Goal: Task Accomplishment & Management: Use online tool/utility

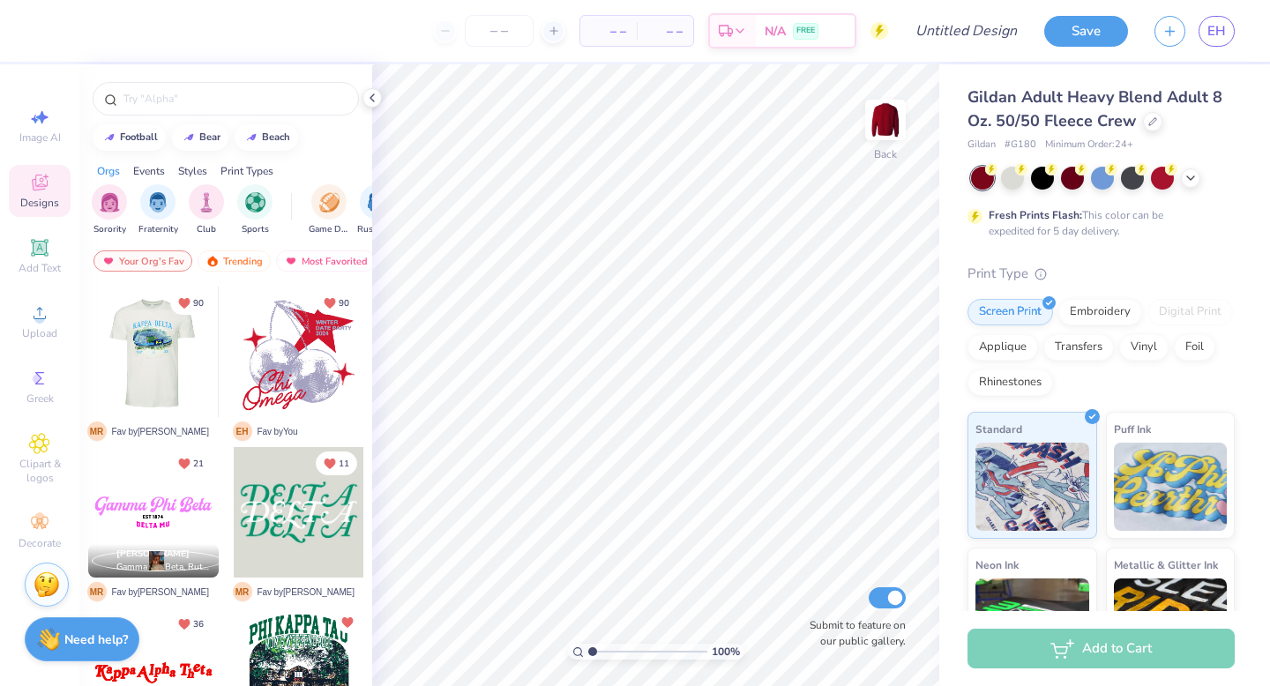
click at [145, 348] on div at bounding box center [154, 352] width 392 height 131
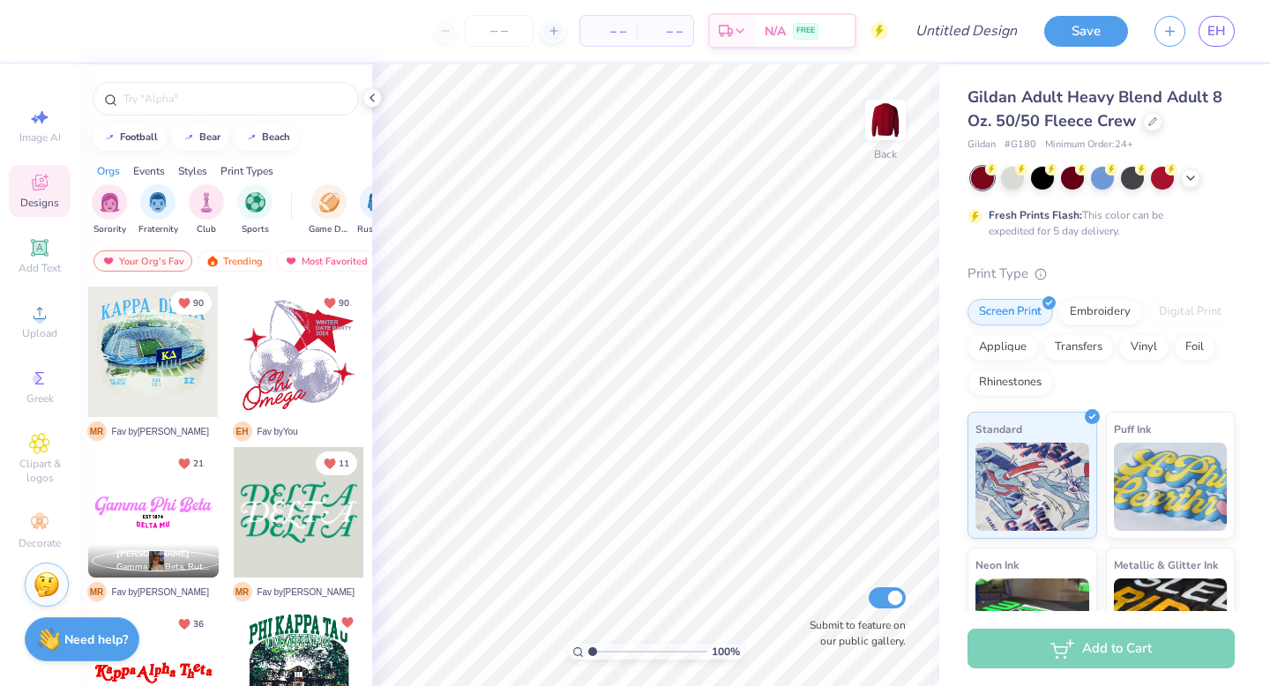
click at [270, 363] on div at bounding box center [299, 352] width 131 height 131
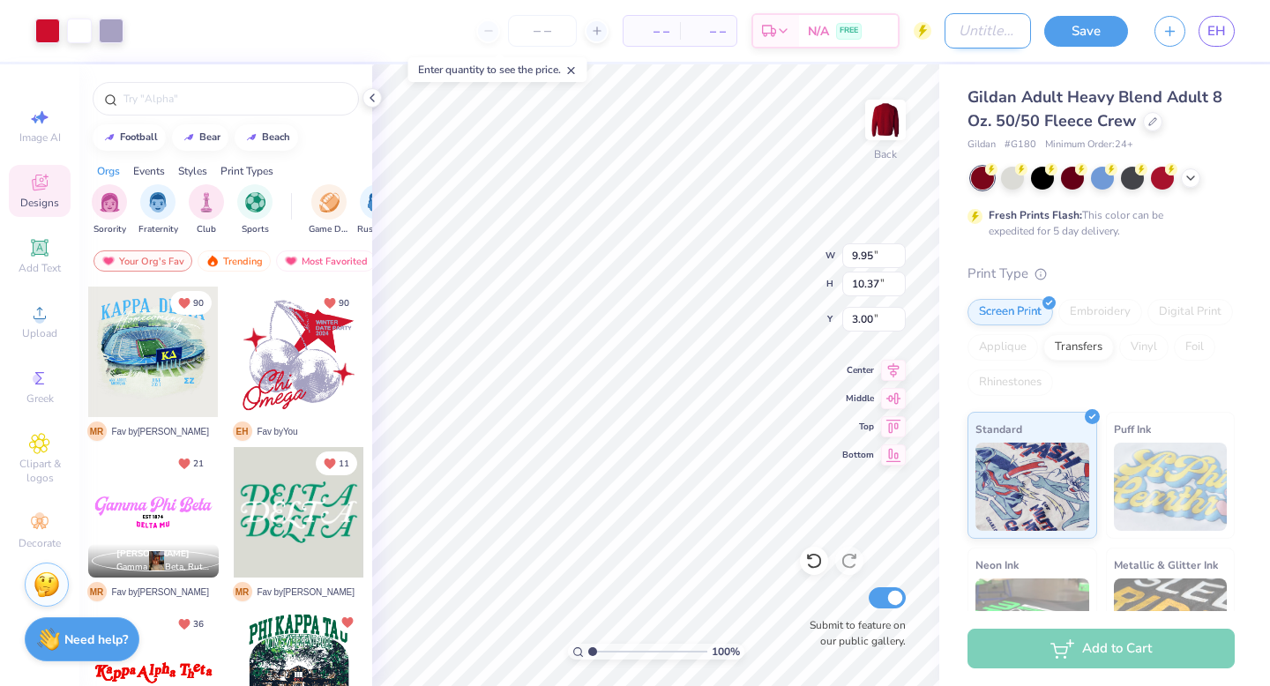
click at [967, 26] on input "Design Title" at bounding box center [987, 30] width 86 height 35
type input "xxx"
click at [1082, 31] on button "Save" at bounding box center [1086, 28] width 84 height 31
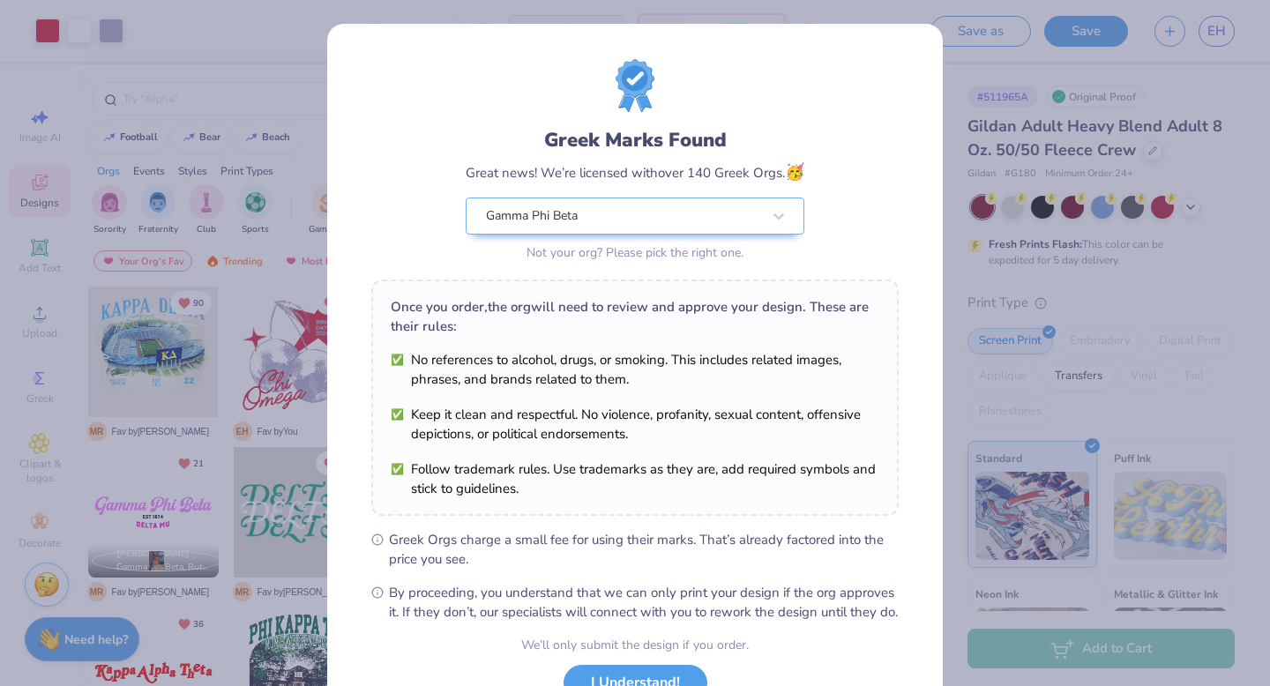
click at [1234, 47] on div "Design Saved" at bounding box center [1099, 54] width 313 height 80
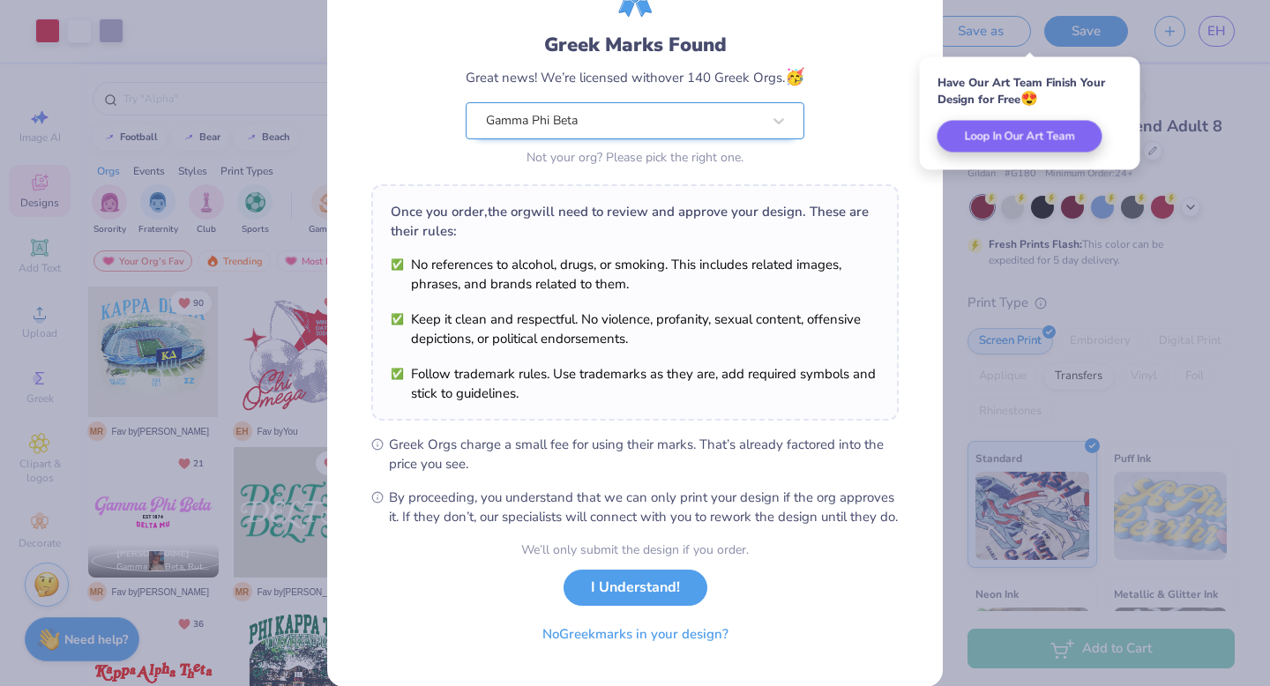
scroll to position [139, 0]
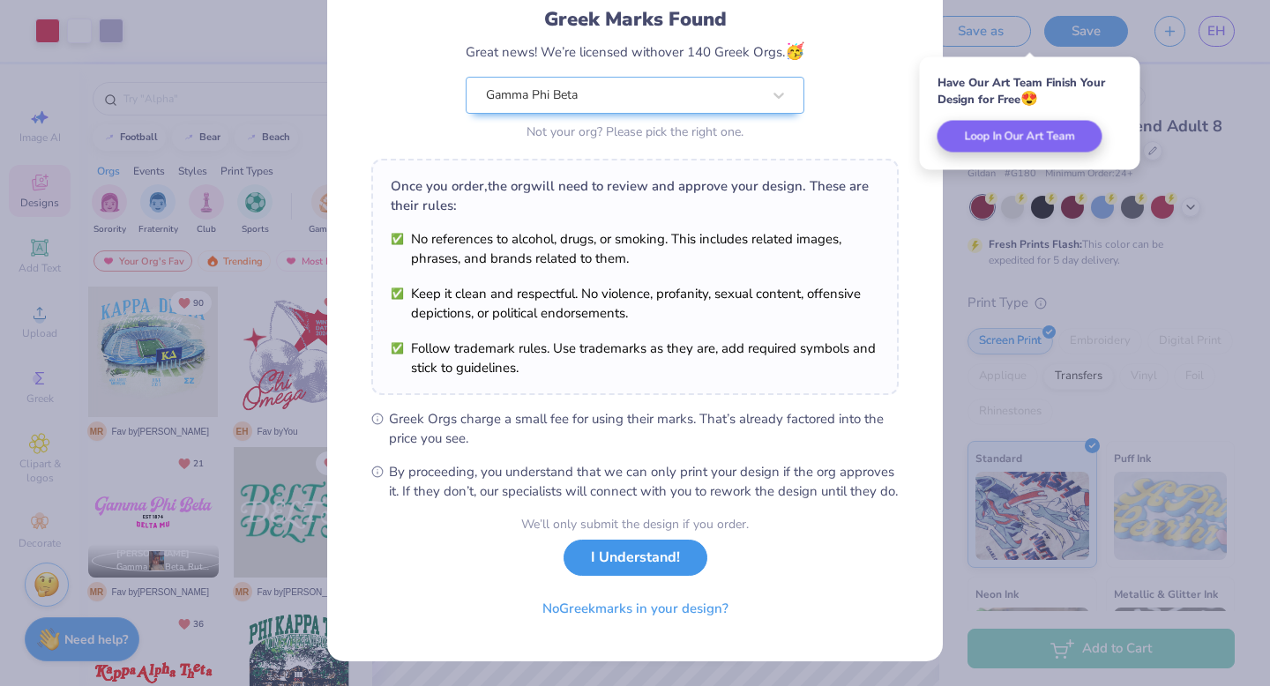
click at [653, 559] on button "I Understand!" at bounding box center [635, 558] width 144 height 36
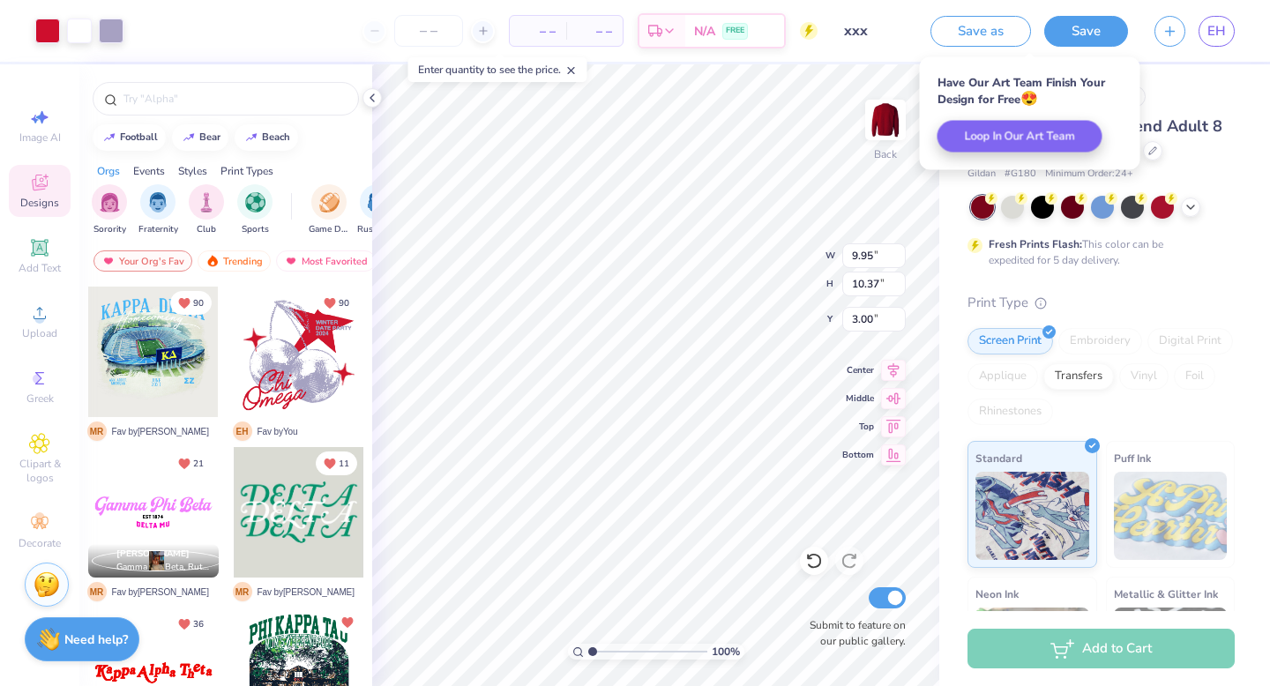
scroll to position [0, 0]
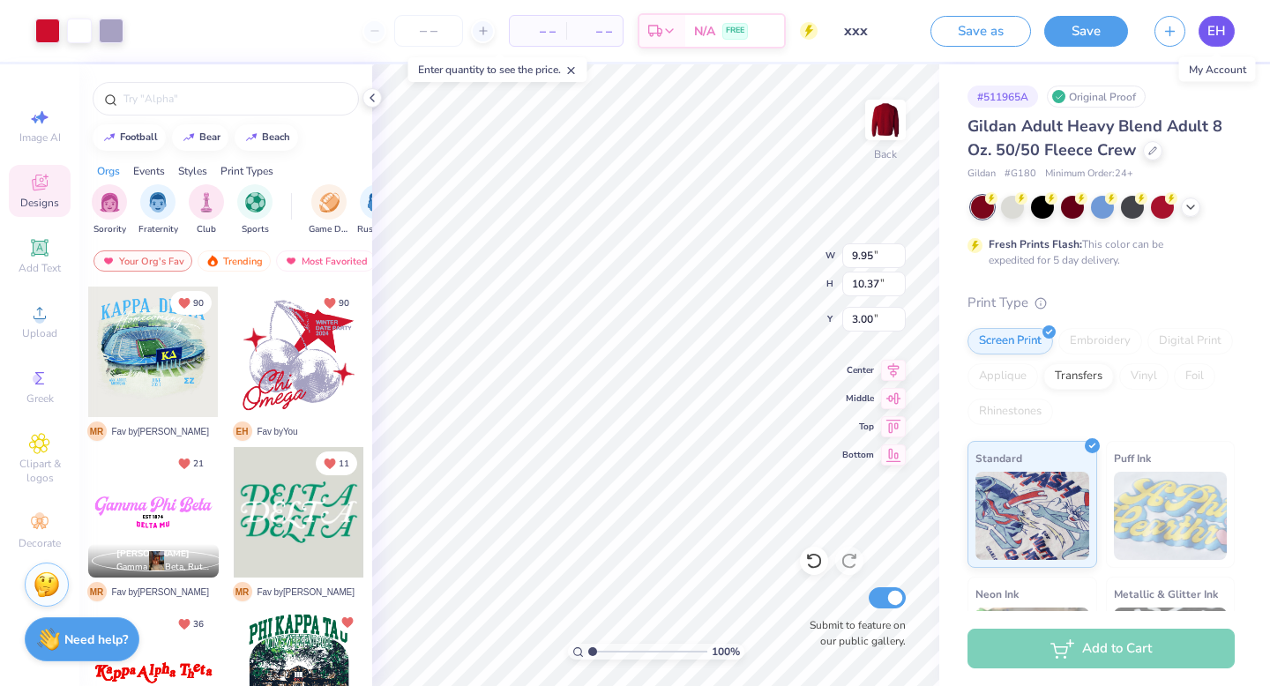
click at [1217, 35] on span "EH" at bounding box center [1216, 31] width 19 height 20
click at [1208, 30] on span "EH" at bounding box center [1216, 31] width 19 height 20
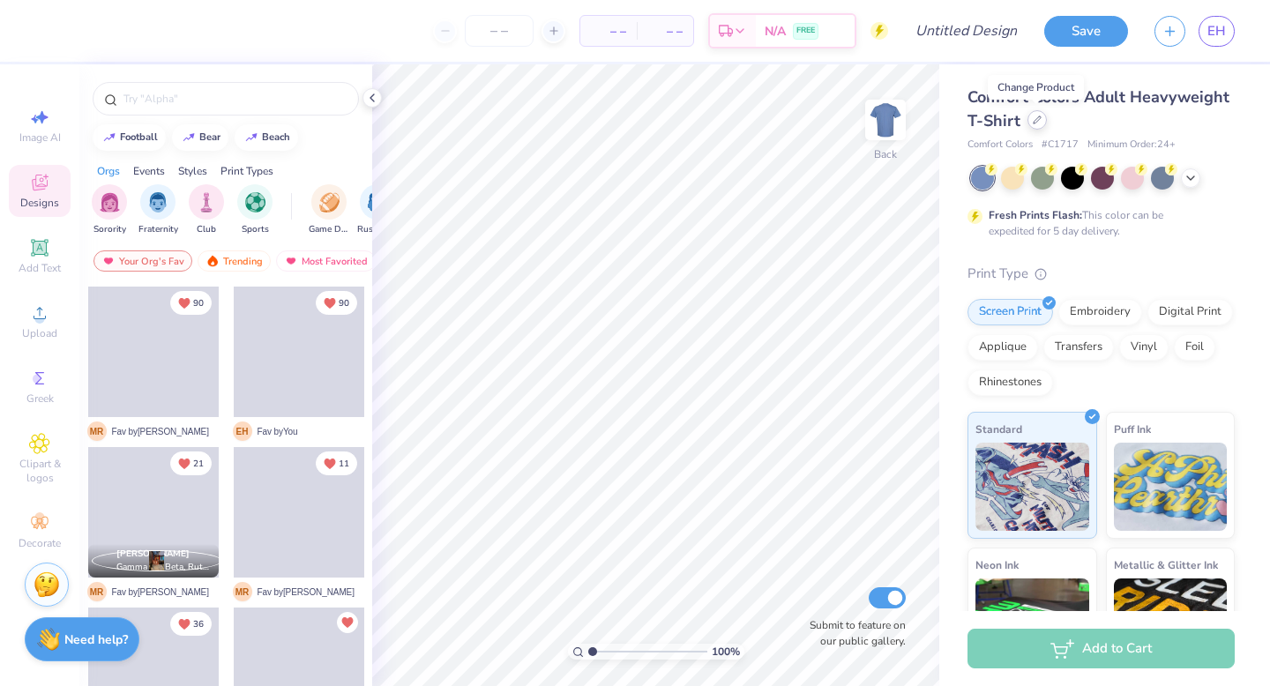
click at [1036, 123] on icon at bounding box center [1037, 120] width 9 height 9
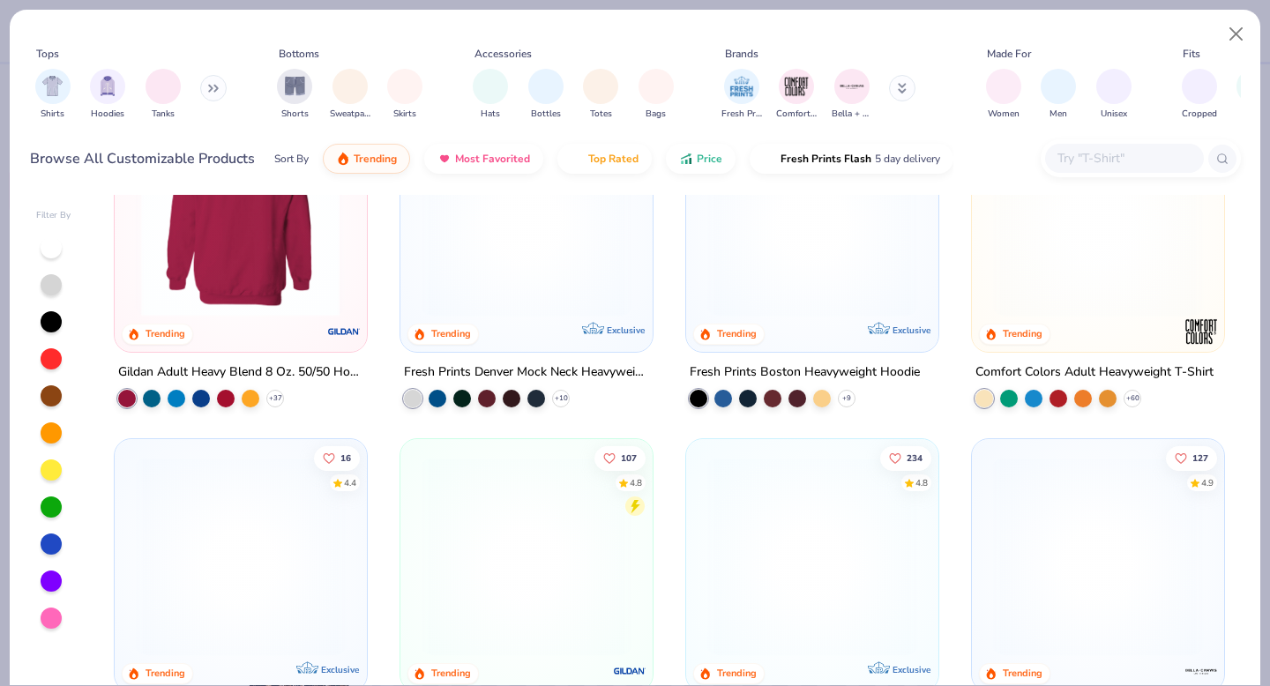
scroll to position [127, 0]
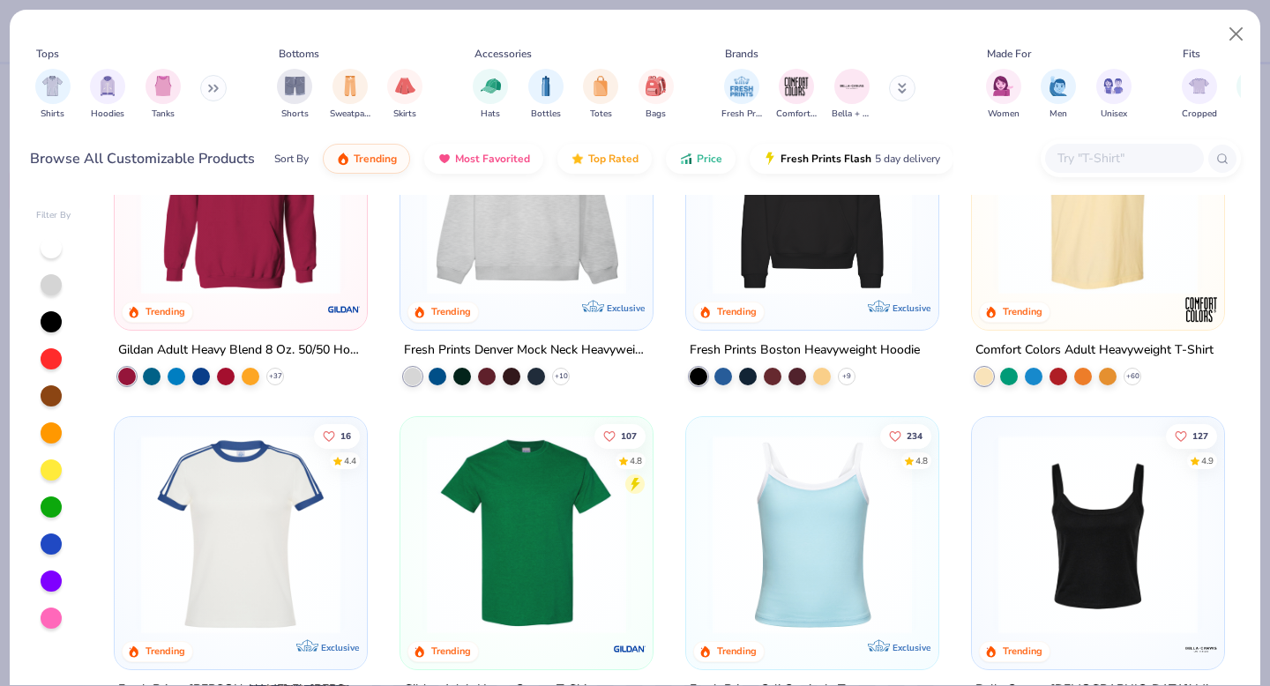
click at [221, 95] on button at bounding box center [213, 88] width 26 height 26
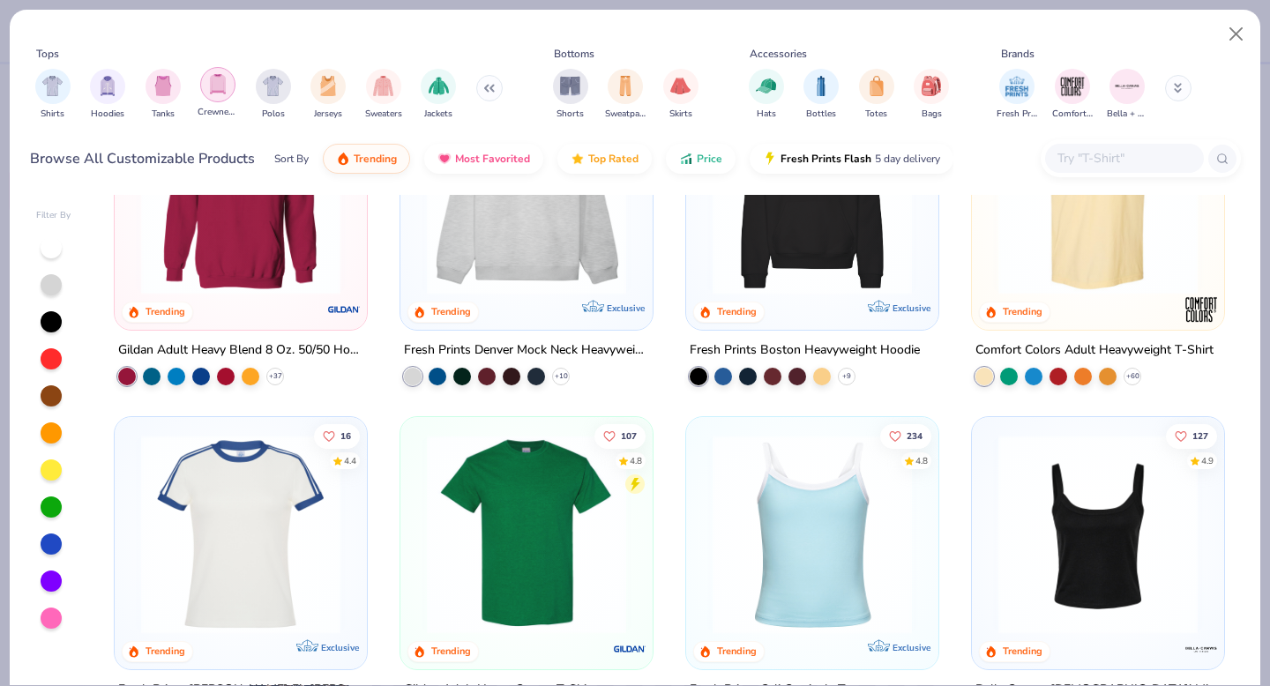
click at [221, 92] on img "filter for Crewnecks" at bounding box center [217, 84] width 19 height 20
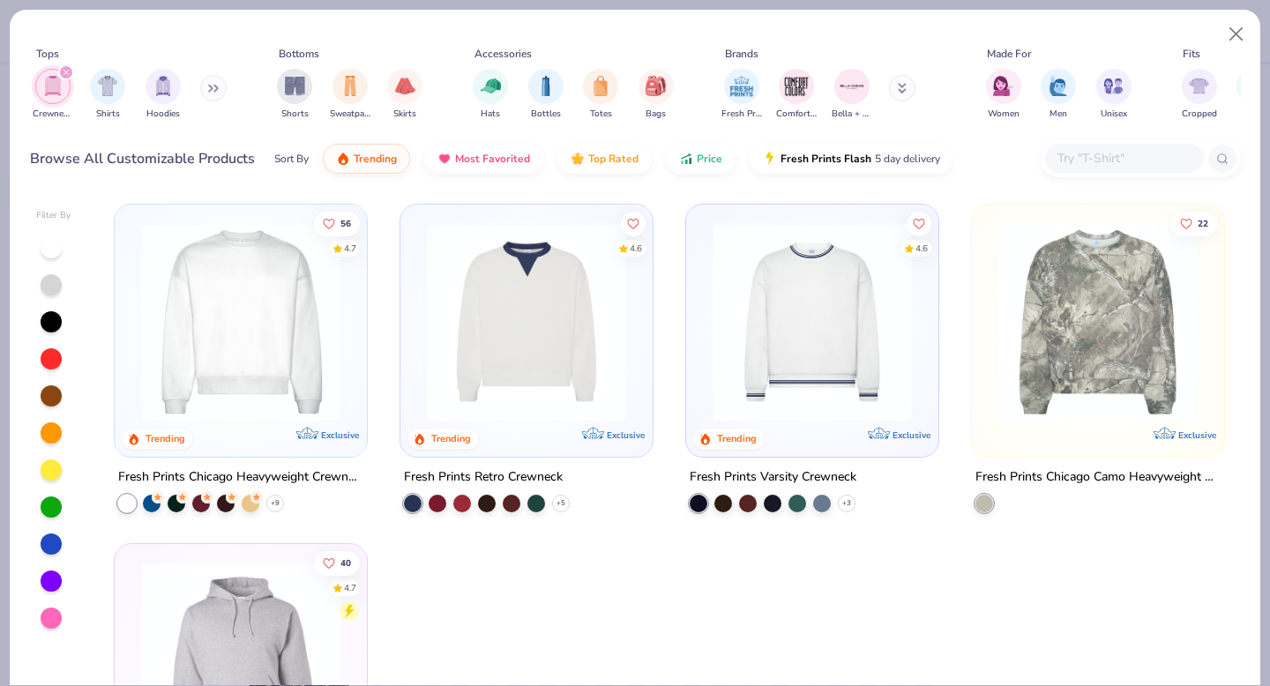
click at [903, 87] on icon at bounding box center [902, 86] width 6 height 3
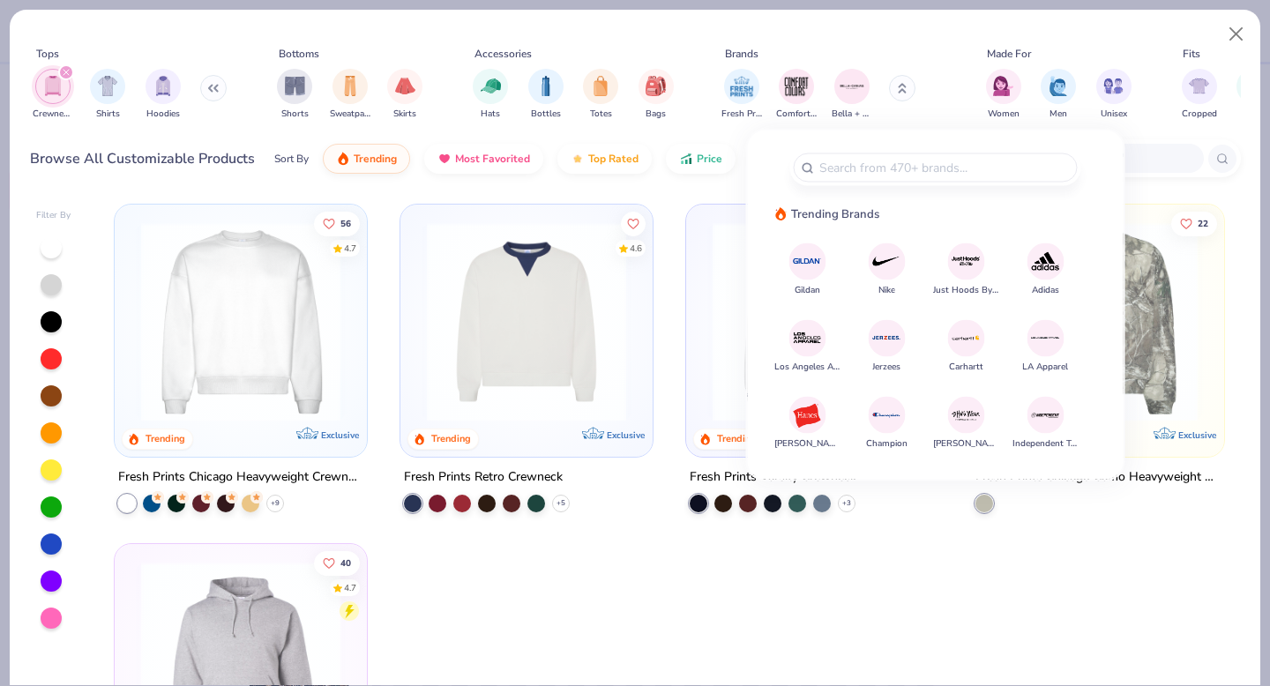
click at [804, 257] on img at bounding box center [807, 261] width 31 height 31
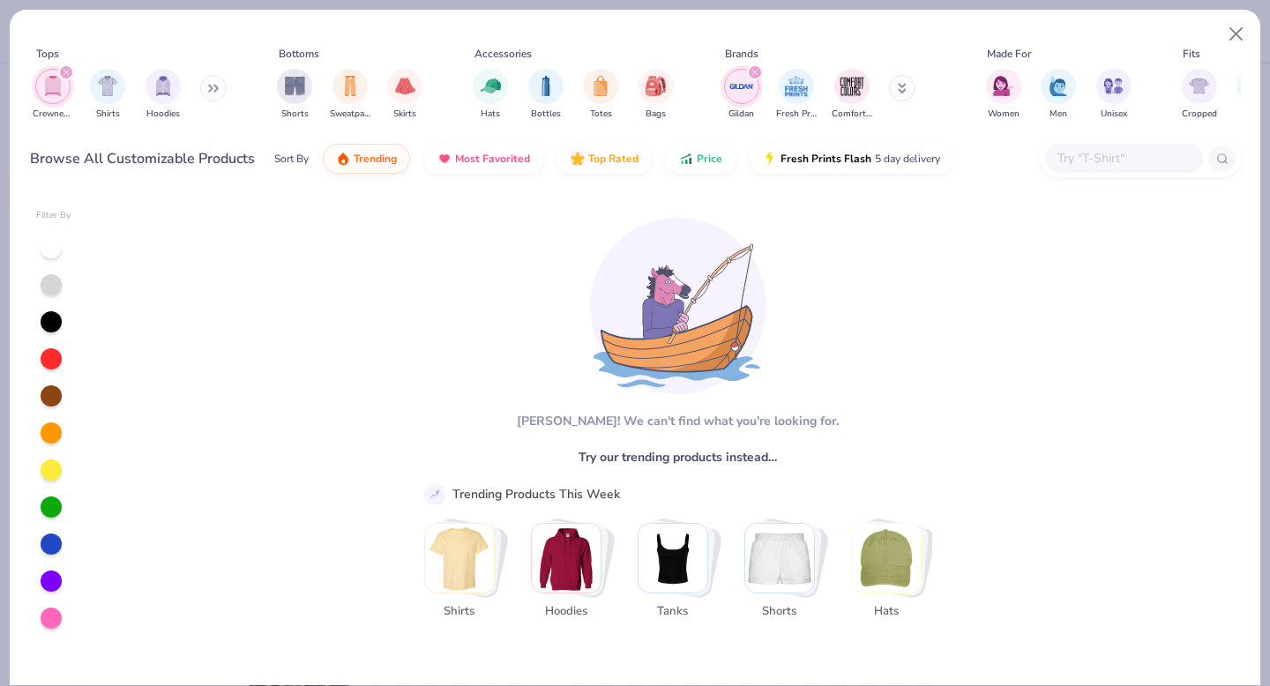
click at [564, 581] on img "Stack Card Button Hoodies" at bounding box center [566, 558] width 69 height 69
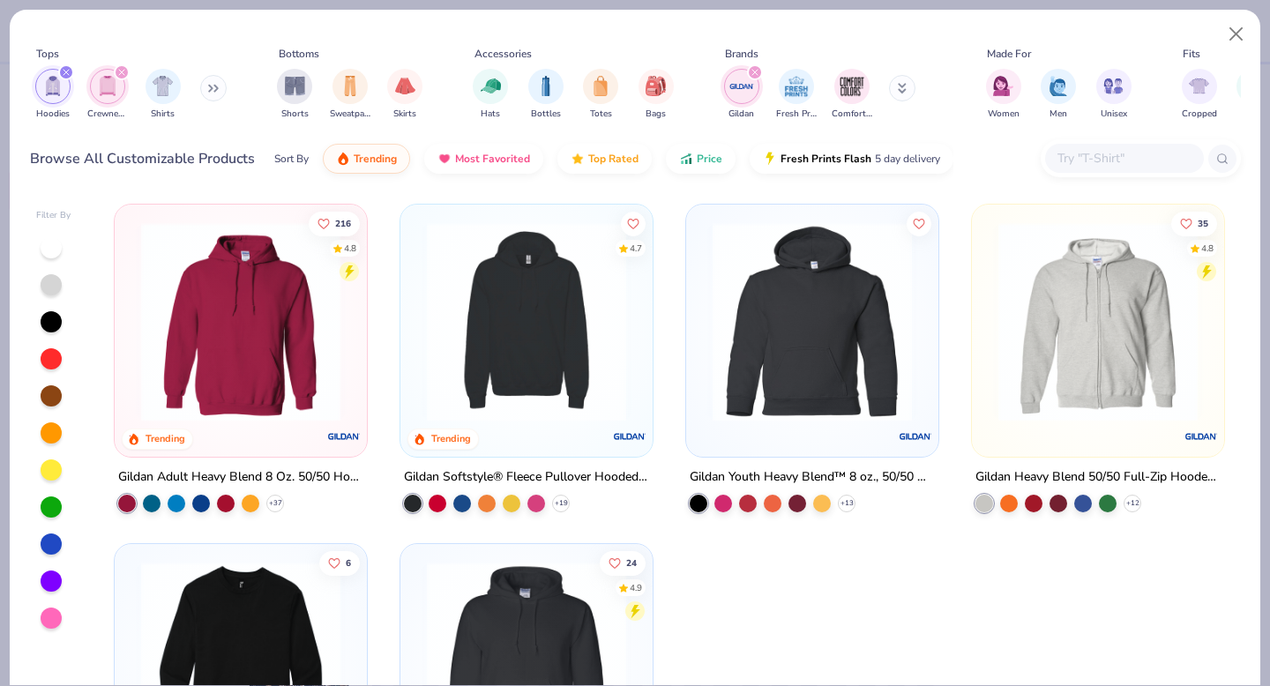
click at [68, 75] on icon "filter for Hoodies" at bounding box center [65, 72] width 5 height 5
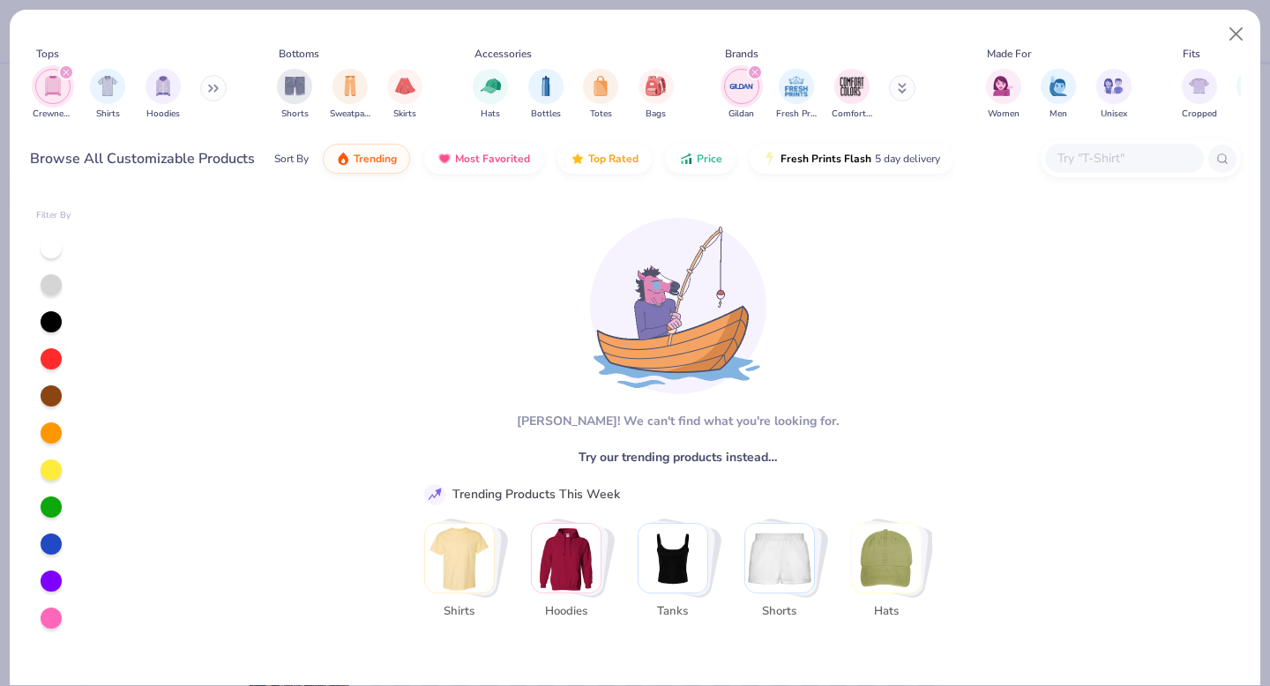
click at [68, 75] on icon "filter for Crewnecks" at bounding box center [65, 72] width 5 height 5
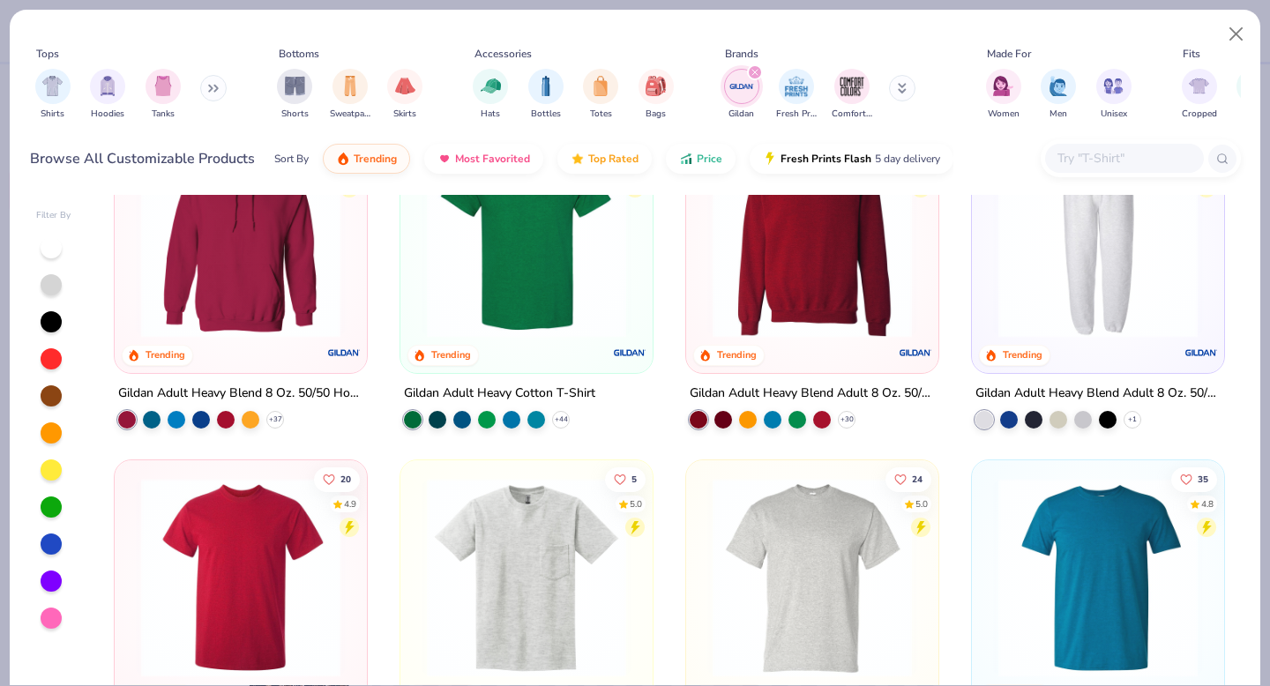
scroll to position [93, 0]
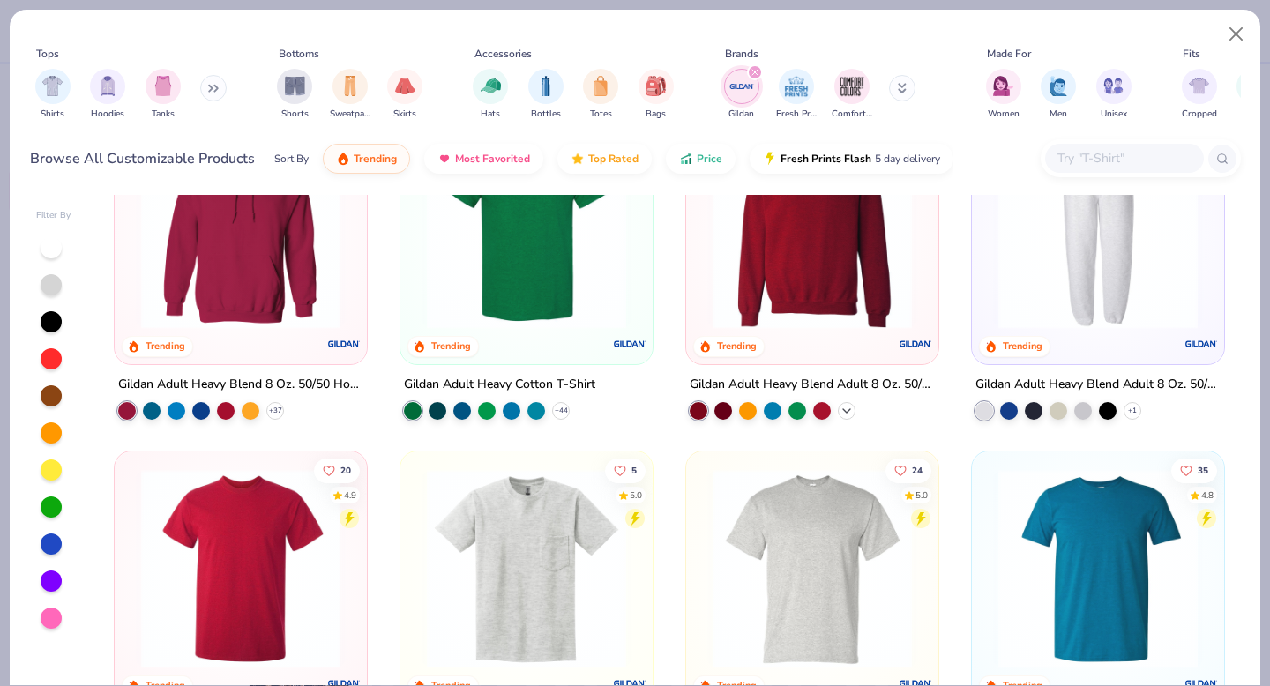
click at [850, 414] on icon at bounding box center [846, 411] width 14 height 14
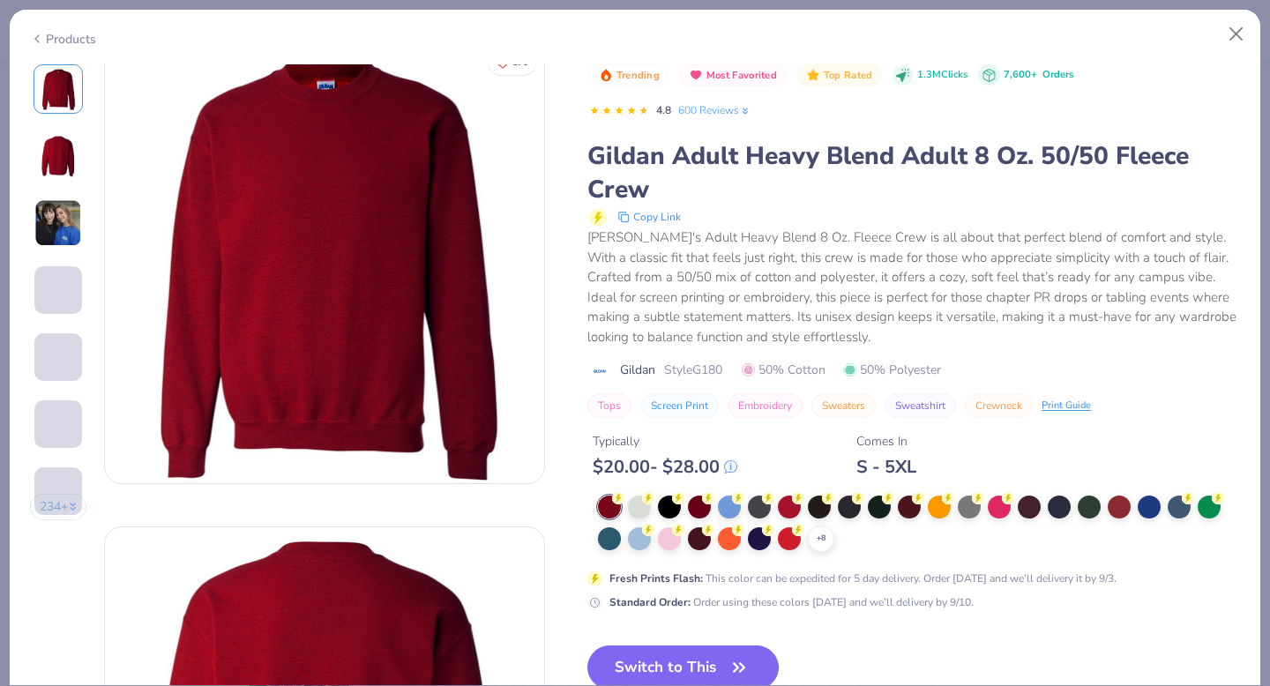
scroll to position [26, 0]
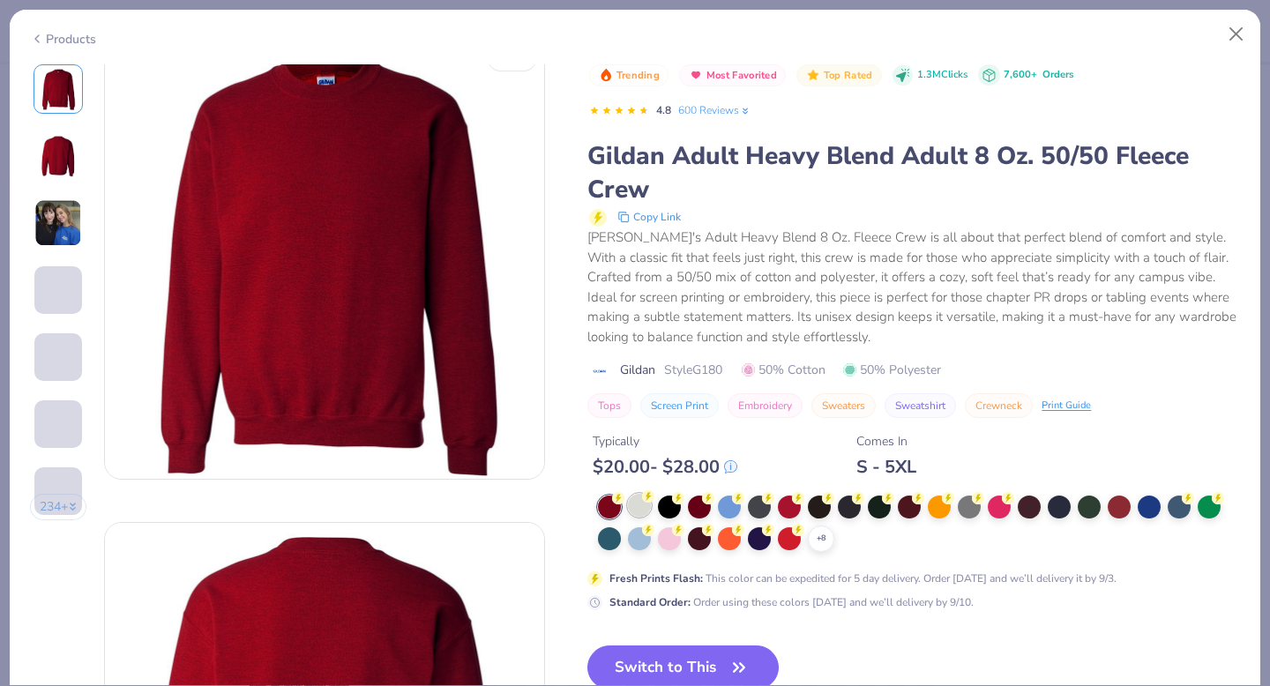
click at [638, 507] on div at bounding box center [639, 505] width 23 height 23
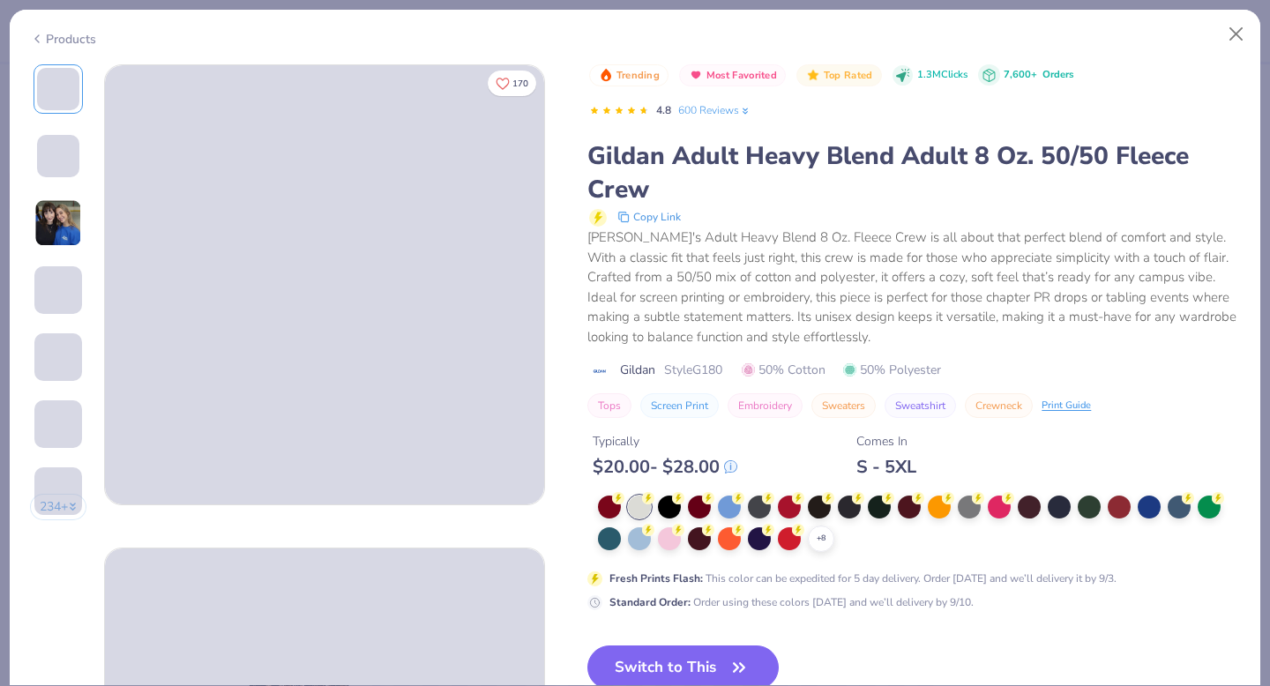
click at [38, 39] on icon at bounding box center [37, 38] width 14 height 21
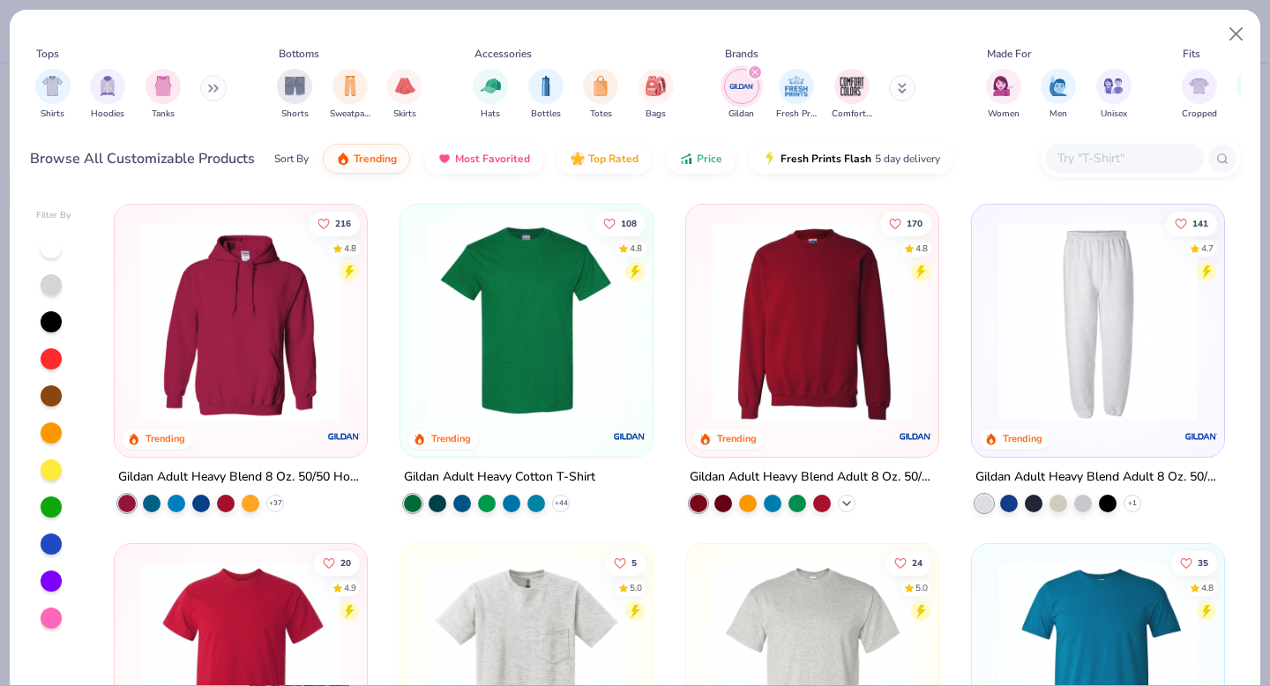
click at [852, 501] on icon at bounding box center [846, 503] width 14 height 14
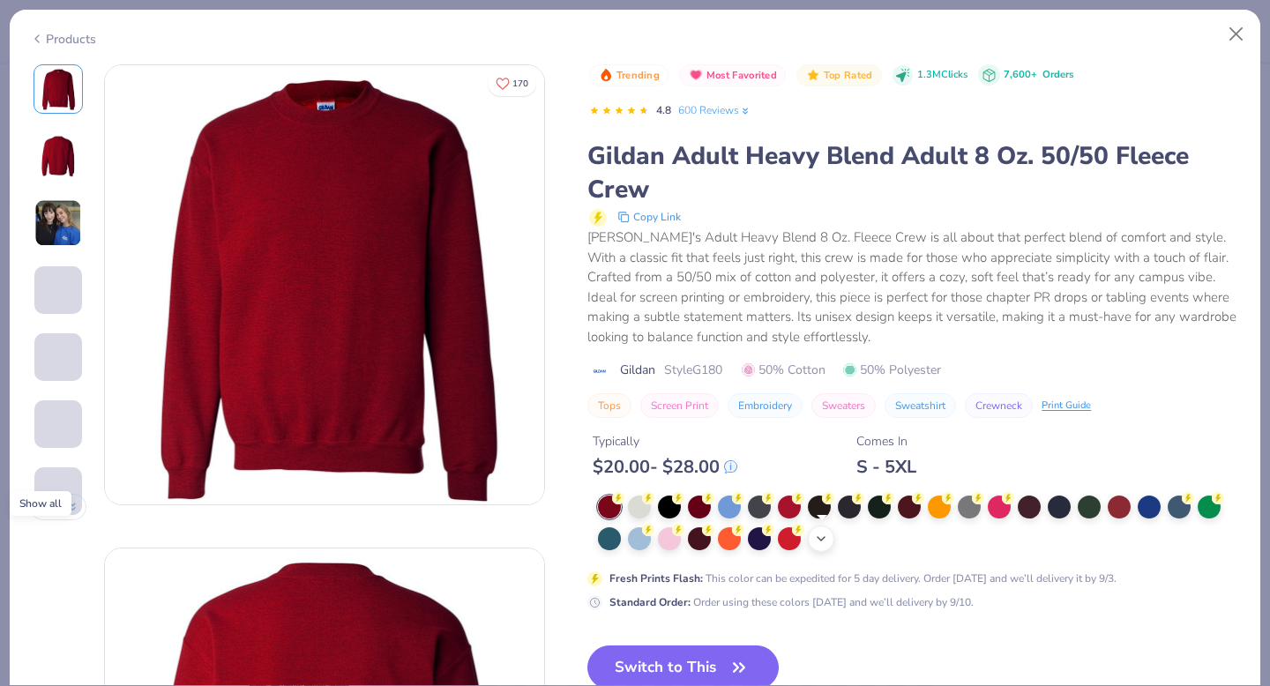
click at [824, 543] on icon at bounding box center [821, 539] width 14 height 14
click at [1003, 541] on div at bounding box center [999, 537] width 23 height 23
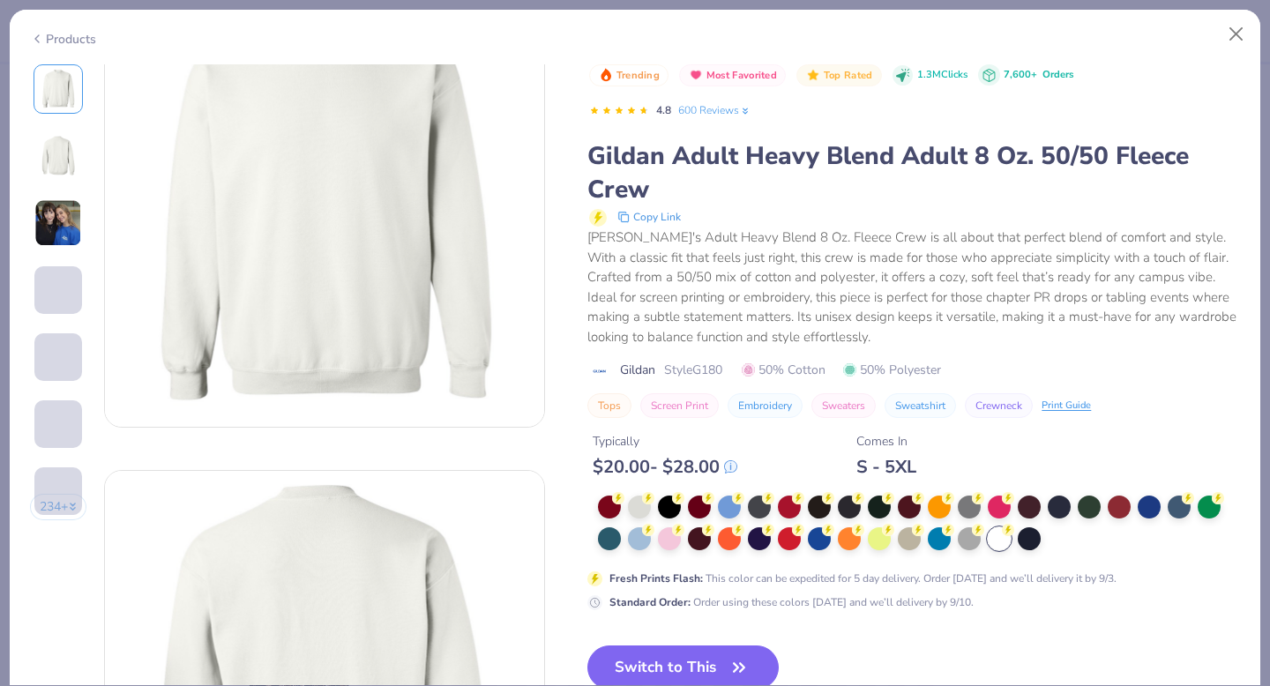
scroll to position [76, 0]
click at [712, 663] on button "Switch to This" at bounding box center [682, 667] width 191 height 44
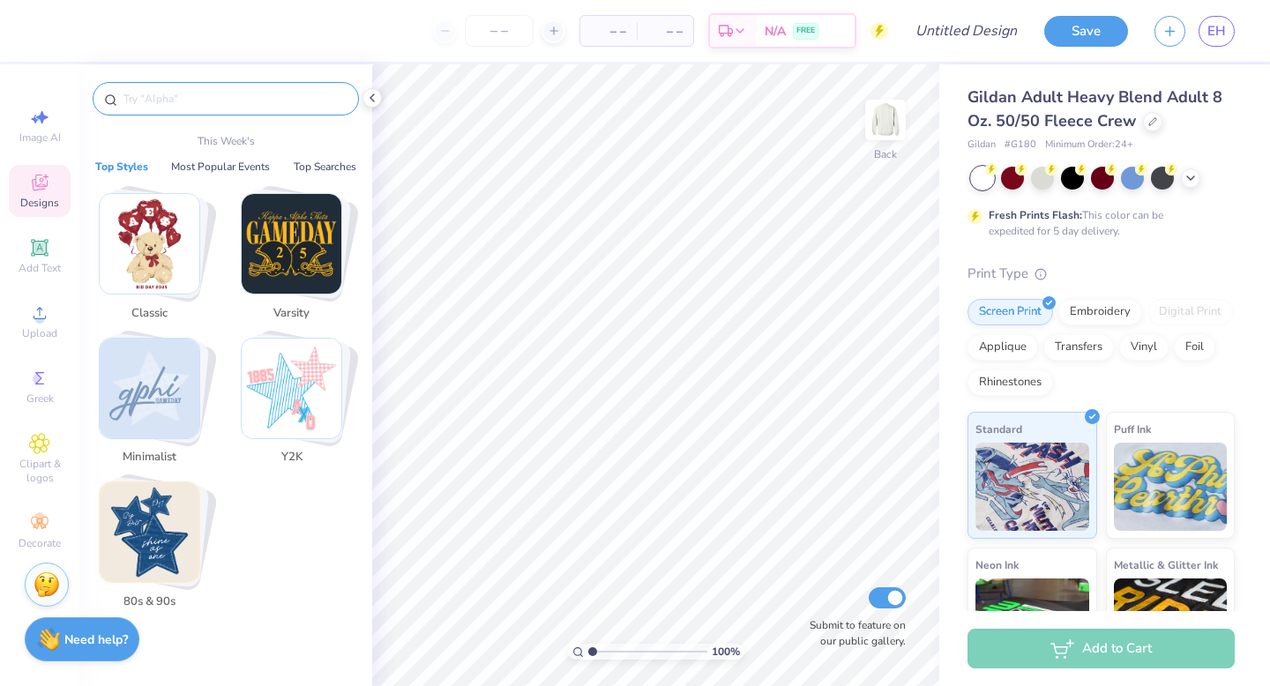
click at [201, 99] on input "text" at bounding box center [235, 99] width 226 height 18
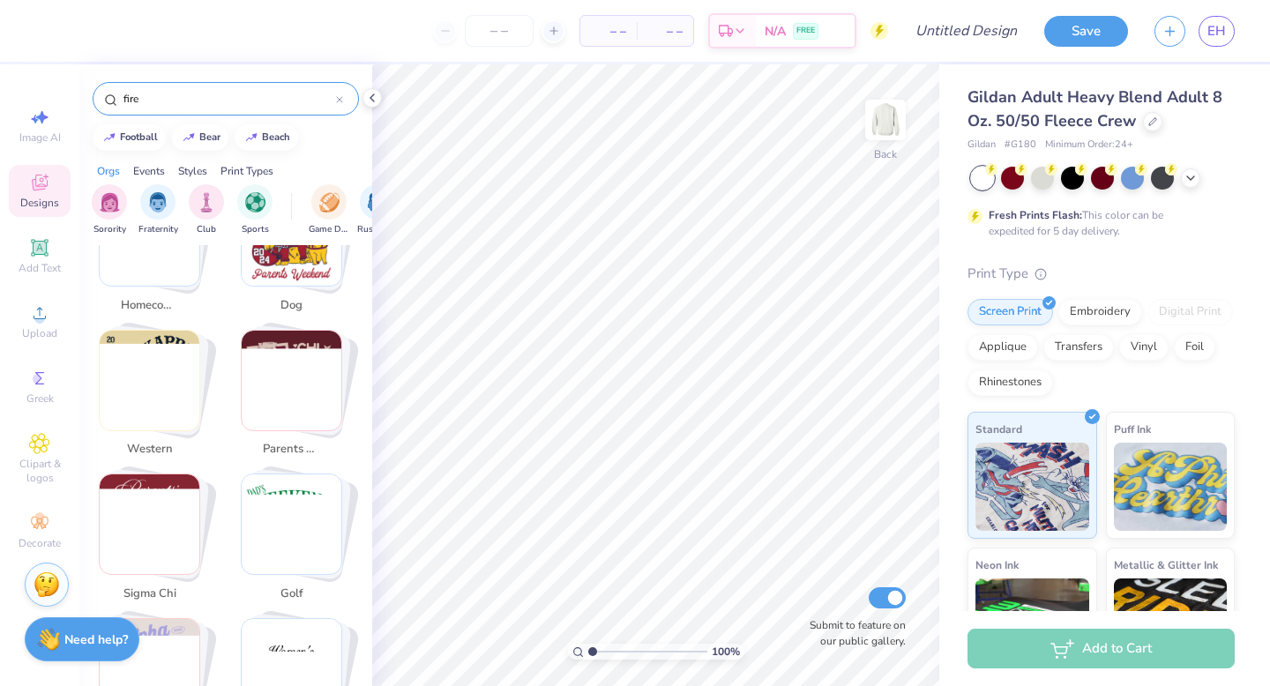
scroll to position [794, 0]
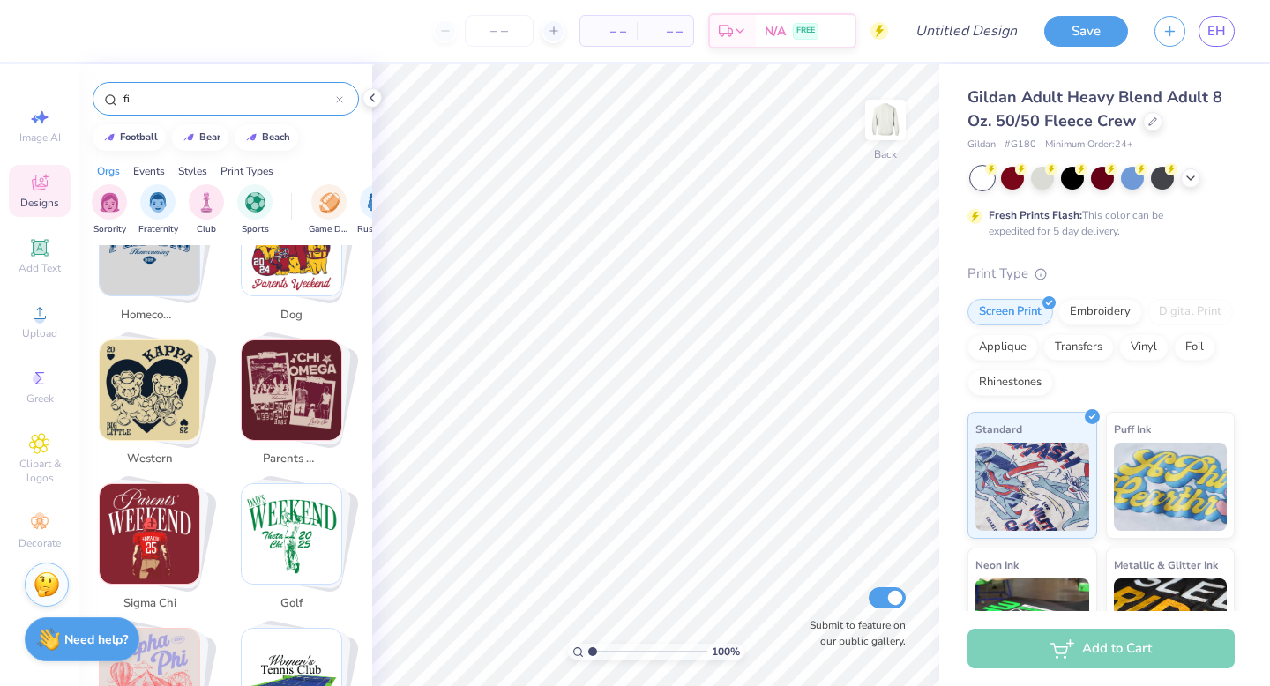
type input "f"
type input "camp"
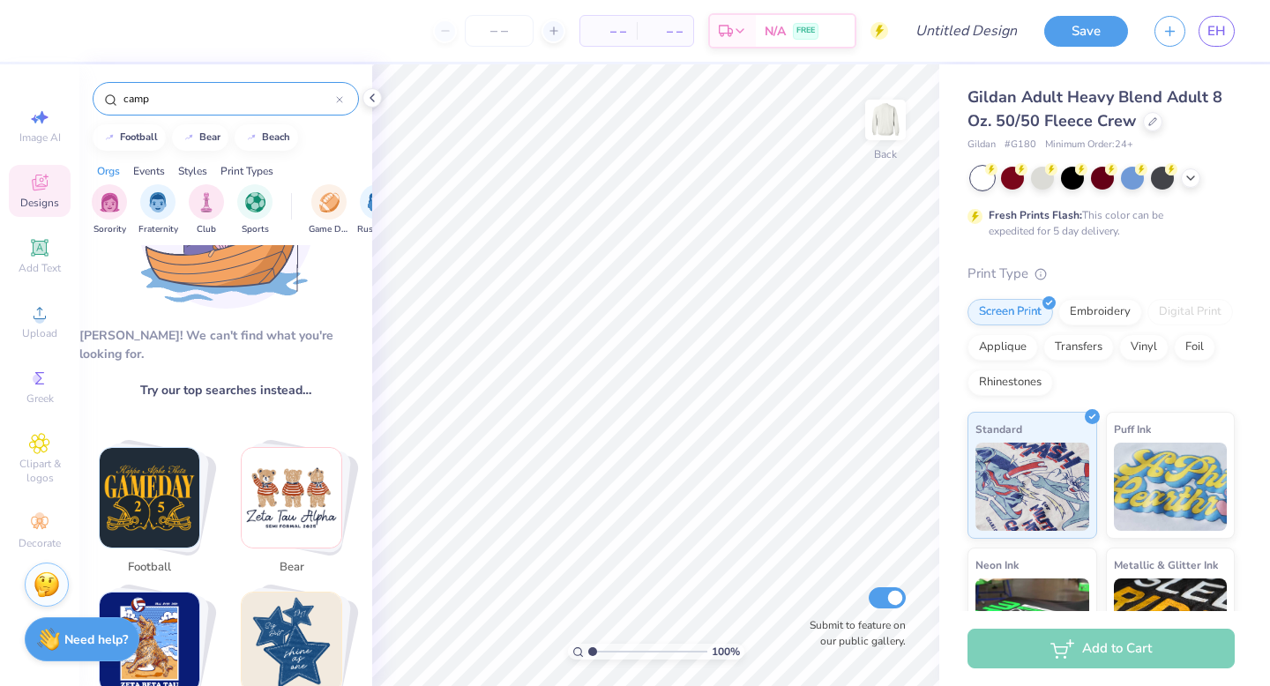
scroll to position [0, 0]
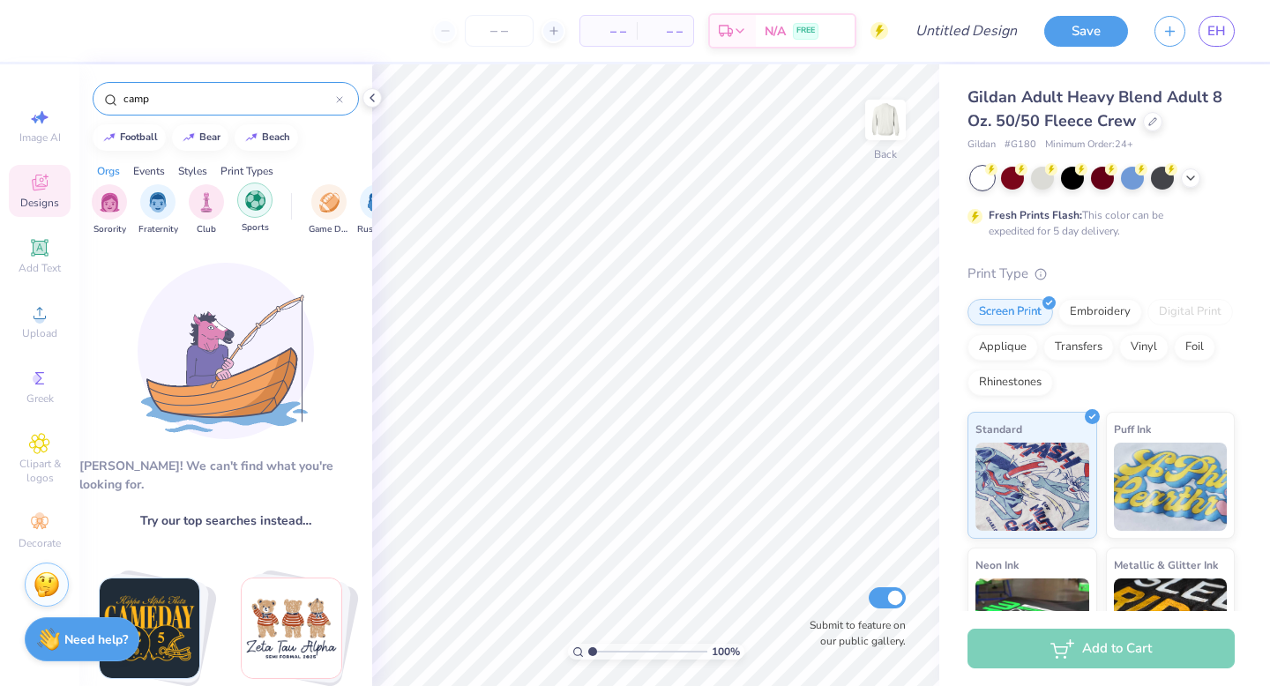
click at [252, 200] on img "filter for Sports" at bounding box center [255, 200] width 20 height 20
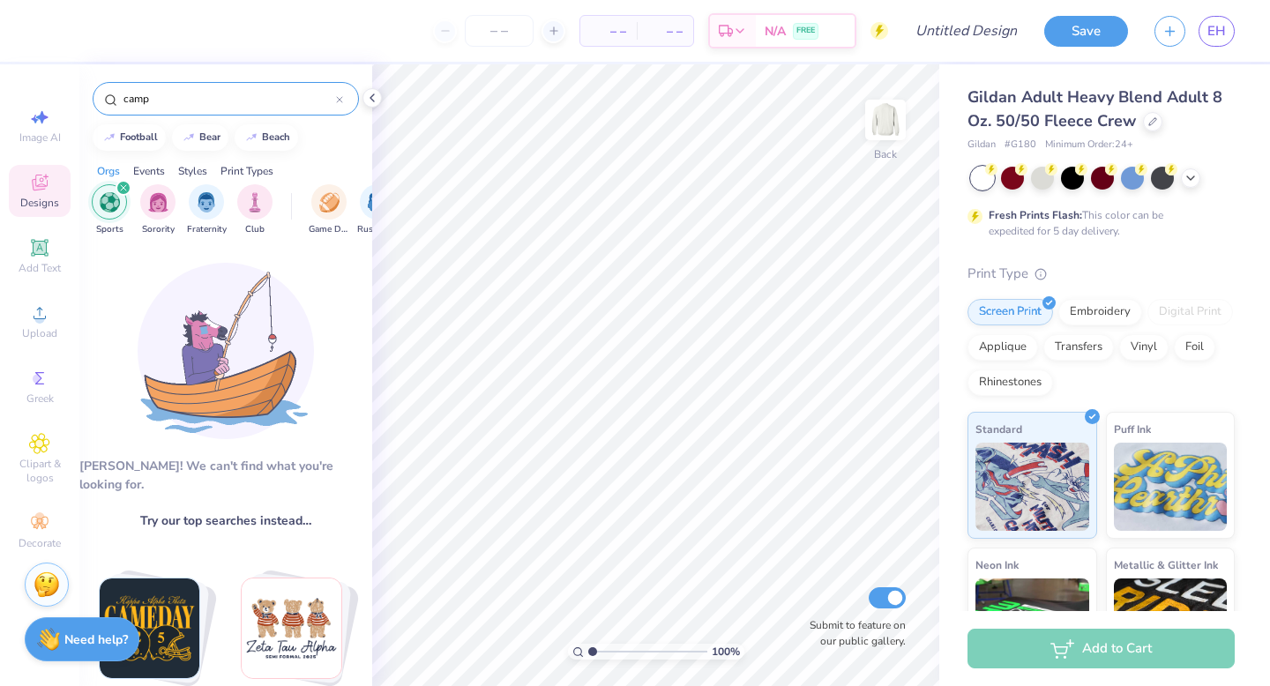
drag, startPoint x: 169, startPoint y: 100, endPoint x: 97, endPoint y: 93, distance: 72.6
click at [97, 95] on div "camp" at bounding box center [226, 99] width 266 height 34
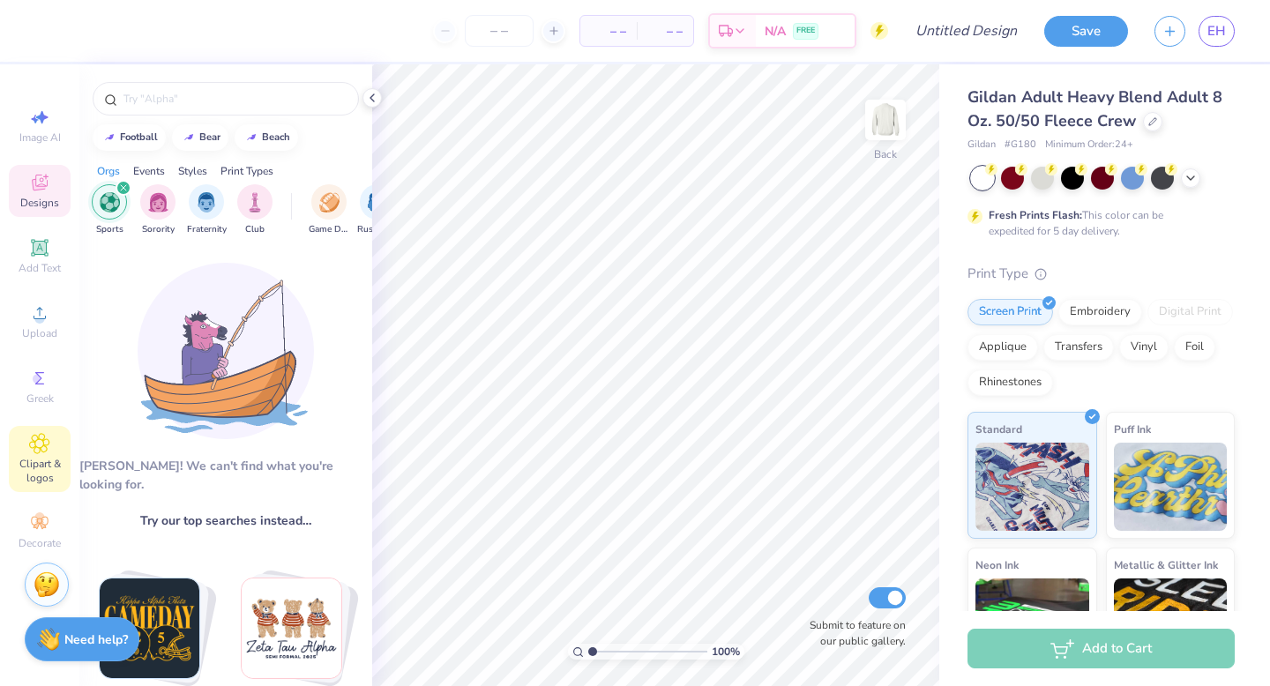
click at [45, 449] on icon at bounding box center [39, 443] width 20 height 21
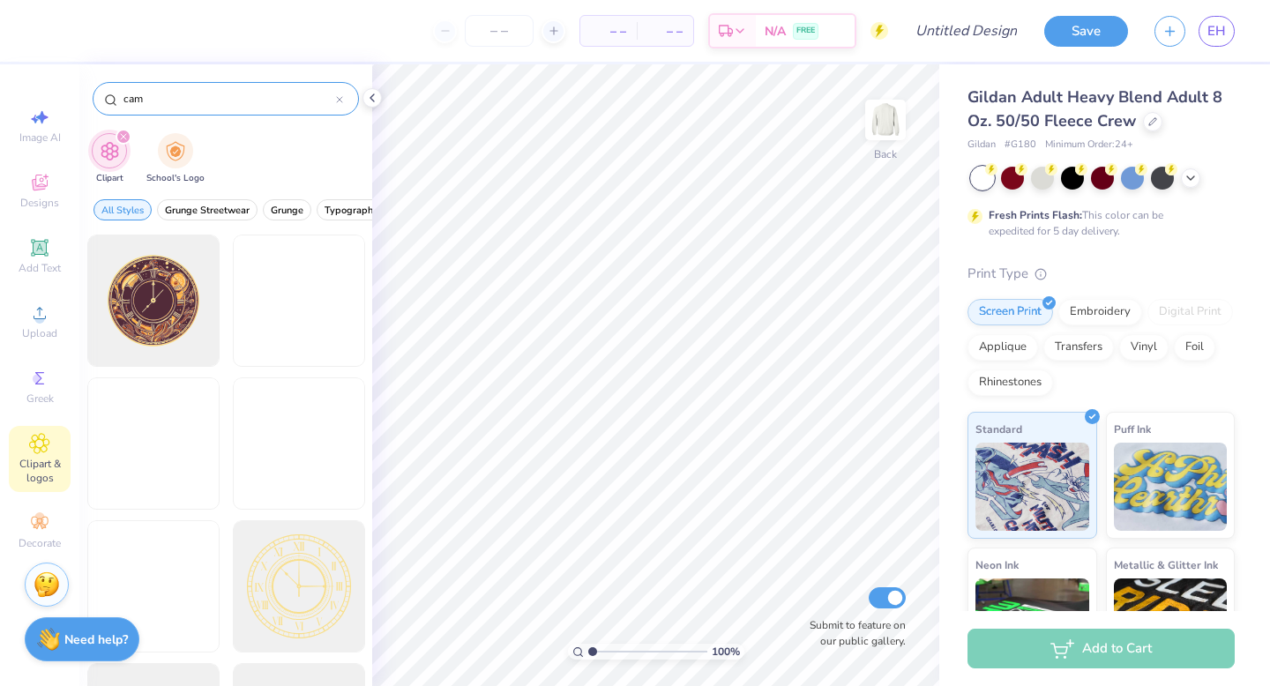
type input "camp"
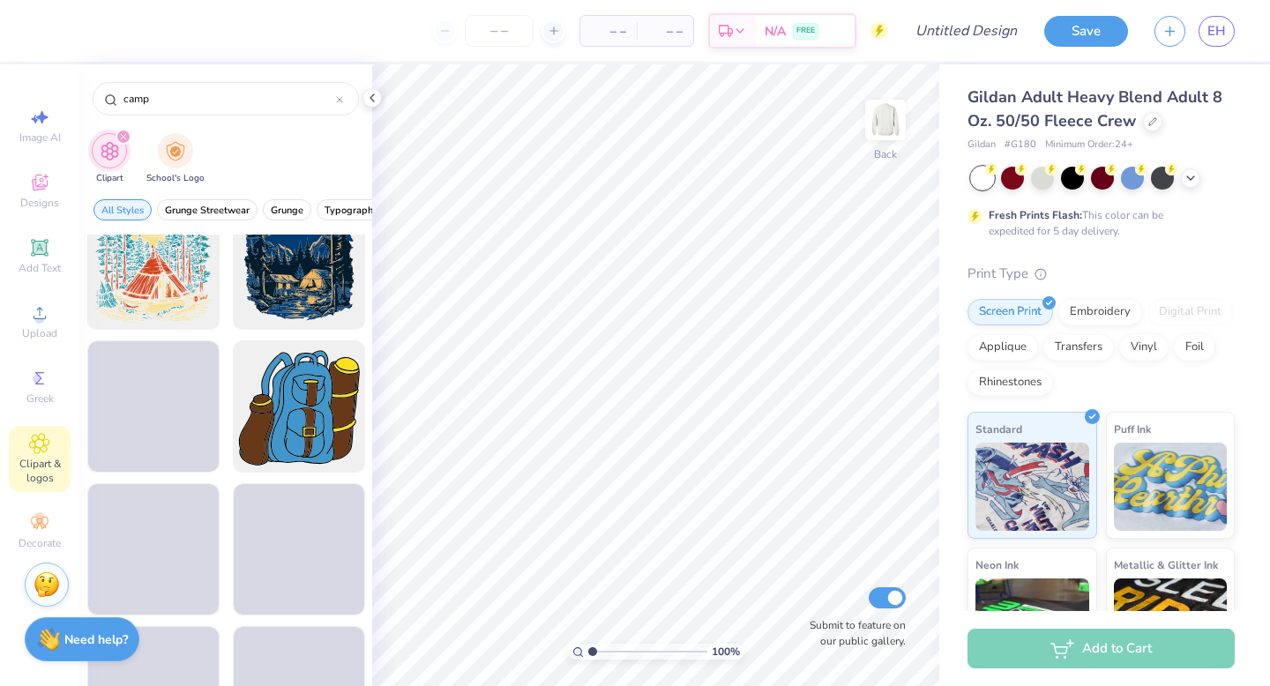
scroll to position [750, 0]
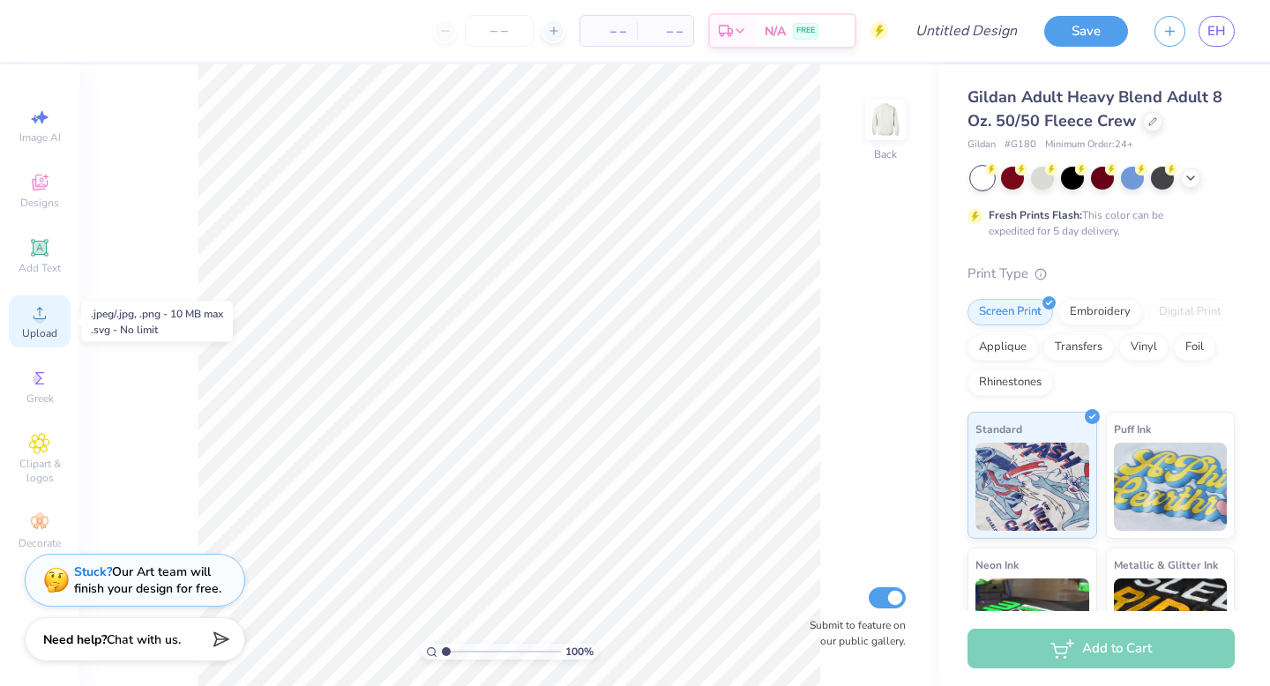
click at [43, 327] on span "Upload" at bounding box center [39, 333] width 35 height 14
click at [34, 315] on icon at bounding box center [39, 312] width 21 height 21
click at [40, 317] on circle at bounding box center [39, 319] width 10 height 10
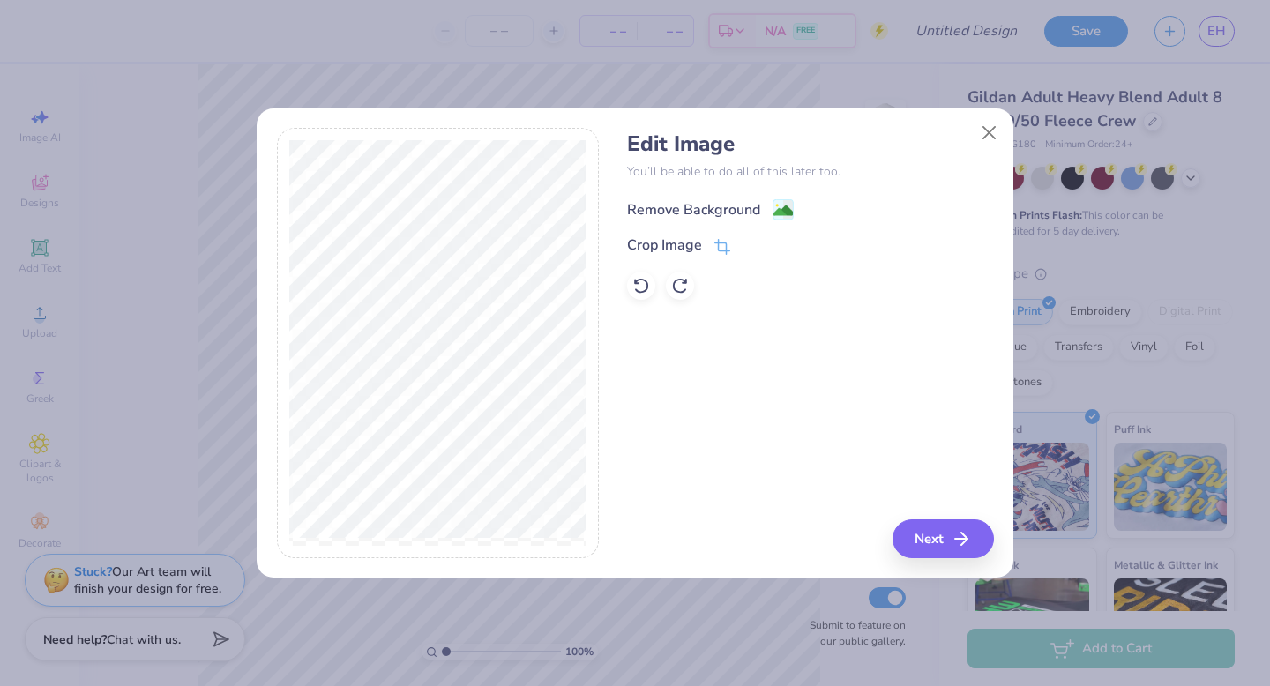
click at [726, 208] on div "Remove Background" at bounding box center [693, 209] width 133 height 21
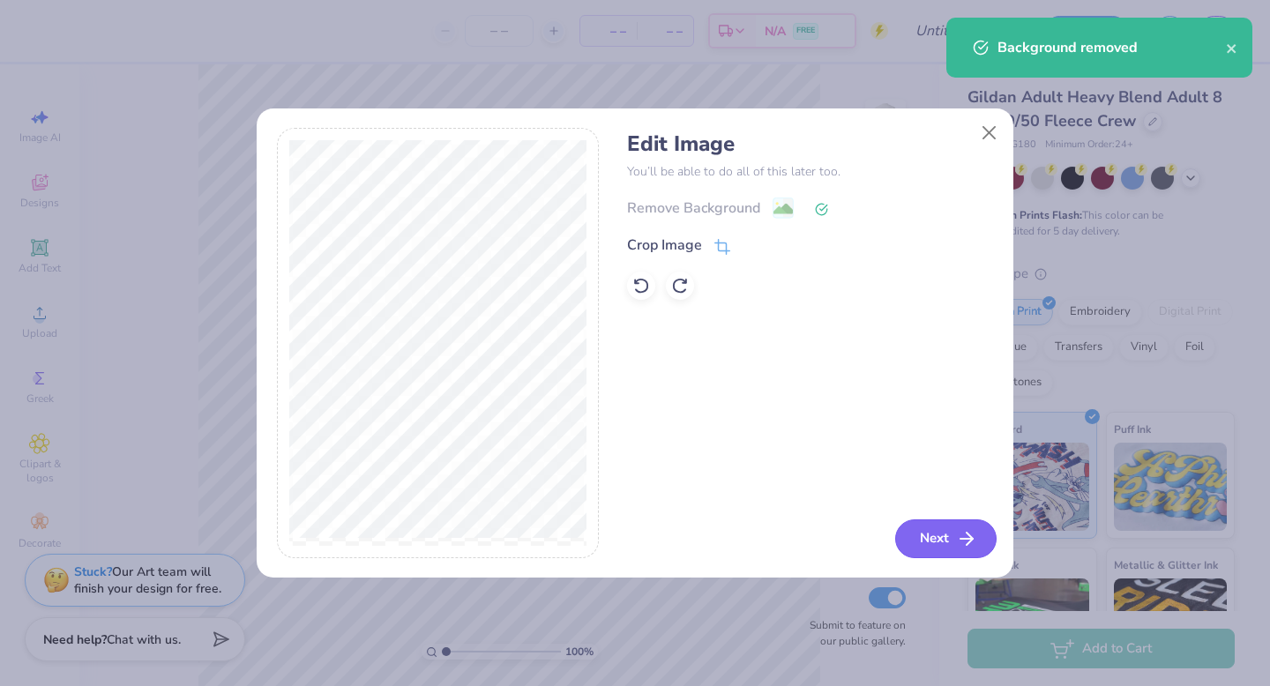
click at [927, 532] on button "Next" at bounding box center [945, 538] width 101 height 39
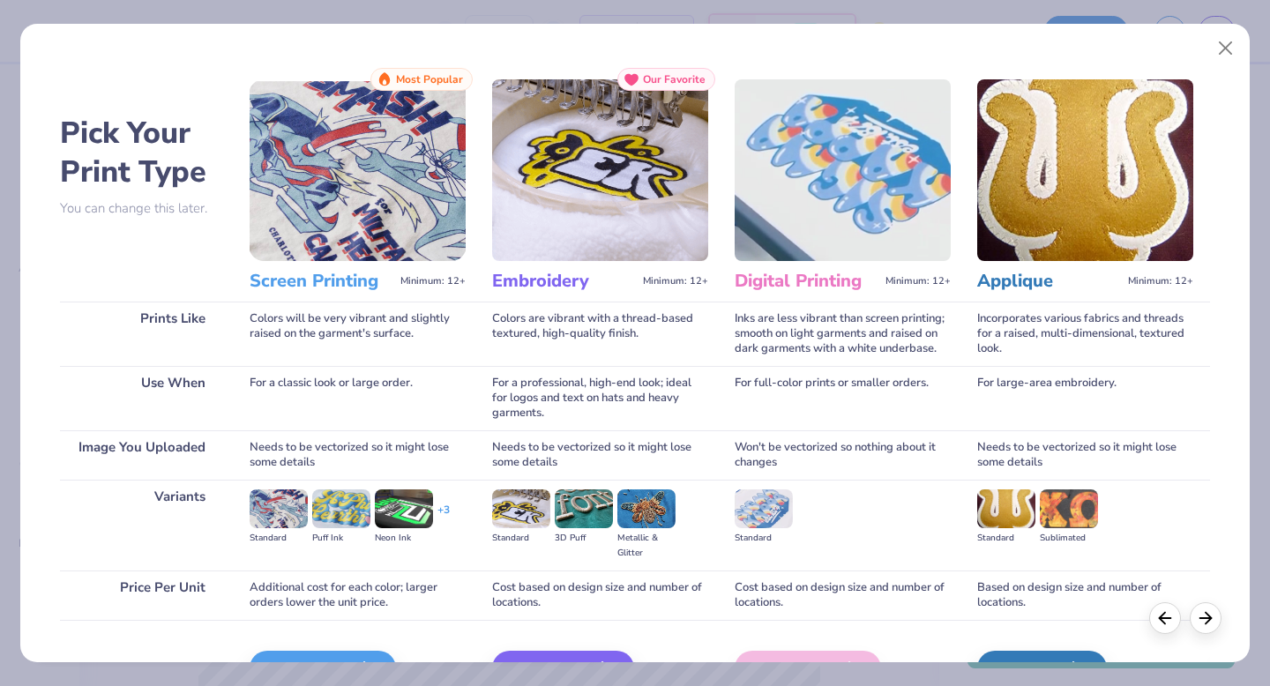
scroll to position [105, 0]
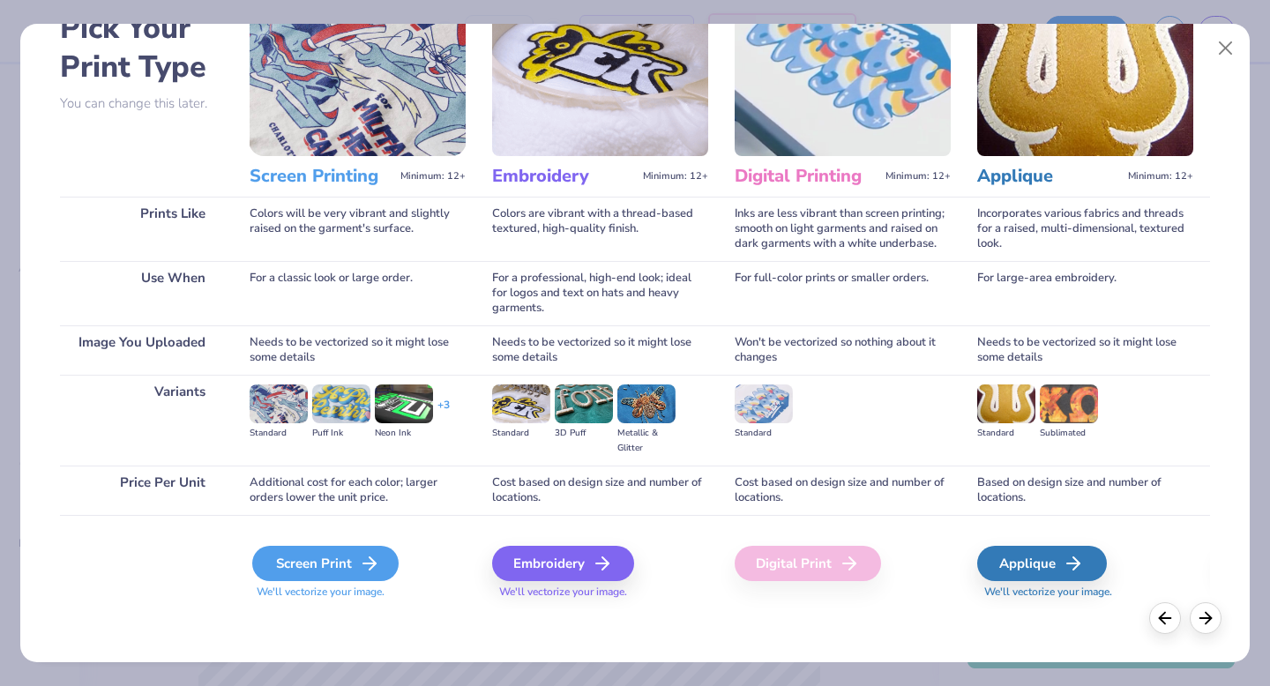
click at [340, 568] on div "Screen Print" at bounding box center [325, 563] width 146 height 35
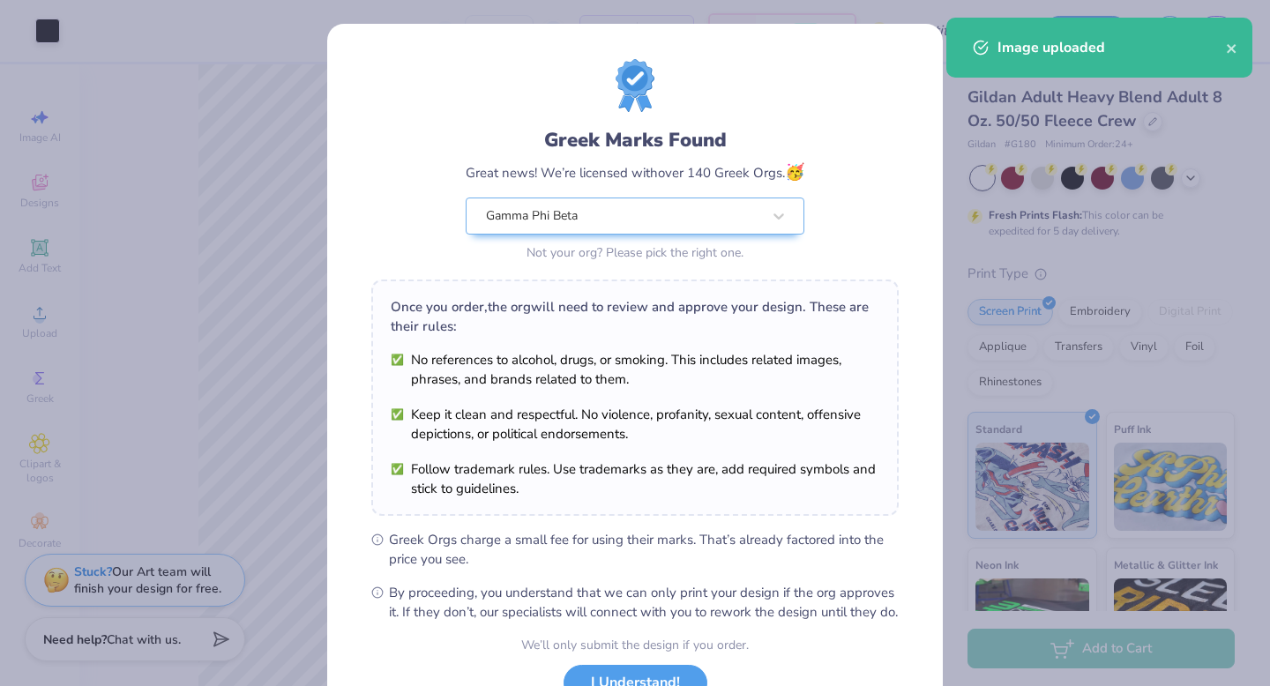
drag, startPoint x: 339, startPoint y: 568, endPoint x: 539, endPoint y: 330, distance: 310.5
click at [539, 330] on div "Once you order, the org will need to review and approve your design. These are …" at bounding box center [634, 398] width 527 height 236
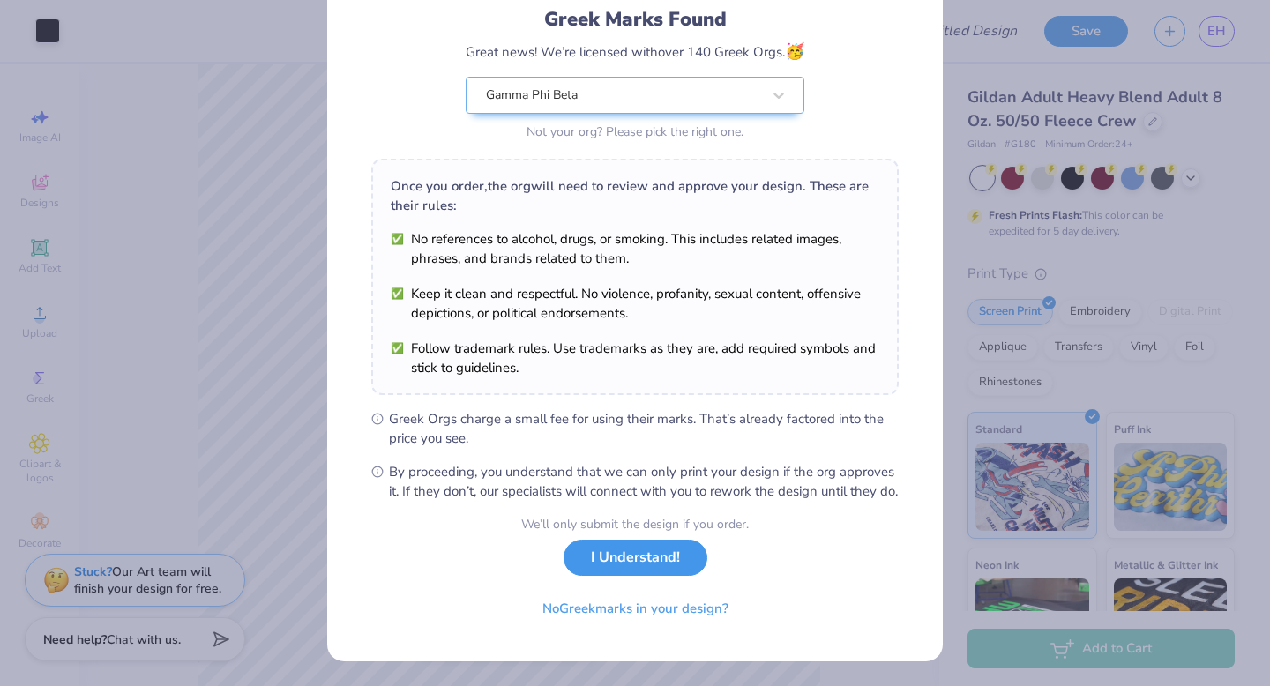
click at [624, 571] on button "I Understand!" at bounding box center [635, 558] width 144 height 36
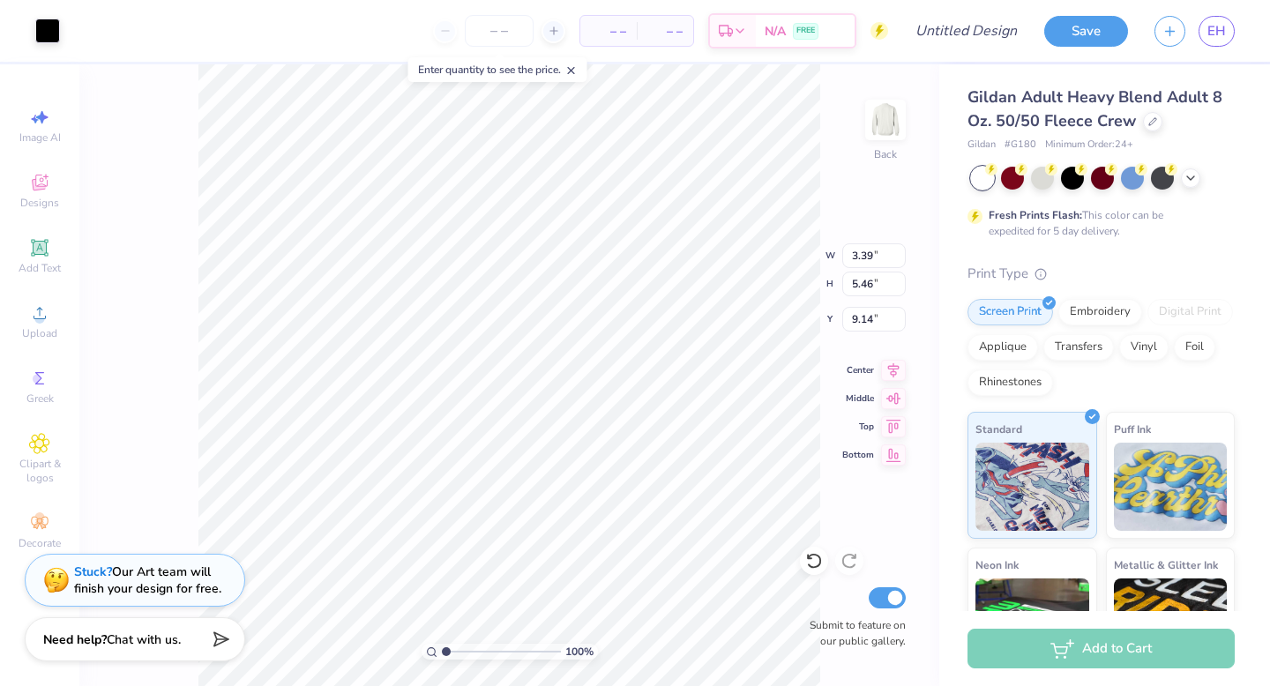
type input "4.66"
type input "7.51"
click at [48, 32] on div at bounding box center [47, 29] width 25 height 25
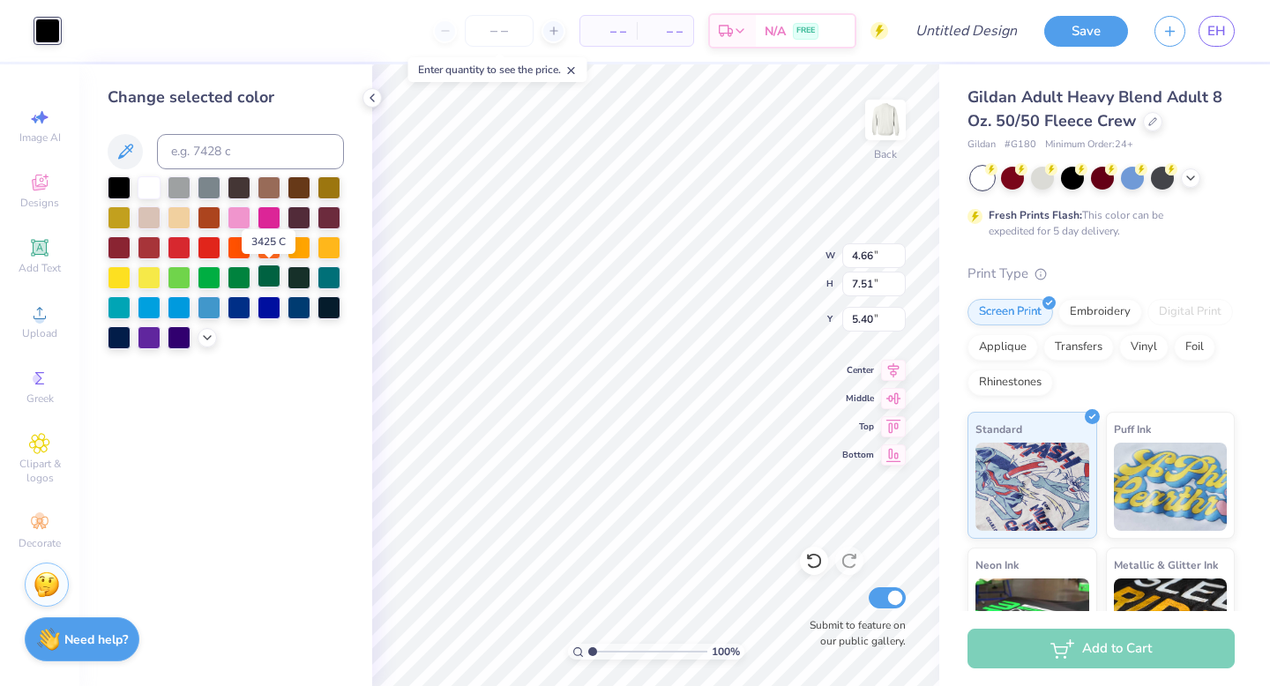
click at [266, 280] on div at bounding box center [268, 276] width 23 height 23
type input "6.73"
click at [372, 96] on icon at bounding box center [372, 98] width 14 height 14
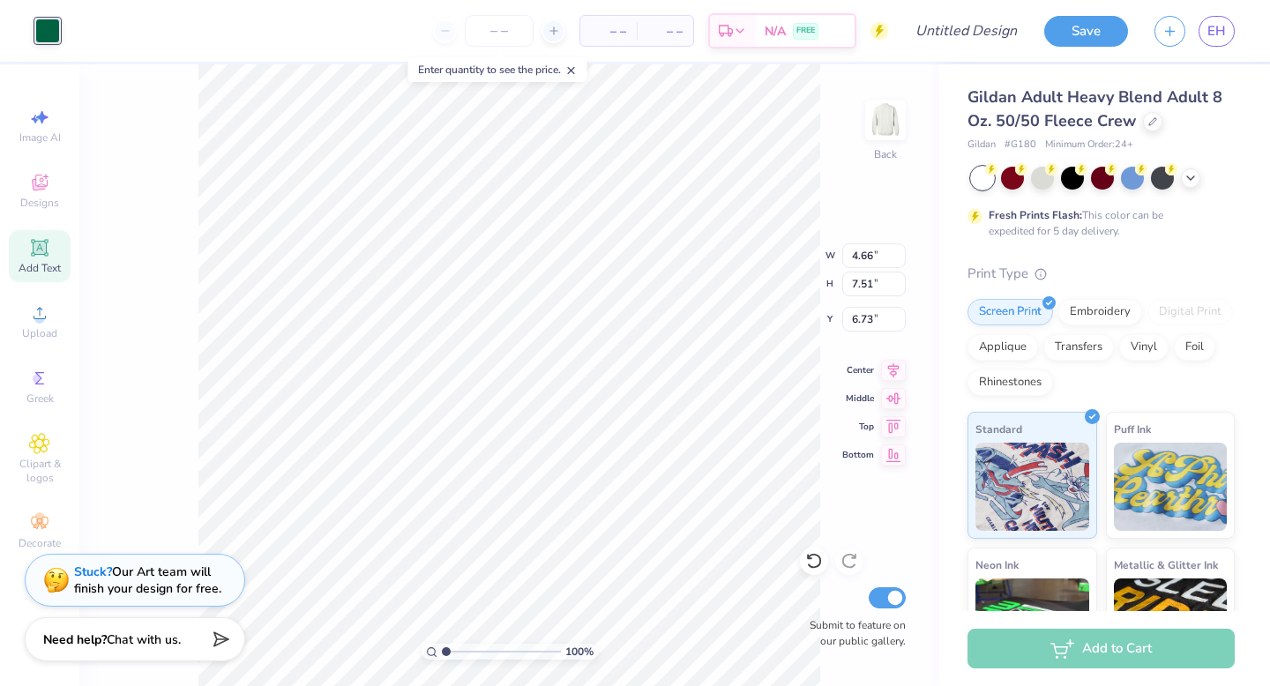
click at [38, 255] on icon at bounding box center [39, 247] width 21 height 21
type input "5.89"
type input "1.71"
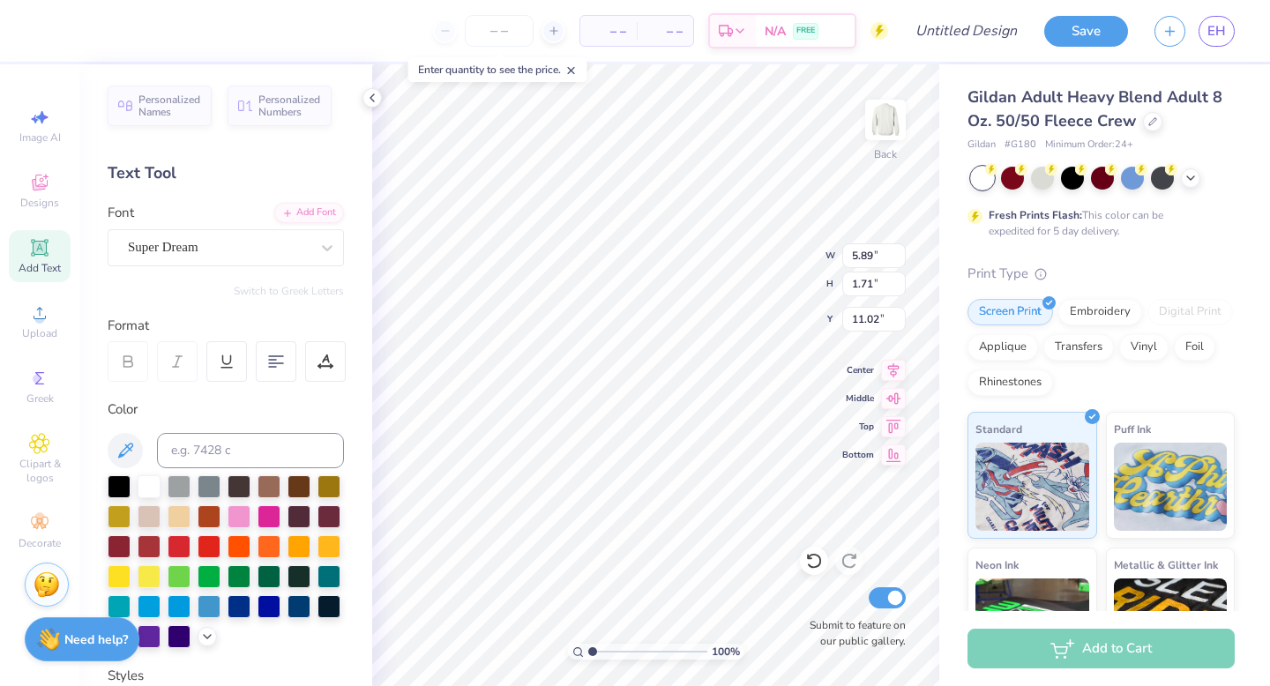
type input "3.35"
type textarea "T"
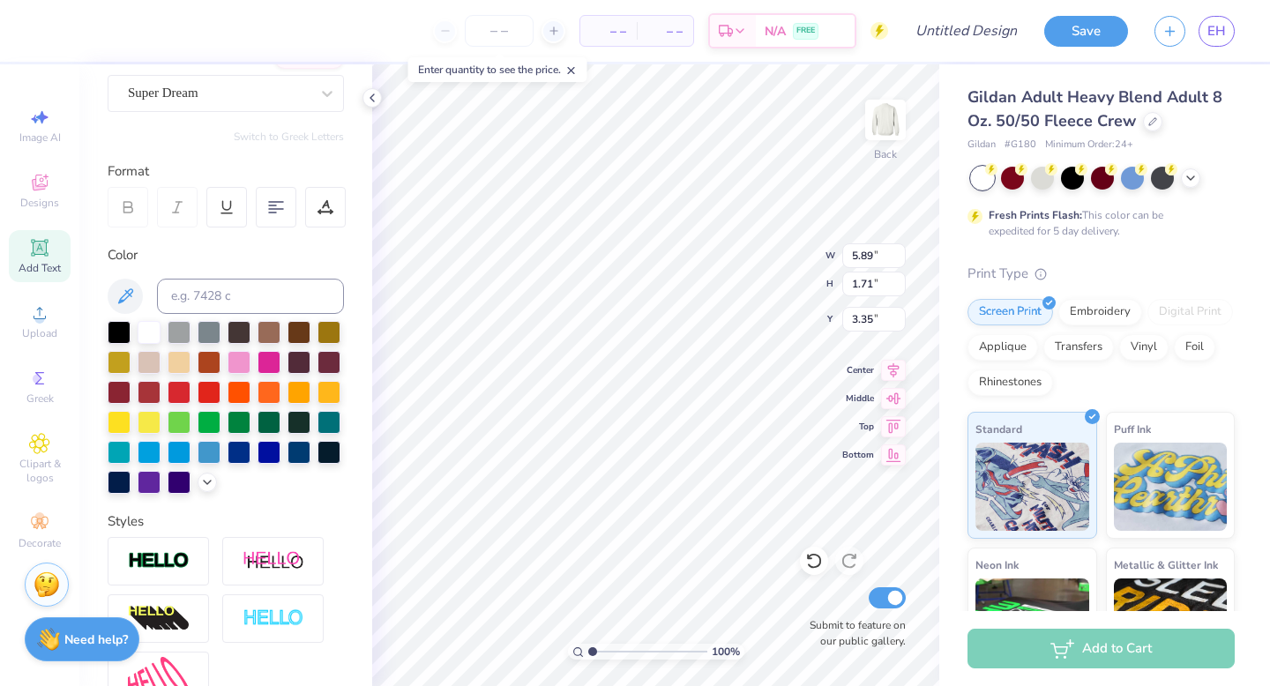
scroll to position [339, 0]
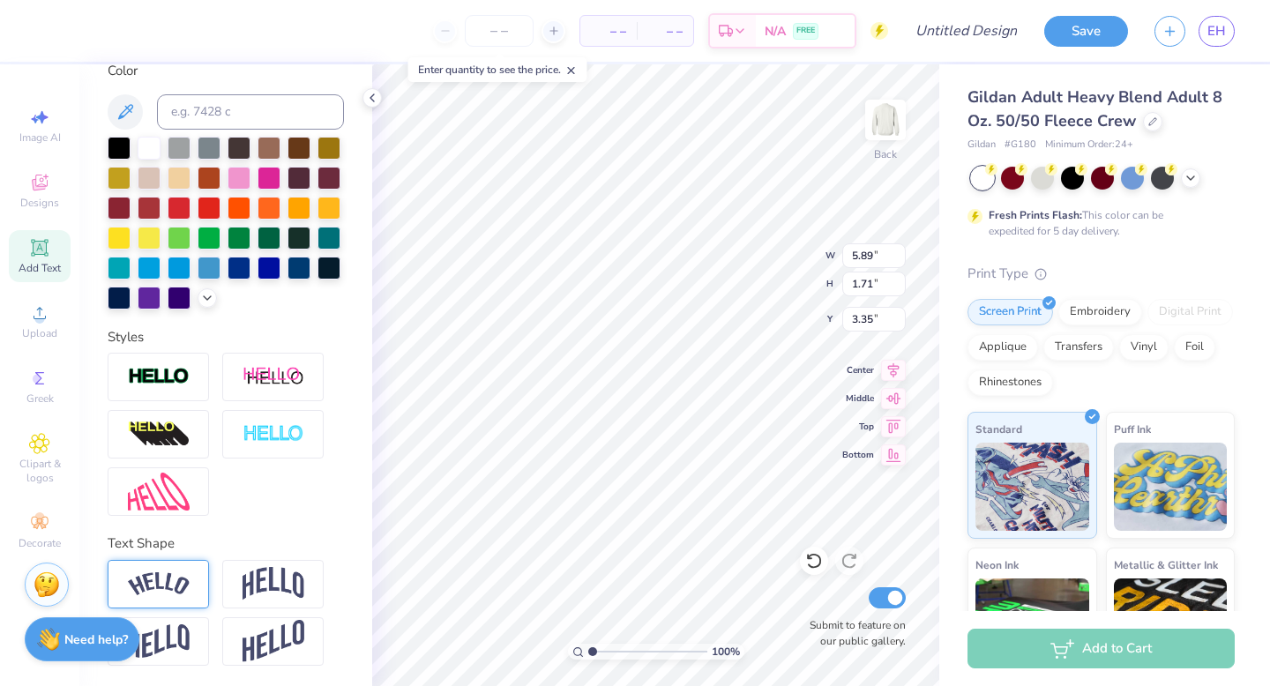
type textarea "Camp Gphi [PERSON_NAME]"
click at [175, 588] on img at bounding box center [159, 584] width 62 height 24
click at [270, 577] on img at bounding box center [273, 584] width 62 height 34
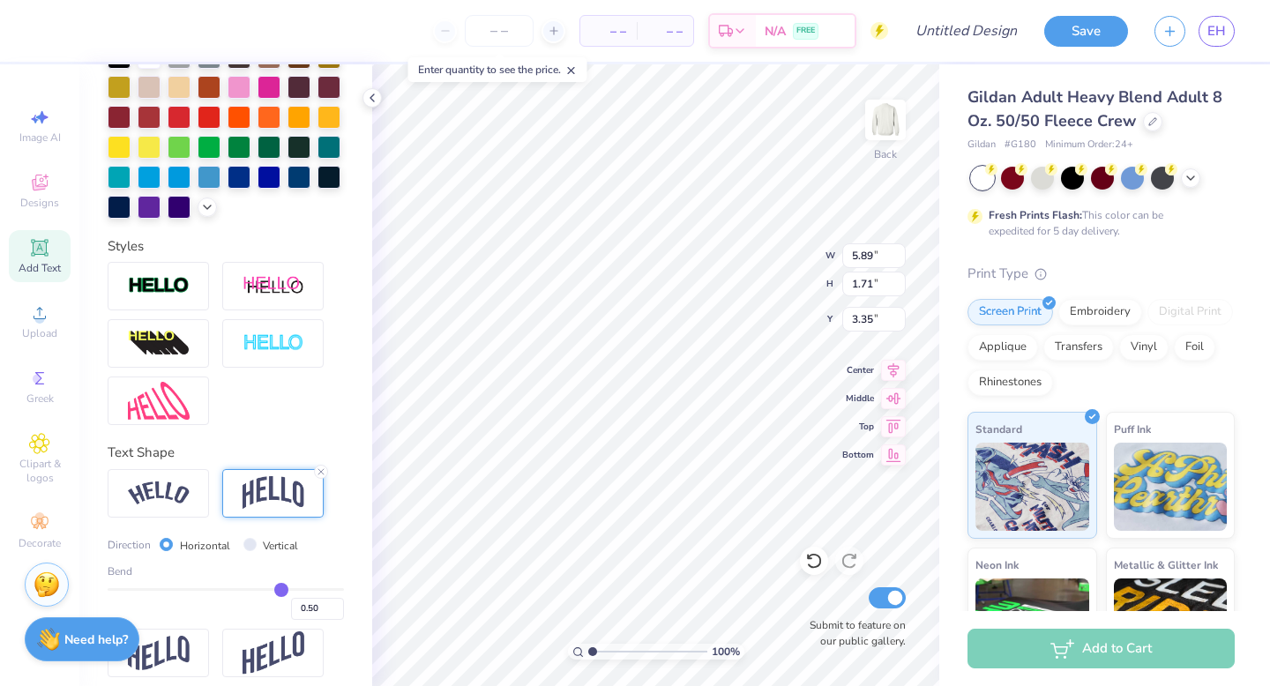
scroll to position [440, 0]
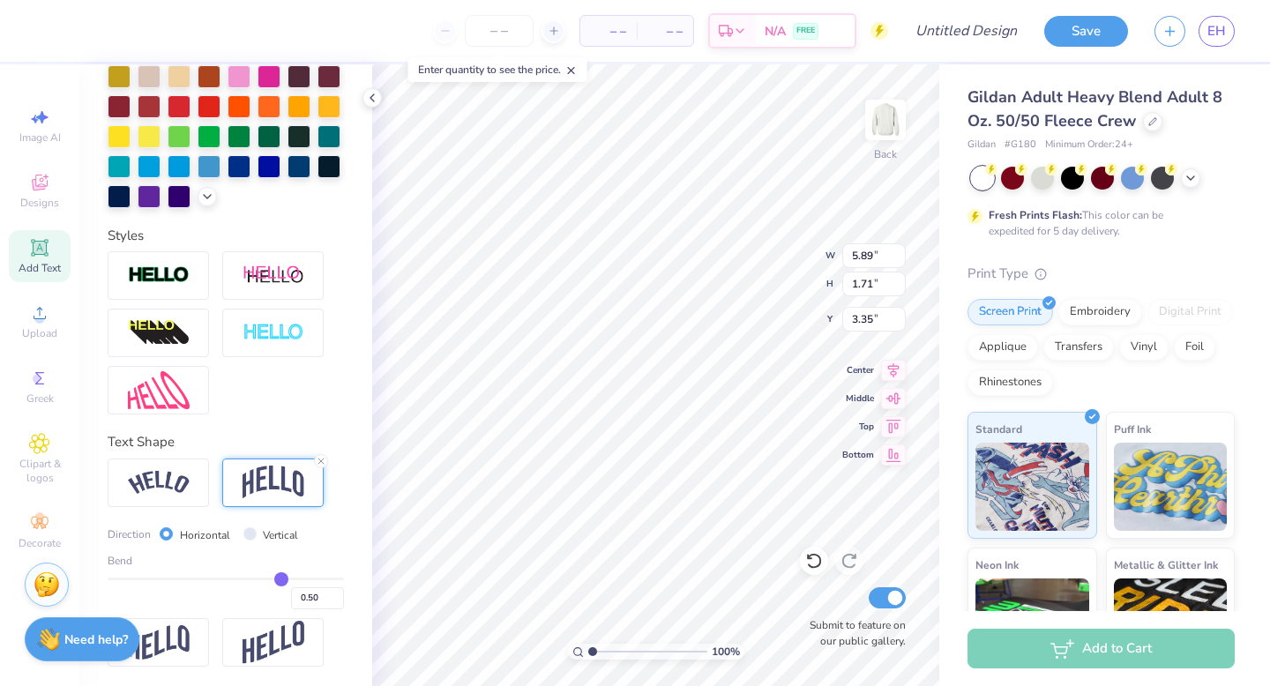
type input "0.52"
type input "0.51"
type input "0.49"
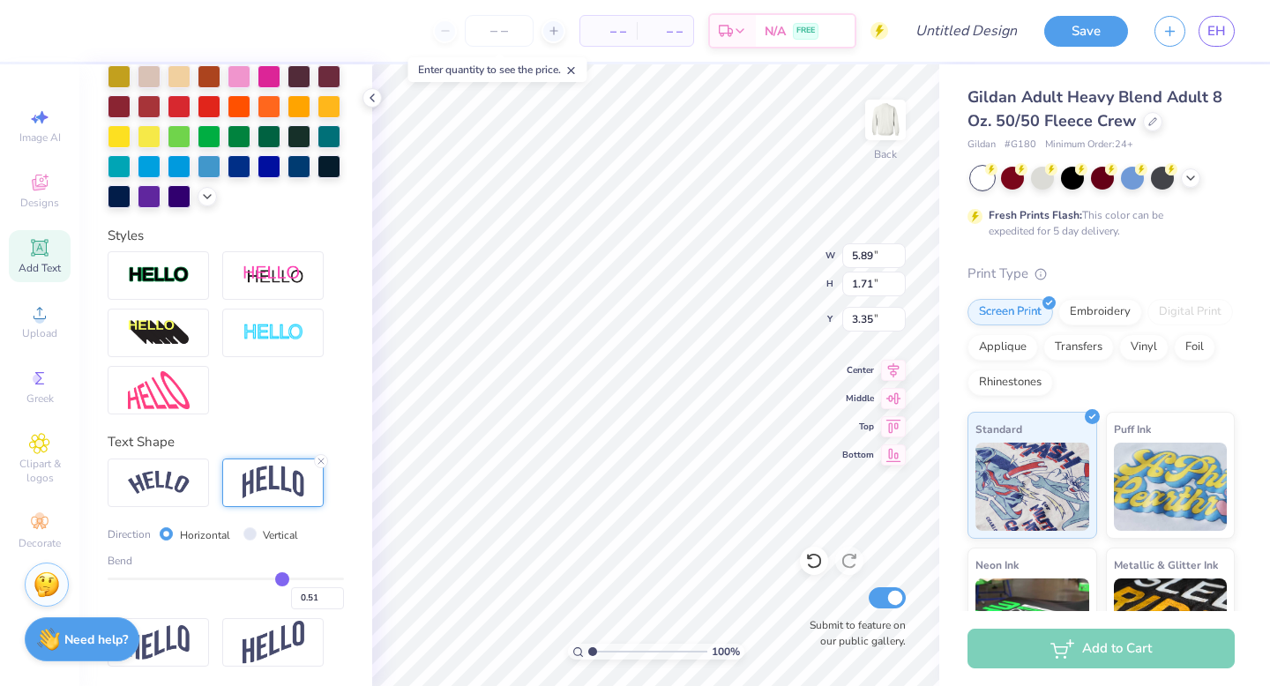
type input "0.49"
type input "0.44"
type input "0.38"
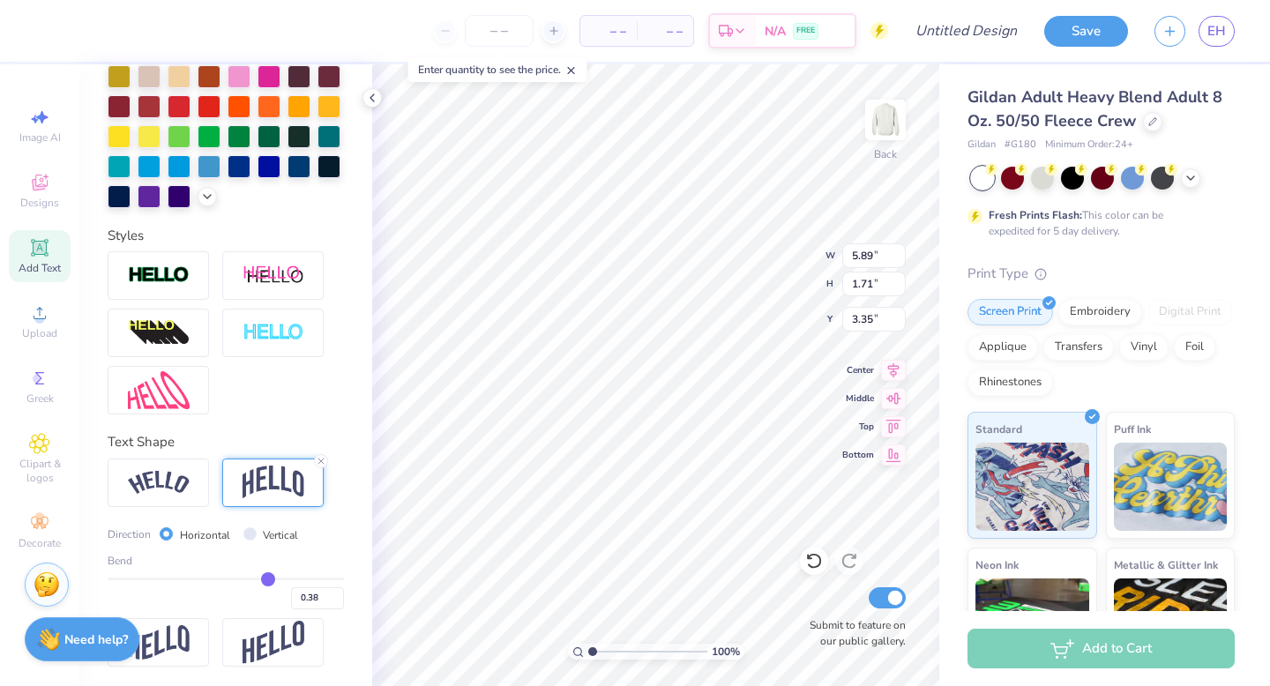
type input "0.32"
type input "0.27"
type input "0.22"
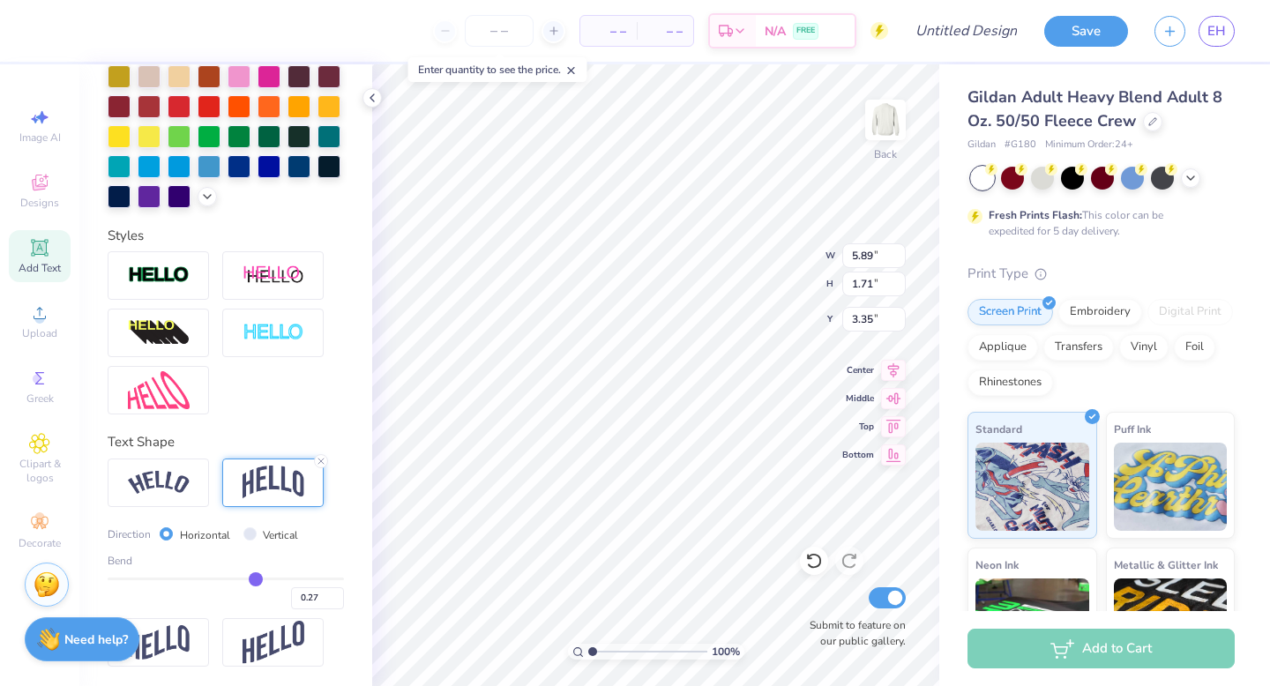
type input "0.22"
type input "0.19"
type input "0.16"
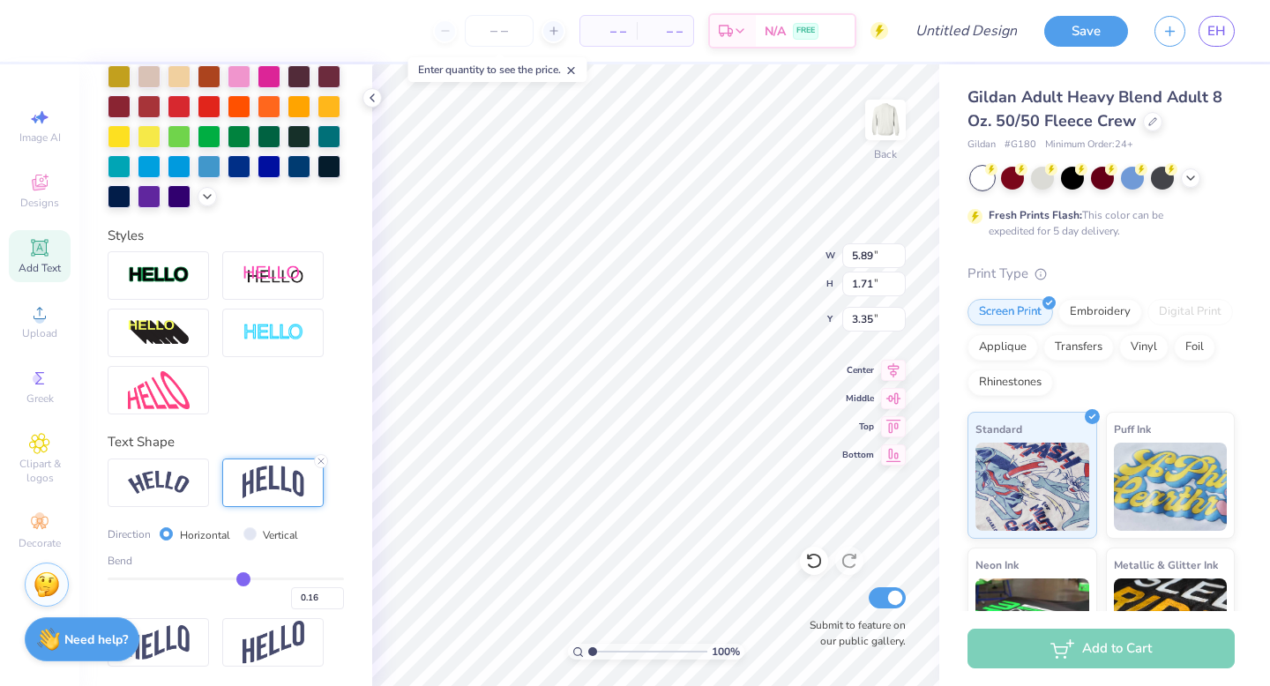
type input "0.13"
type input "0.11"
type input "0.1"
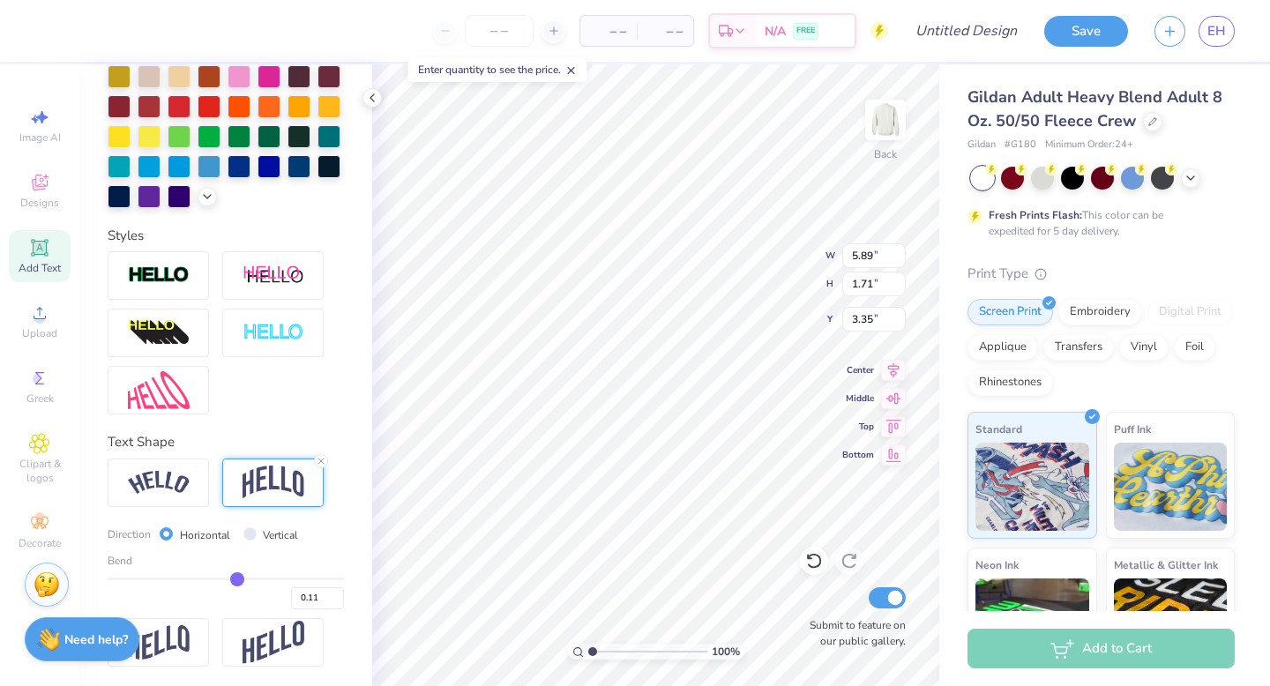
type input "0.10"
type input "0.08"
type input "0.07"
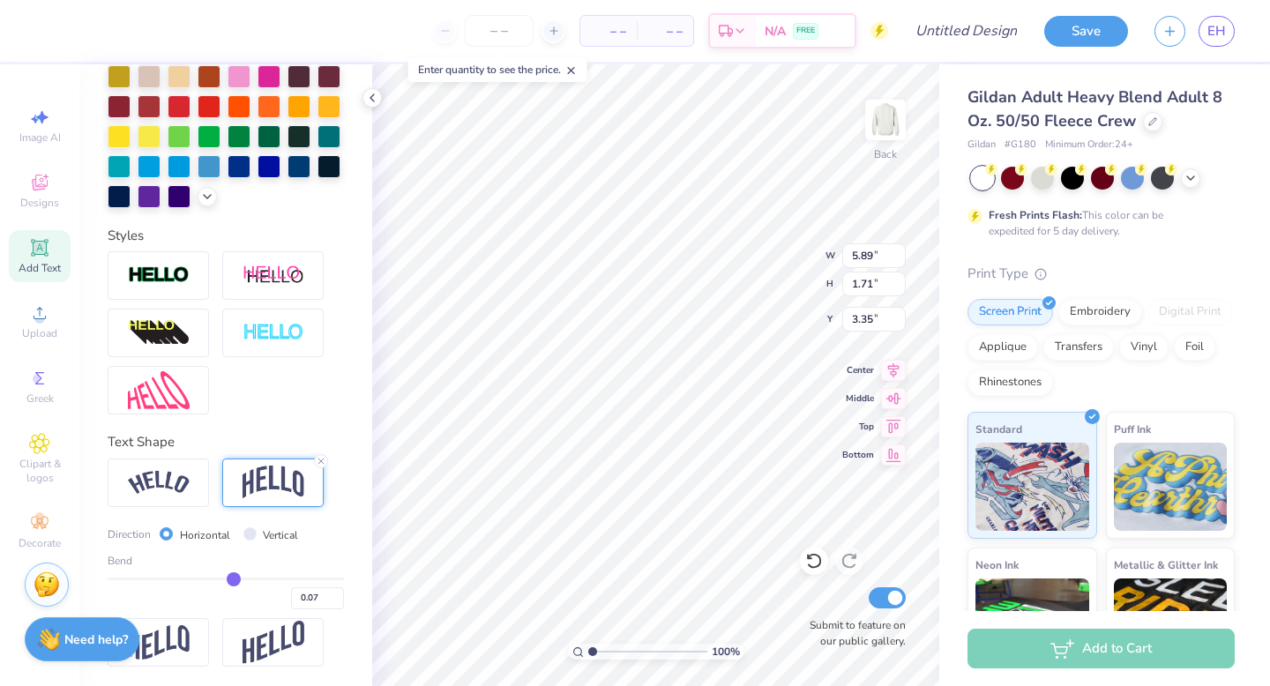
type input "0.06"
type input "0.05"
type input "0.04"
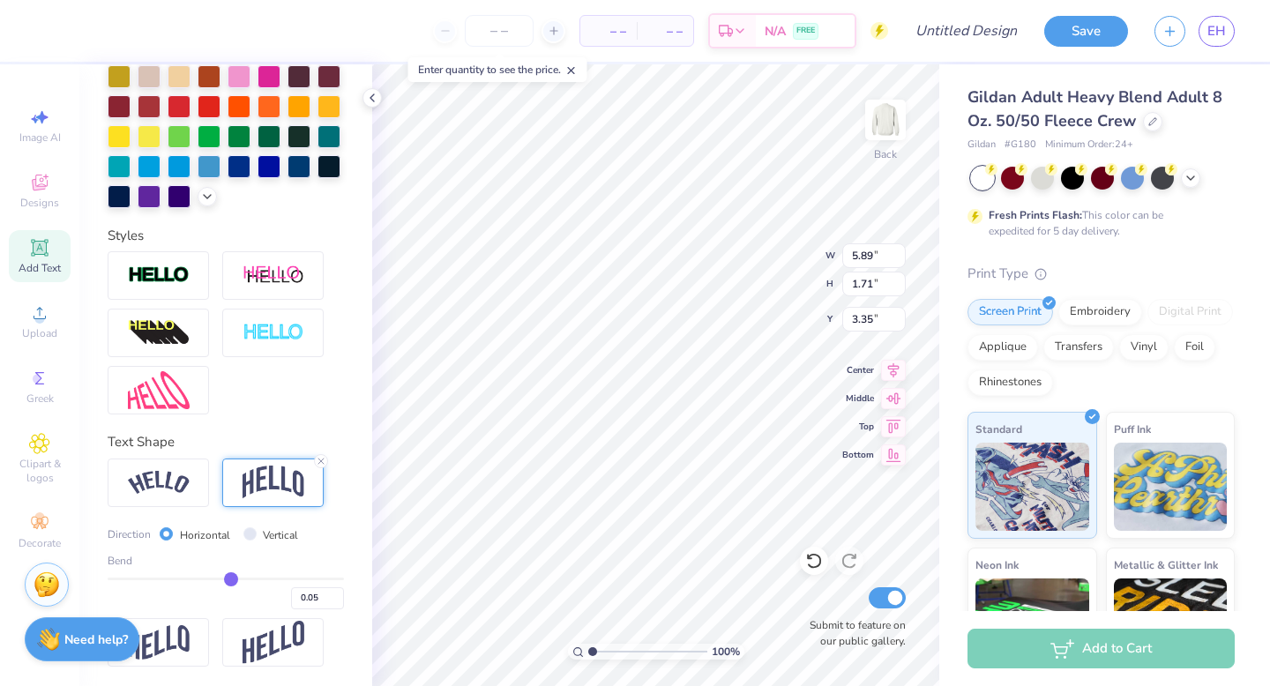
type input "0.04"
type input "0.03"
type input "0.02"
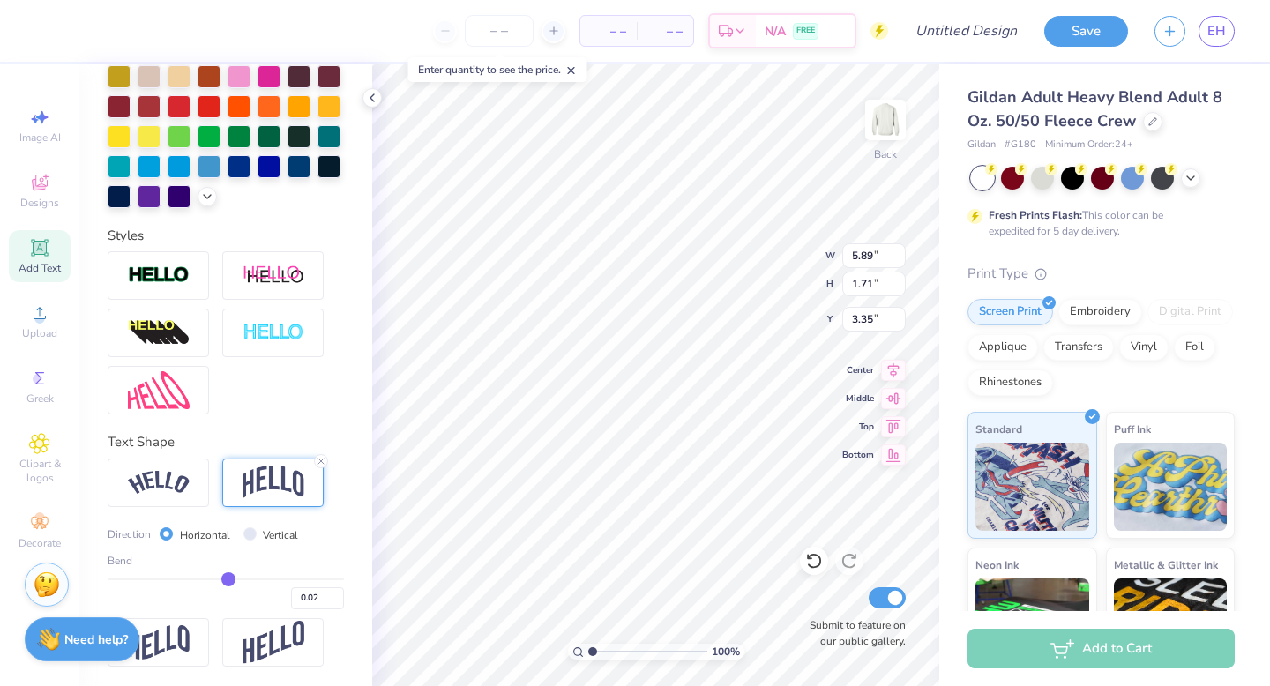
type input "0.01"
type input "-0.01"
type input "-0.02"
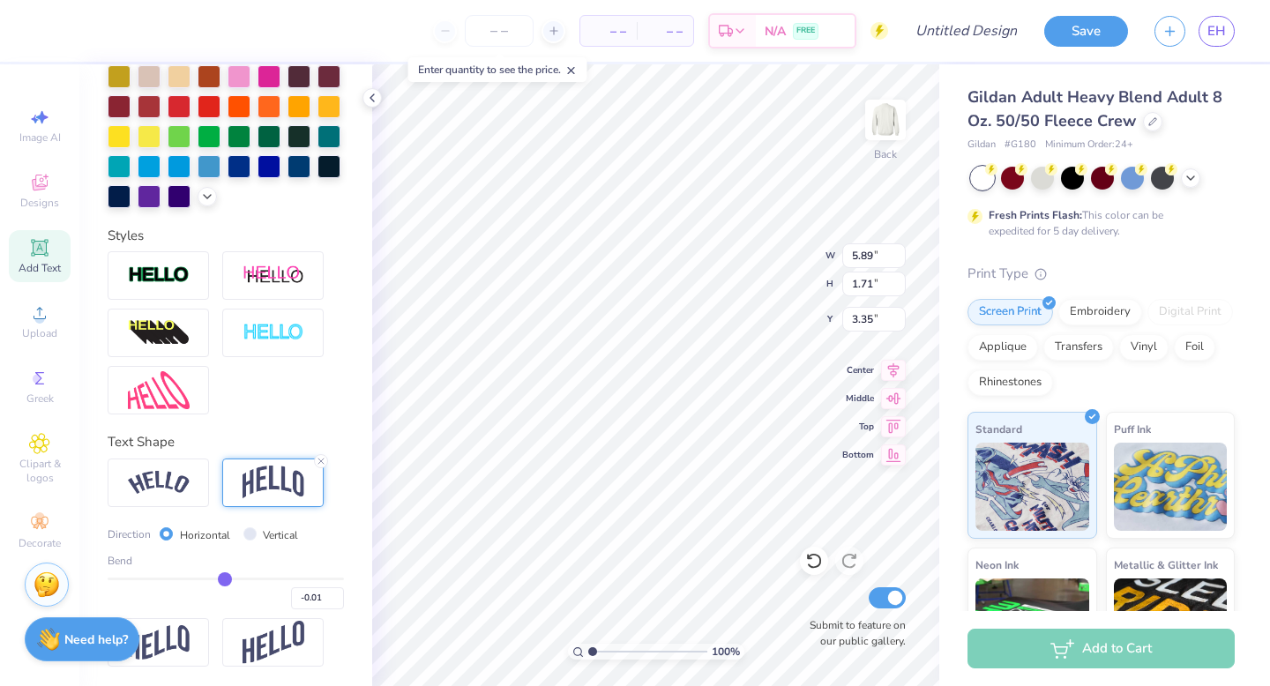
type input "-0.02"
type input "-0.03"
type input "-0.04"
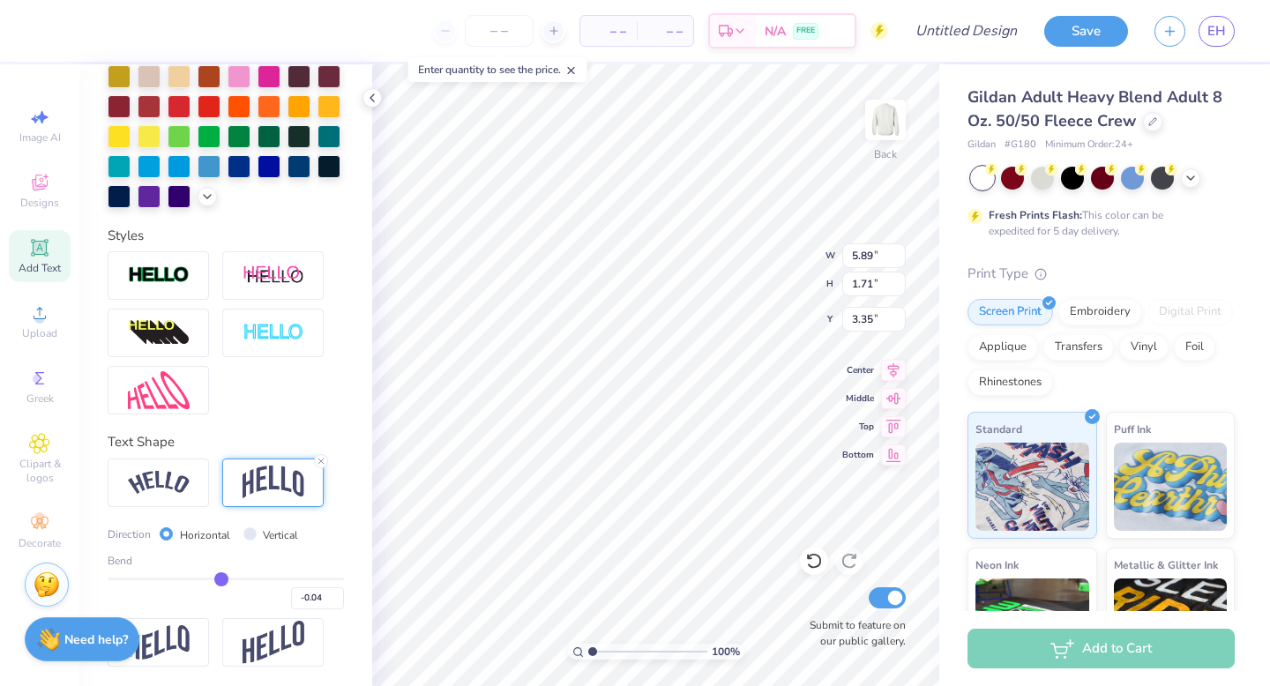
type input "-0.05"
type input "-0.07"
type input "-0.08"
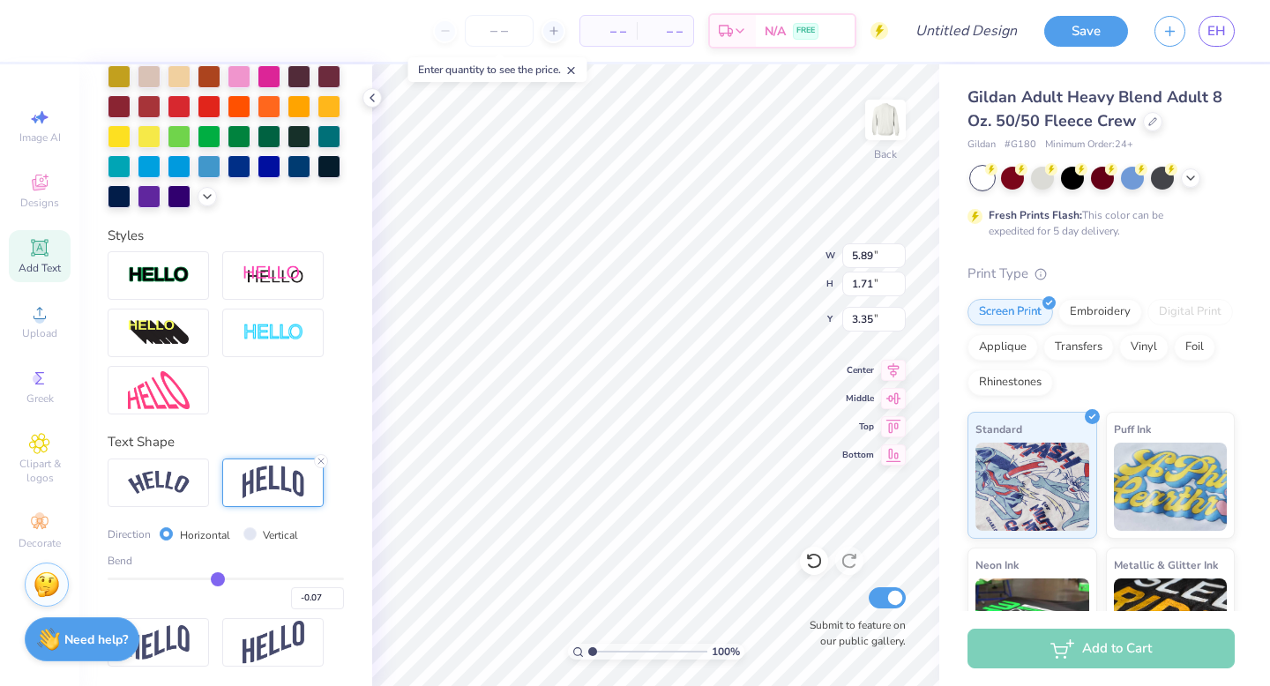
type input "-0.08"
type input "-0.09"
type input "-0.1"
type input "-0.10"
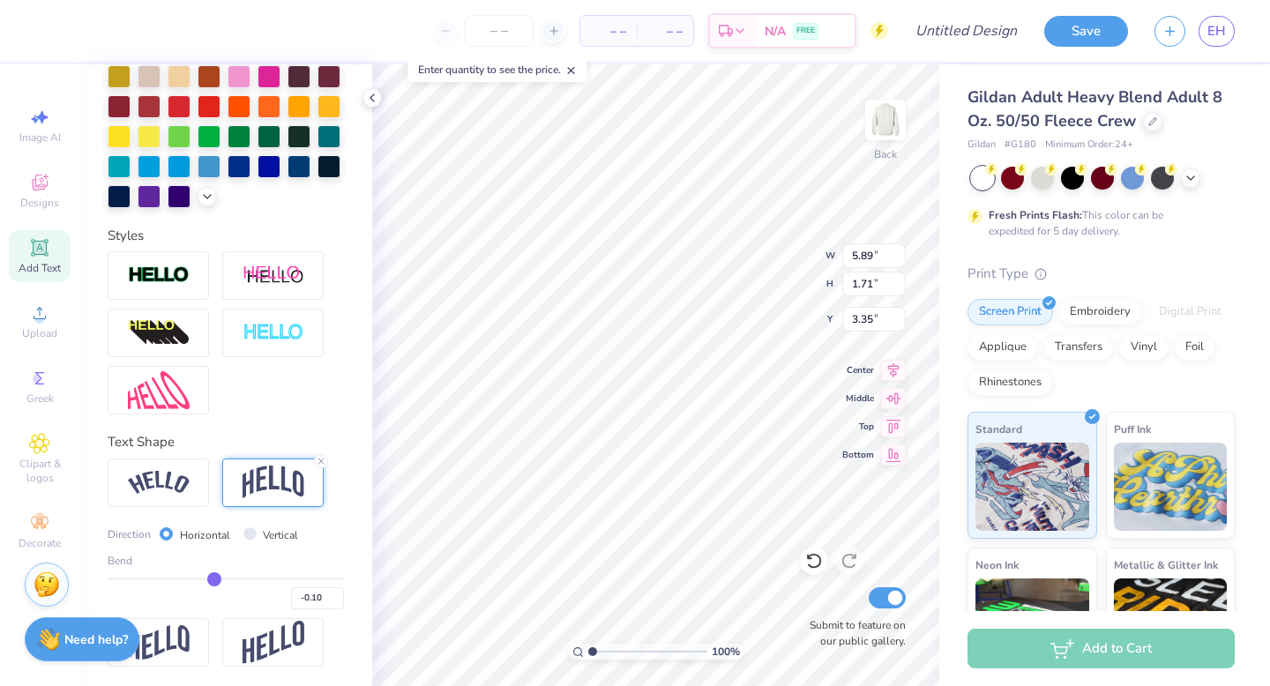
type input "-0.11"
type input "-0.12"
type input "-0.13"
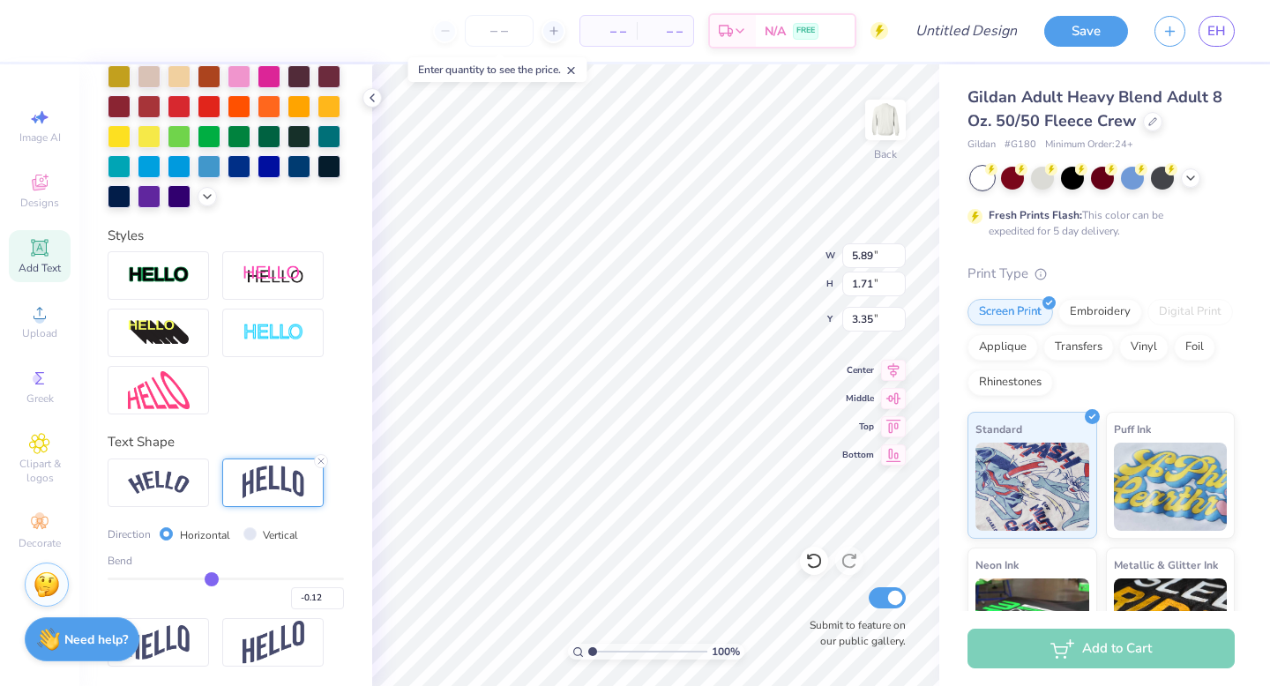
type input "-0.13"
type input "-0.16"
type input "-0.19"
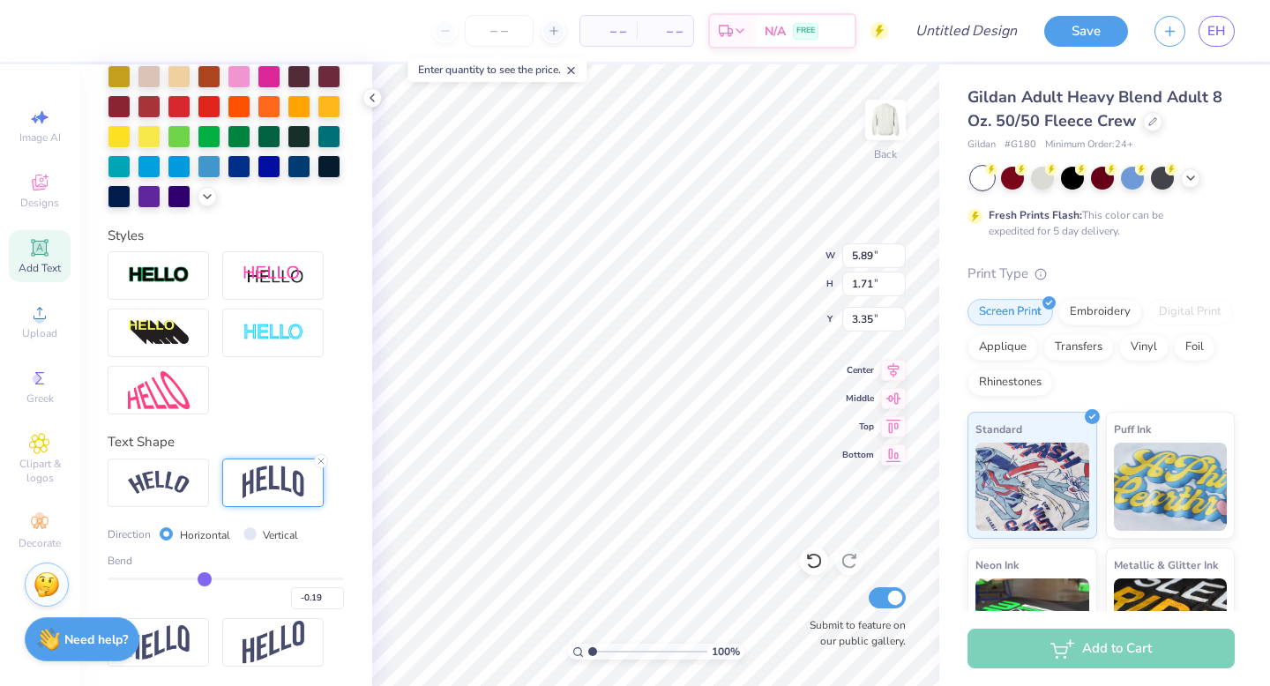
type input "-0.23"
type input "-0.27"
type input "-0.3"
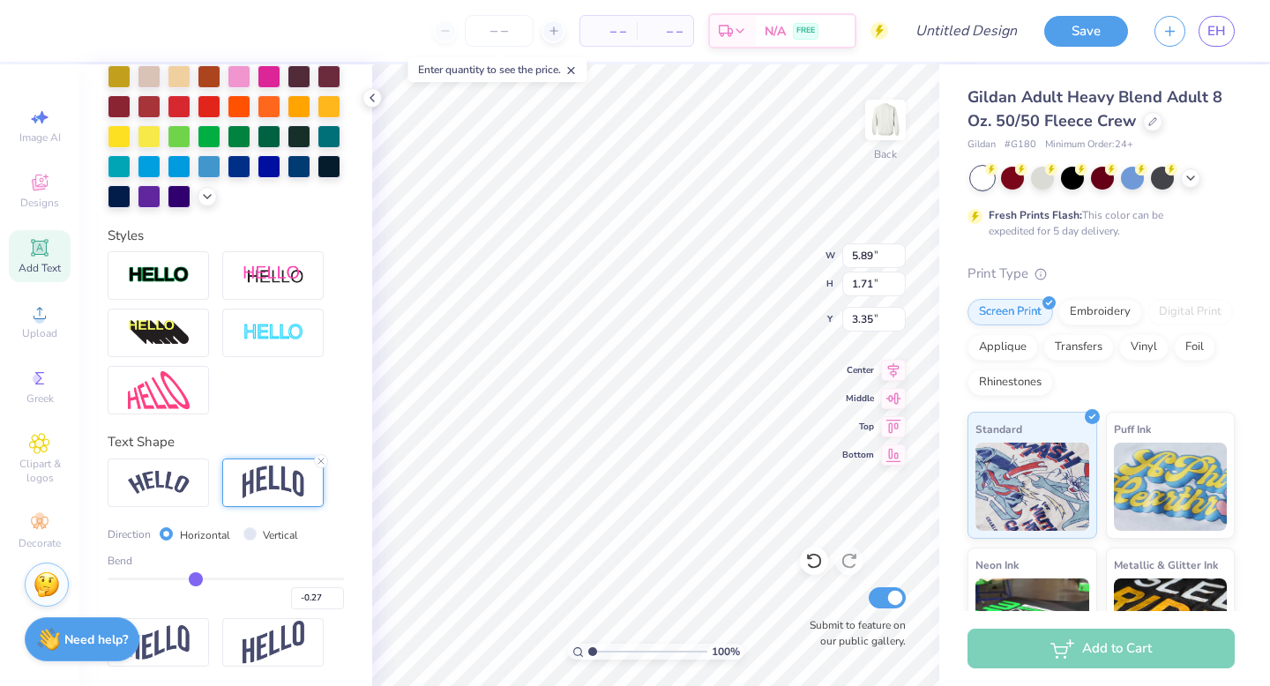
type input "-0.30"
type input "-0.33"
type input "-0.36"
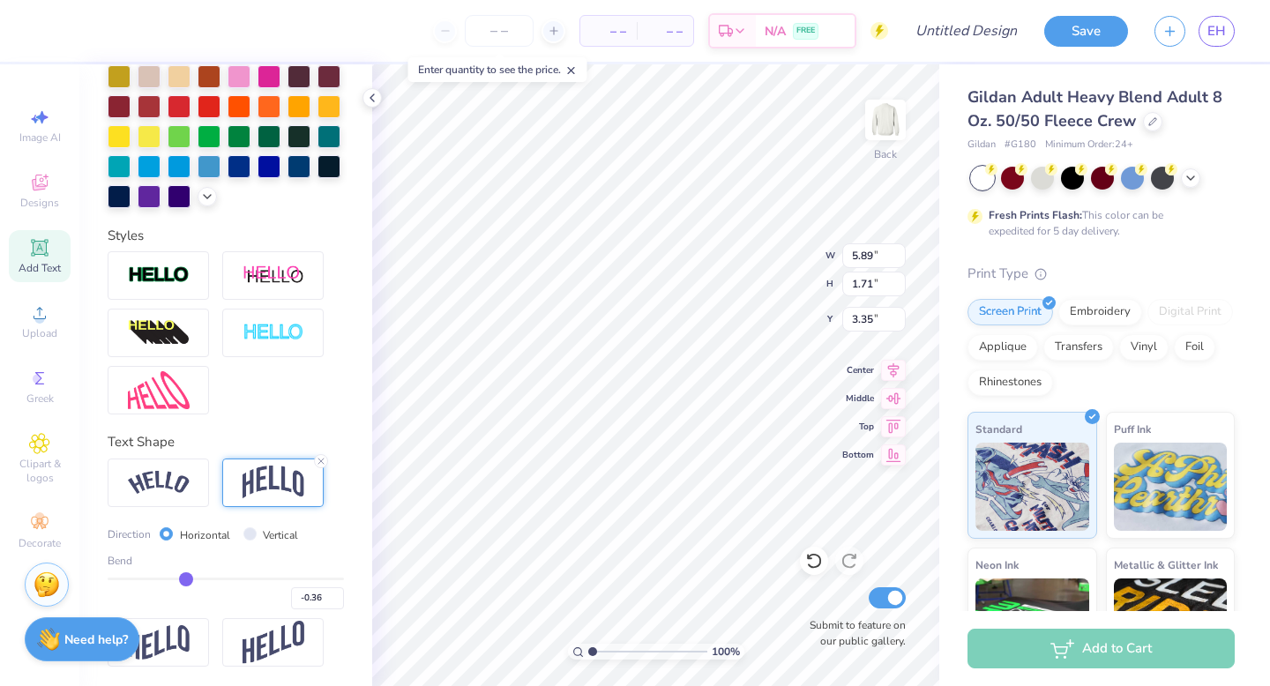
type input "-0.38"
type input "-0.39"
type input "-0.41"
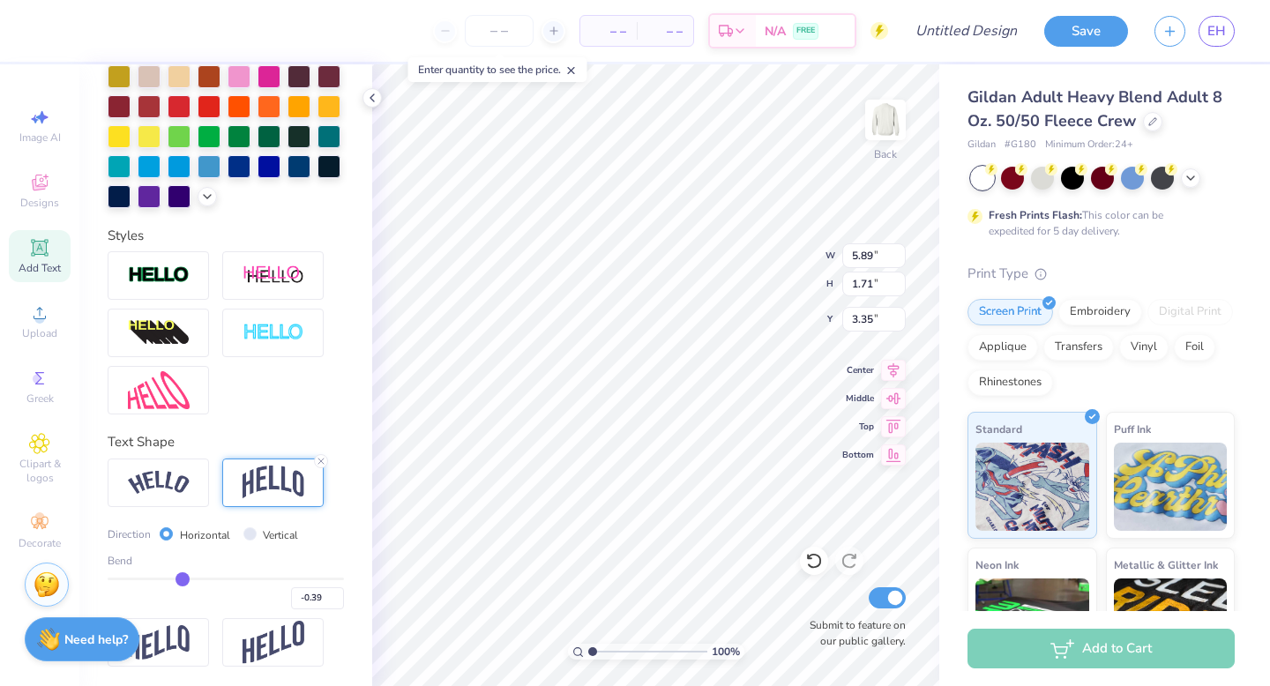
type input "-0.41"
type input "-0.42"
type input "-0.45"
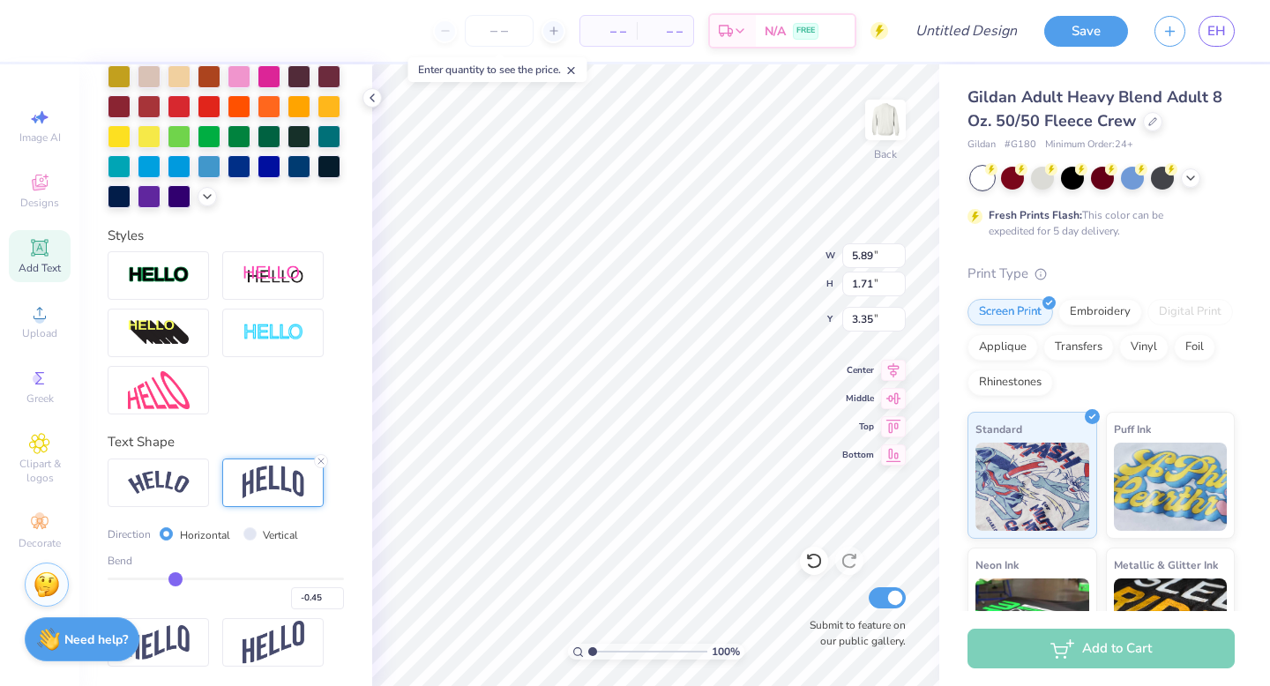
type input "-0.48"
type input "-0.52"
type input "-0.55"
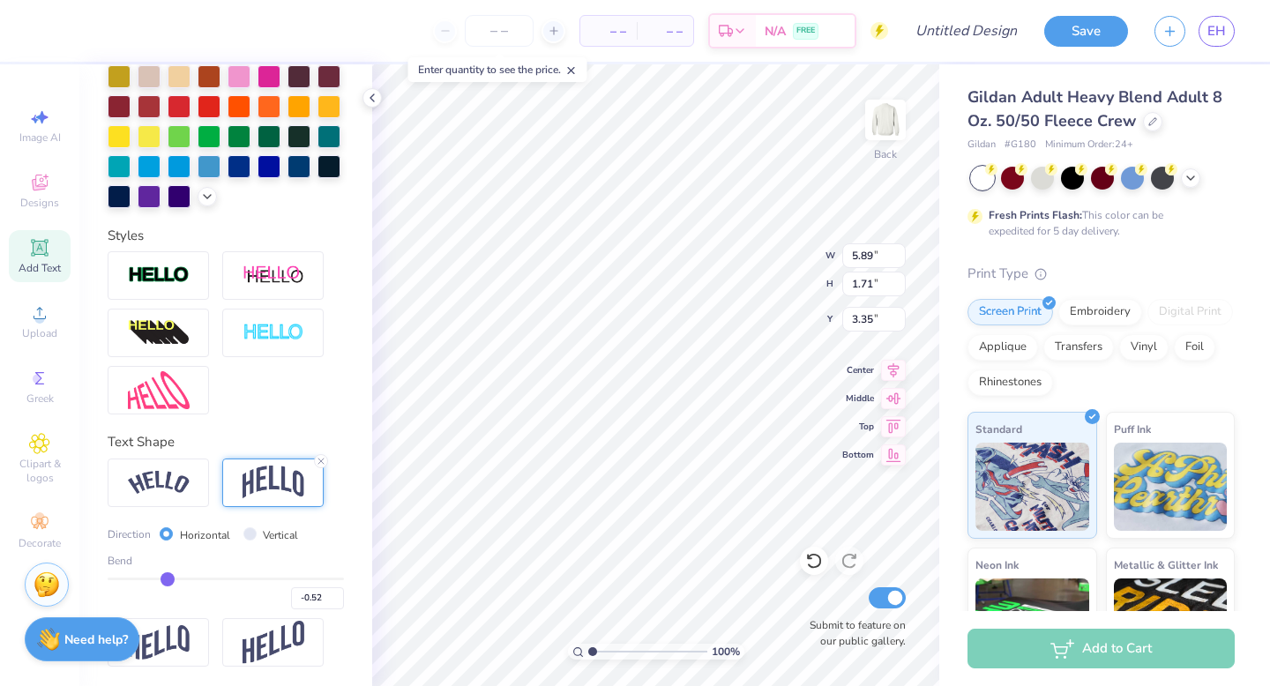
type input "-0.55"
type input "-0.58"
type input "-0.6"
type input "-0.60"
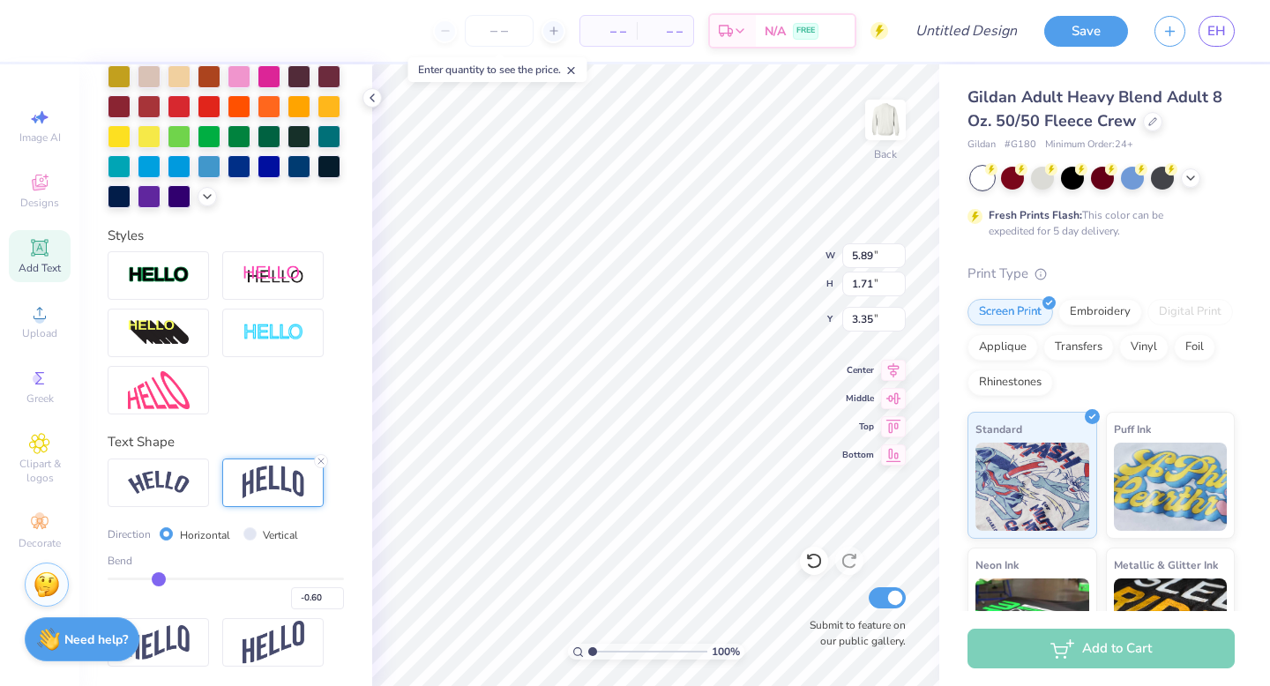
type input "-0.63"
type input "-0.65"
type input "-0.66"
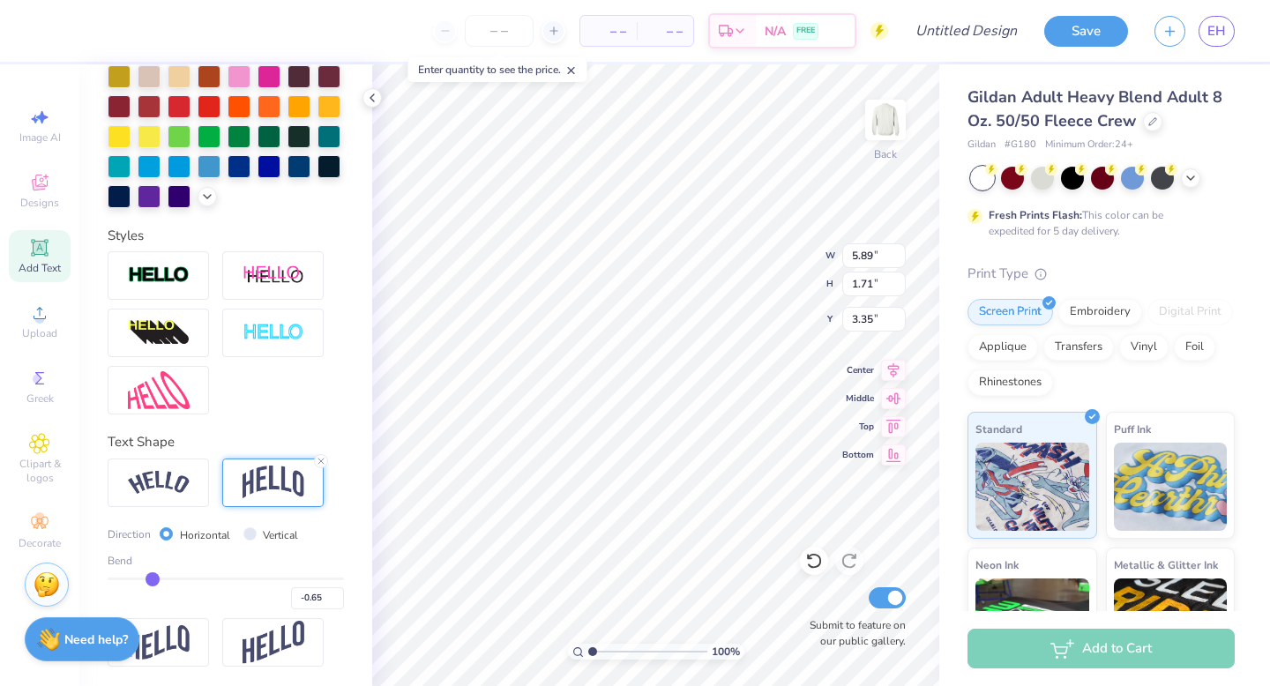
type input "-0.66"
type input "-0.67"
type input "-0.68"
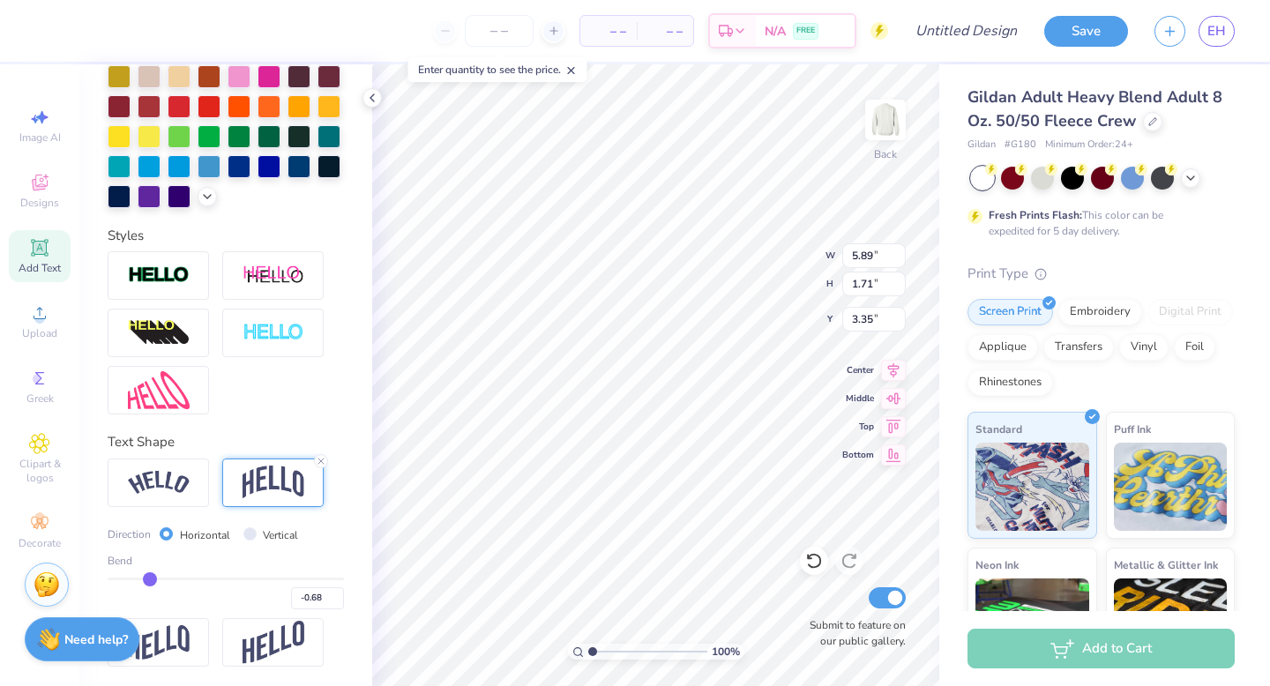
type input "-0.69"
type input "-0.7"
type input "-0.70"
type input "-0.71"
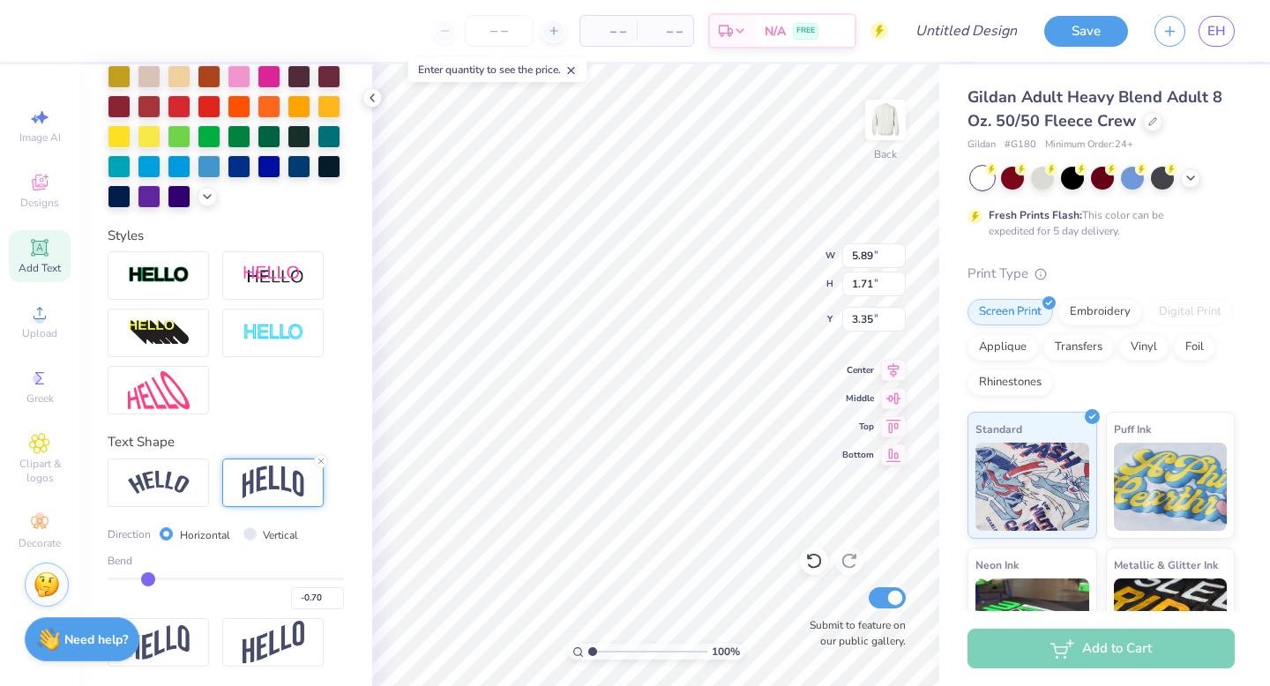
type input "-0.71"
type input "-0.72"
type input "-0.73"
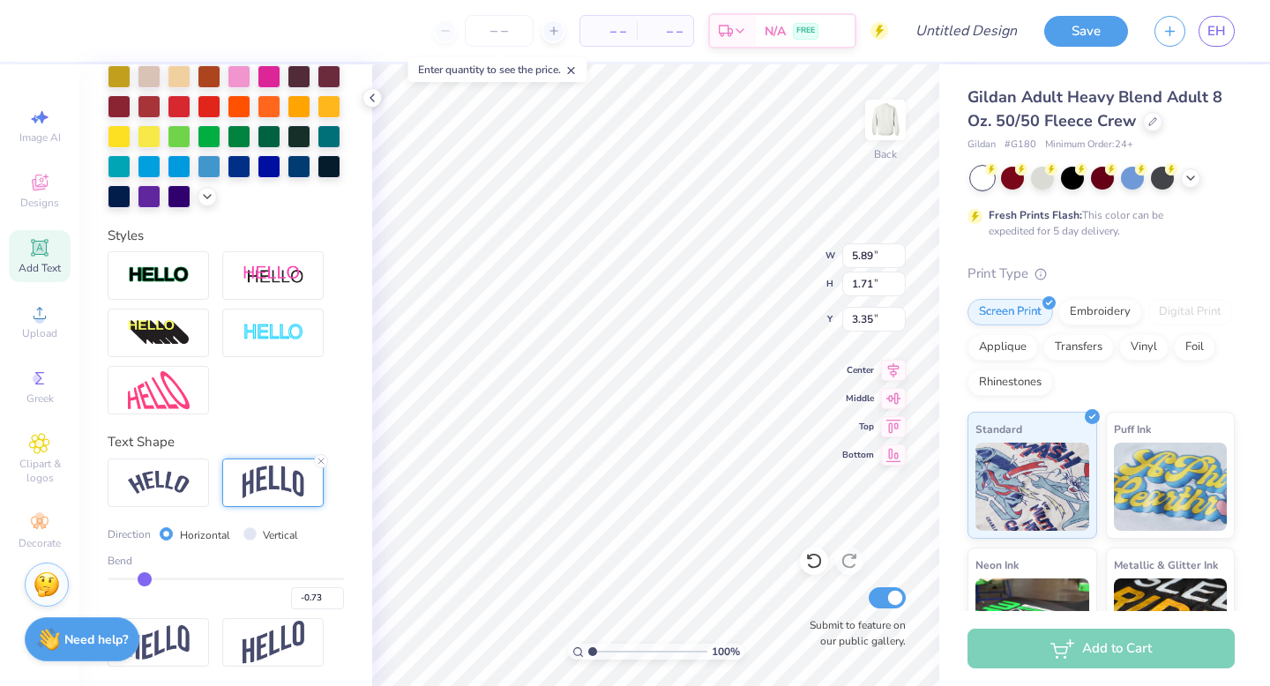
type input "-0.74"
type input "-0.75"
type input "-0.76"
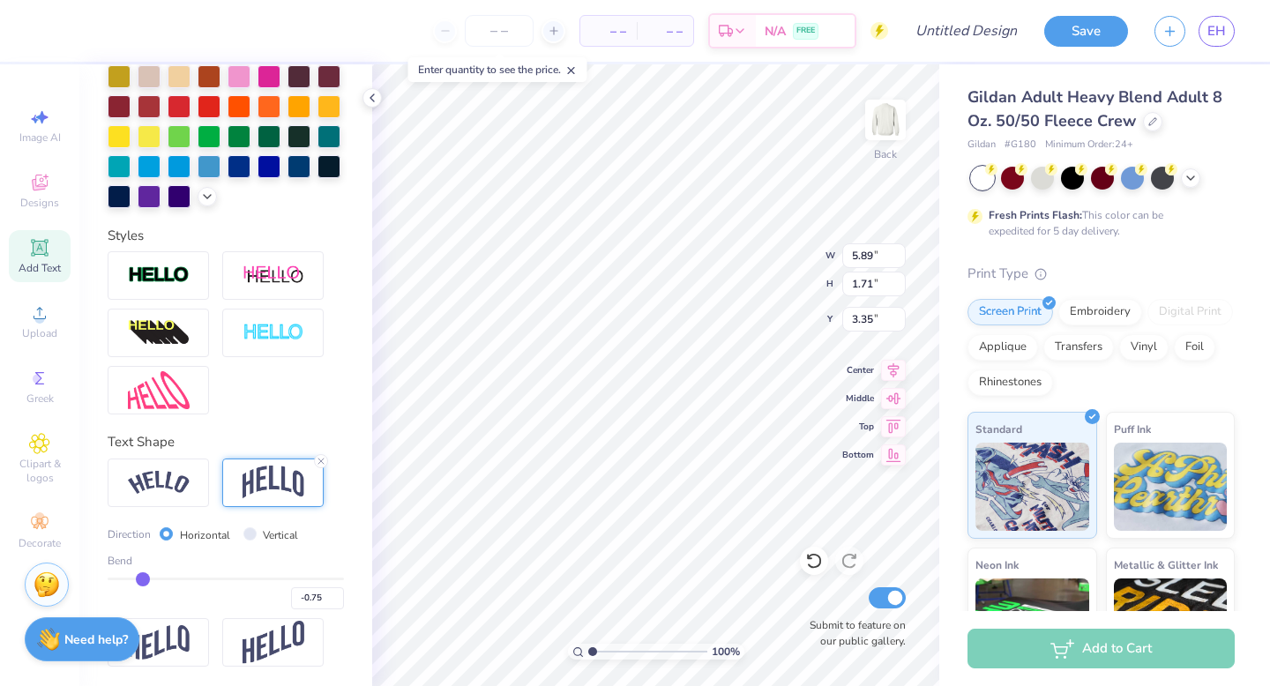
type input "-0.76"
type input "-0.75"
type input "-0.74"
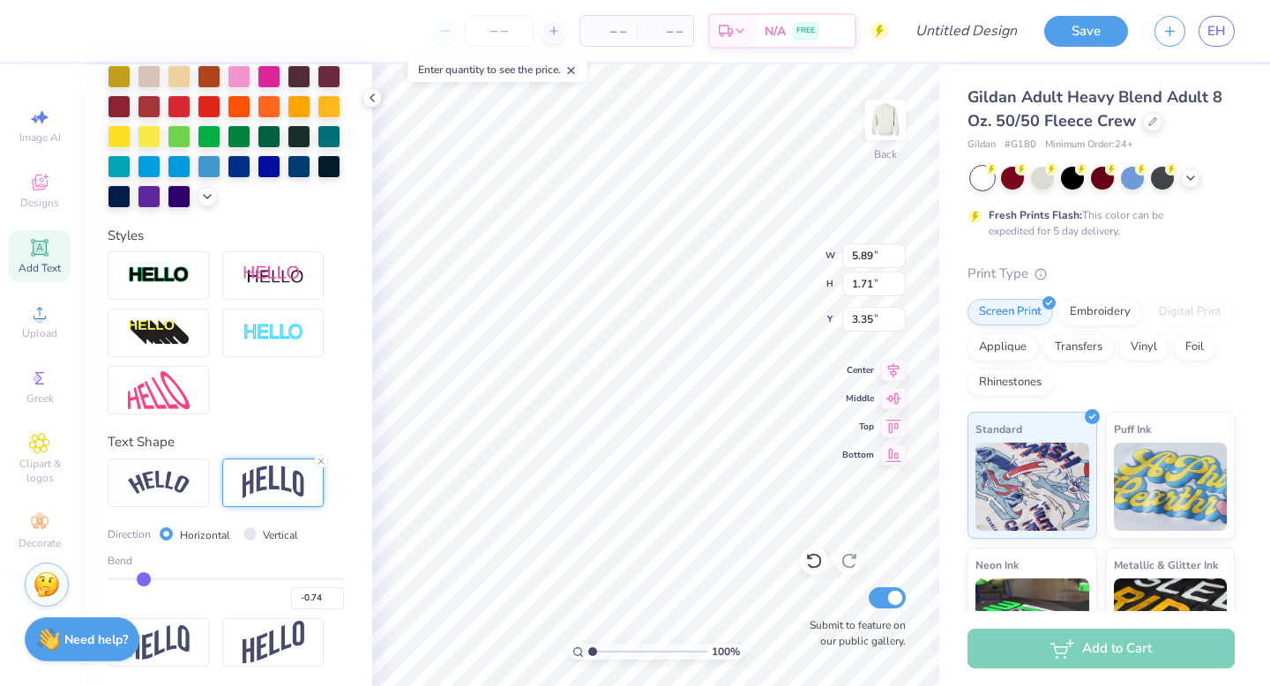
type input "-0.73"
type input "-0.72"
type input "-0.7"
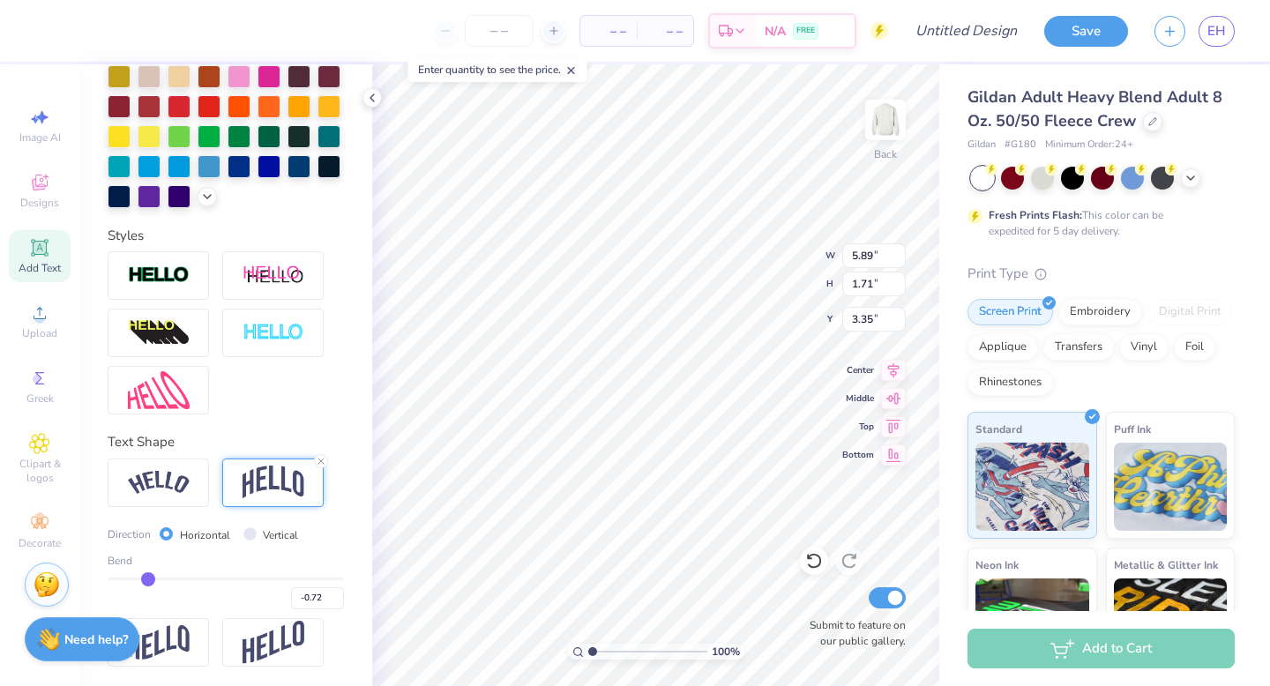
type input "-0.70"
type input "-0.68"
type input "-0.65"
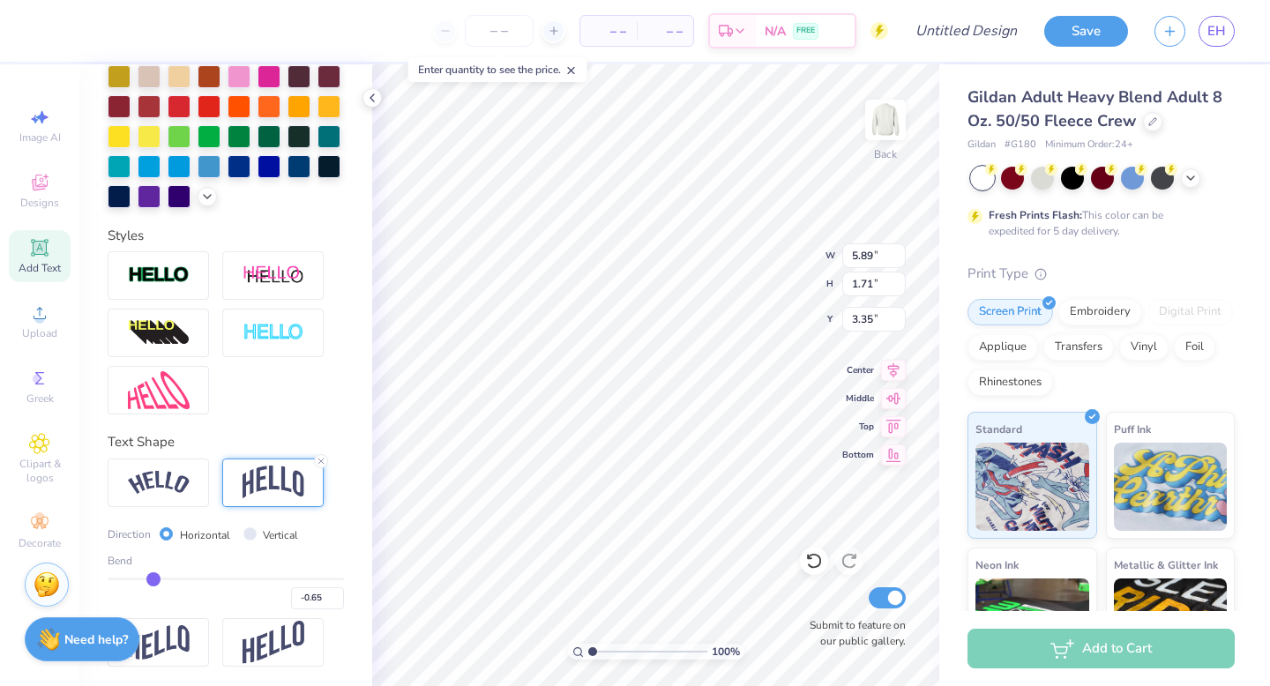
type input "-0.61"
type input "-0.57"
type input "-0.52"
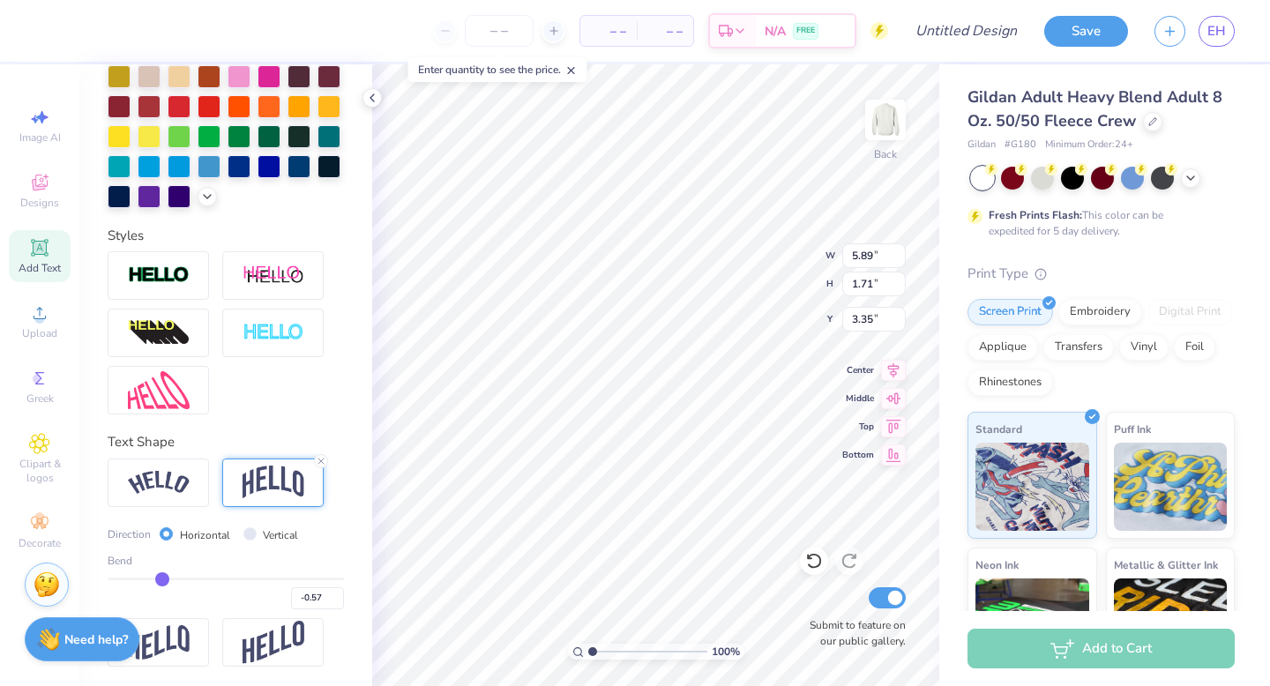
type input "-0.52"
type input "-0.48"
type input "-0.44"
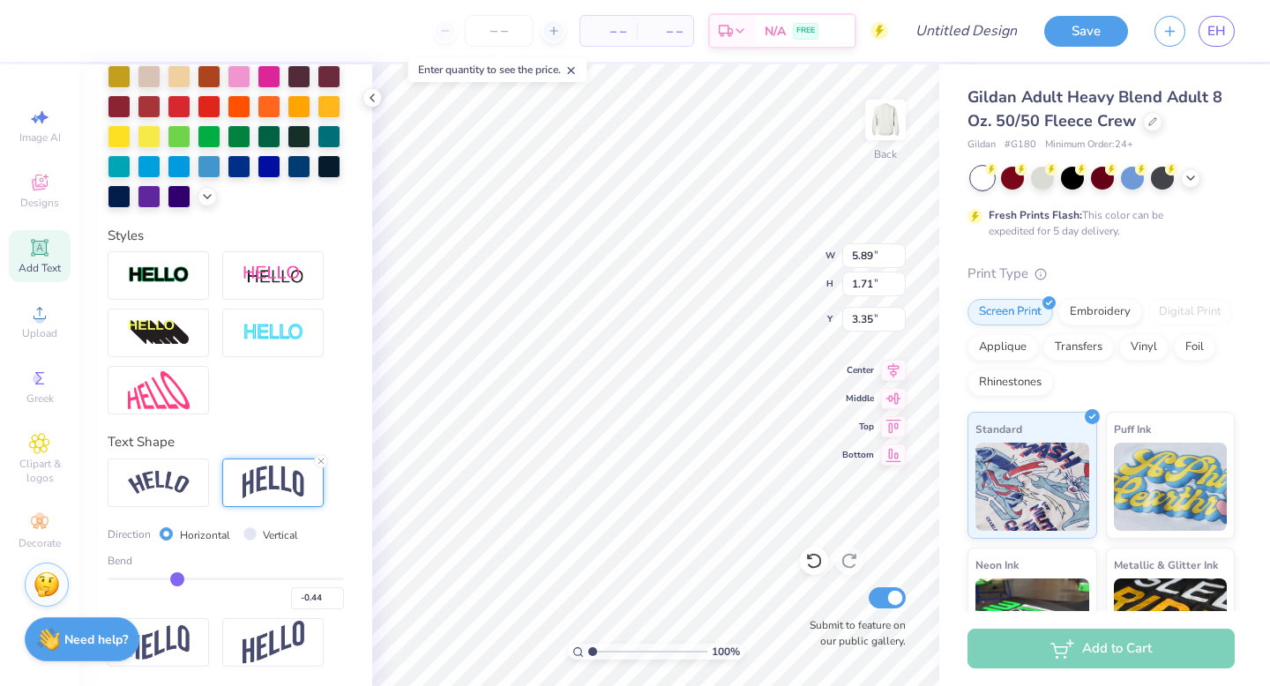
type input "-0.4"
type input "-0.40"
type input "-0.38"
type input "-0.36"
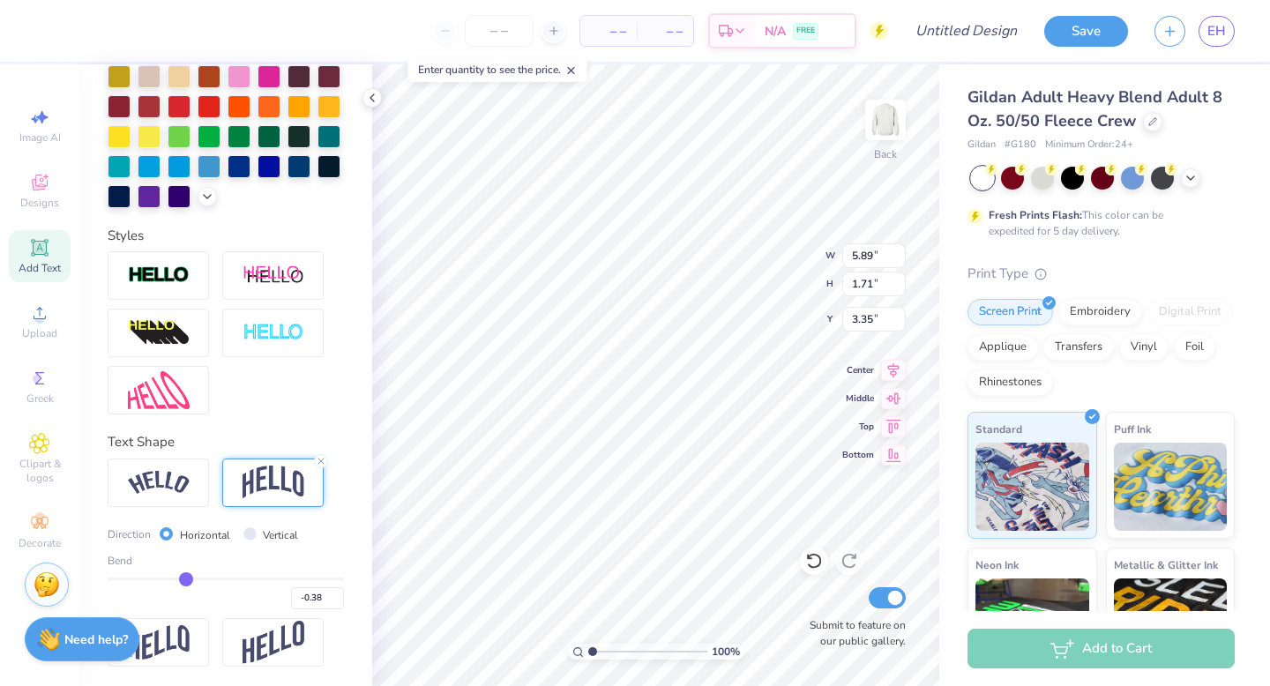
type input "-0.36"
type input "-0.35"
type input "-0.34"
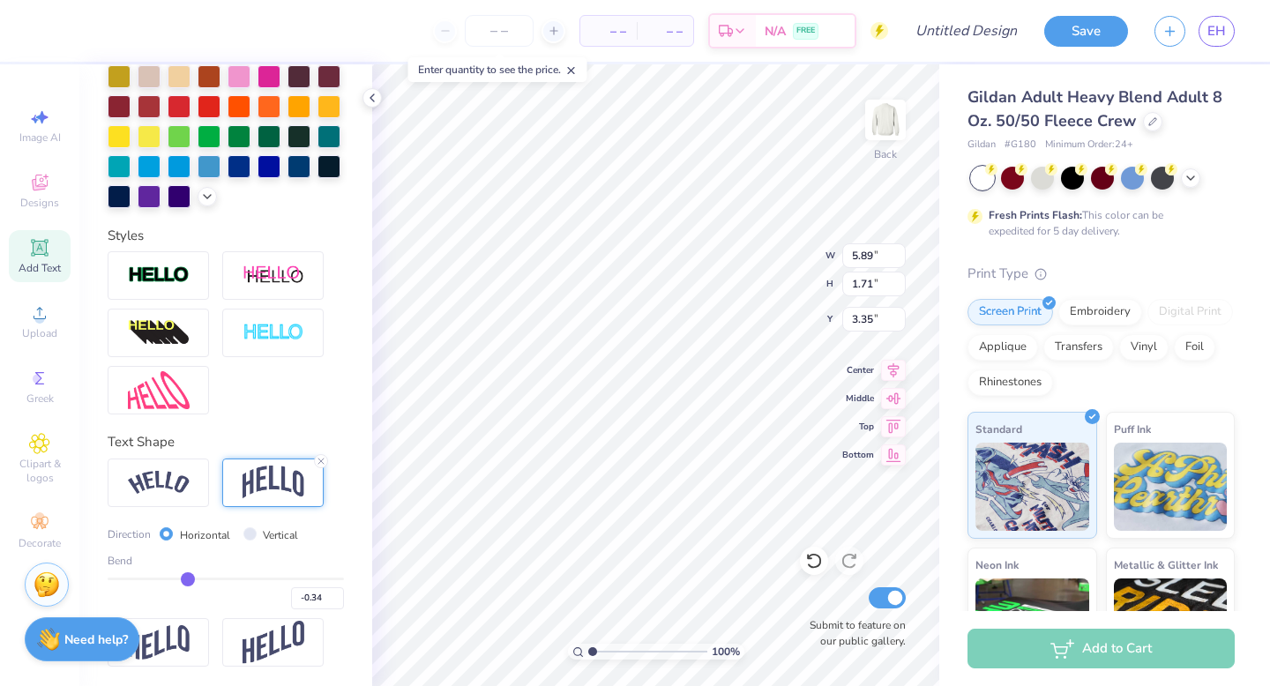
type input "-0.33"
type input "-0.32"
type input "-0.31"
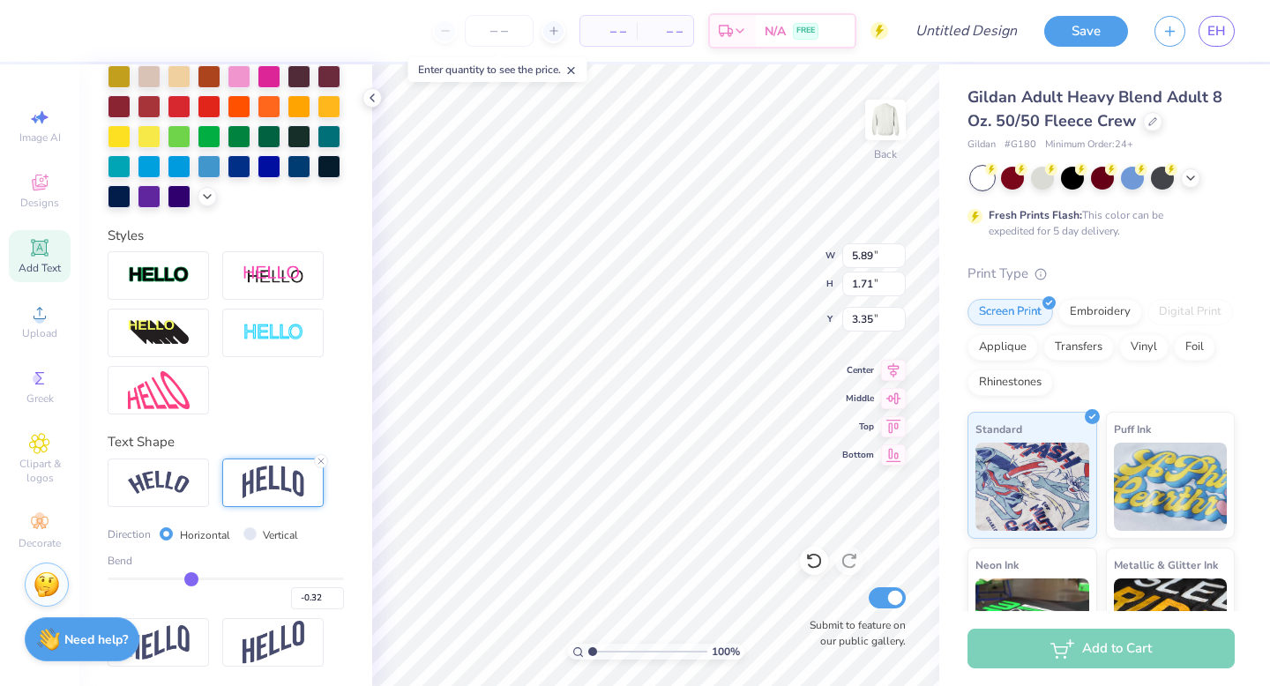
type input "-0.31"
type input "-0.3"
type input "-0.30"
type input "-0.29"
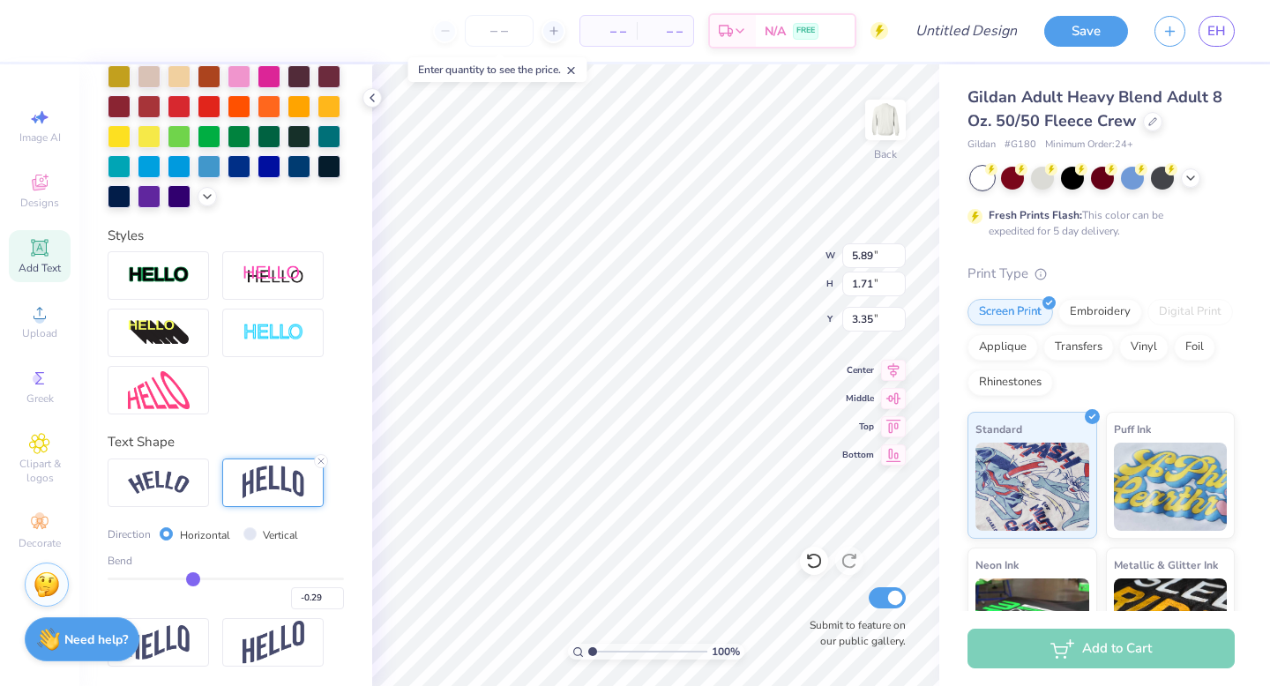
type input "-0.27"
type input "-0.25"
type input "-0.23"
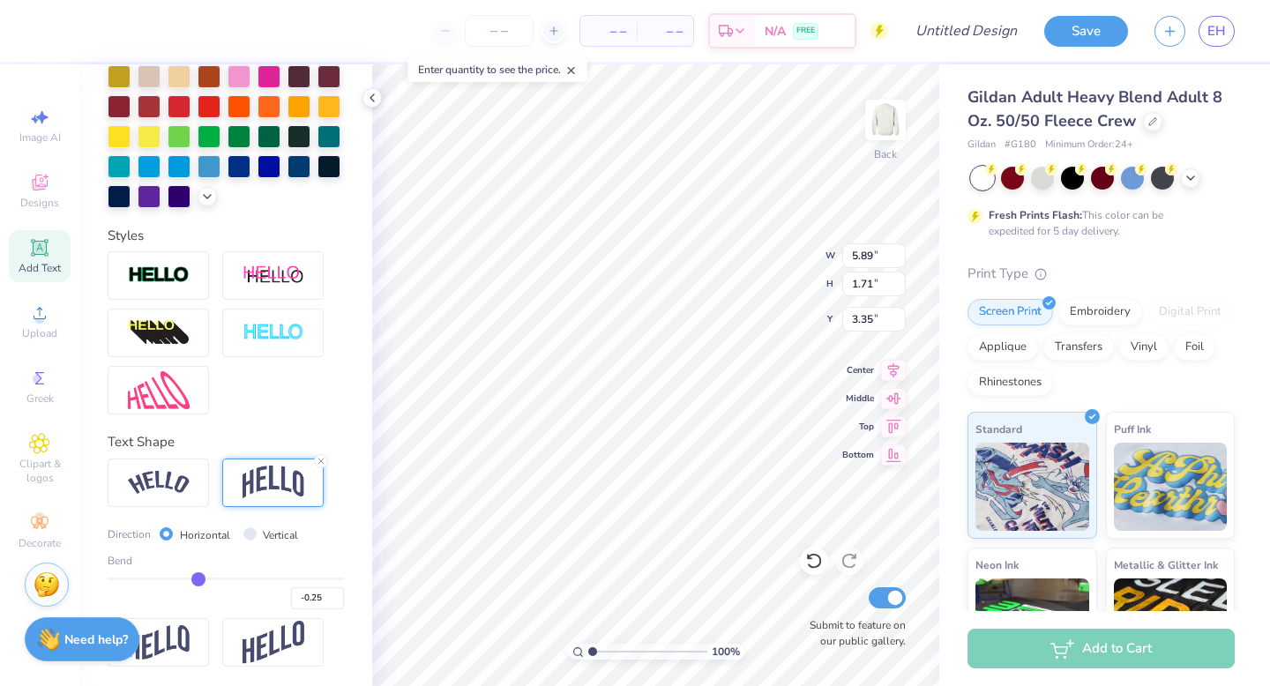
type input "-0.23"
type input "-0.21"
type input "-0.19"
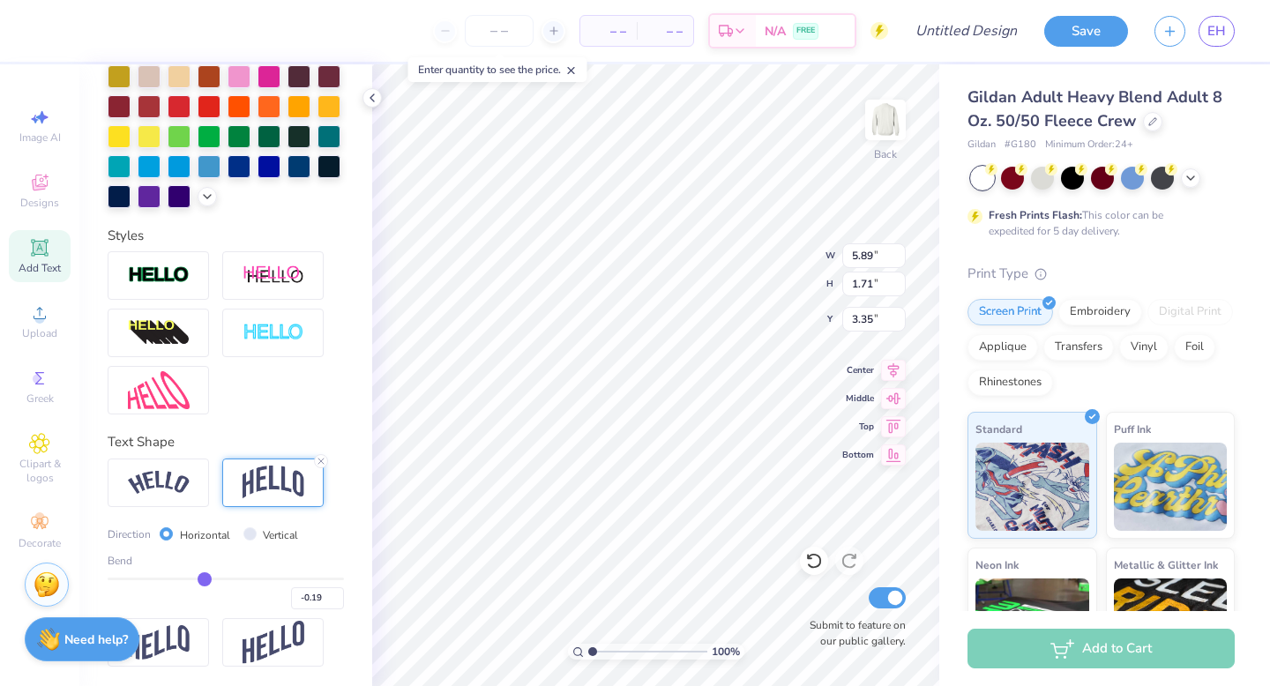
type input "-0.16"
type input "-0.13"
type input "-0.1"
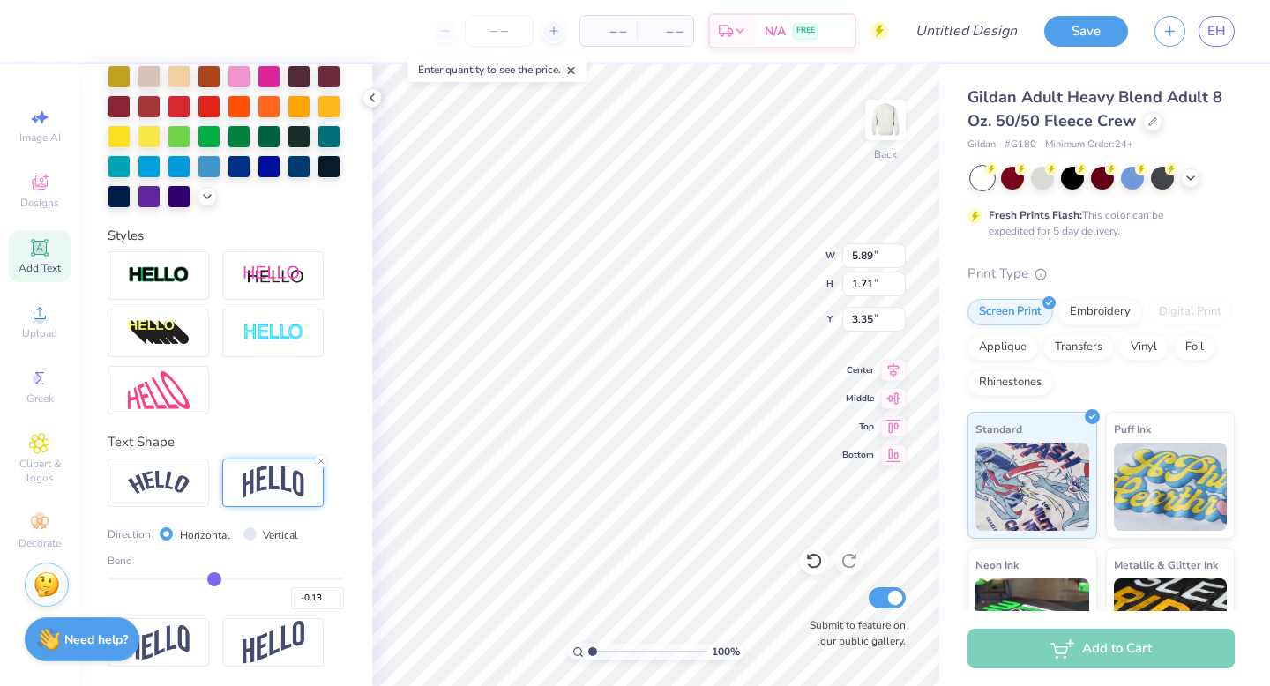
type input "-0.10"
type input "-0.07"
drag, startPoint x: 283, startPoint y: 585, endPoint x: 240, endPoint y: 571, distance: 45.5
click at [241, 578] on input "range" at bounding box center [226, 579] width 236 height 3
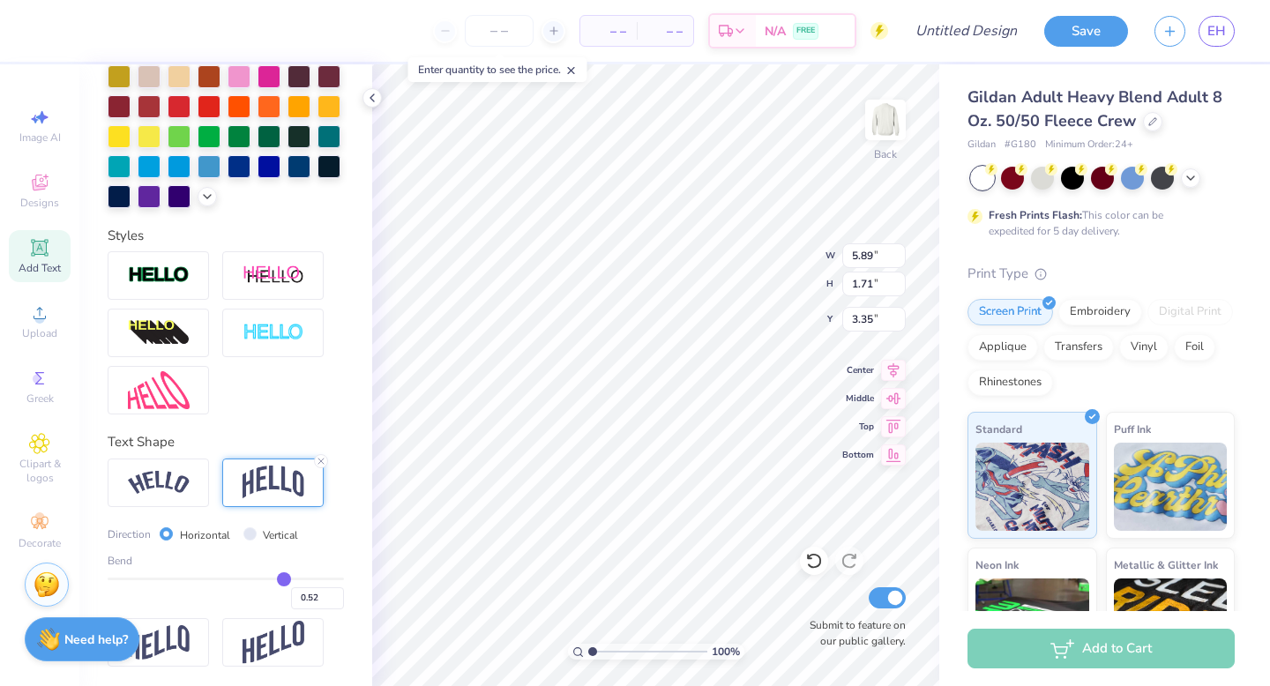
drag, startPoint x: 240, startPoint y: 571, endPoint x: 281, endPoint y: 572, distance: 41.5
click at [282, 578] on input "range" at bounding box center [226, 579] width 236 height 3
drag, startPoint x: 281, startPoint y: 572, endPoint x: 305, endPoint y: 575, distance: 24.0
click at [305, 578] on input "range" at bounding box center [226, 579] width 236 height 3
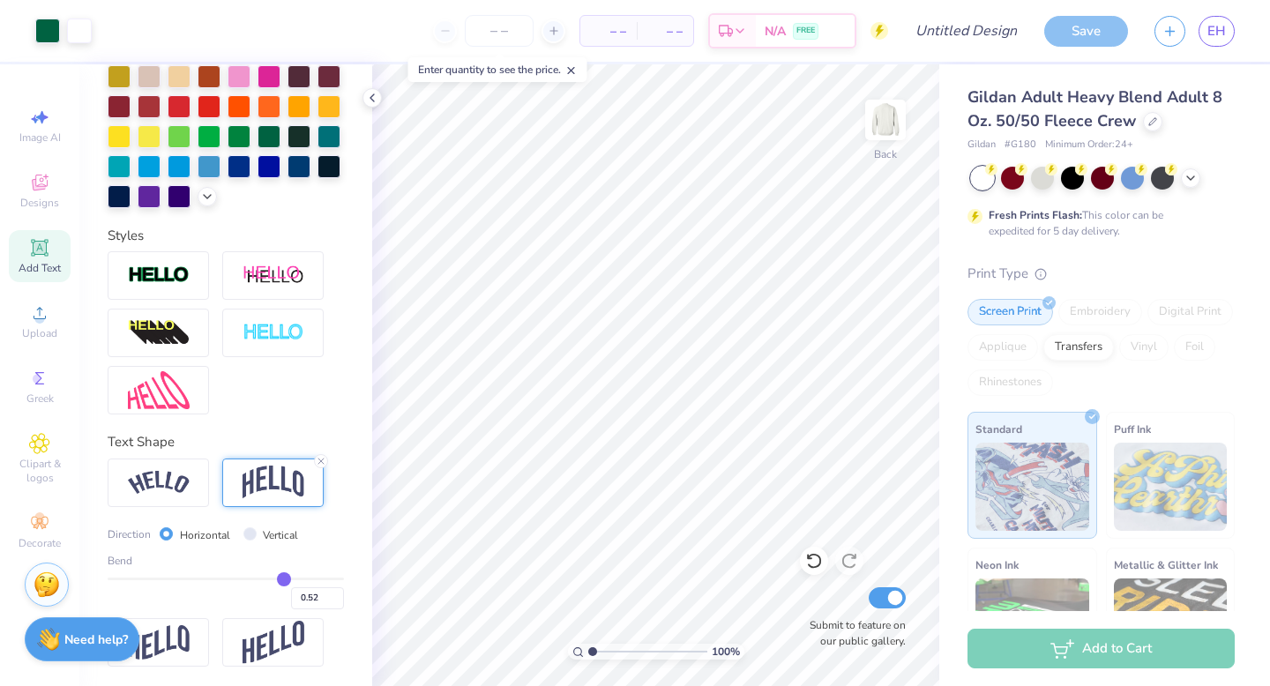
drag, startPoint x: 306, startPoint y: 575, endPoint x: 283, endPoint y: 576, distance: 22.9
click at [283, 578] on input "range" at bounding box center [226, 579] width 236 height 3
drag, startPoint x: 282, startPoint y: 576, endPoint x: 247, endPoint y: 579, distance: 35.4
click at [247, 579] on input "range" at bounding box center [226, 579] width 236 height 3
drag, startPoint x: 247, startPoint y: 579, endPoint x: 277, endPoint y: 578, distance: 30.0
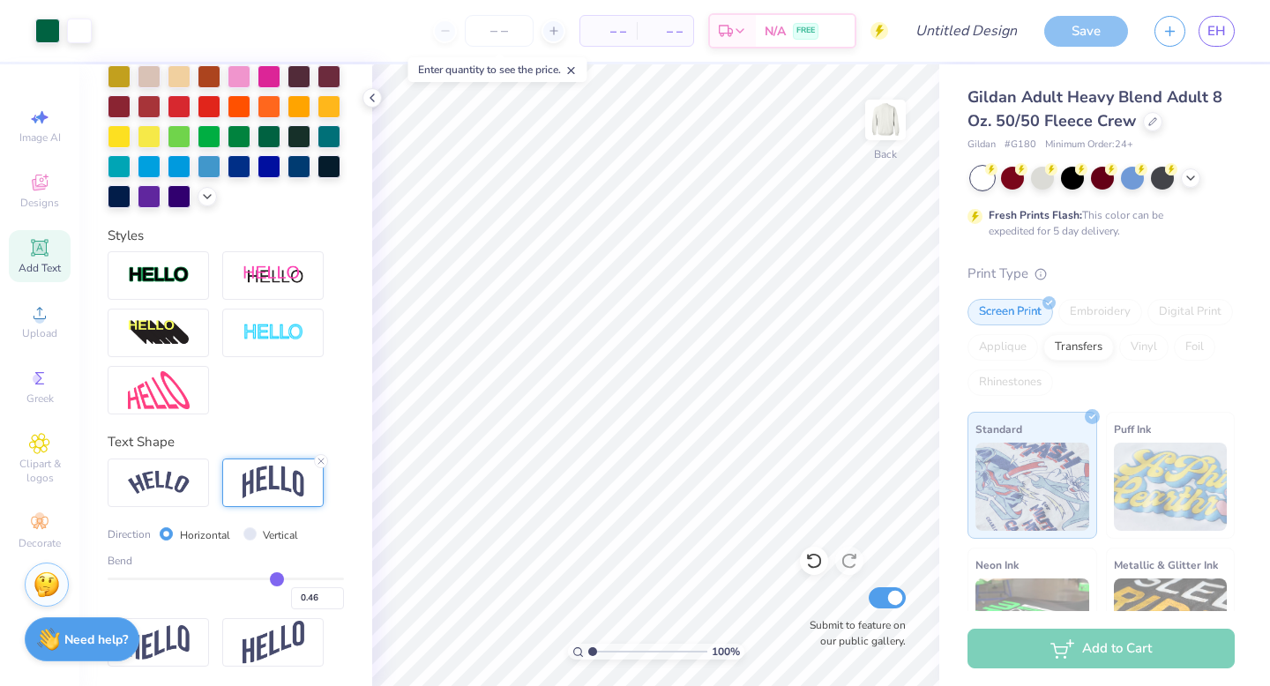
click at [277, 578] on input "range" at bounding box center [226, 579] width 236 height 3
drag, startPoint x: 273, startPoint y: 576, endPoint x: 258, endPoint y: 576, distance: 15.0
click at [258, 578] on input "range" at bounding box center [226, 579] width 236 height 3
click at [162, 480] on img at bounding box center [159, 483] width 62 height 24
drag, startPoint x: 260, startPoint y: 578, endPoint x: 302, endPoint y: 578, distance: 41.5
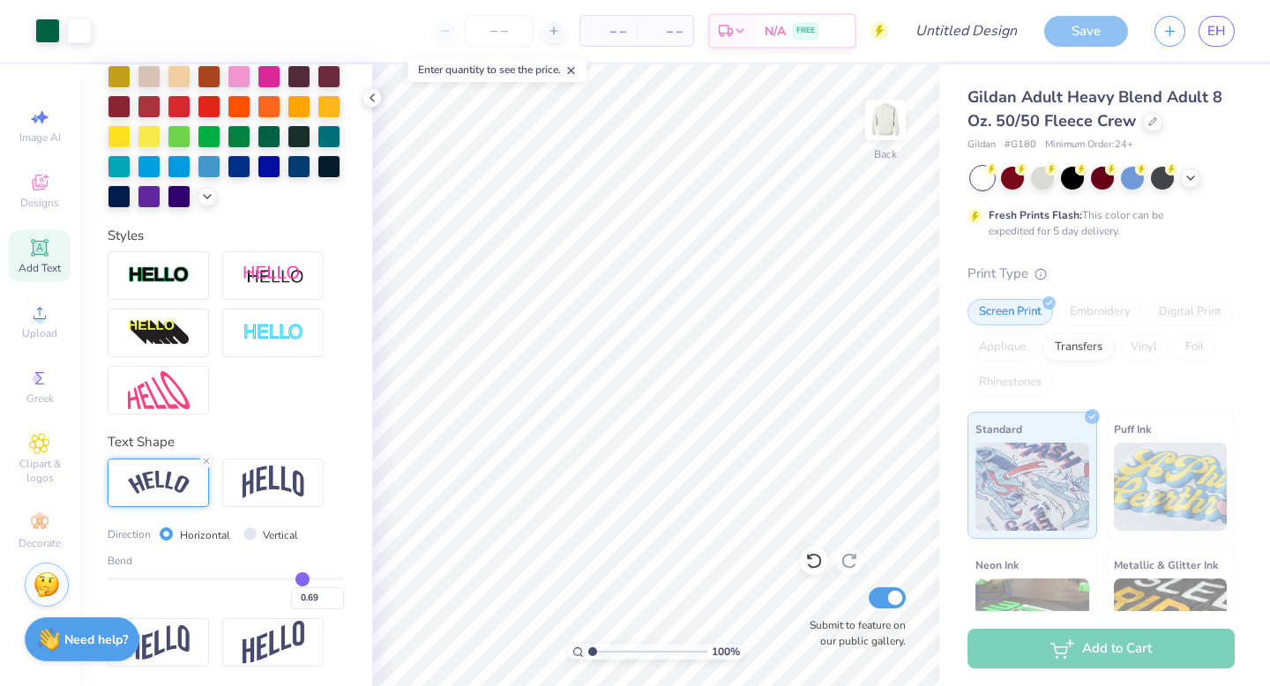
click at [302, 578] on input "range" at bounding box center [226, 579] width 236 height 3
drag, startPoint x: 302, startPoint y: 578, endPoint x: 292, endPoint y: 578, distance: 10.6
click at [292, 578] on input "range" at bounding box center [226, 579] width 236 height 3
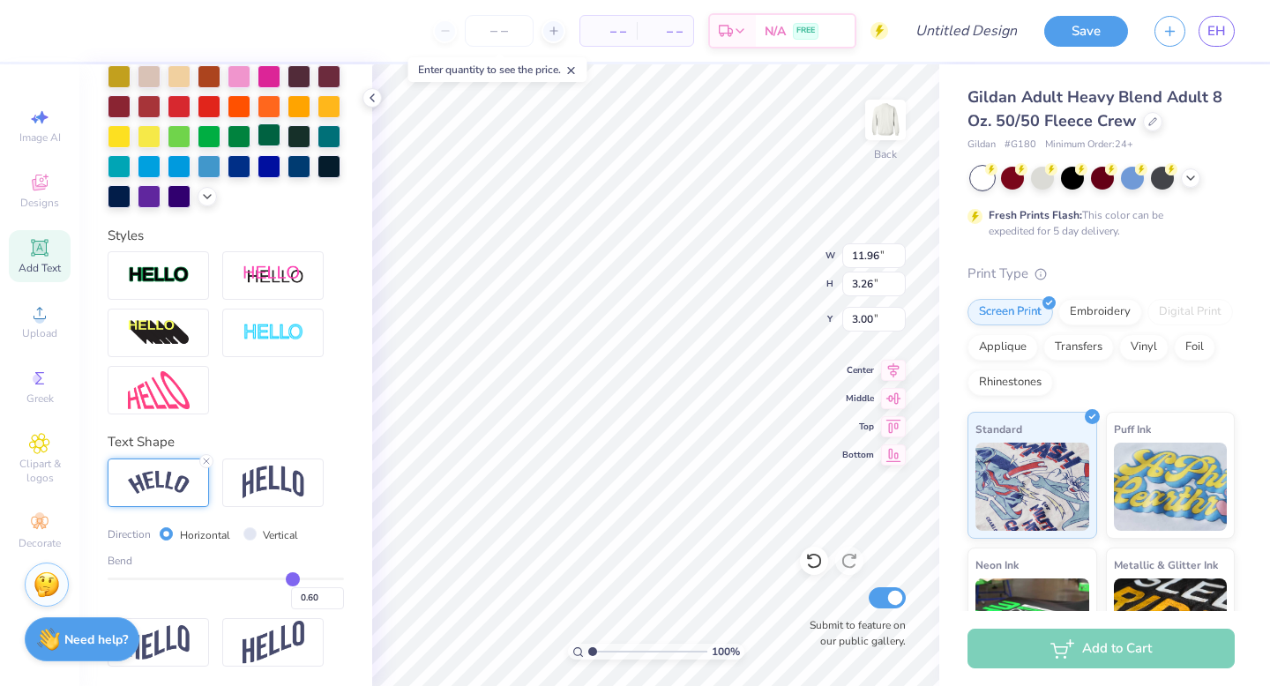
click at [270, 129] on div at bounding box center [268, 134] width 23 height 23
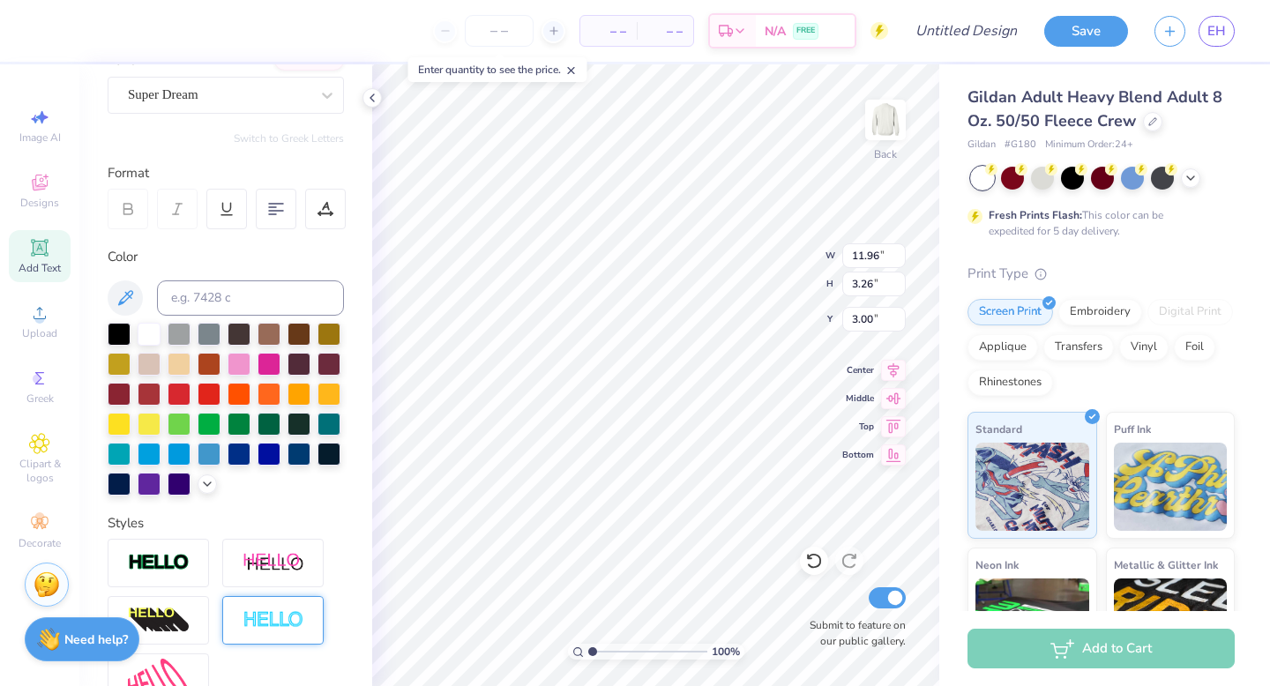
scroll to position [0, 0]
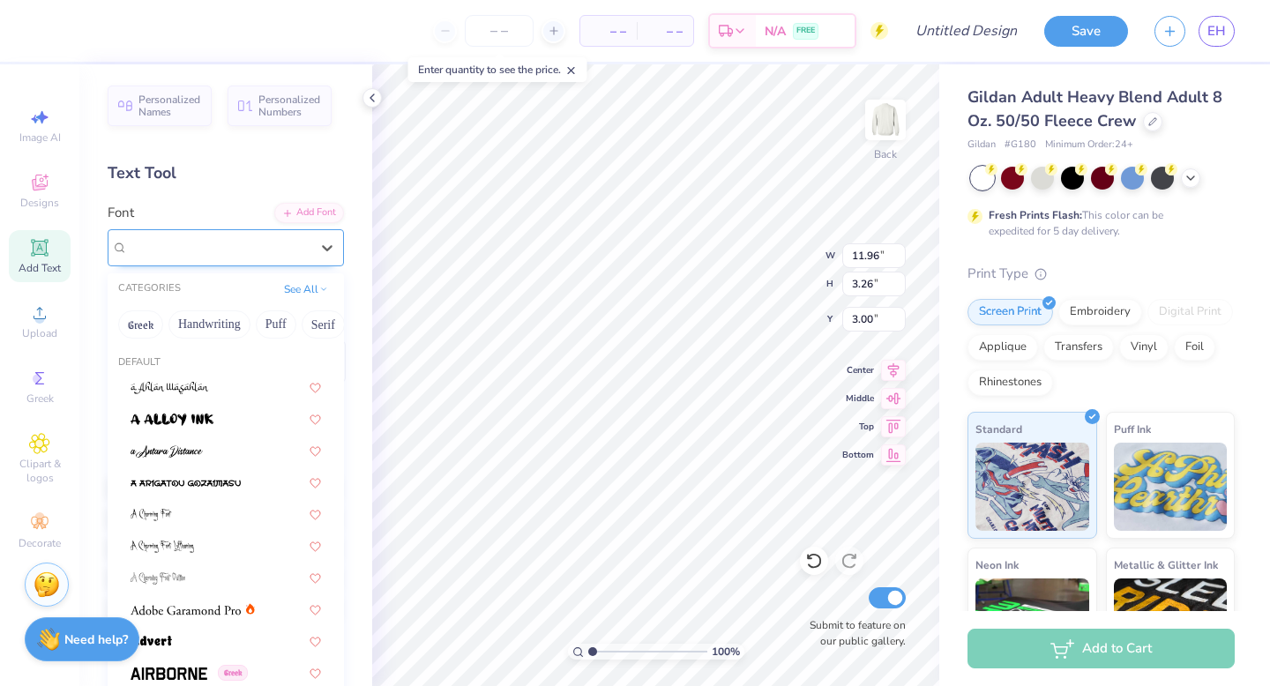
click at [235, 242] on div "Super Dream" at bounding box center [218, 247] width 185 height 27
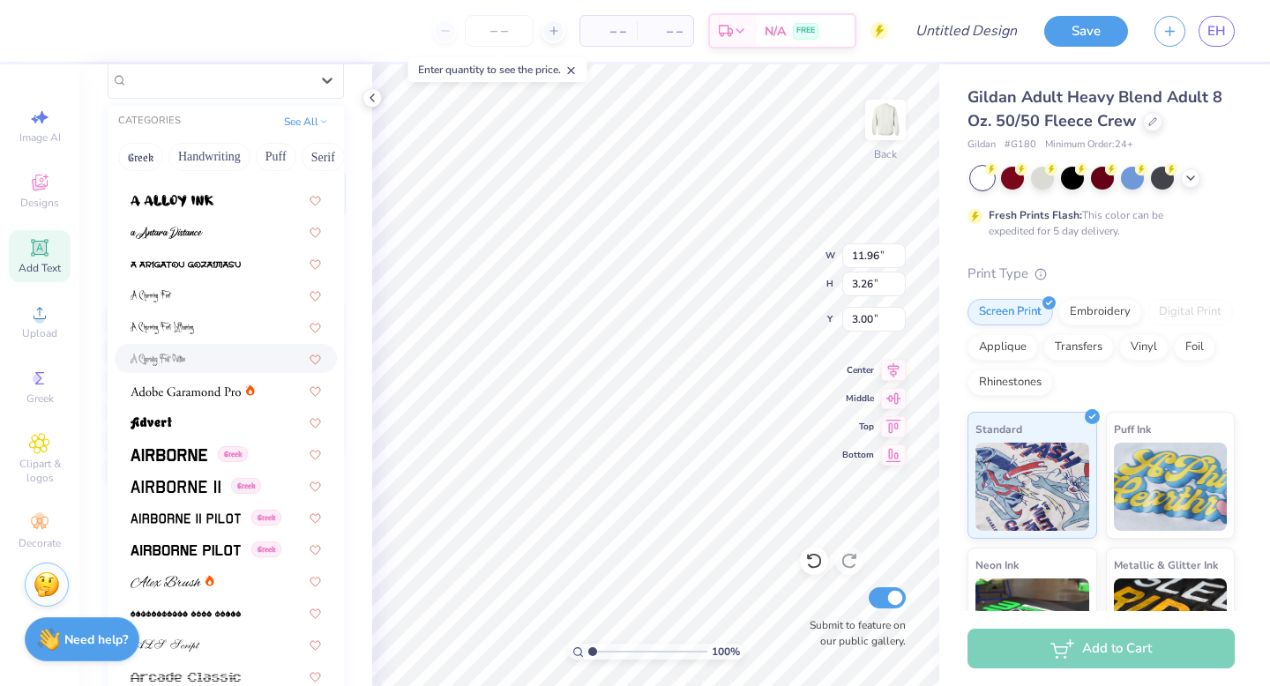
scroll to position [54, 0]
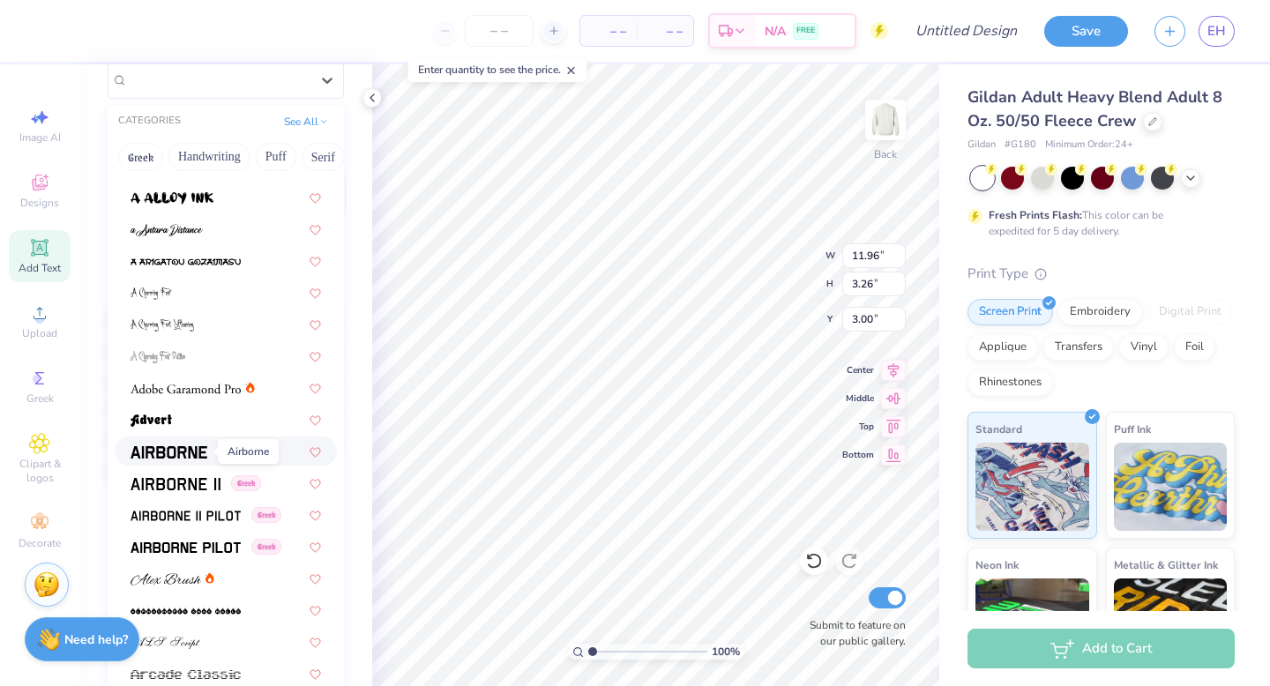
click at [193, 444] on span at bounding box center [169, 451] width 77 height 19
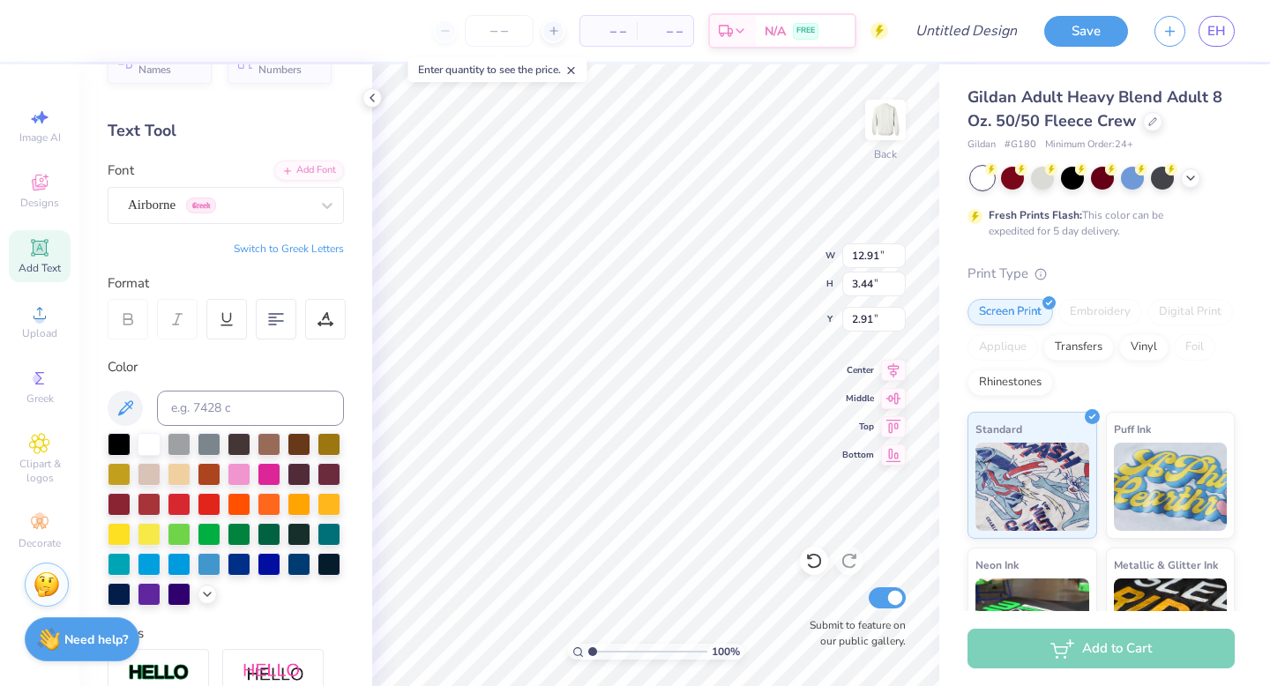
scroll to position [0, 0]
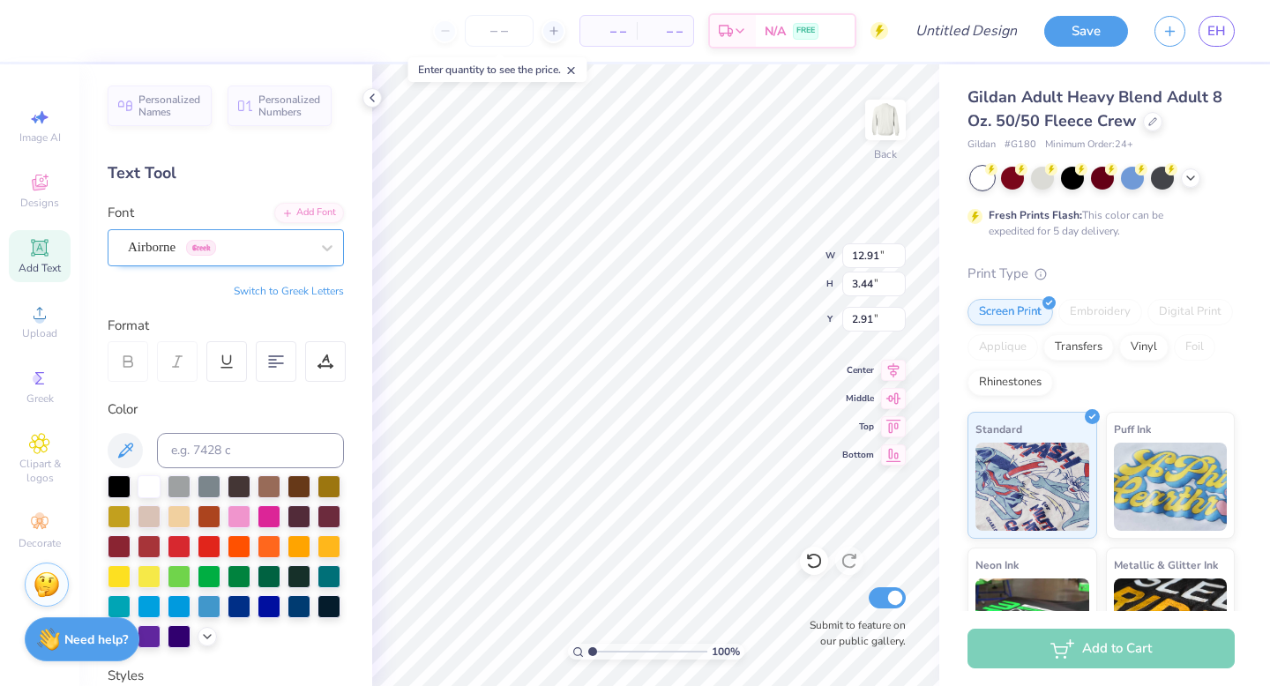
click at [258, 245] on div "Airborne Greek" at bounding box center [218, 247] width 185 height 27
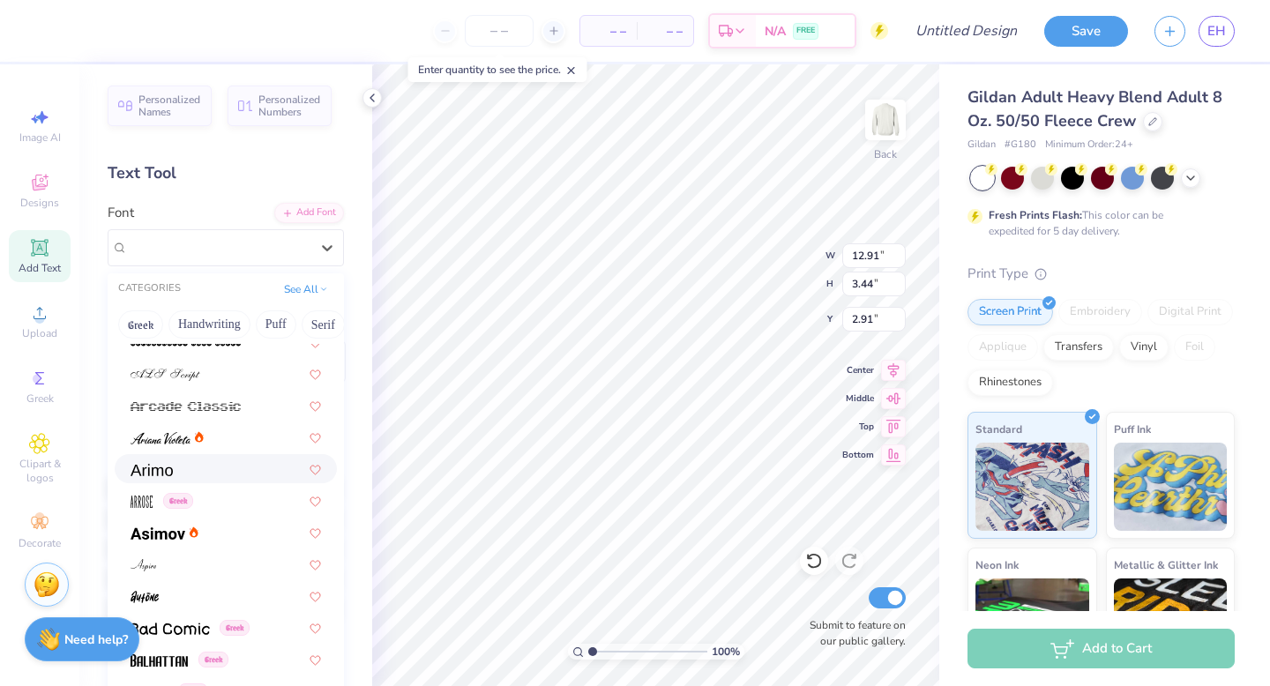
scroll to position [499, 0]
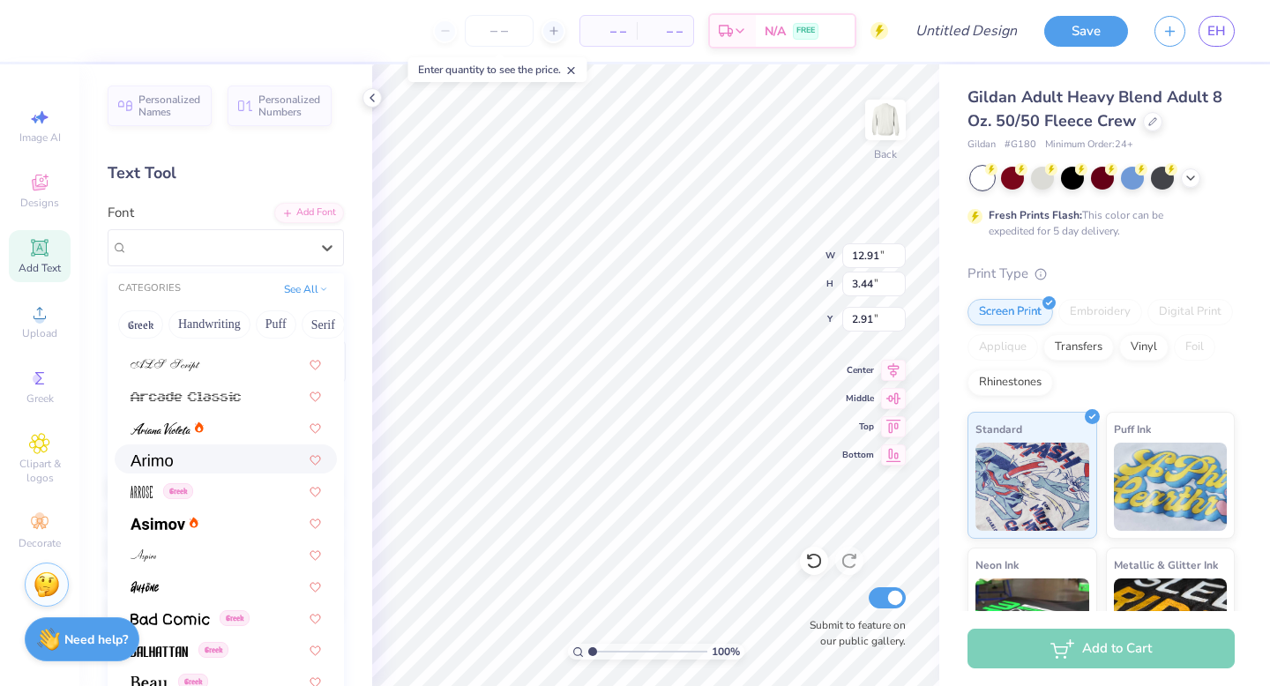
click at [229, 457] on div at bounding box center [226, 459] width 190 height 19
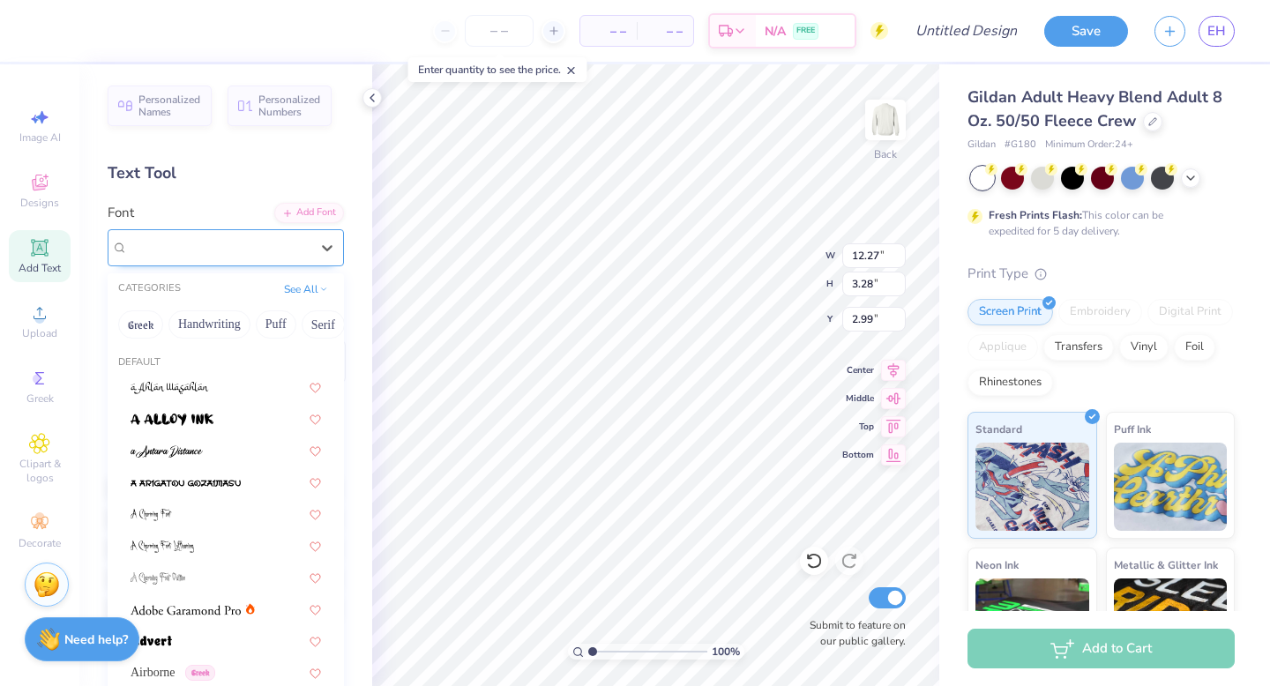
click at [251, 243] on div "Arimo" at bounding box center [218, 247] width 185 height 27
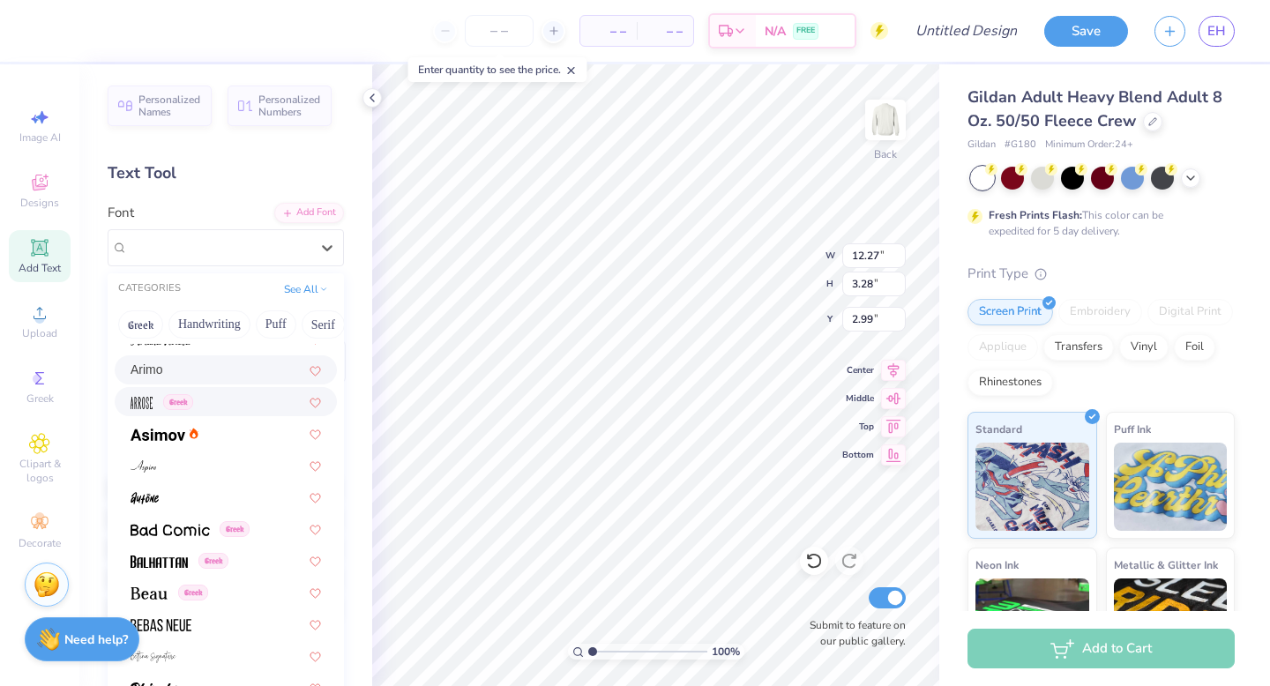
scroll to position [591, 0]
click at [232, 436] on div at bounding box center [226, 430] width 190 height 19
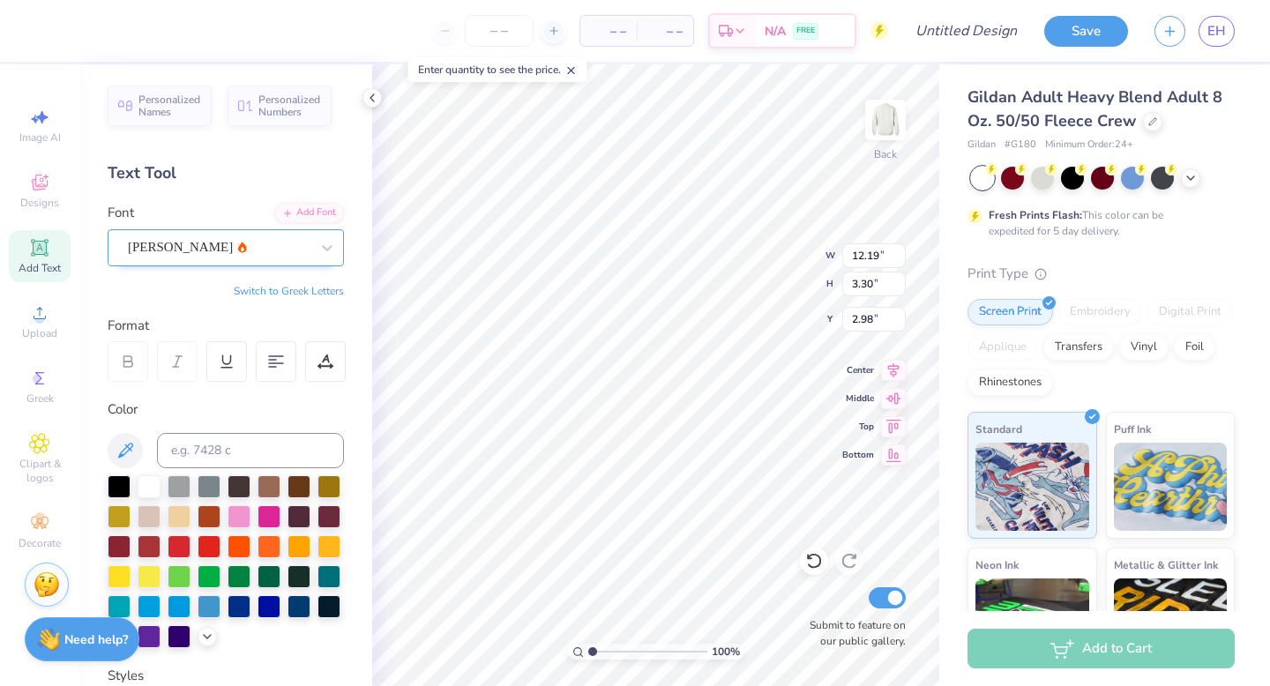
click at [259, 247] on div "[PERSON_NAME]" at bounding box center [218, 247] width 185 height 27
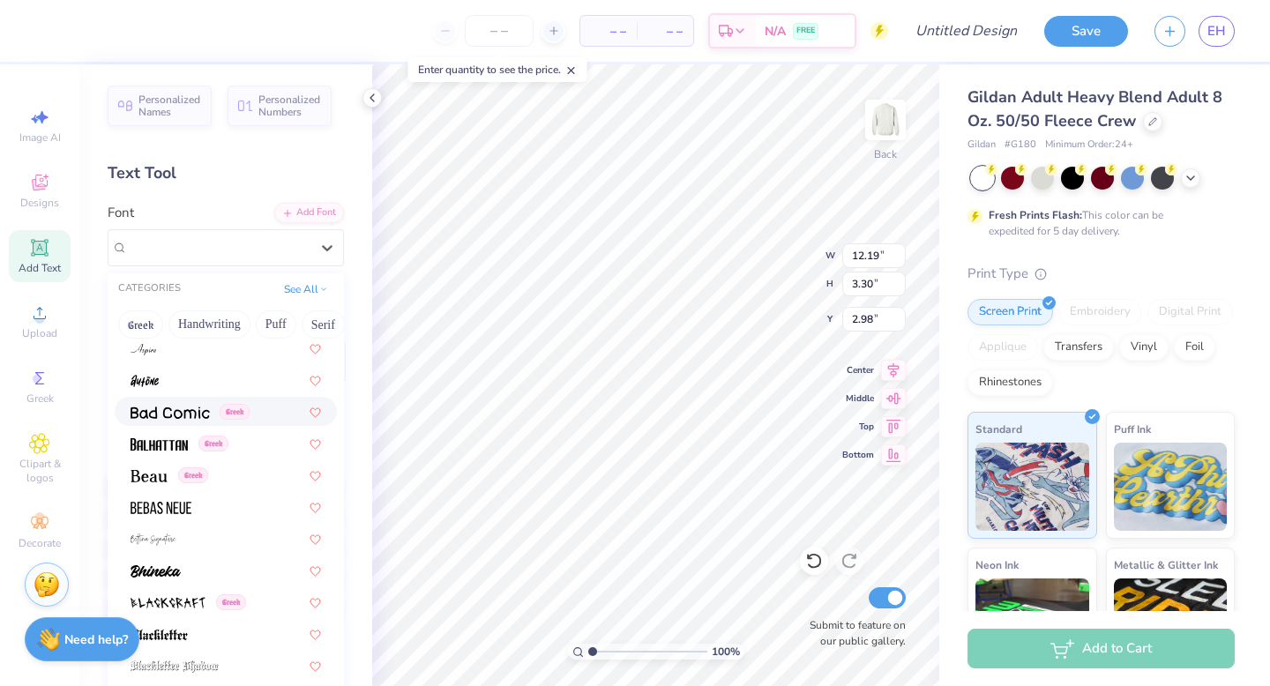
scroll to position [706, 0]
click at [159, 475] on img at bounding box center [149, 475] width 37 height 12
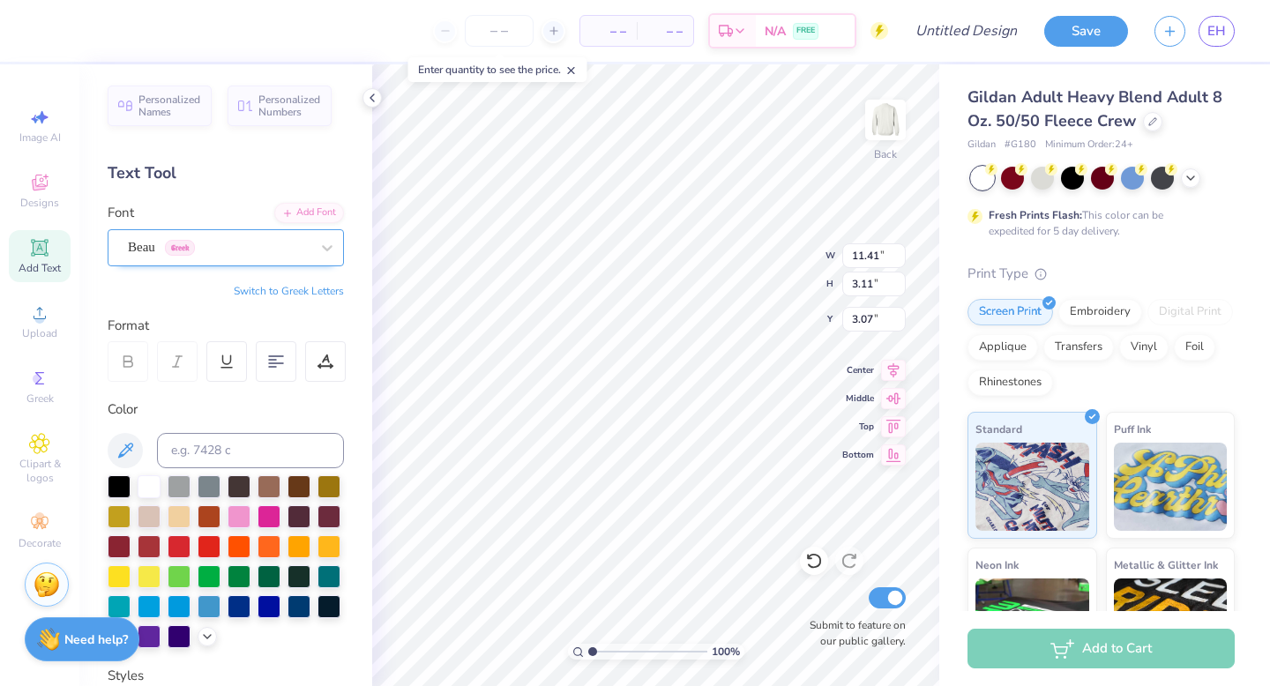
click at [254, 263] on div "Beau Greek" at bounding box center [226, 247] width 236 height 37
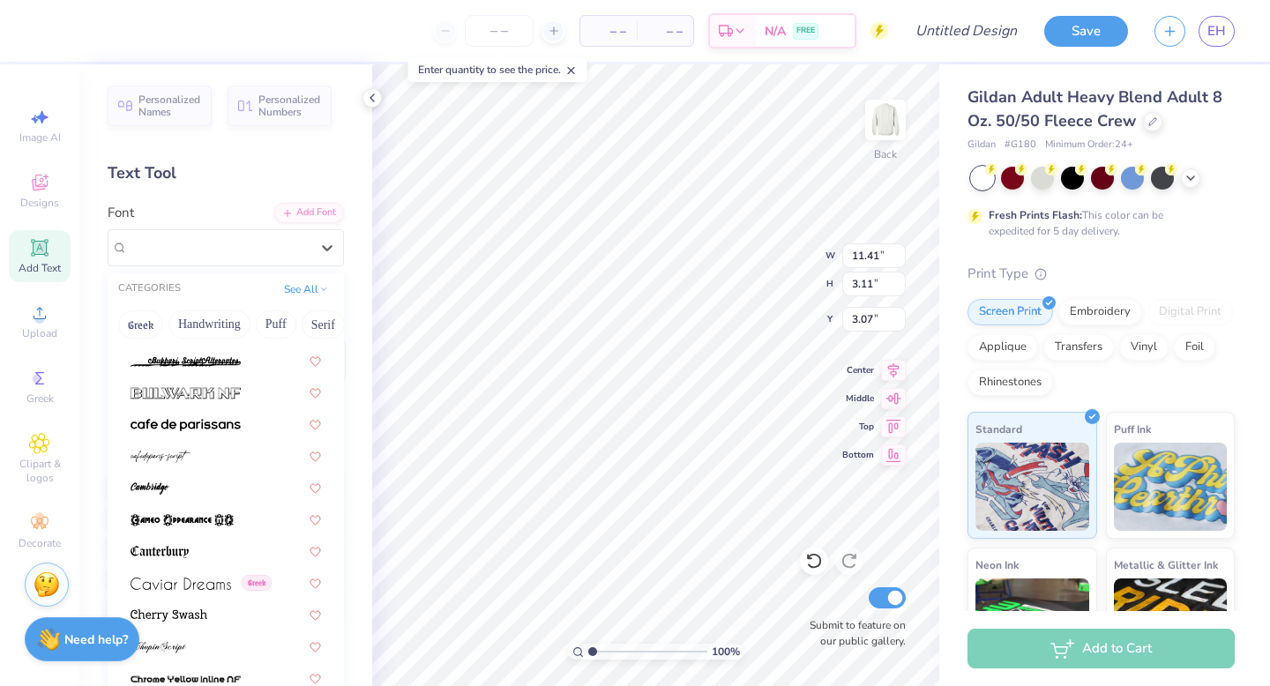
scroll to position [1714, 0]
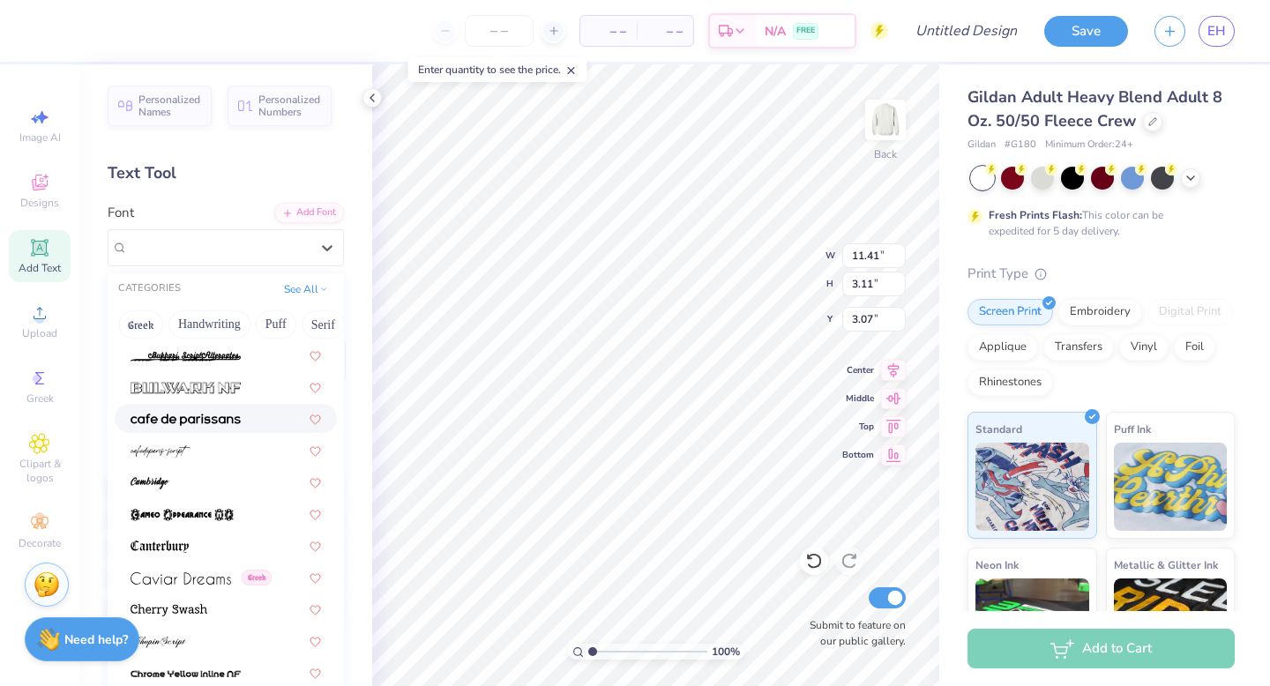
click at [254, 414] on div at bounding box center [226, 418] width 190 height 19
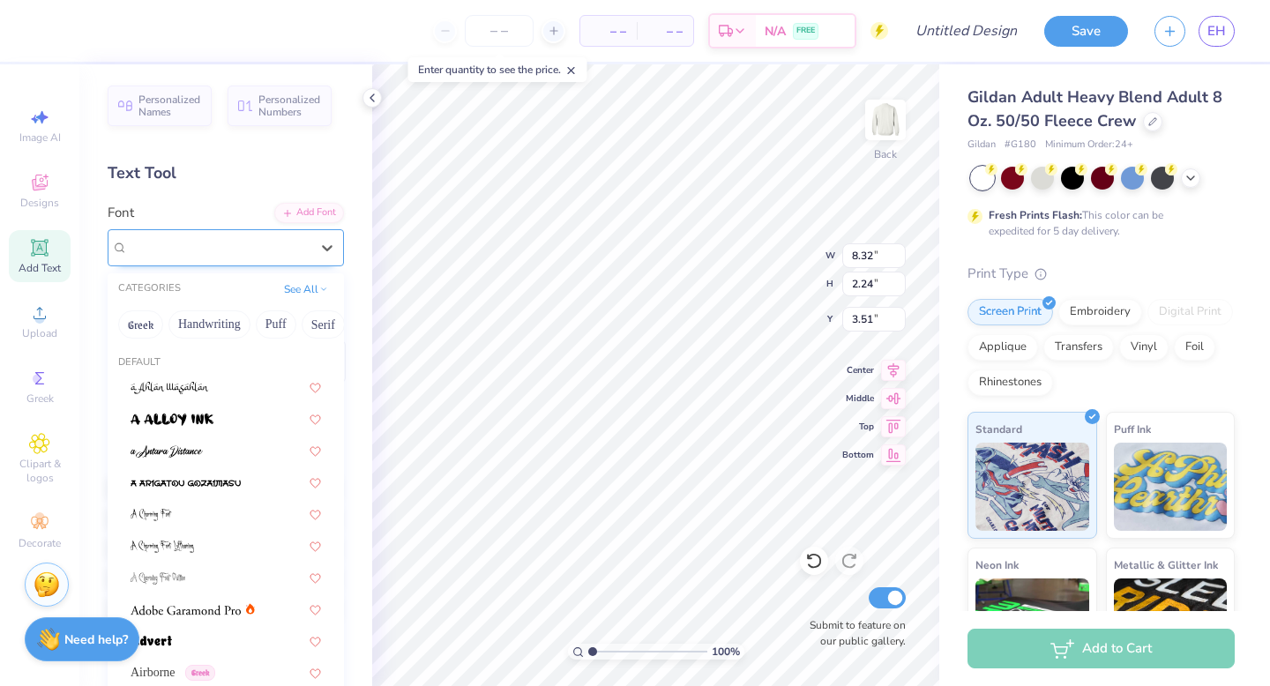
click at [274, 255] on div "[GEOGRAPHIC_DATA]-sans" at bounding box center [218, 247] width 185 height 27
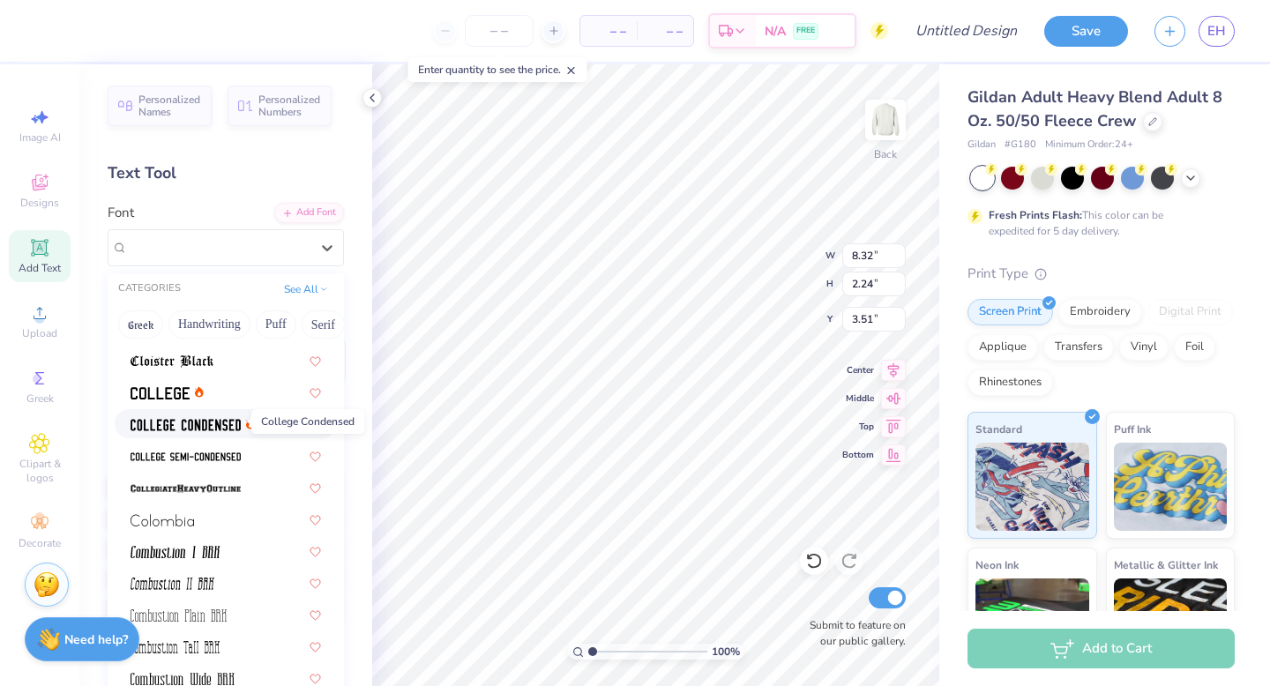
scroll to position [2286, 0]
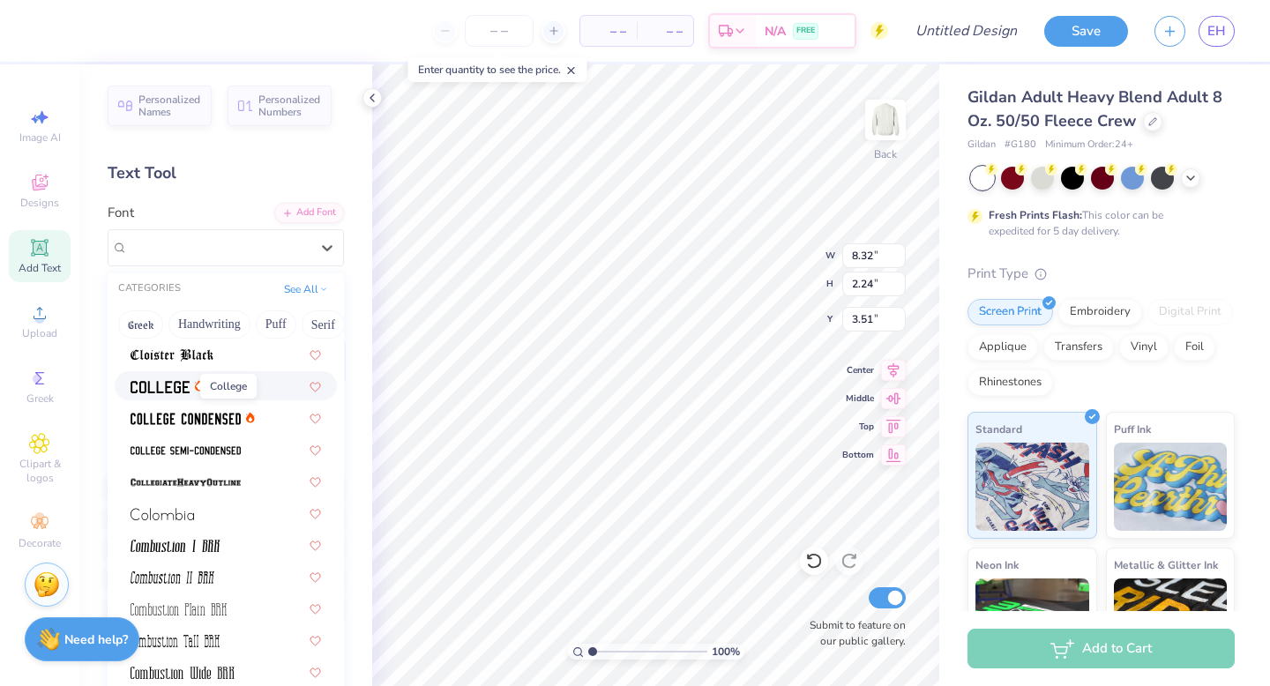
click at [141, 379] on span at bounding box center [160, 386] width 59 height 19
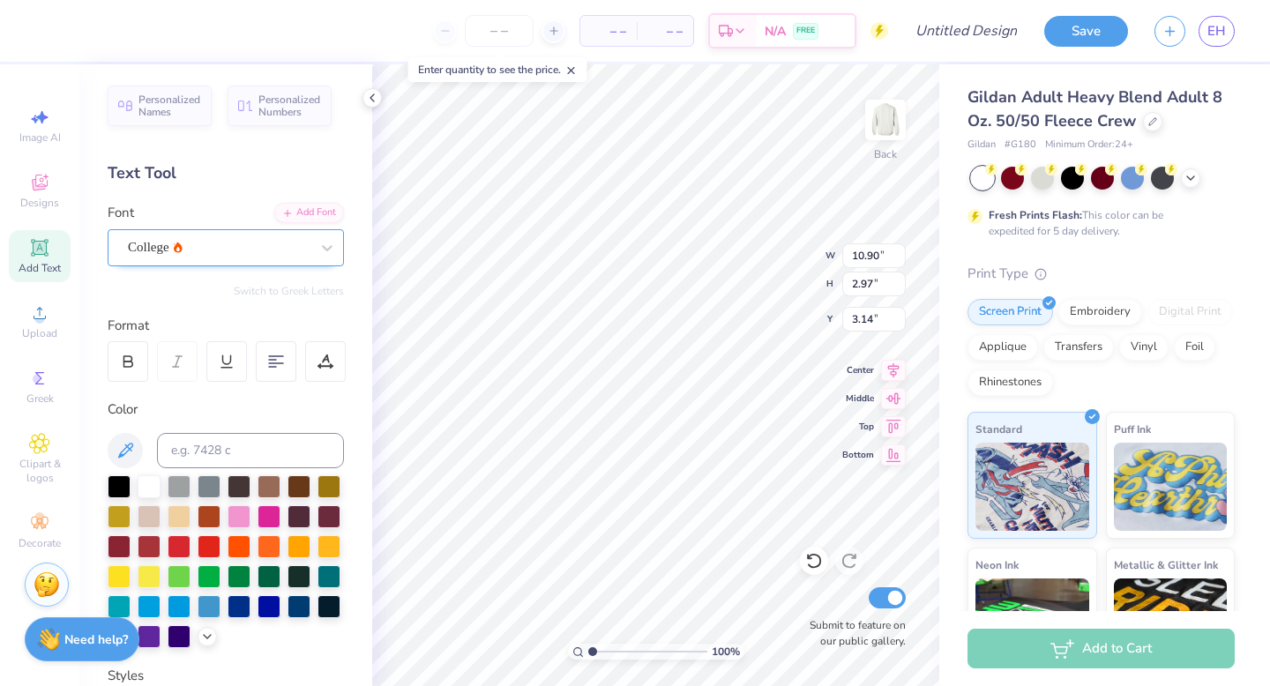
click at [213, 256] on div "College" at bounding box center [218, 247] width 185 height 27
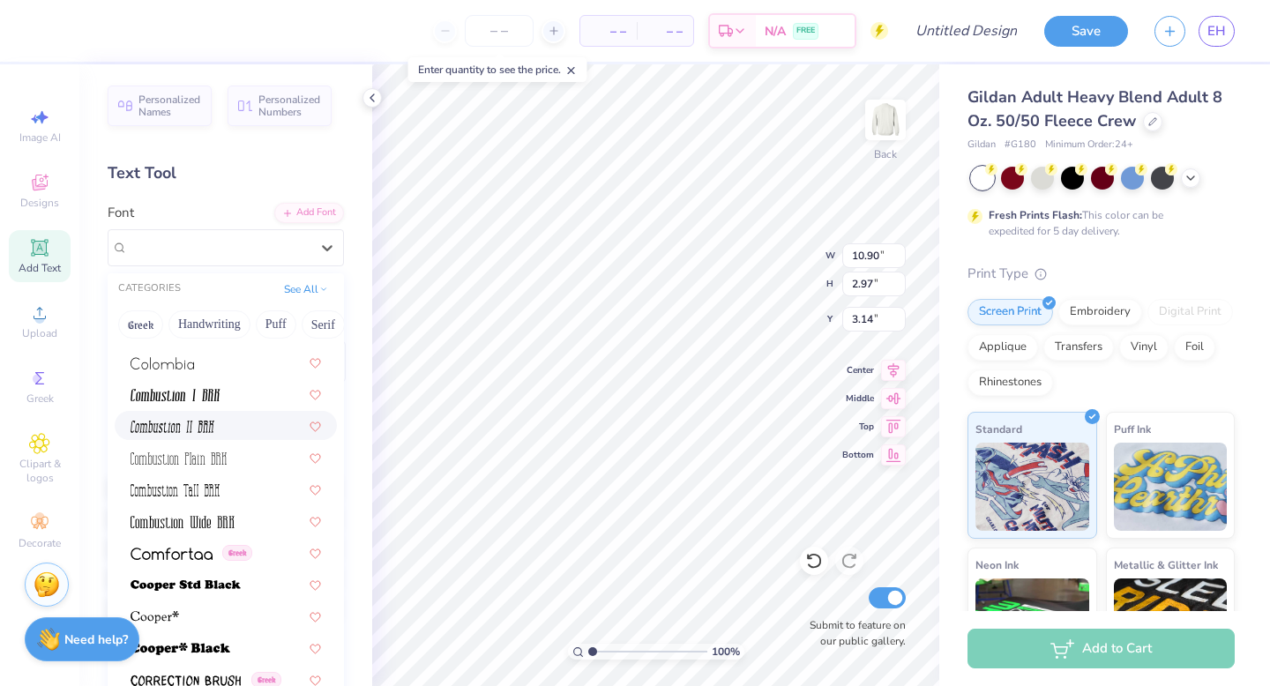
scroll to position [2458, 0]
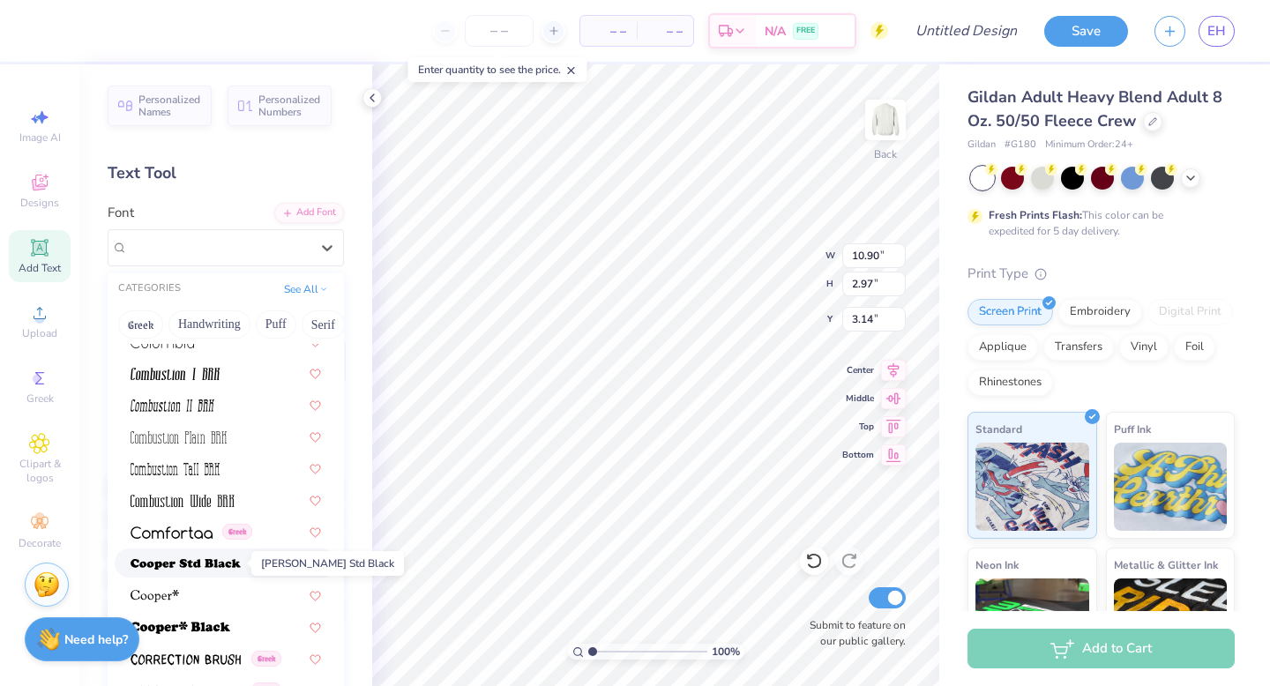
click at [213, 565] on img at bounding box center [186, 564] width 110 height 12
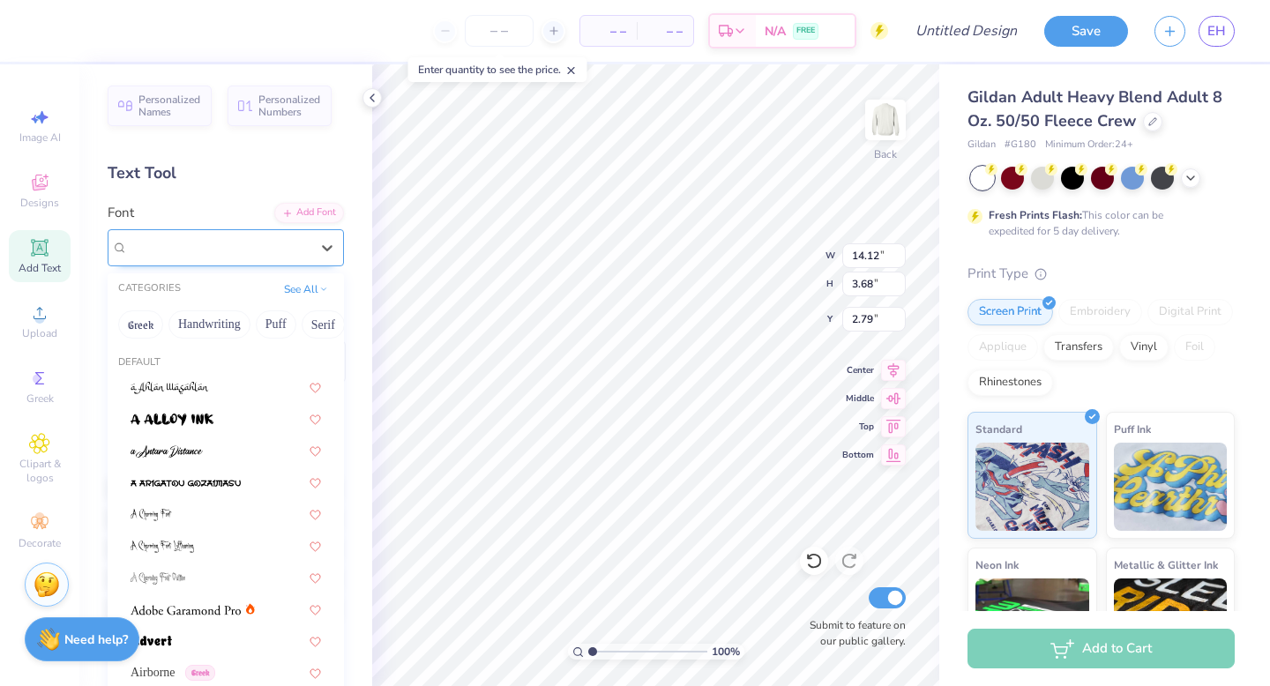
click at [260, 248] on div "[PERSON_NAME] Std Black" at bounding box center [218, 247] width 185 height 27
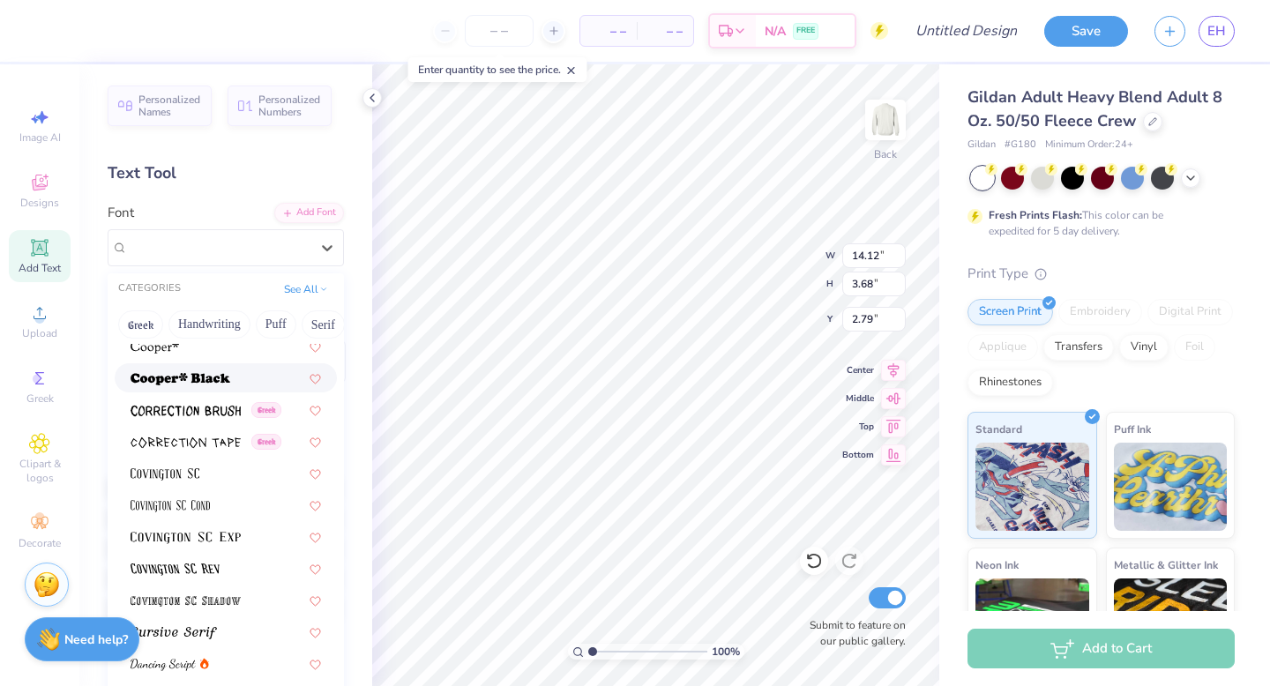
scroll to position [2709, 0]
click at [194, 442] on img at bounding box center [186, 441] width 110 height 12
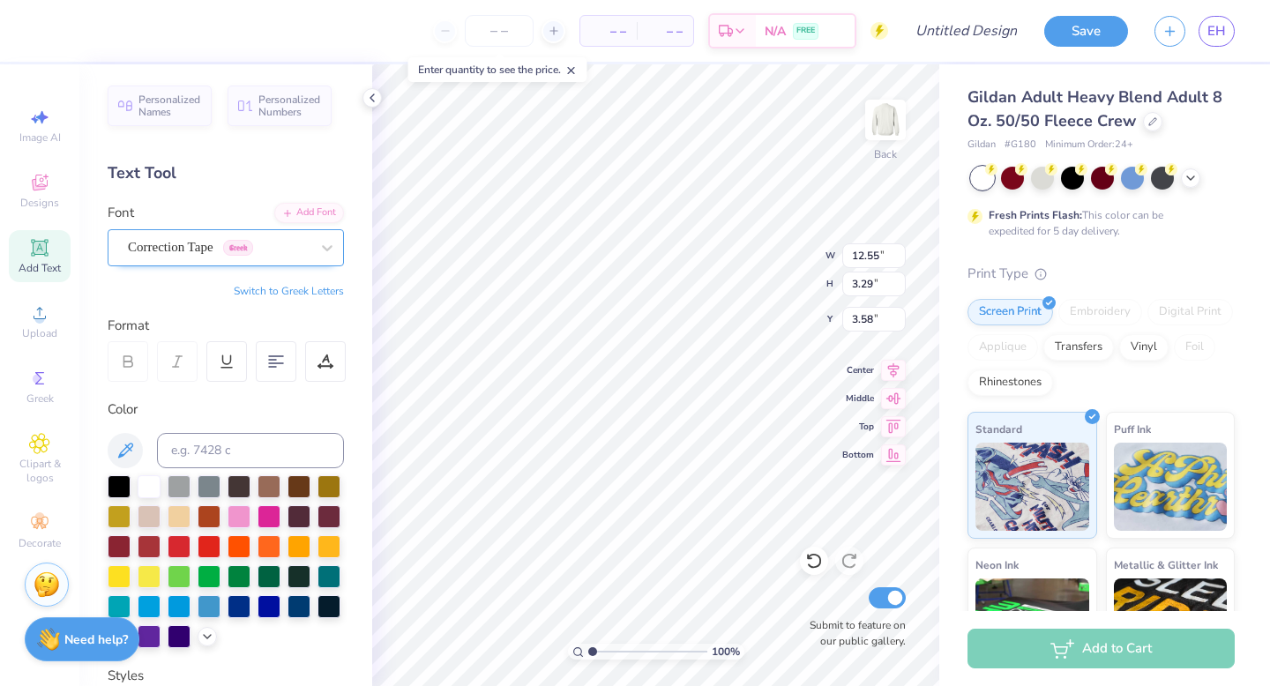
click at [221, 252] on div "Correction Tape Greek" at bounding box center [218, 247] width 185 height 27
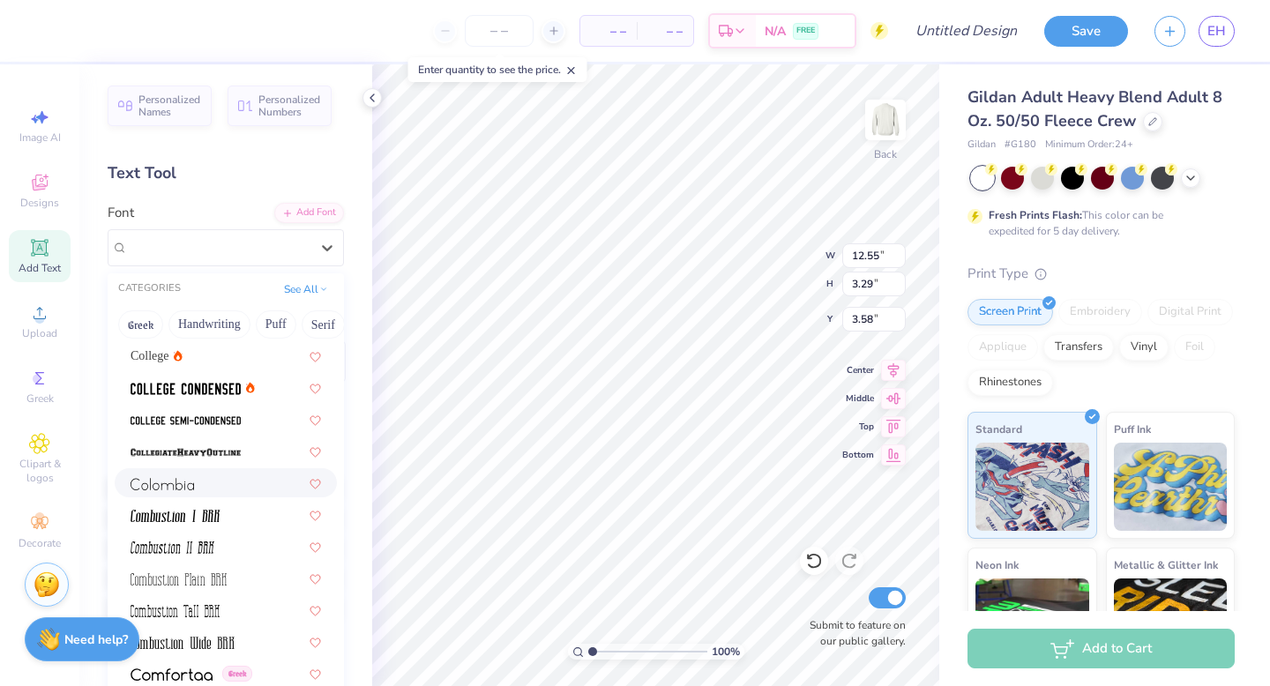
scroll to position [2320, 0]
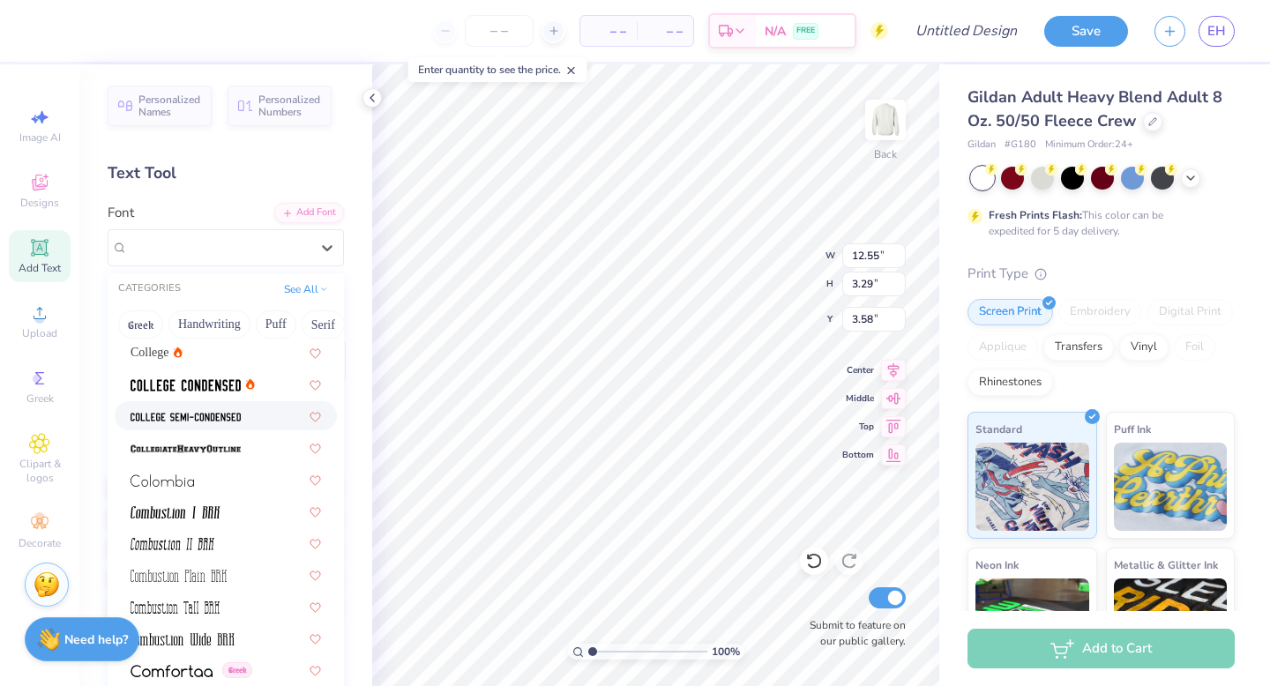
click at [201, 421] on img at bounding box center [186, 417] width 110 height 12
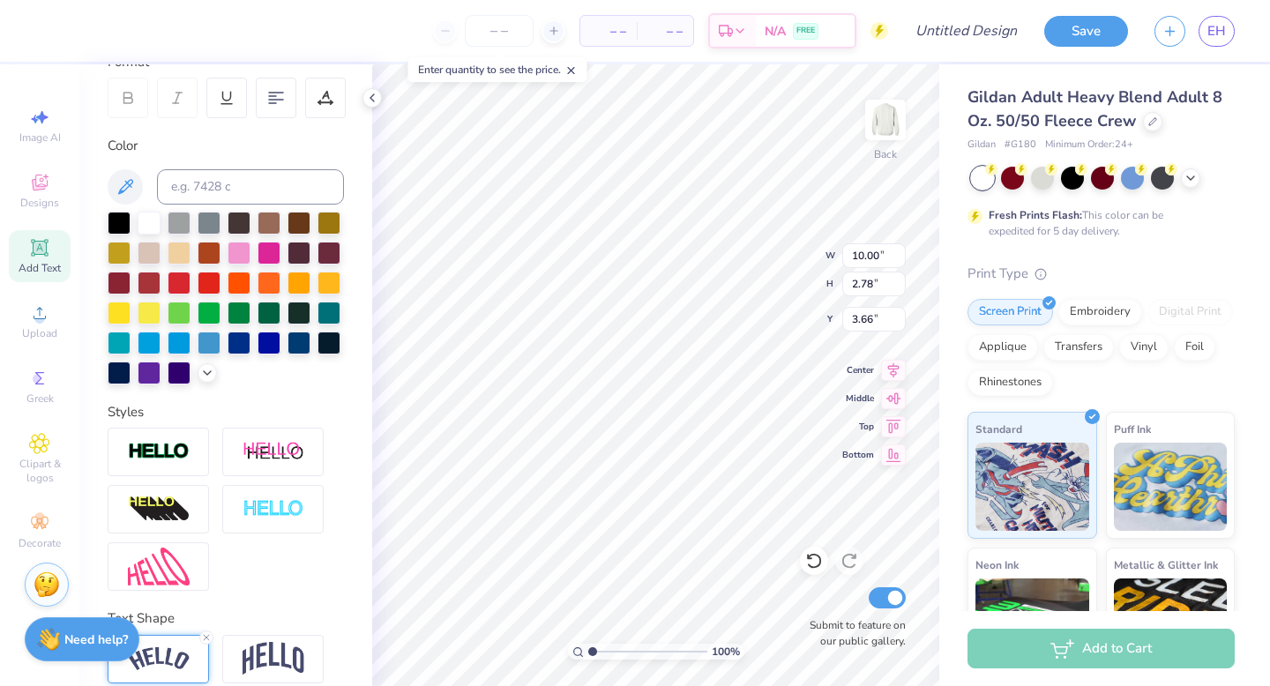
scroll to position [442, 0]
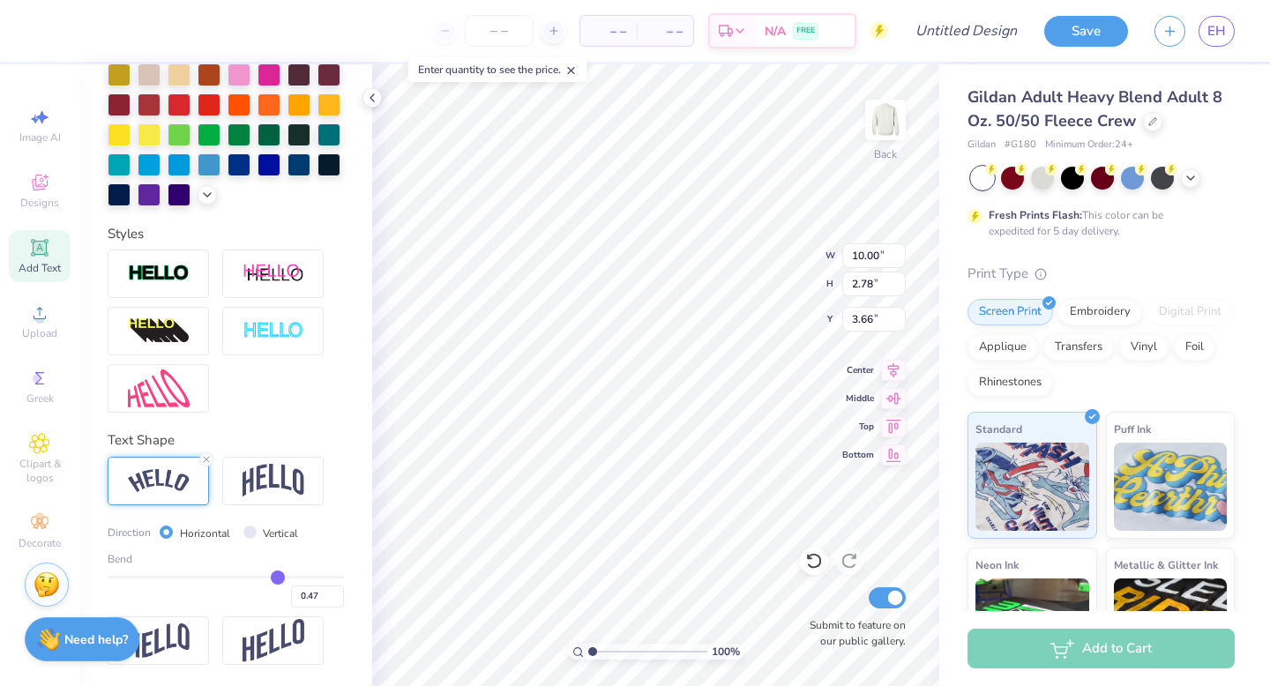
drag, startPoint x: 296, startPoint y: 577, endPoint x: 278, endPoint y: 578, distance: 18.6
click at [278, 578] on input "range" at bounding box center [226, 577] width 236 height 3
drag, startPoint x: 277, startPoint y: 576, endPoint x: 265, endPoint y: 577, distance: 12.4
click at [265, 577] on input "range" at bounding box center [226, 577] width 236 height 3
click at [261, 479] on img at bounding box center [273, 481] width 62 height 34
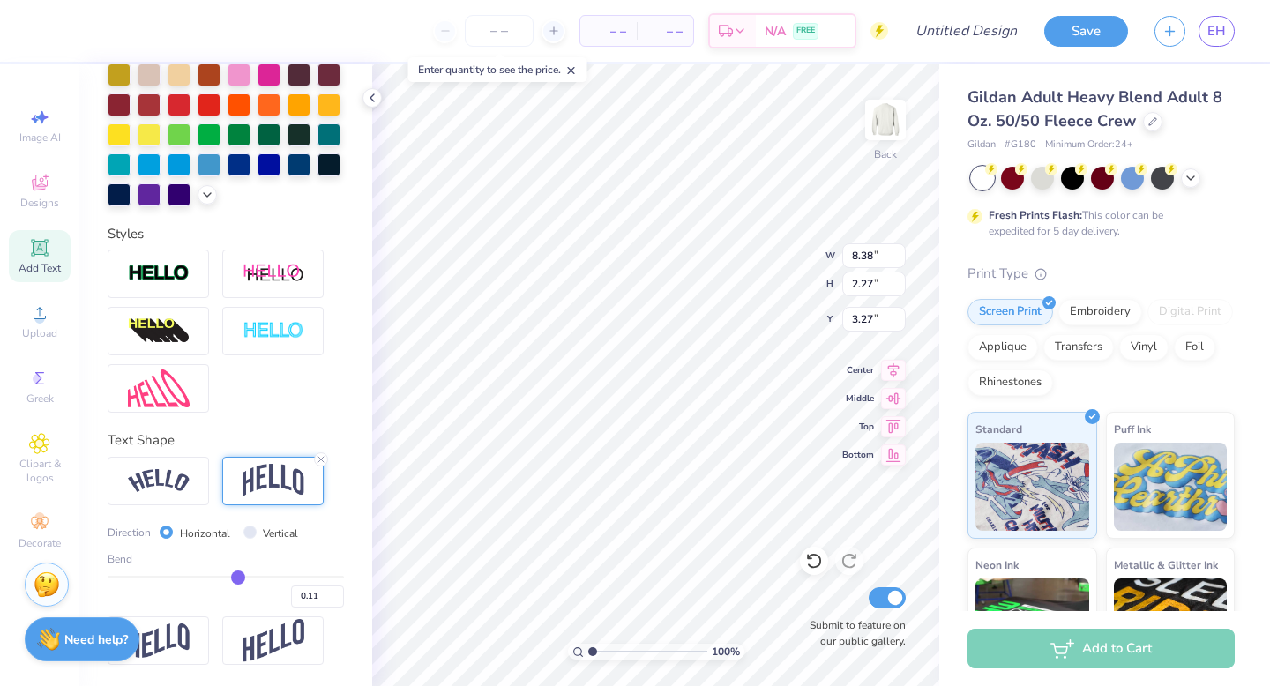
drag, startPoint x: 266, startPoint y: 578, endPoint x: 237, endPoint y: 578, distance: 29.1
click at [237, 578] on input "range" at bounding box center [226, 577] width 236 height 3
drag, startPoint x: 237, startPoint y: 578, endPoint x: 248, endPoint y: 578, distance: 10.6
click at [248, 578] on input "range" at bounding box center [226, 577] width 236 height 3
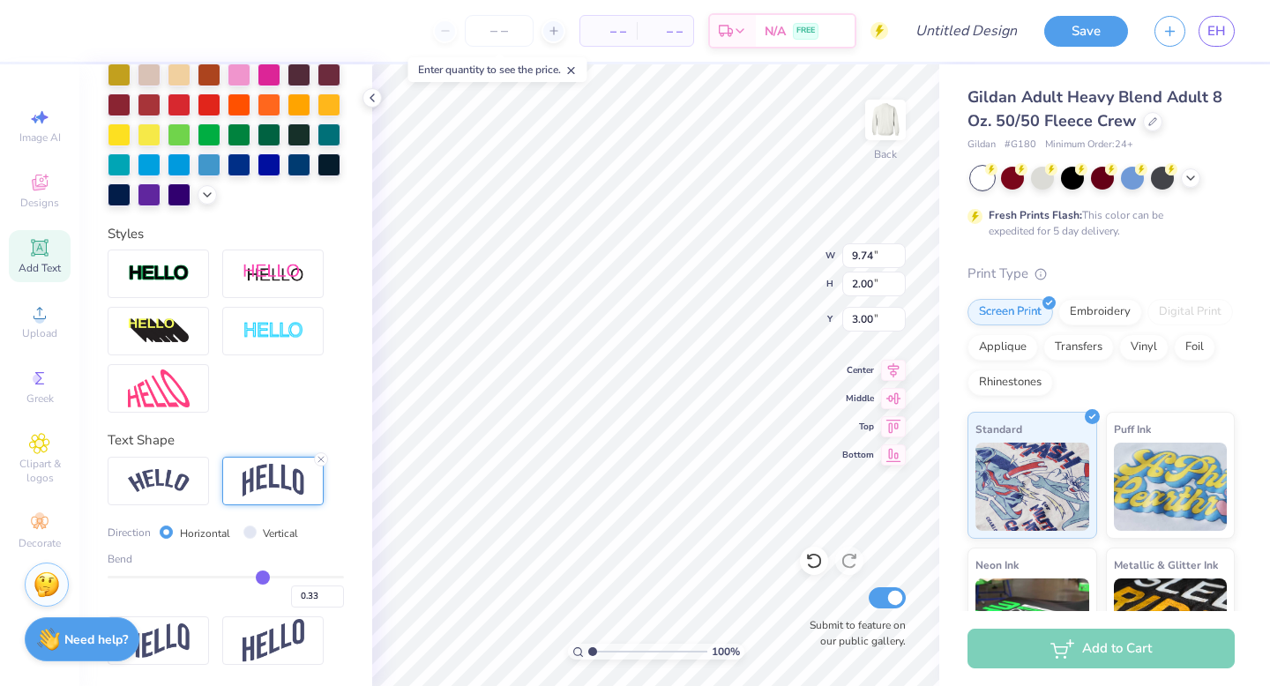
drag, startPoint x: 251, startPoint y: 573, endPoint x: 263, endPoint y: 573, distance: 11.5
click at [263, 576] on input "range" at bounding box center [226, 577] width 236 height 3
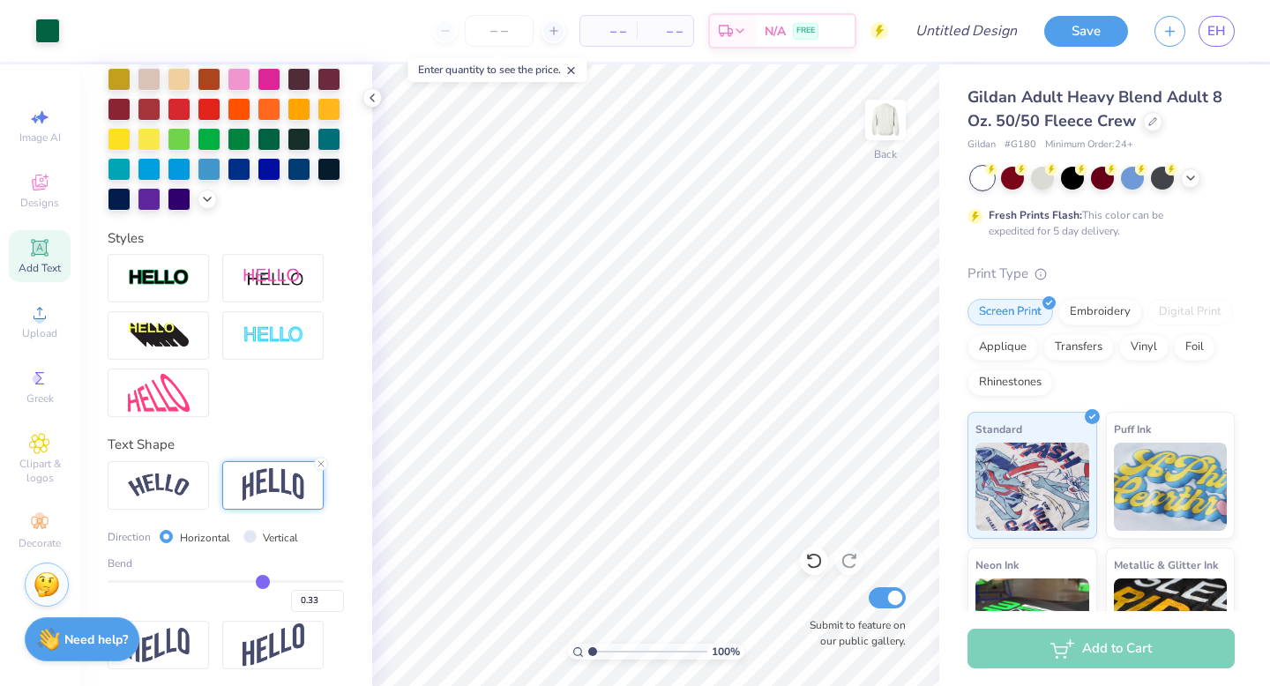
scroll to position [442, 0]
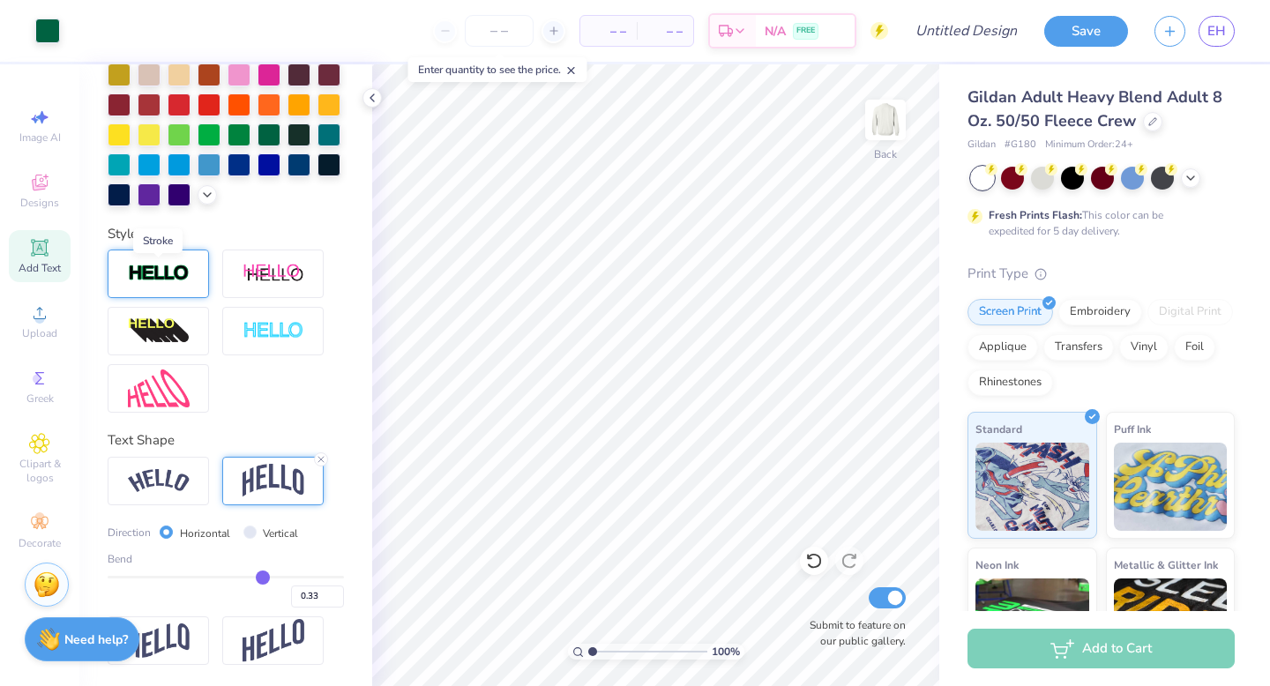
click at [180, 271] on img at bounding box center [159, 274] width 62 height 20
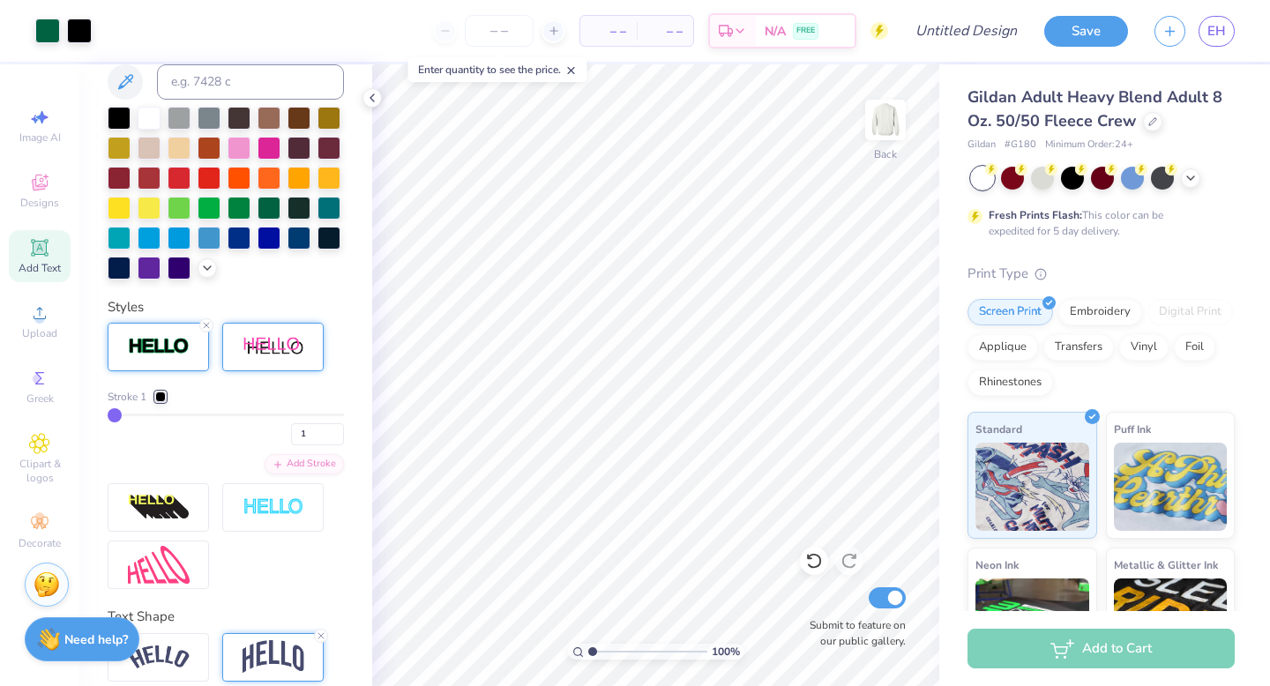
scroll to position [331, 0]
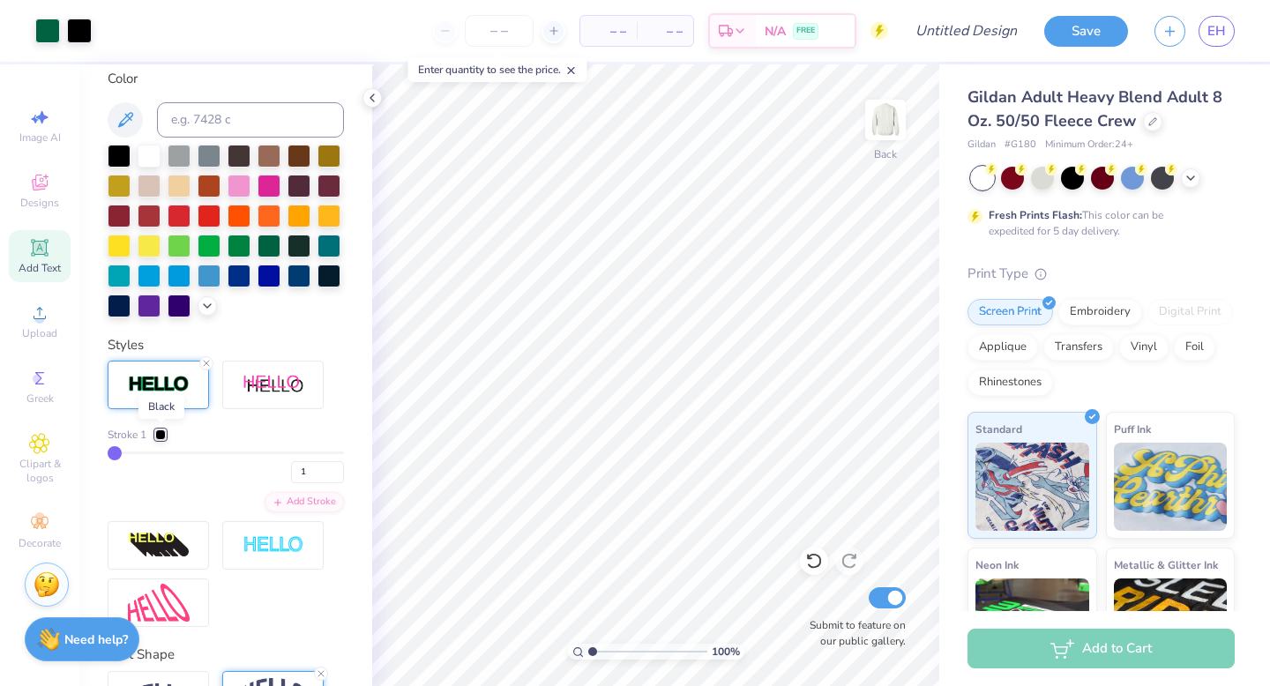
click at [165, 434] on div at bounding box center [160, 434] width 11 height 11
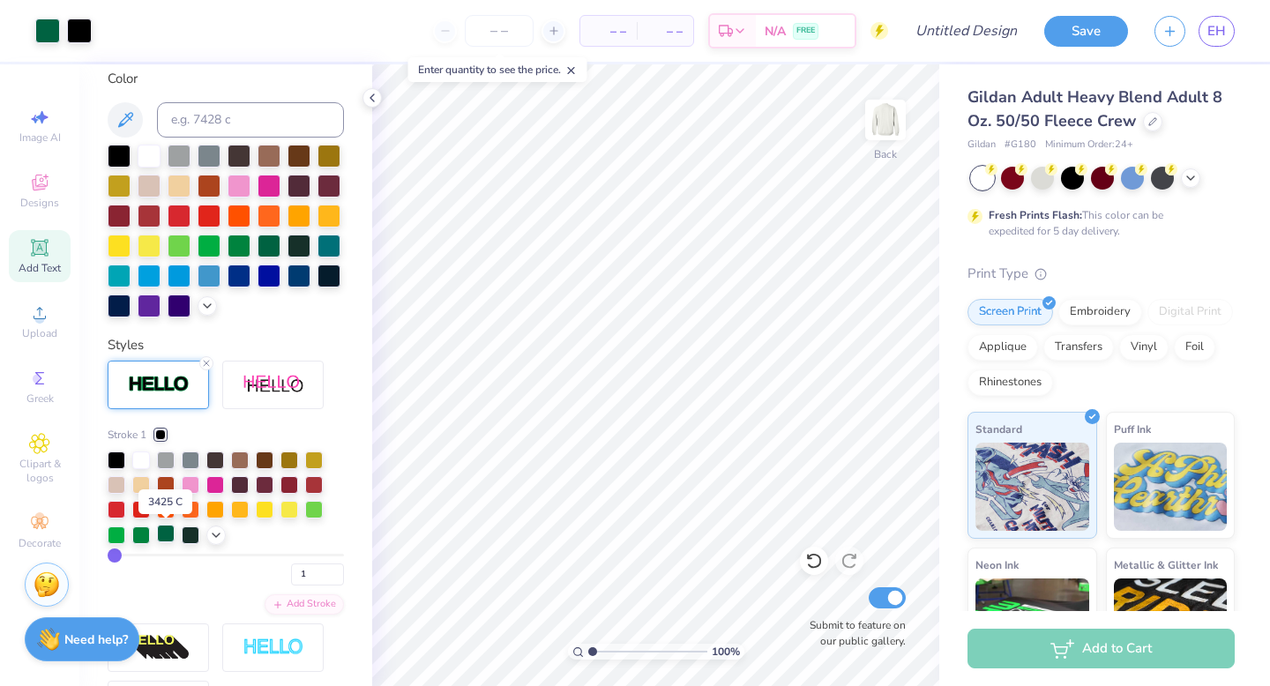
click at [169, 535] on div at bounding box center [166, 534] width 18 height 18
click at [320, 331] on div "Personalized Names Personalized Numbers Text Tool Add Font Font College Semi-co…" at bounding box center [225, 375] width 293 height 622
click at [331, 418] on div "Stroke 1 1 Add Stroke" at bounding box center [226, 545] width 236 height 369
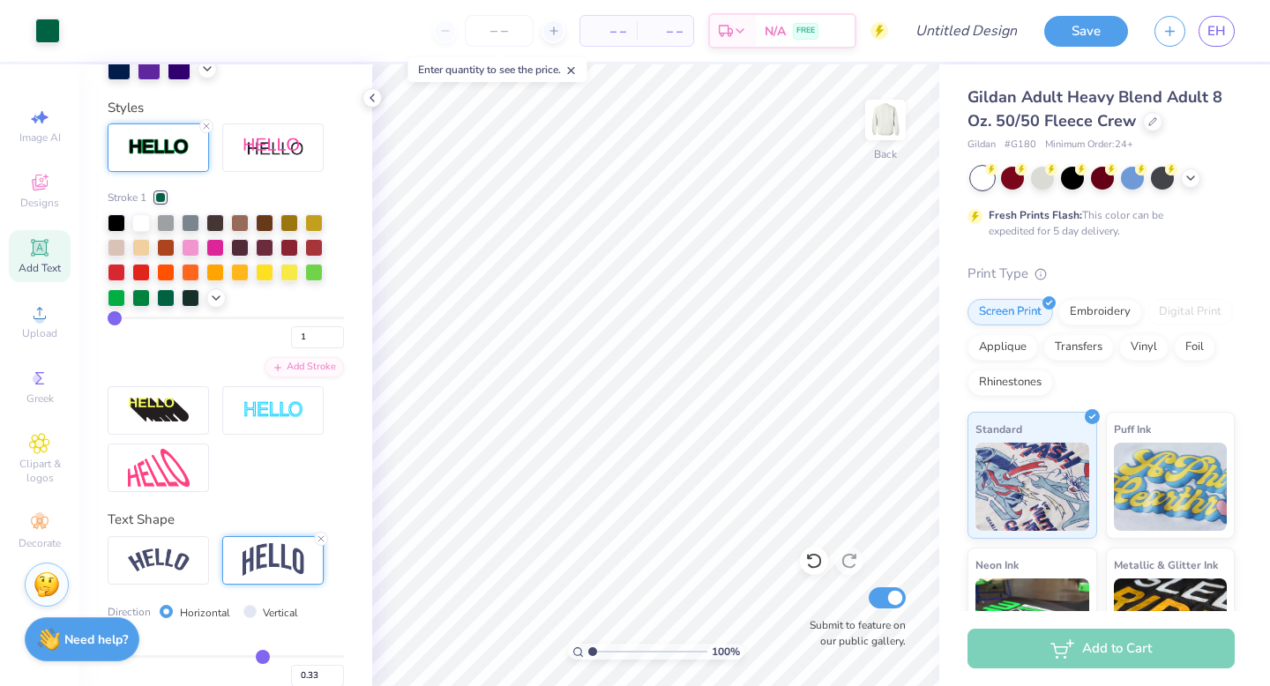
scroll to position [563, 0]
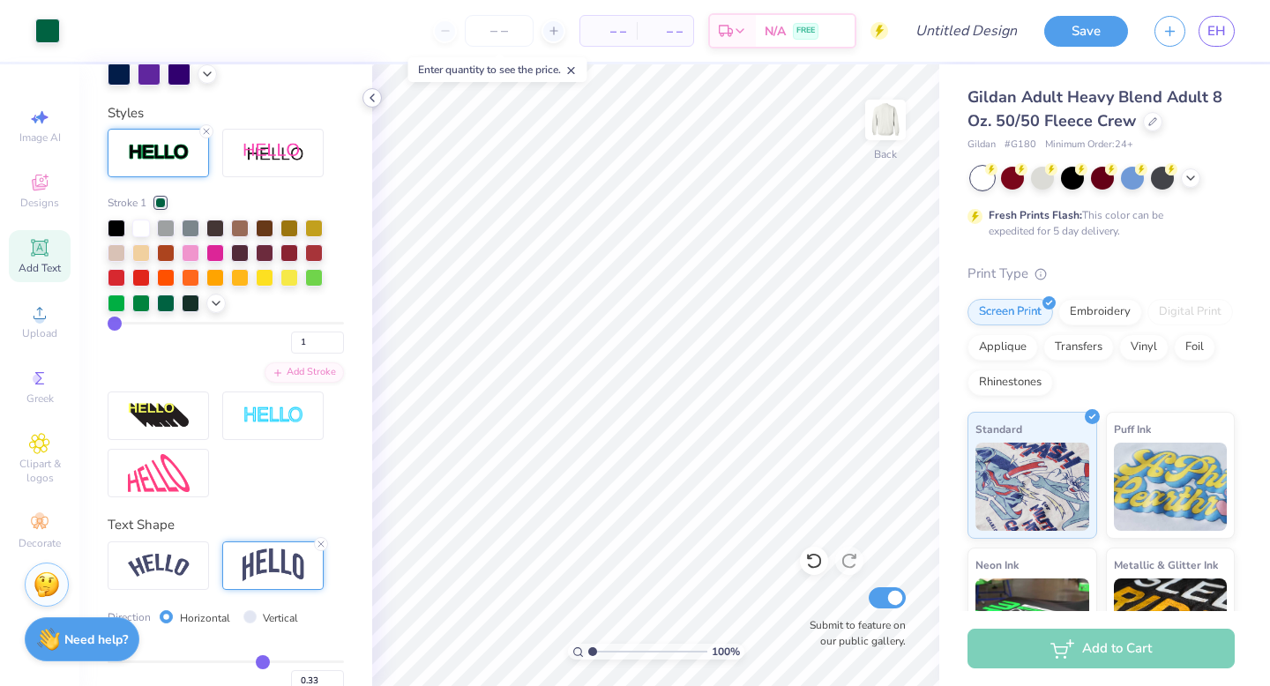
click at [369, 96] on icon at bounding box center [372, 98] width 14 height 14
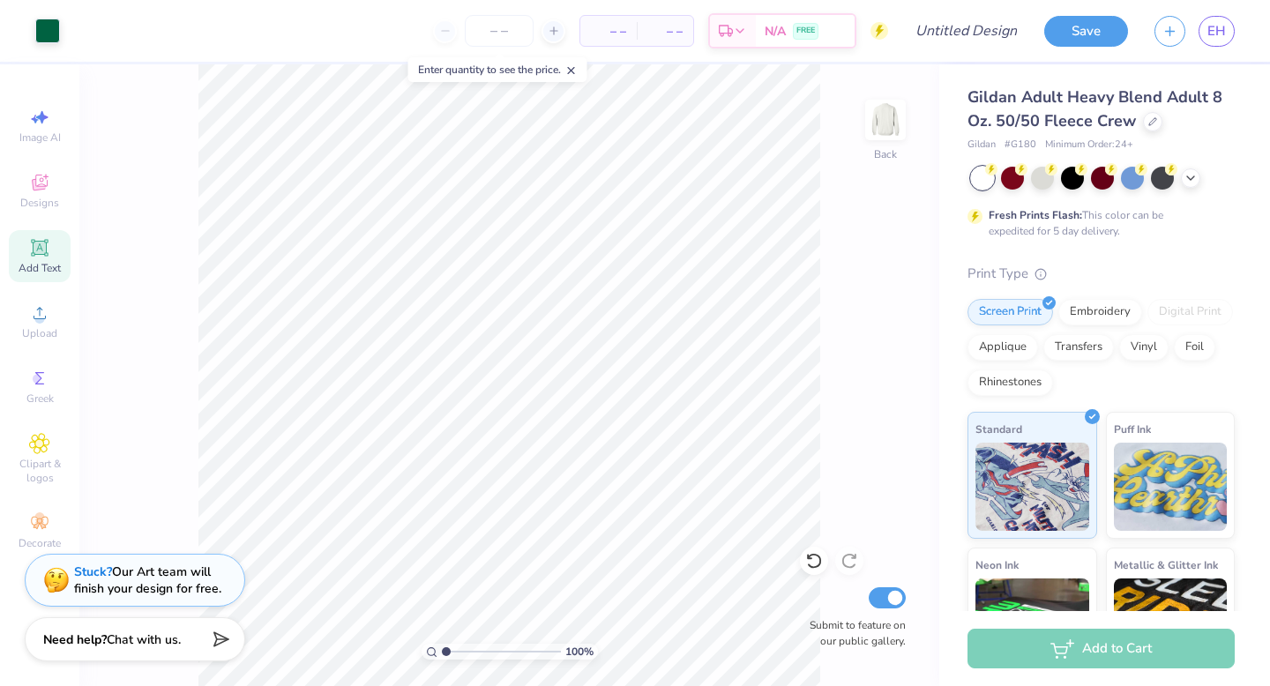
click at [41, 247] on icon at bounding box center [39, 247] width 17 height 17
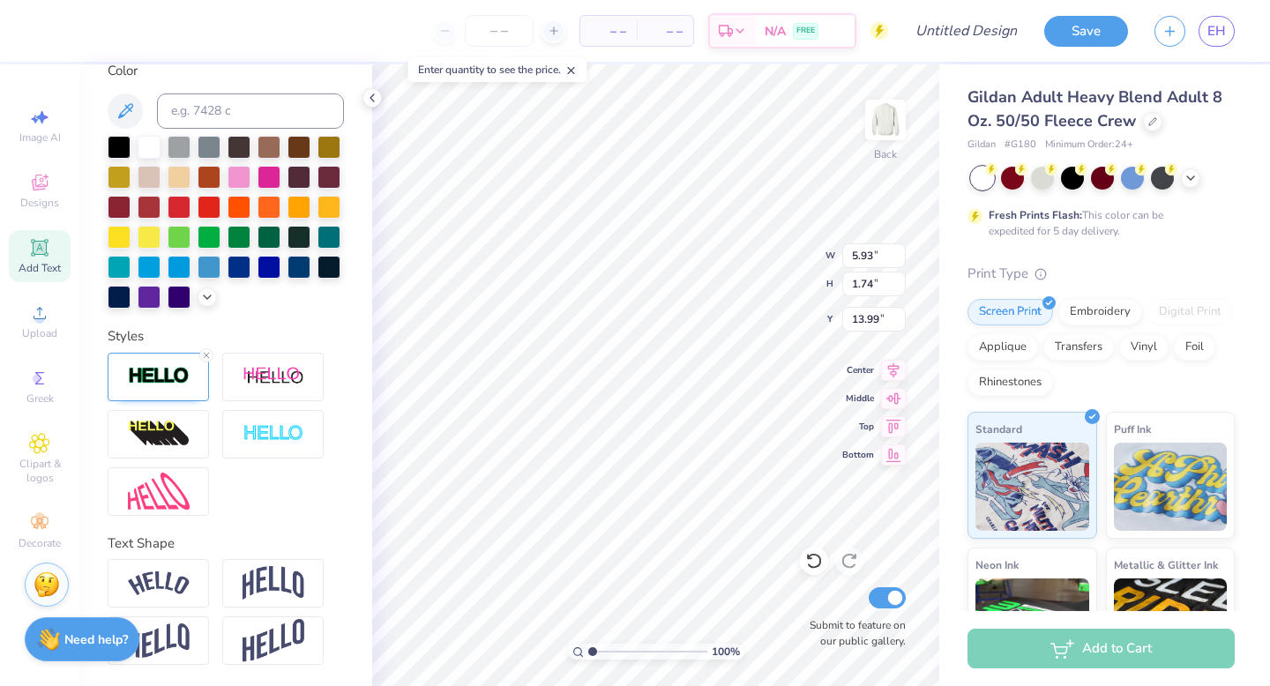
scroll to position [1, 0]
click at [277, 236] on div at bounding box center [268, 235] width 23 height 23
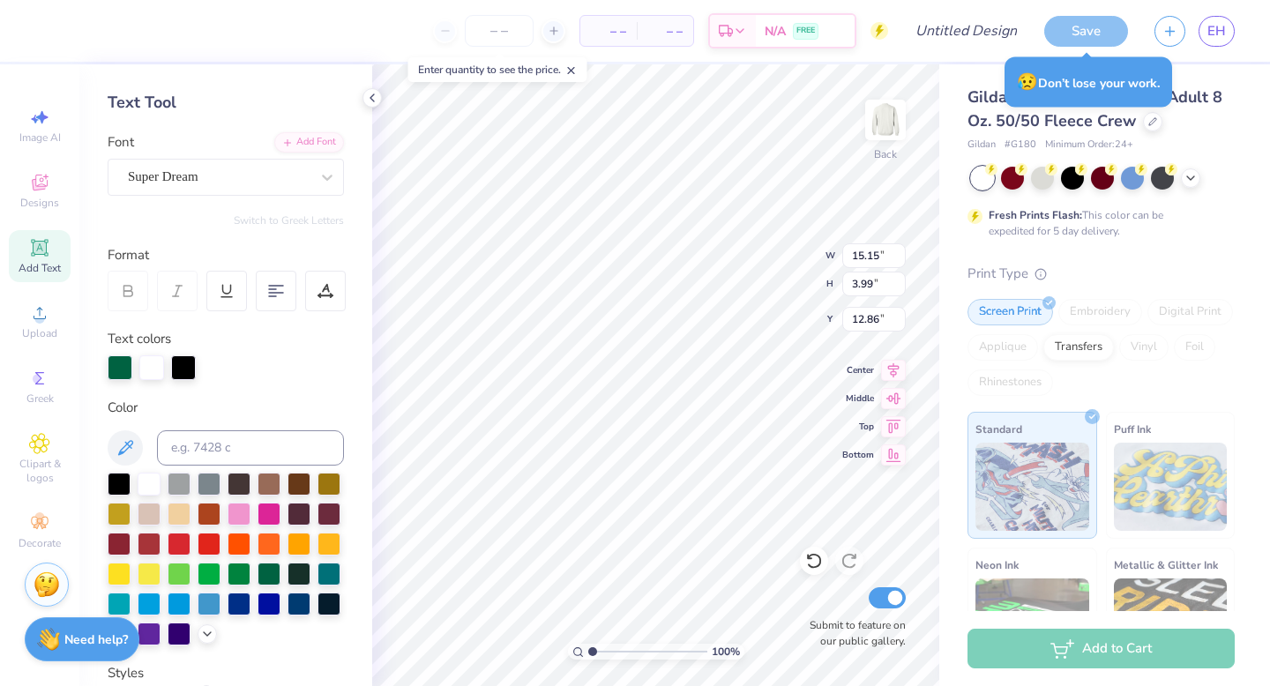
scroll to position [0, 0]
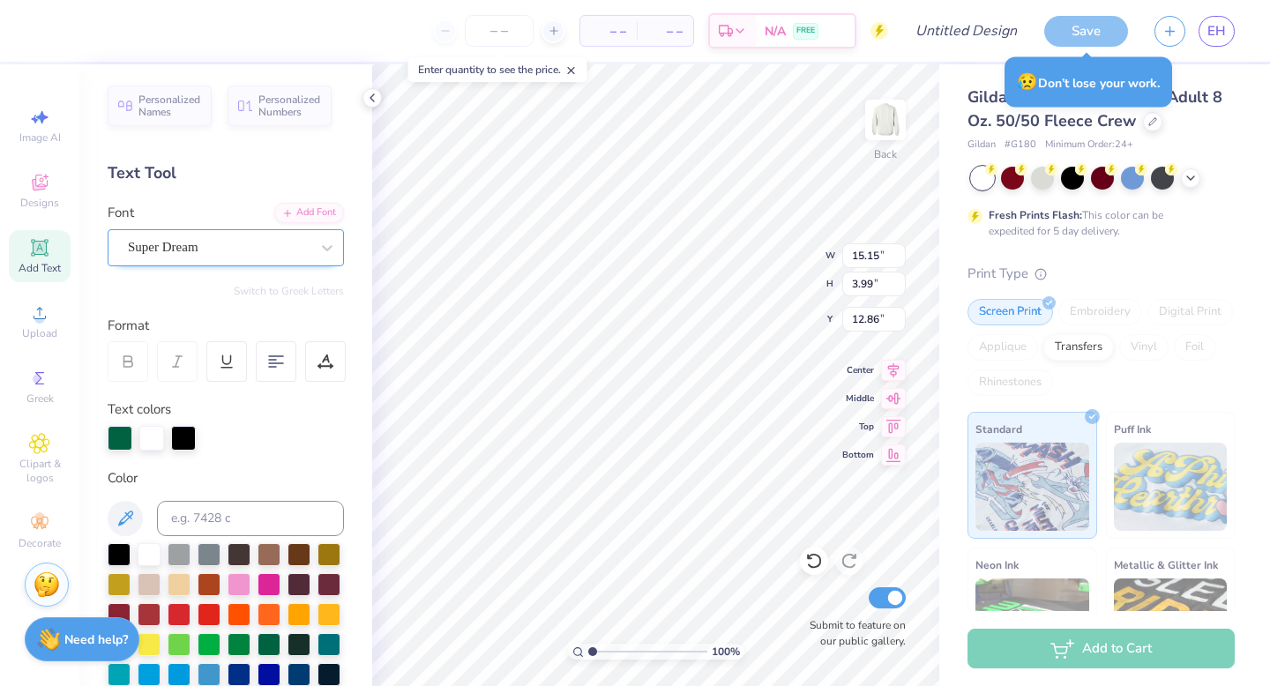
click at [232, 255] on div "Super Dream" at bounding box center [218, 247] width 185 height 27
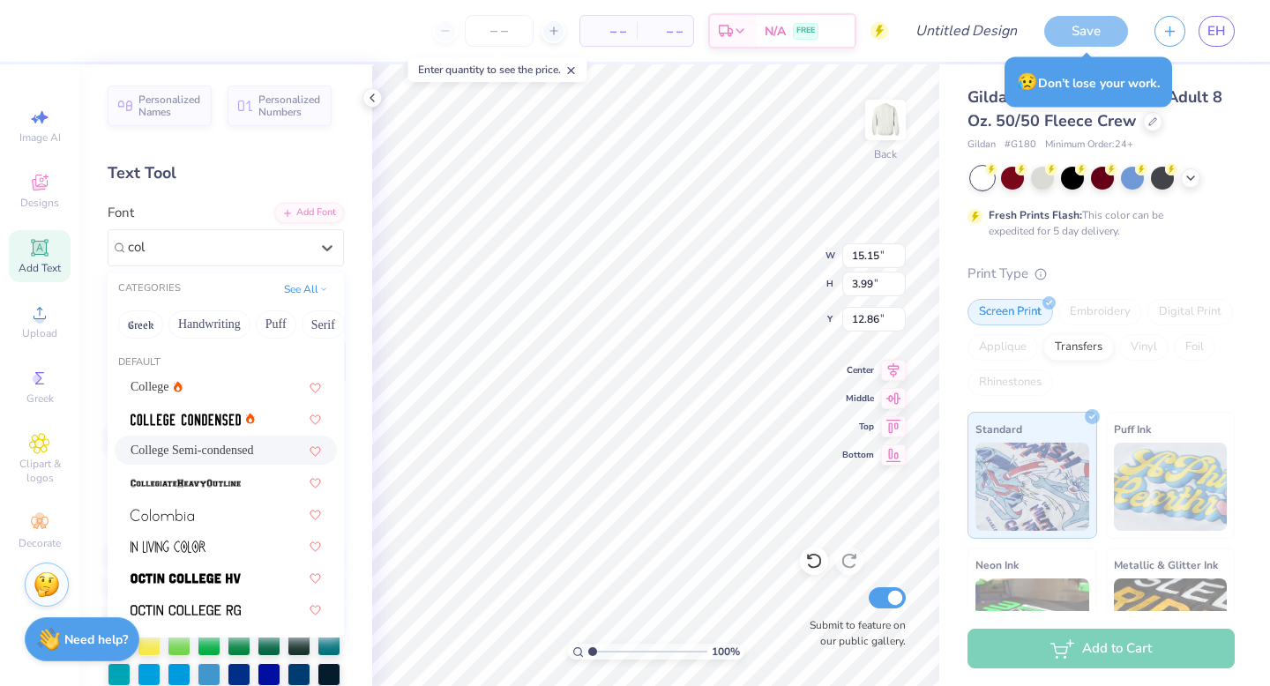
click at [193, 452] on span "College Semi-condensed" at bounding box center [192, 450] width 123 height 19
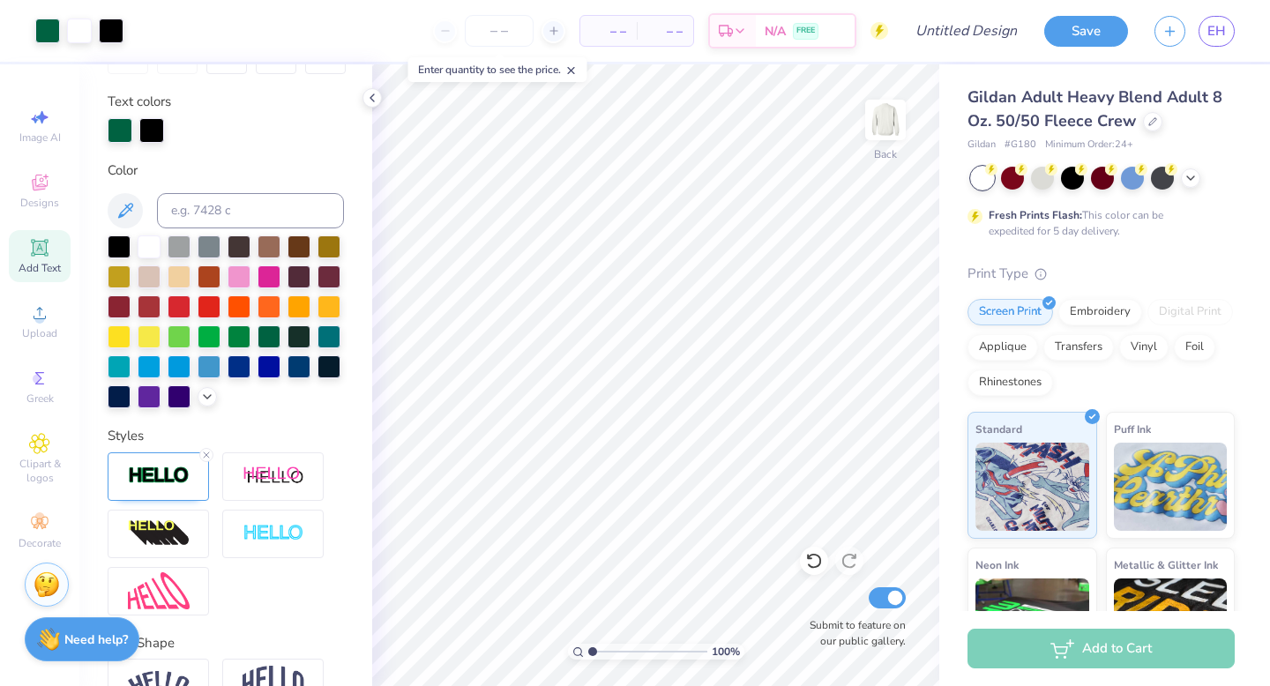
scroll to position [407, 0]
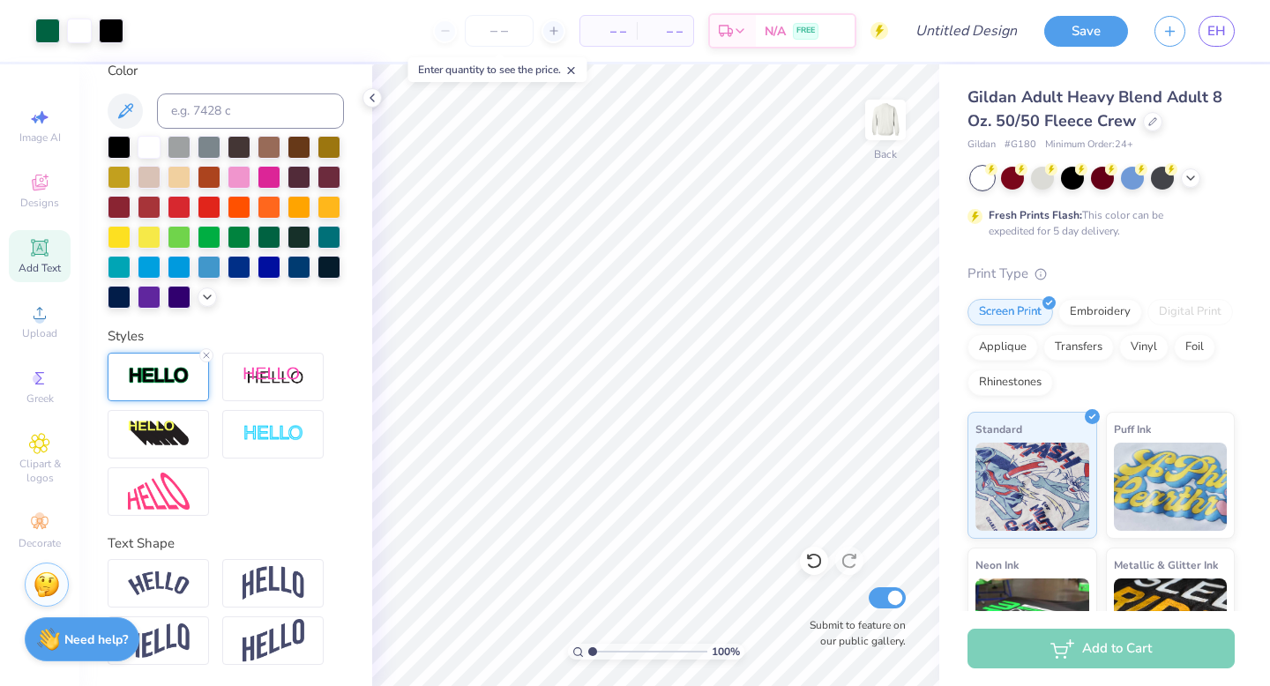
click at [176, 387] on div at bounding box center [158, 377] width 101 height 48
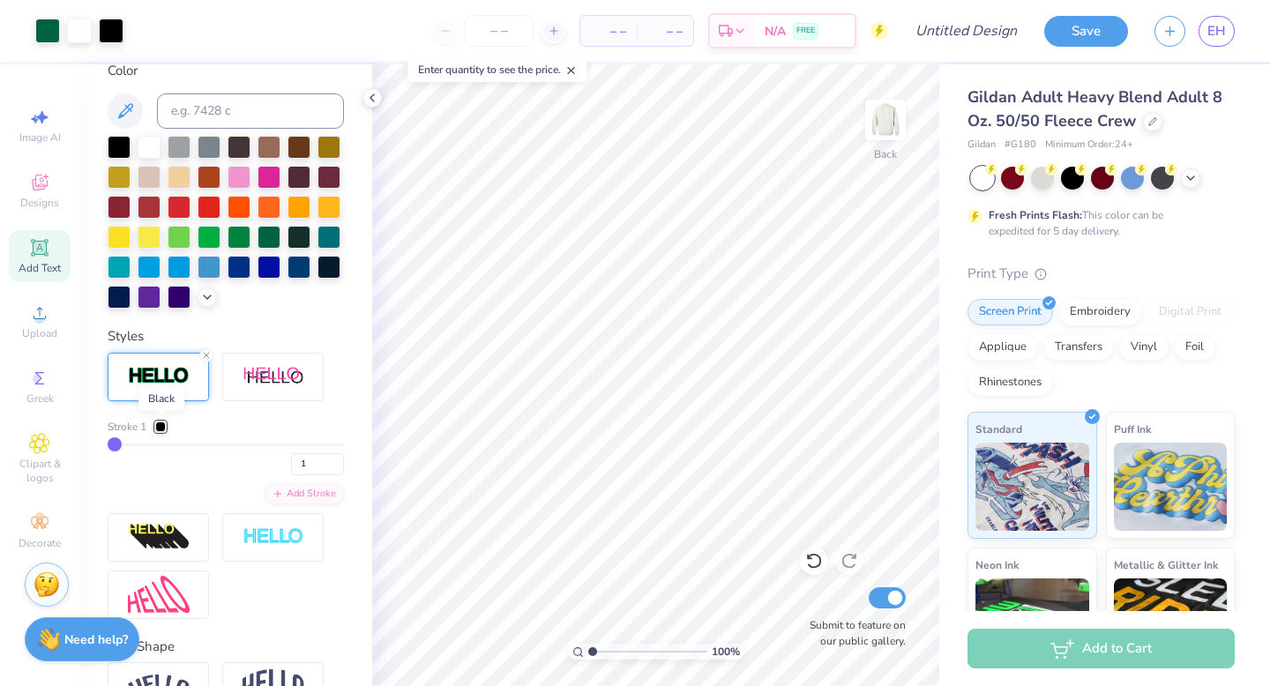
click at [159, 427] on div at bounding box center [160, 426] width 11 height 11
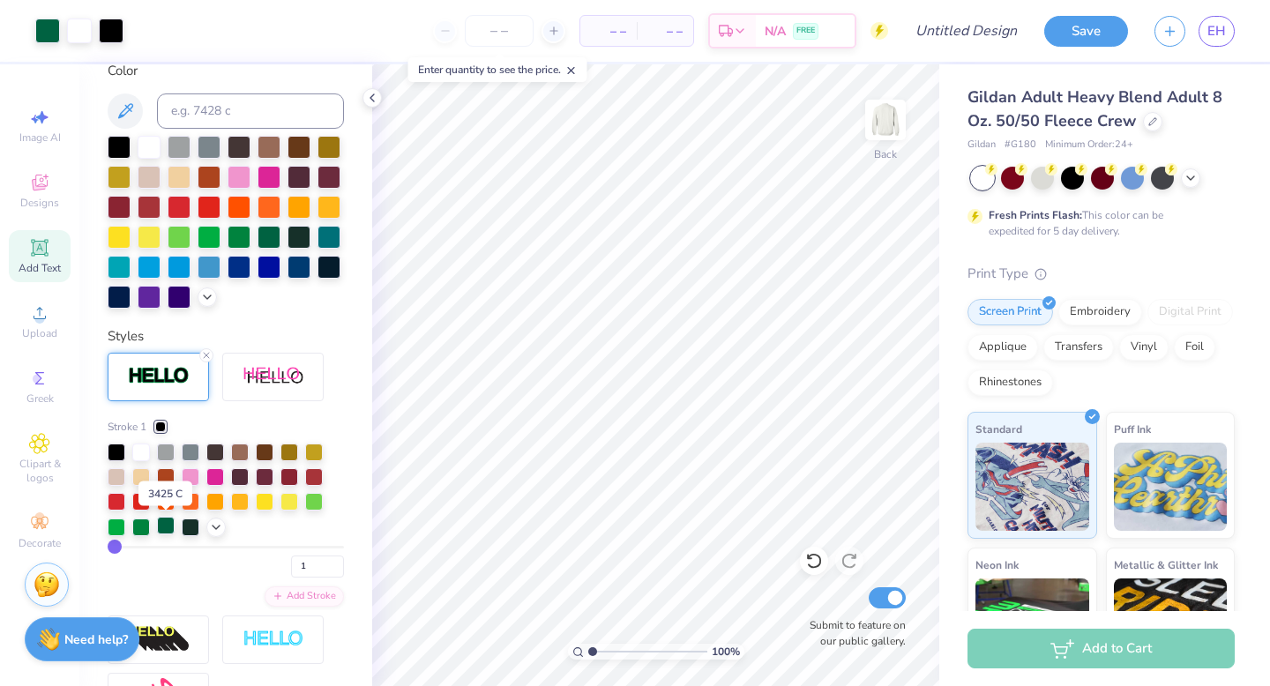
click at [167, 530] on div at bounding box center [166, 526] width 18 height 18
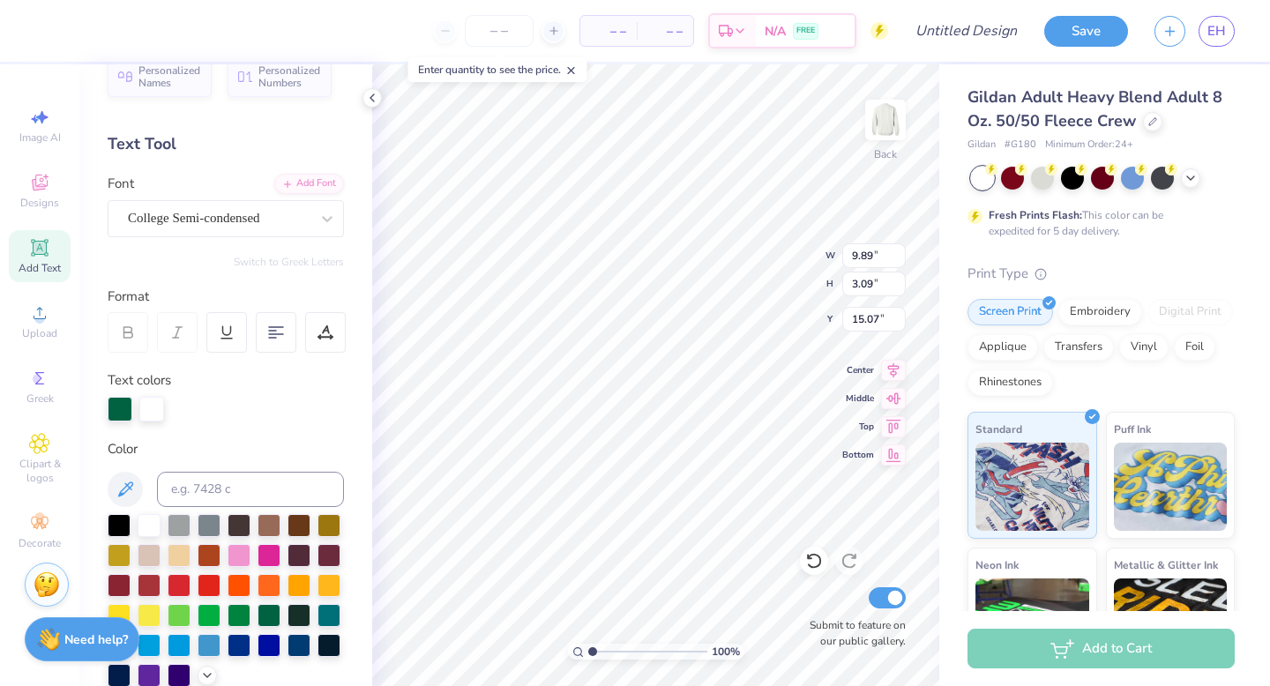
scroll to position [0, 0]
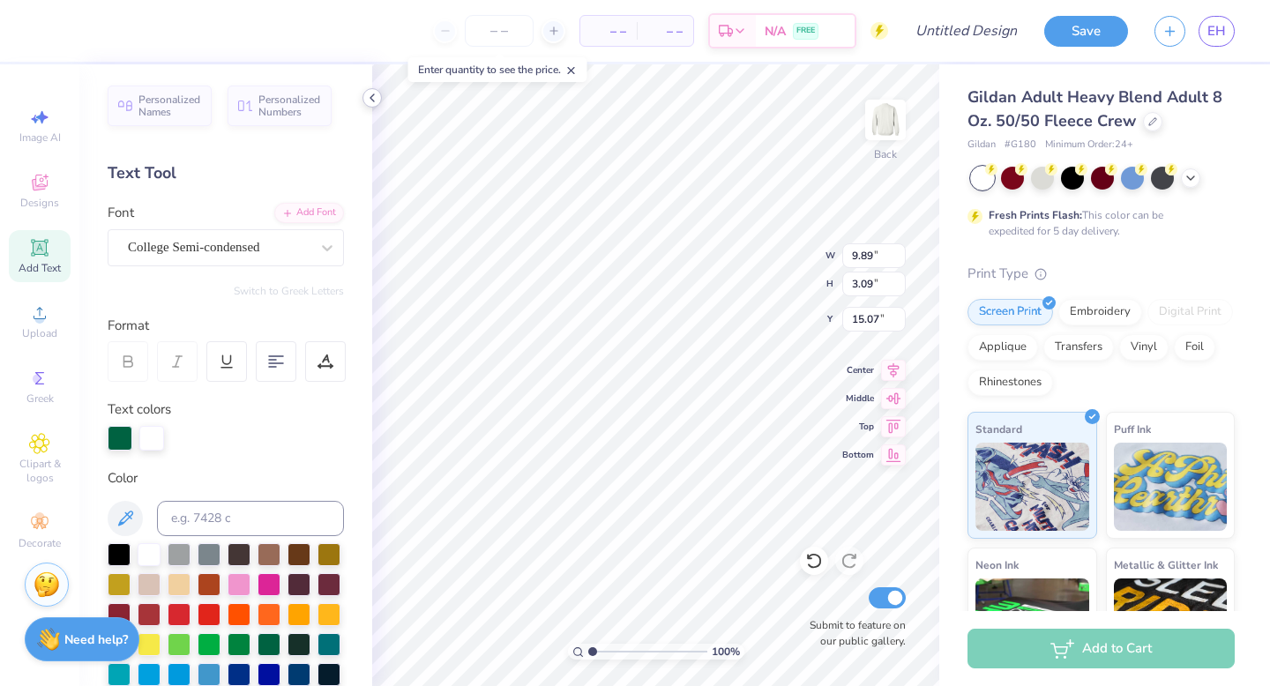
click at [377, 103] on icon at bounding box center [372, 98] width 14 height 14
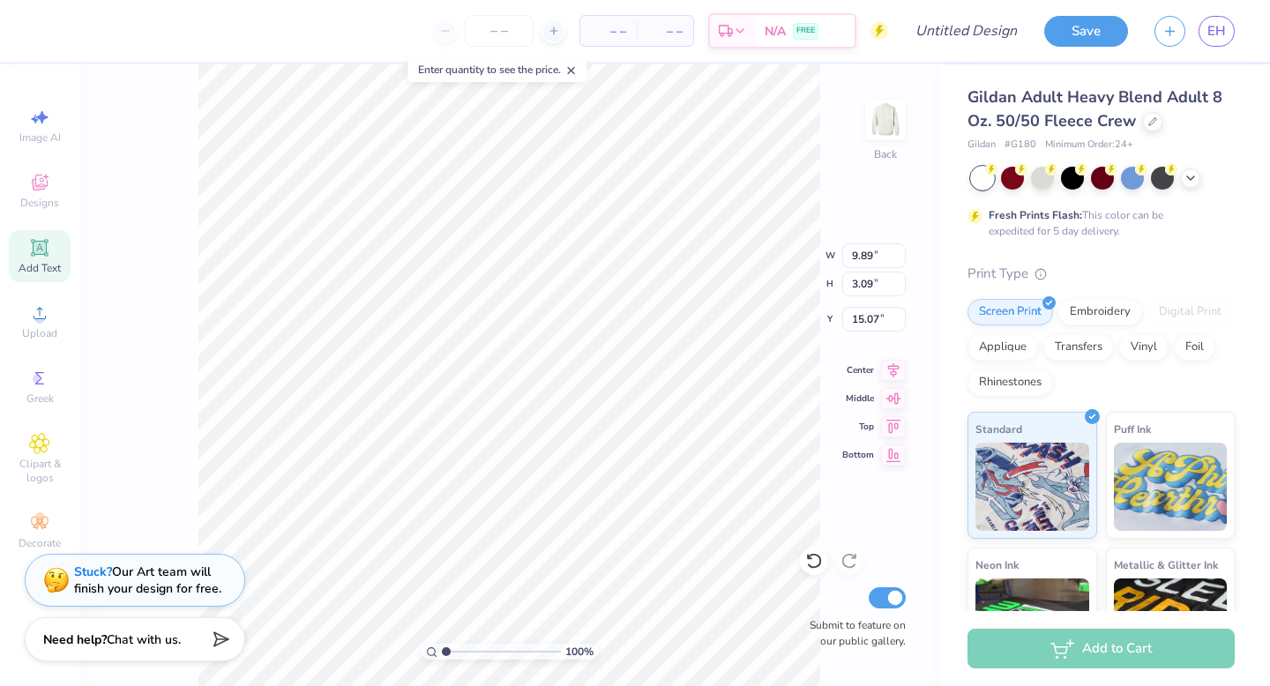
click at [36, 264] on span "Add Text" at bounding box center [40, 268] width 42 height 14
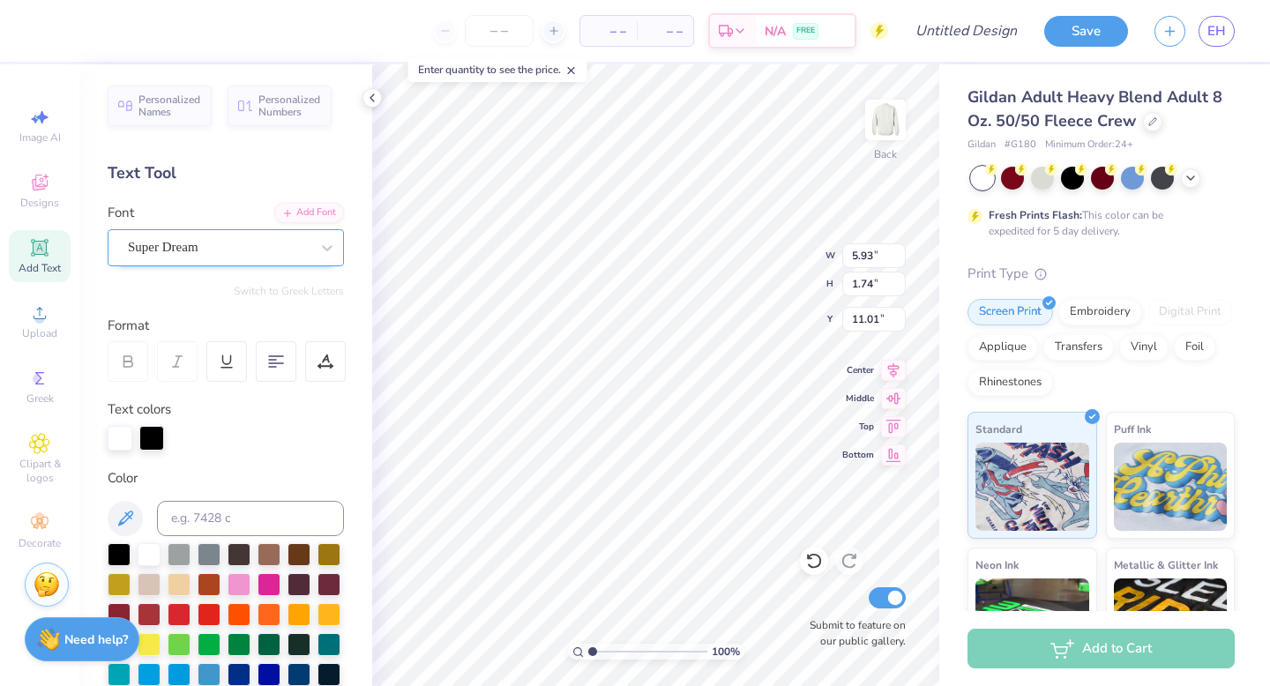
click at [286, 250] on div "Super Dream" at bounding box center [218, 247] width 185 height 27
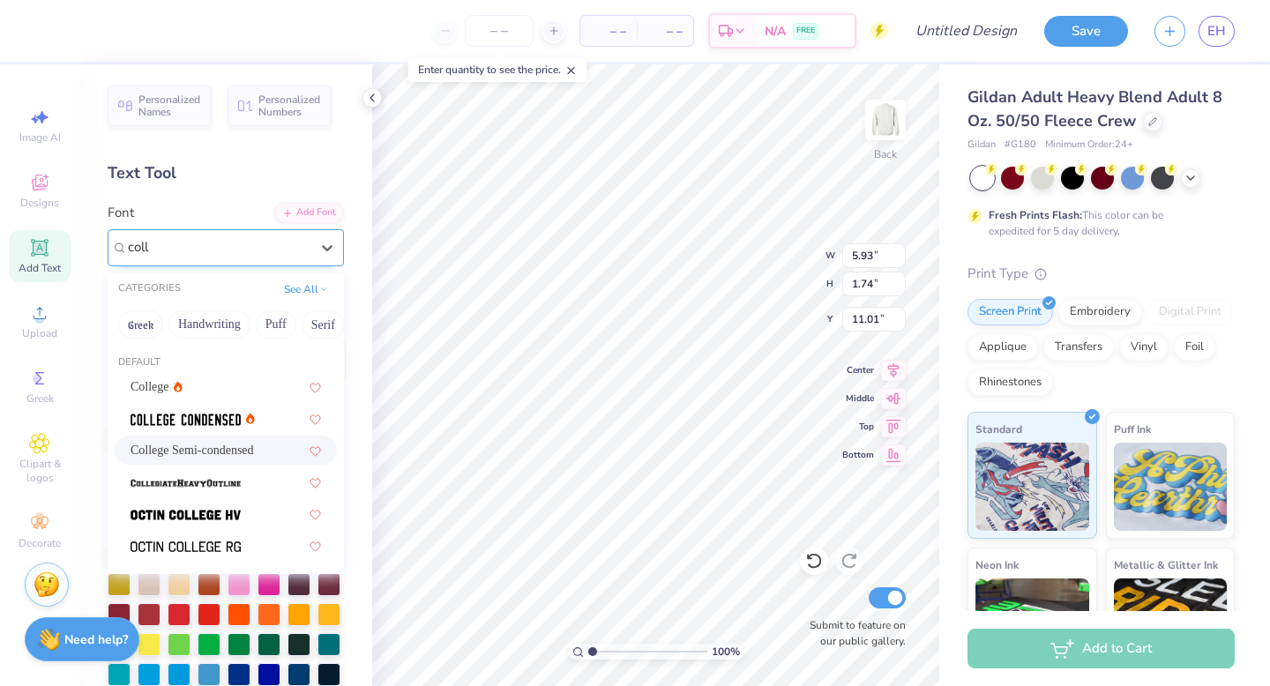
click at [273, 451] on div "College Semi-condensed" at bounding box center [226, 450] width 190 height 19
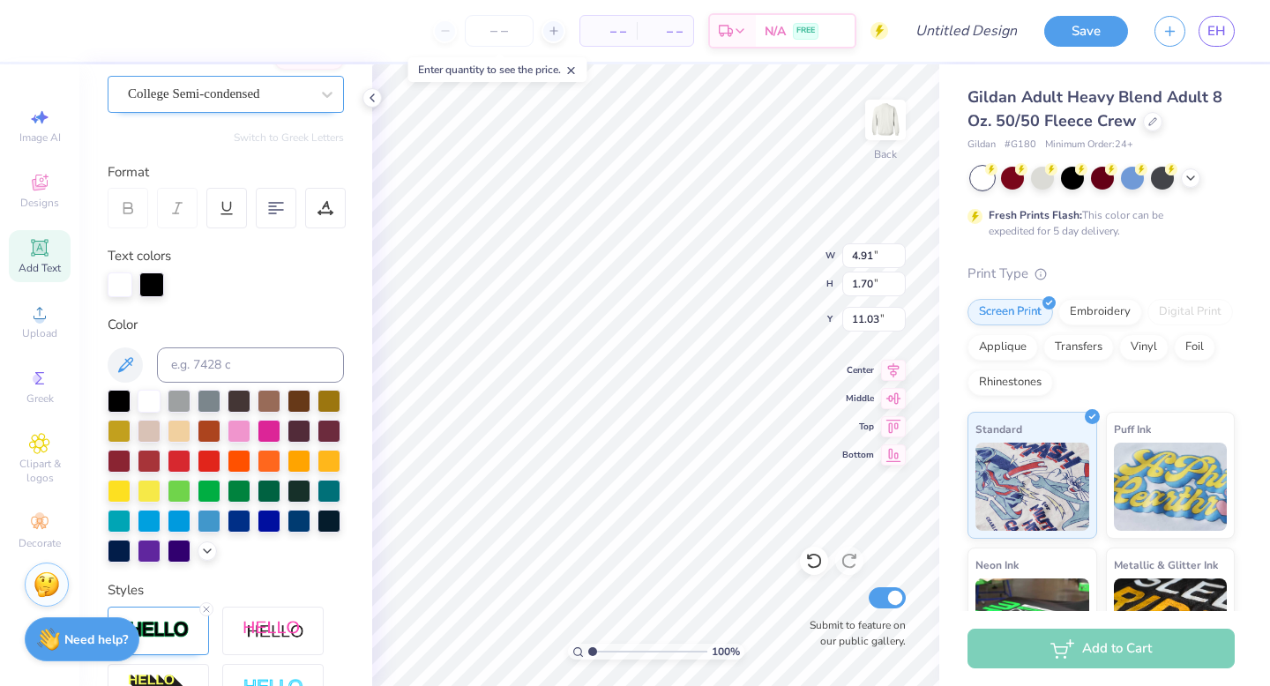
scroll to position [154, 0]
click at [272, 492] on div at bounding box center [268, 488] width 23 height 23
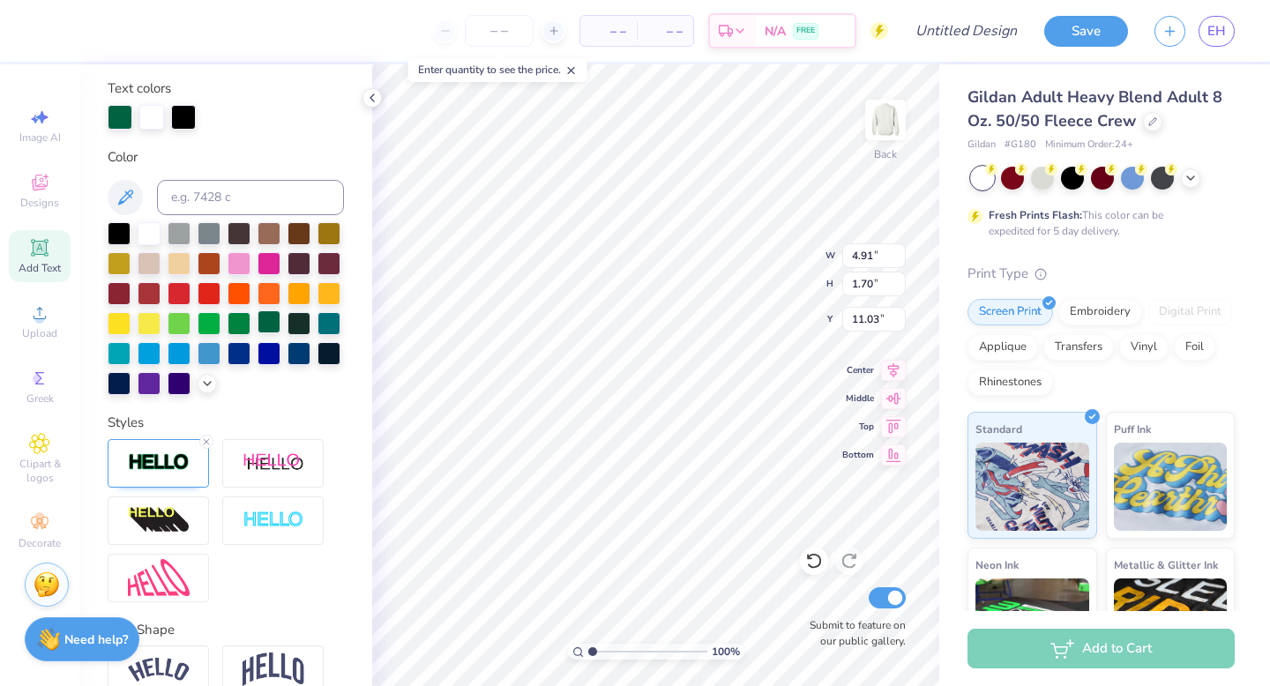
scroll to position [334, 0]
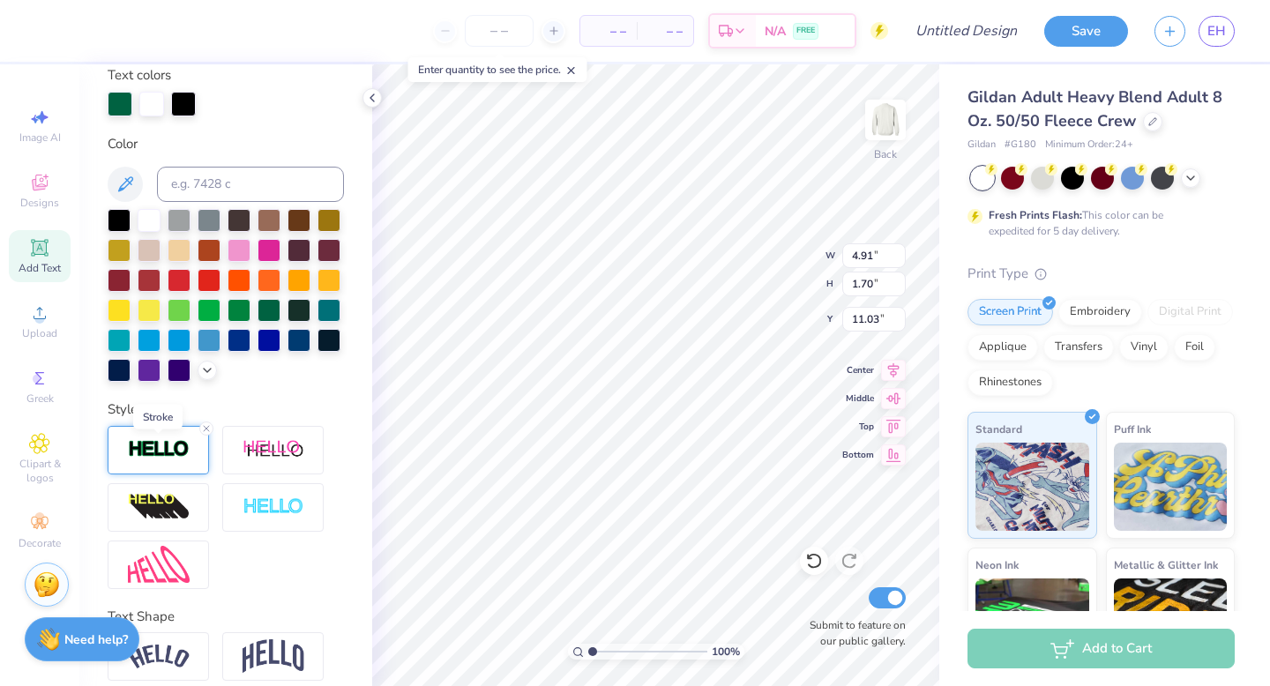
click at [152, 451] on img at bounding box center [159, 449] width 62 height 20
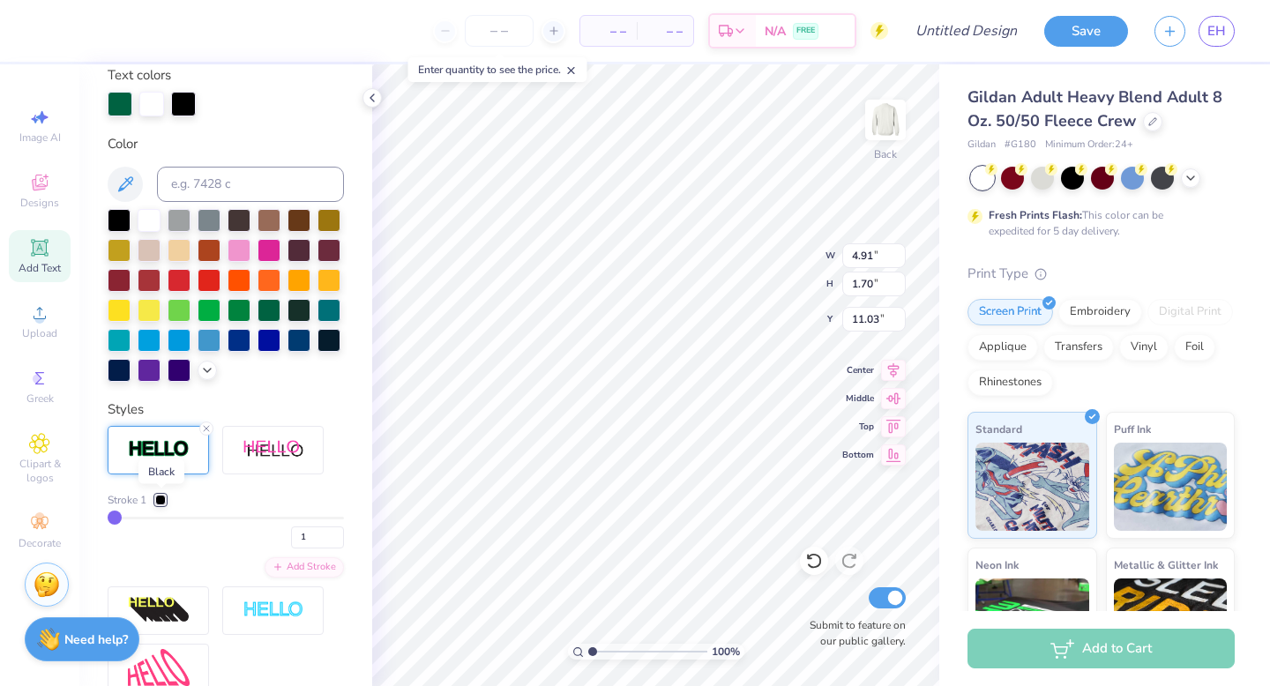
click at [164, 501] on div at bounding box center [160, 500] width 11 height 11
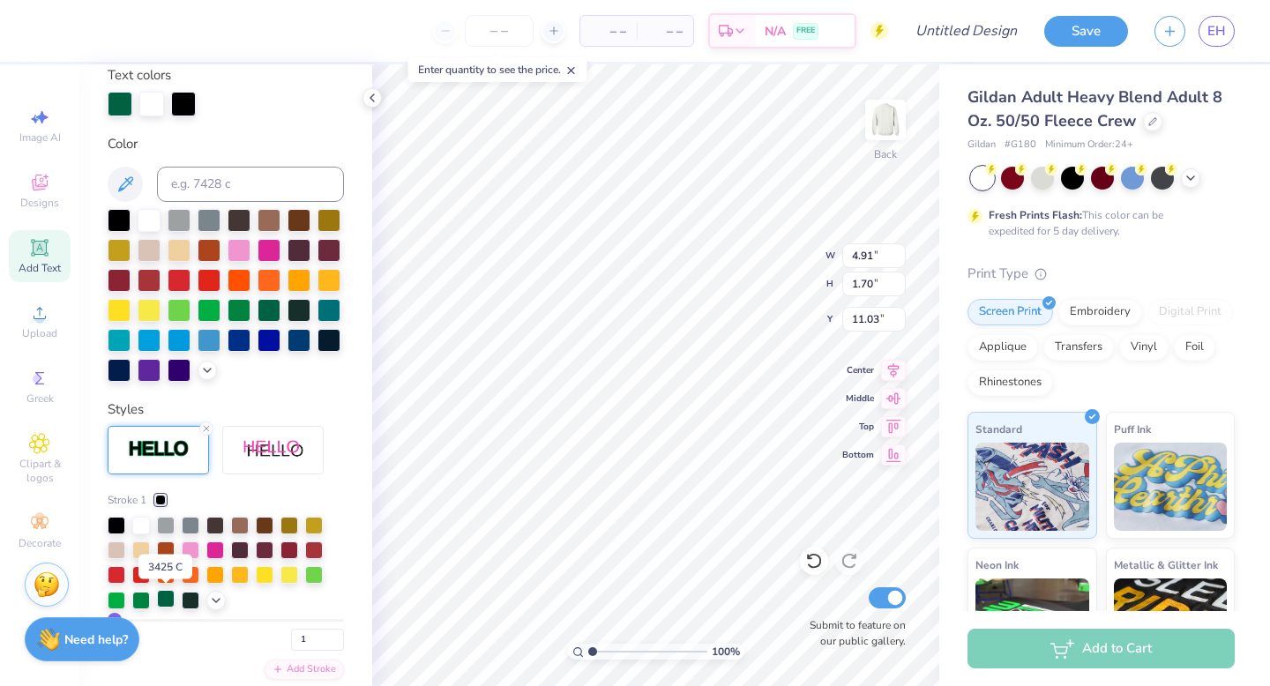
click at [168, 602] on div at bounding box center [166, 599] width 18 height 18
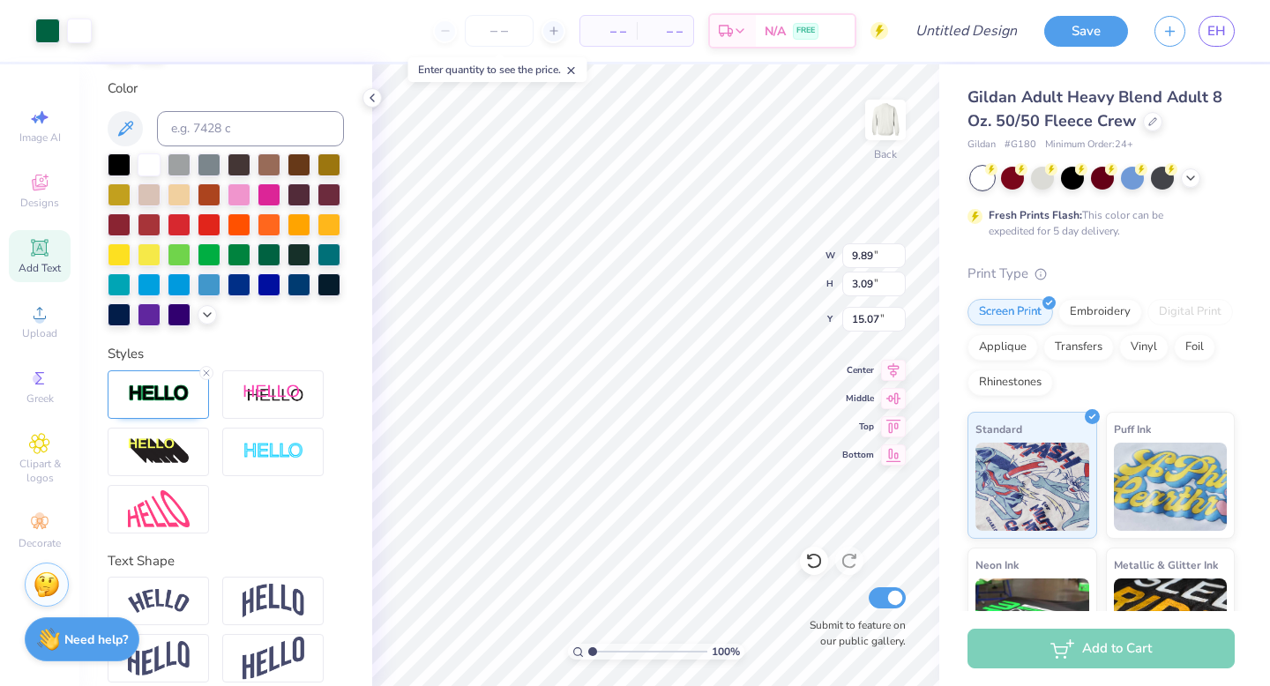
scroll to position [407, 0]
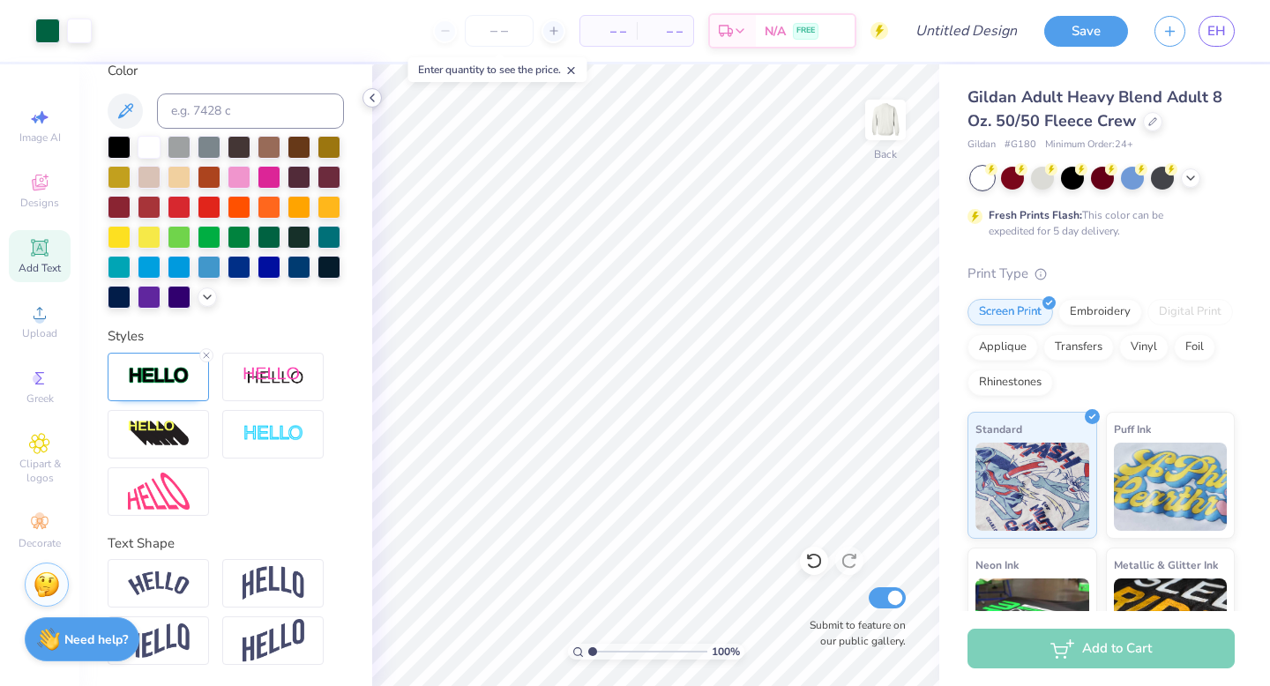
click at [373, 95] on polyline at bounding box center [372, 97] width 4 height 7
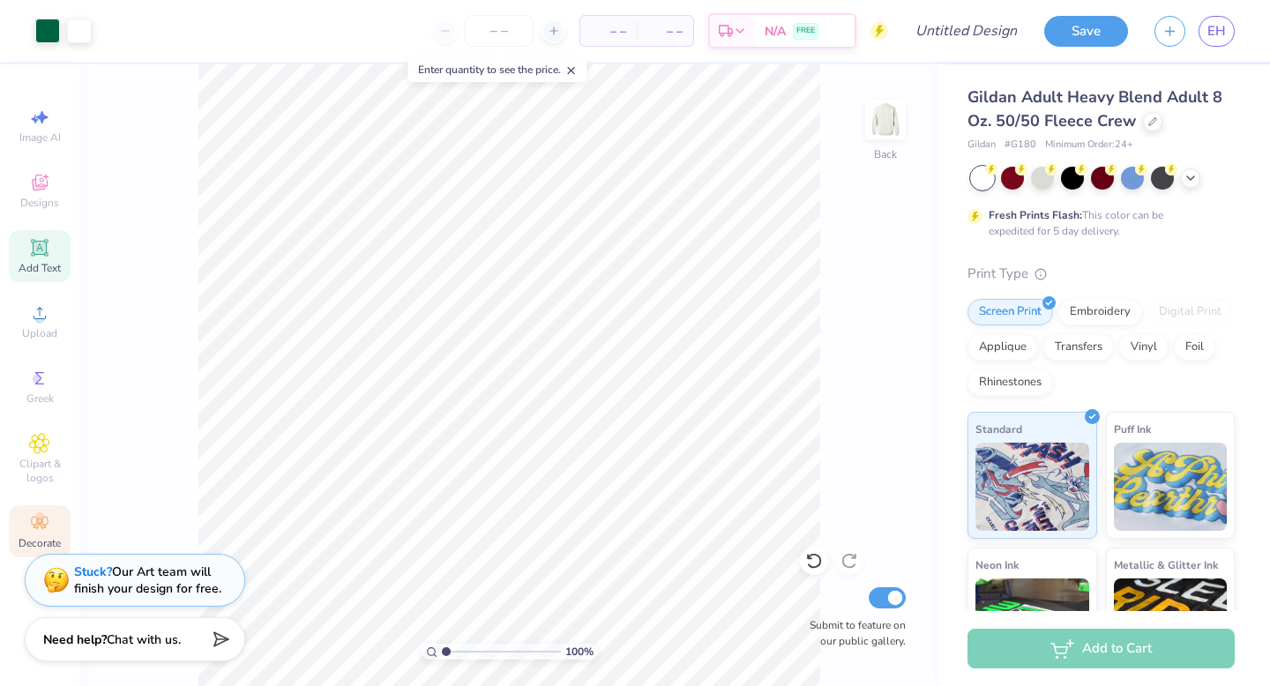
click at [41, 525] on icon at bounding box center [43, 526] width 6 height 6
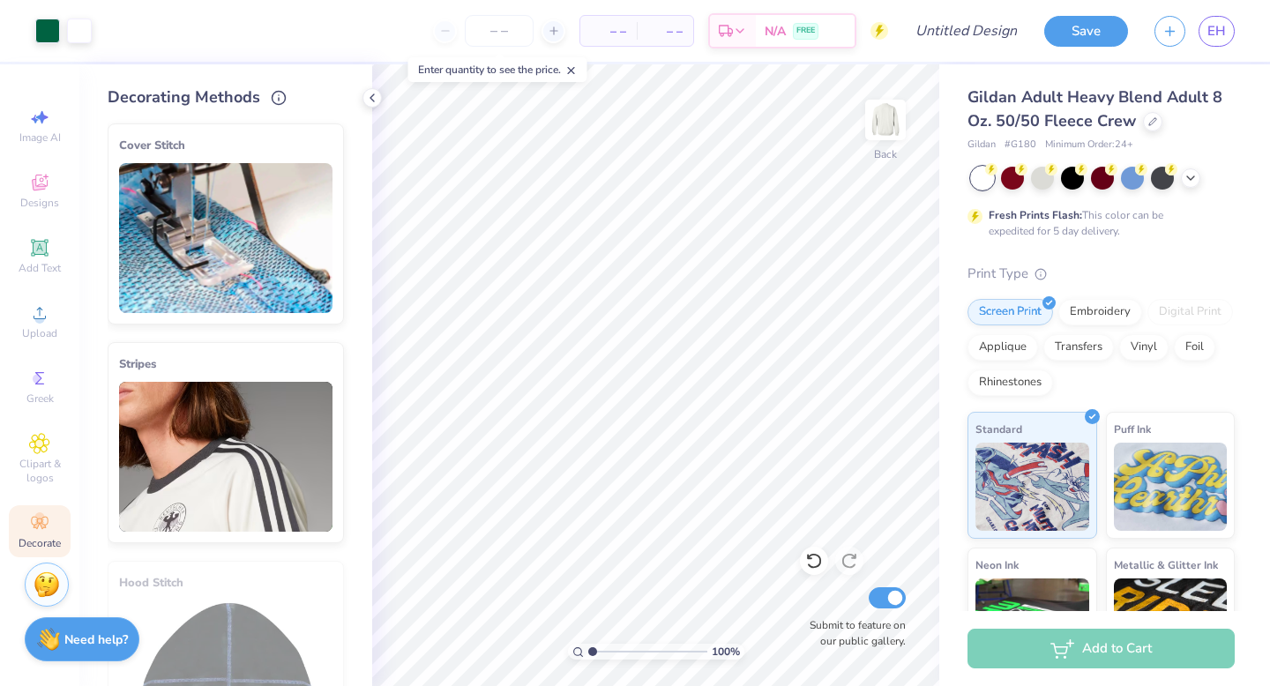
click at [214, 422] on img at bounding box center [225, 457] width 213 height 150
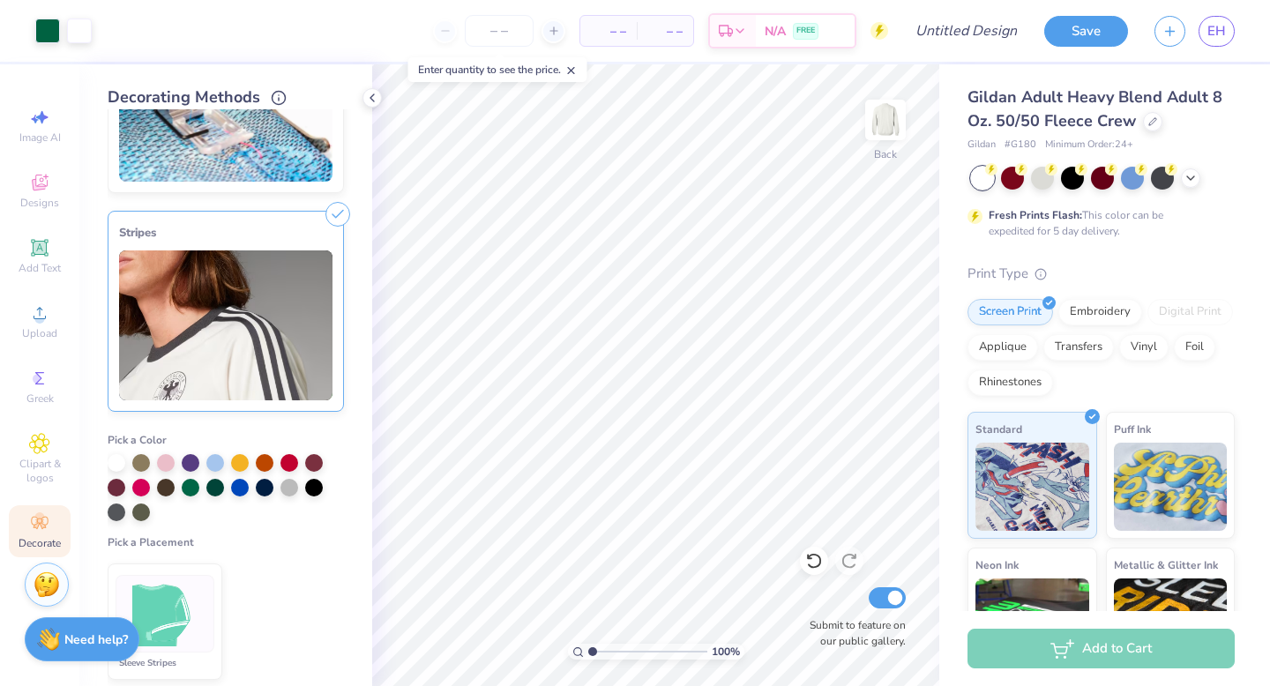
scroll to position [133, 0]
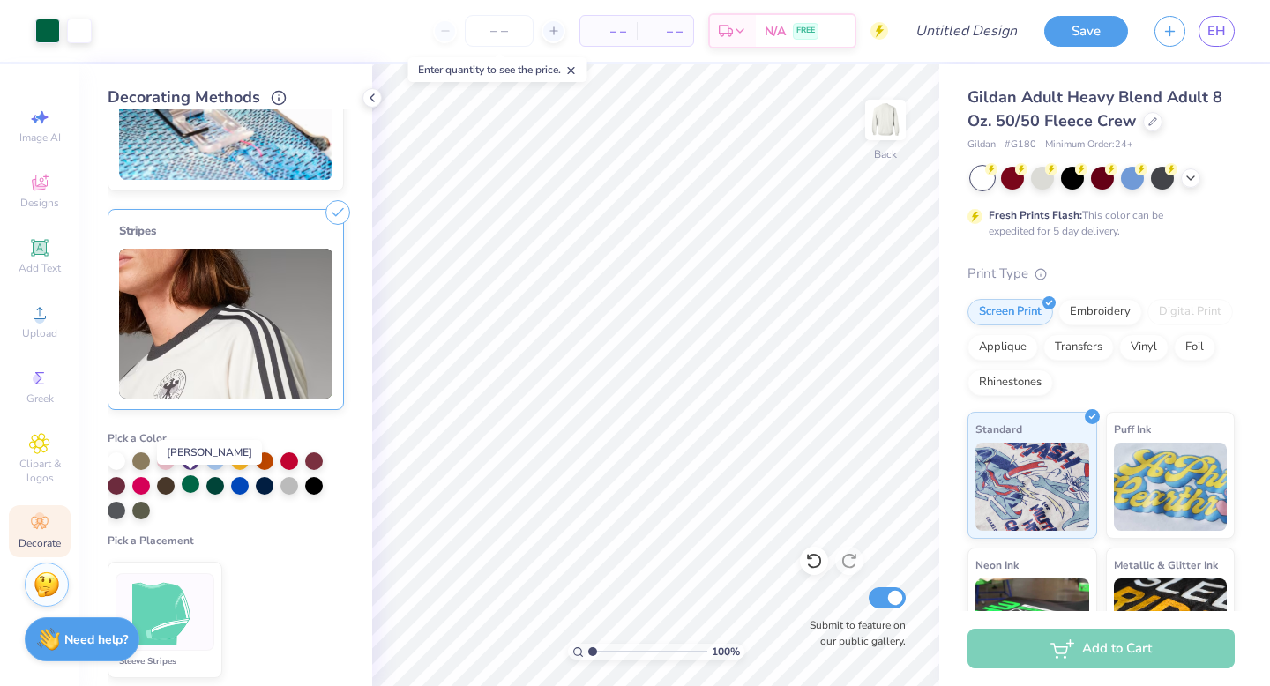
click at [188, 491] on div at bounding box center [191, 484] width 18 height 18
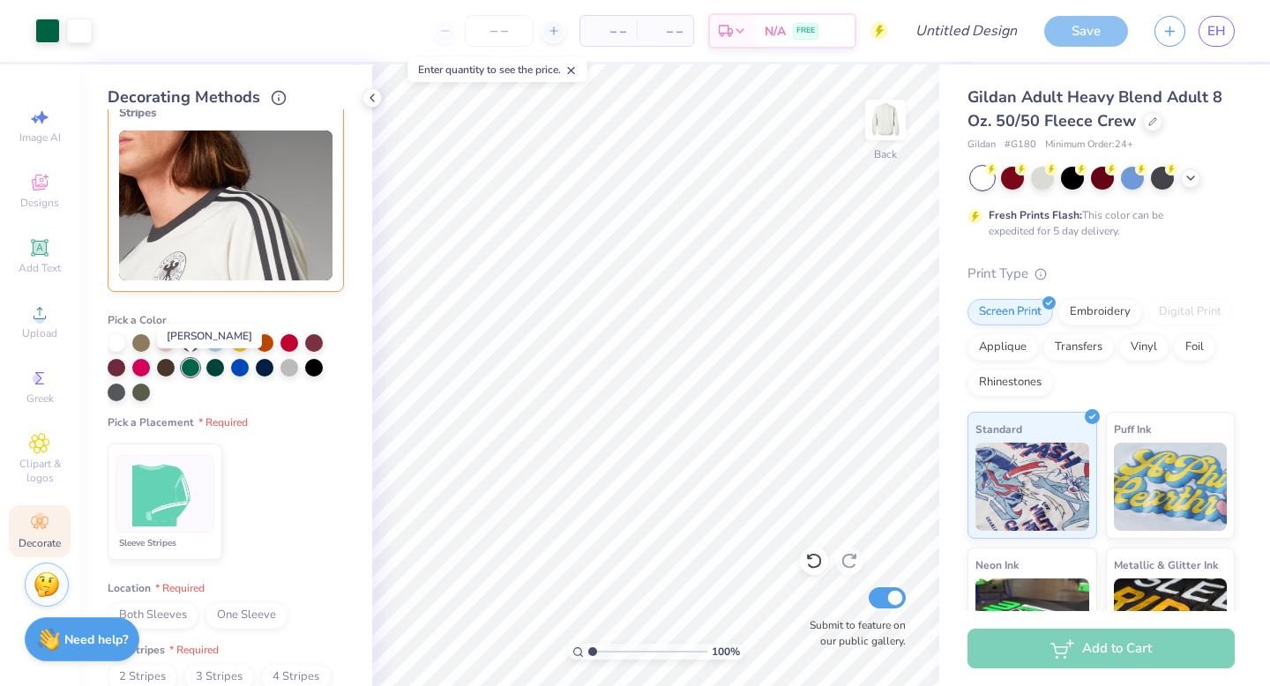
scroll to position [250, 0]
click at [188, 491] on img at bounding box center [165, 495] width 66 height 66
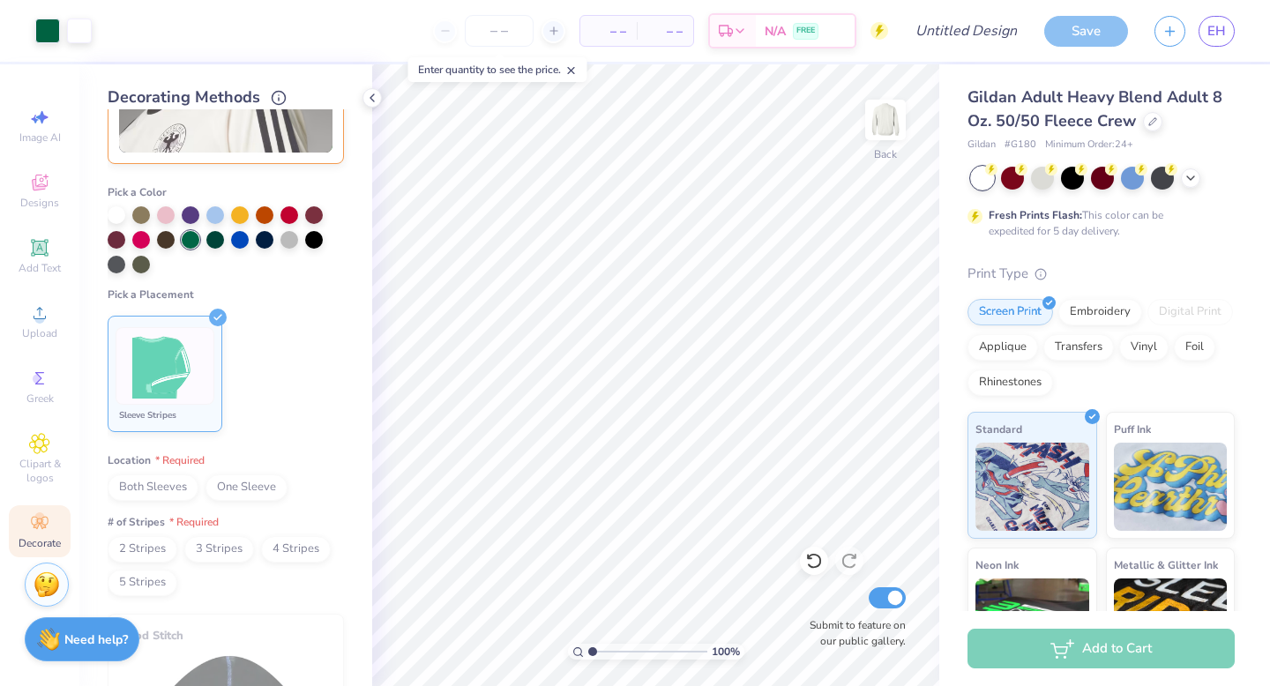
scroll to position [380, 0]
click at [173, 488] on span "Both Sleeves" at bounding box center [153, 487] width 91 height 26
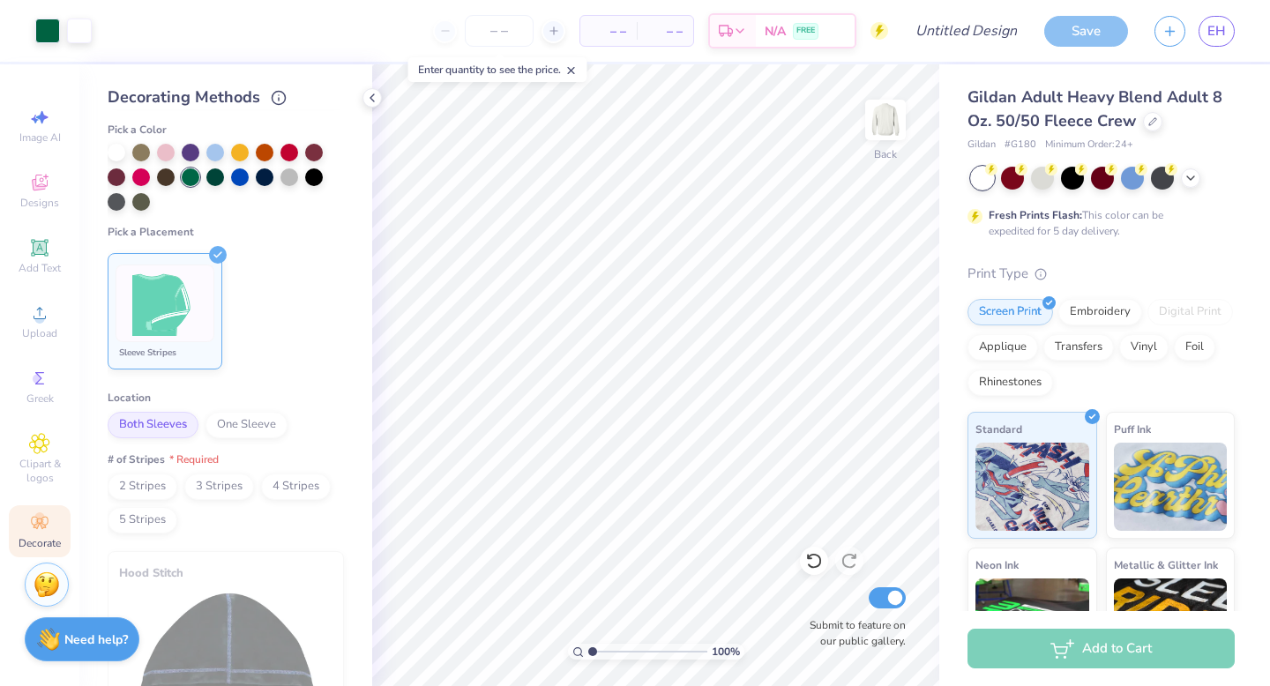
scroll to position [445, 0]
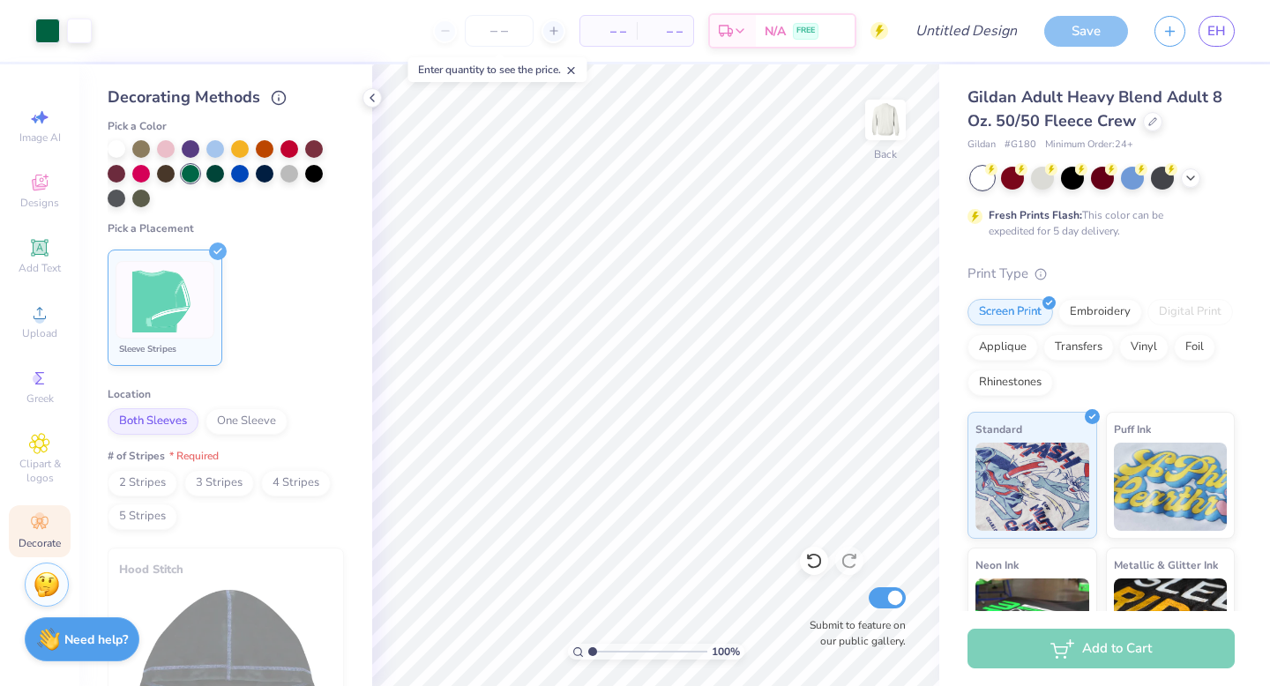
click at [156, 478] on span "2 Stripes" at bounding box center [143, 483] width 70 height 26
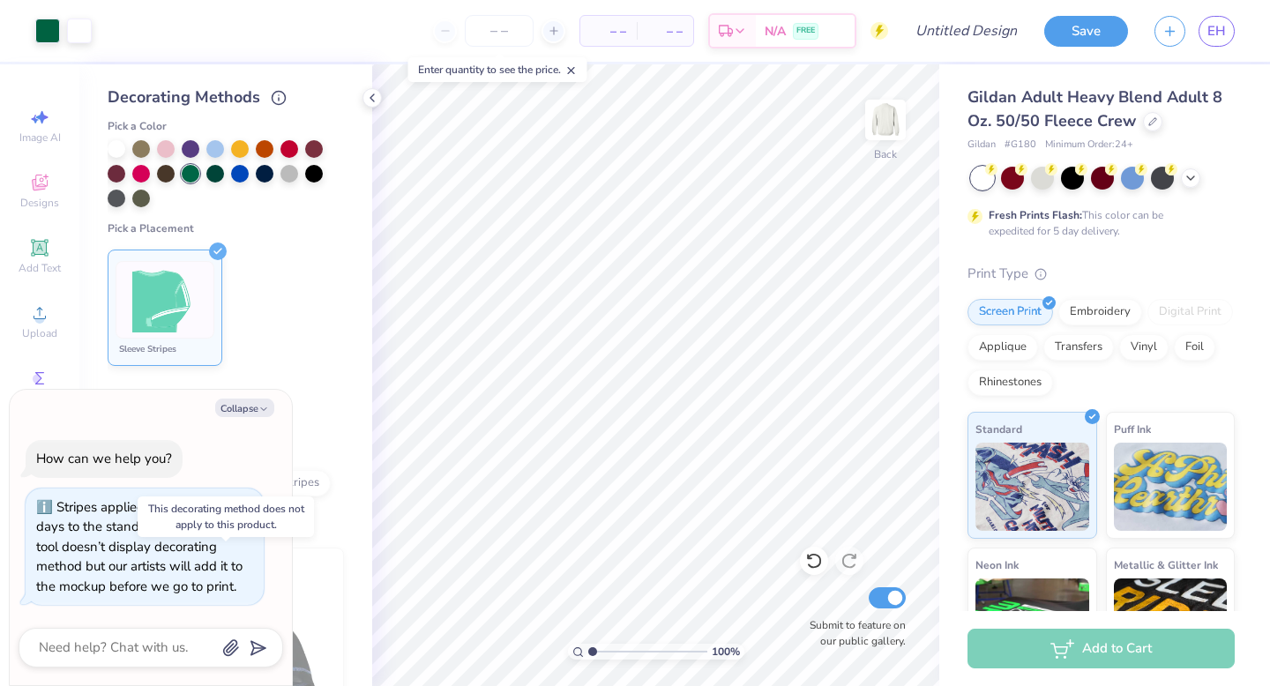
click at [316, 567] on div "Hood Stitch" at bounding box center [226, 648] width 236 height 201
click at [156, 651] on textarea at bounding box center [126, 648] width 179 height 24
click at [323, 327] on ul "Sleeve Stripes" at bounding box center [226, 307] width 236 height 131
click at [259, 405] on icon "button" at bounding box center [263, 409] width 11 height 11
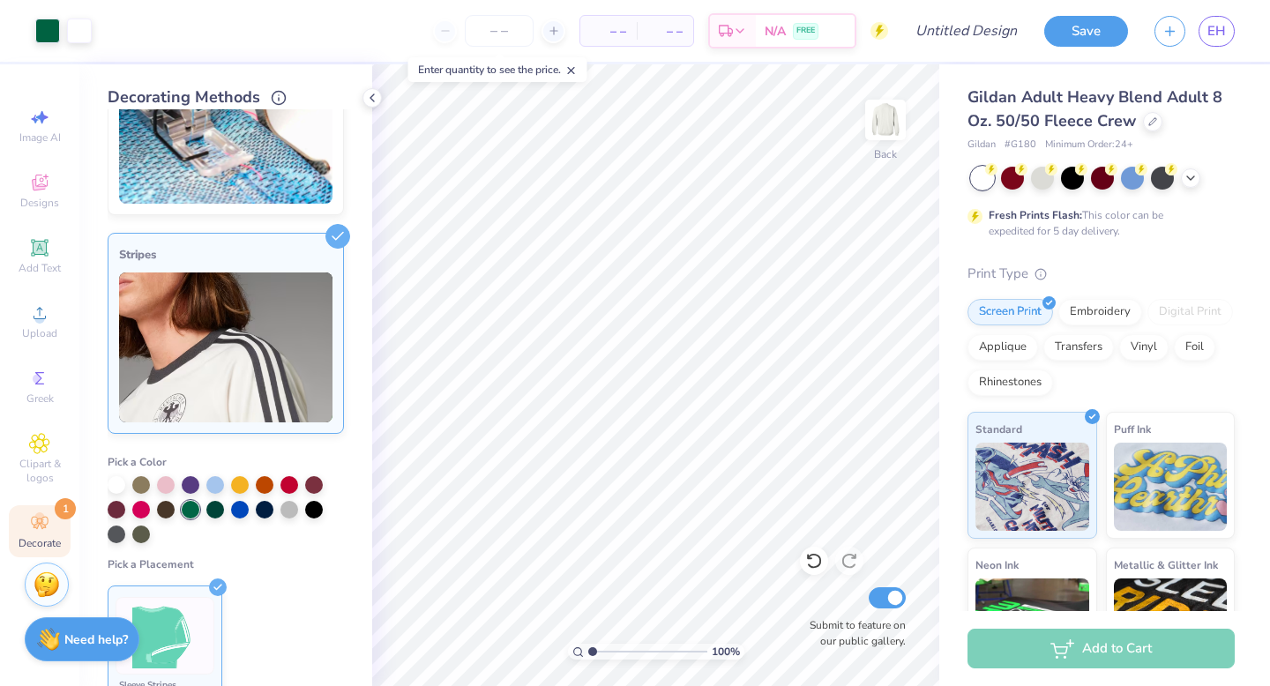
scroll to position [0, 0]
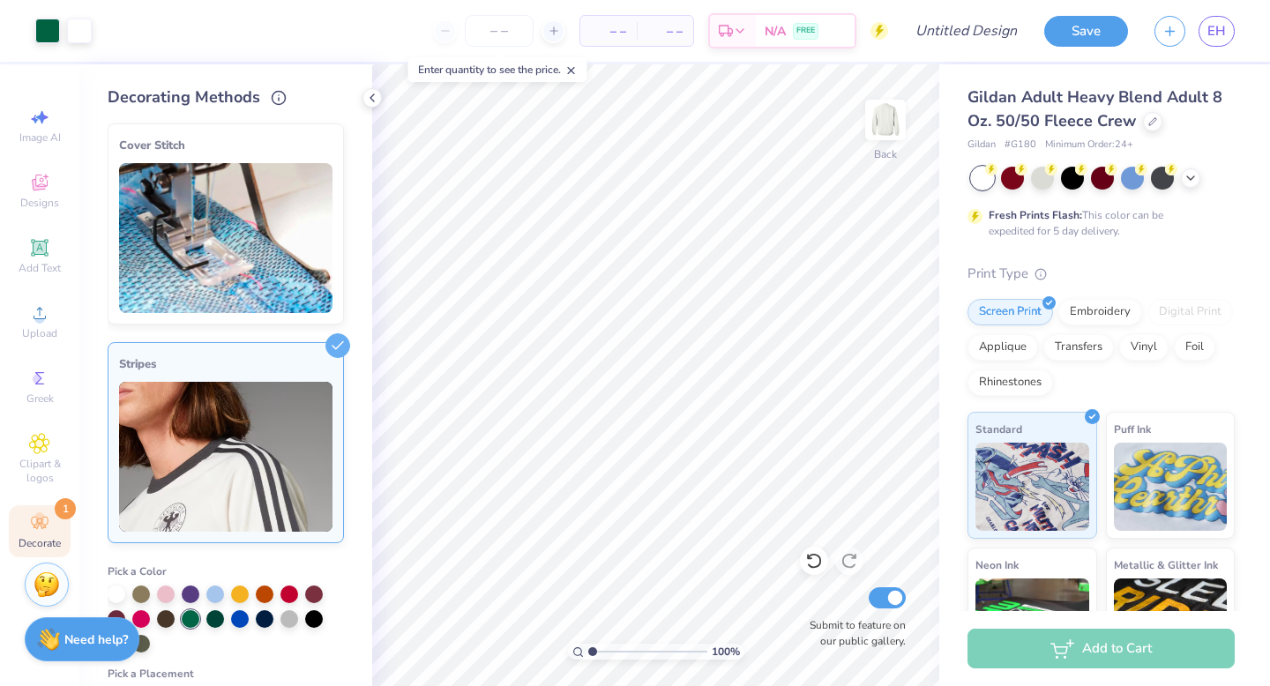
click at [324, 349] on div "Stripes" at bounding box center [226, 442] width 236 height 201
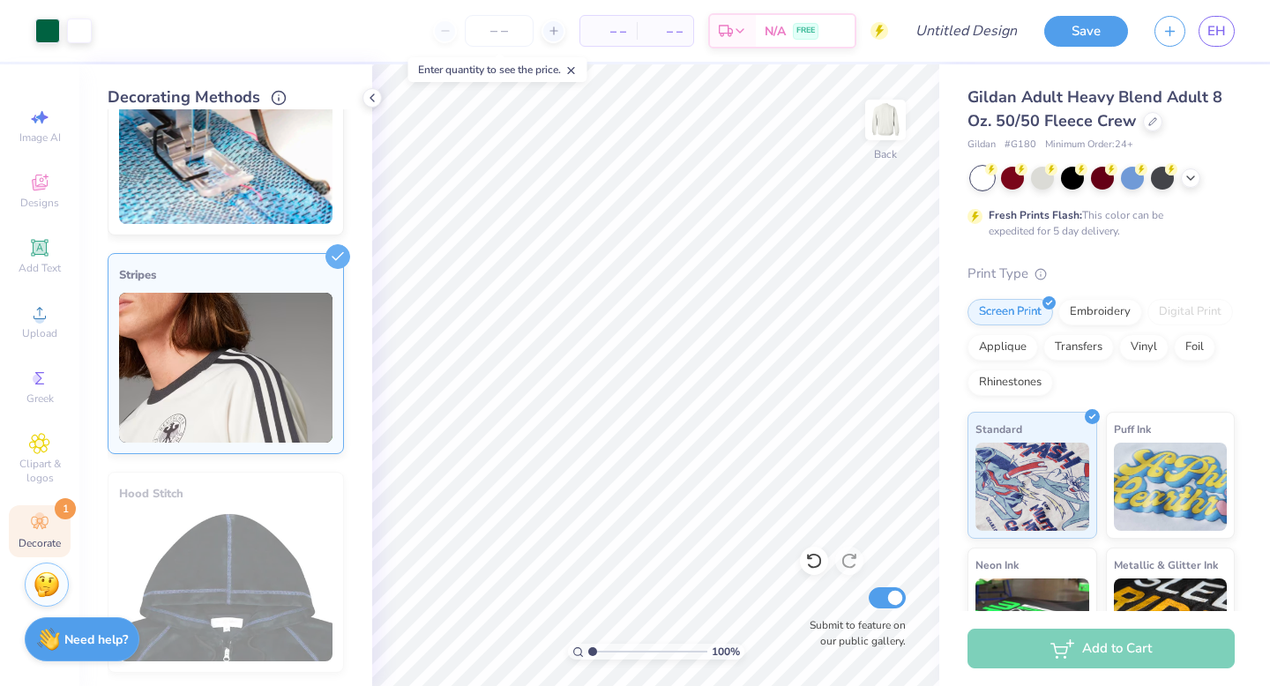
scroll to position [93, 0]
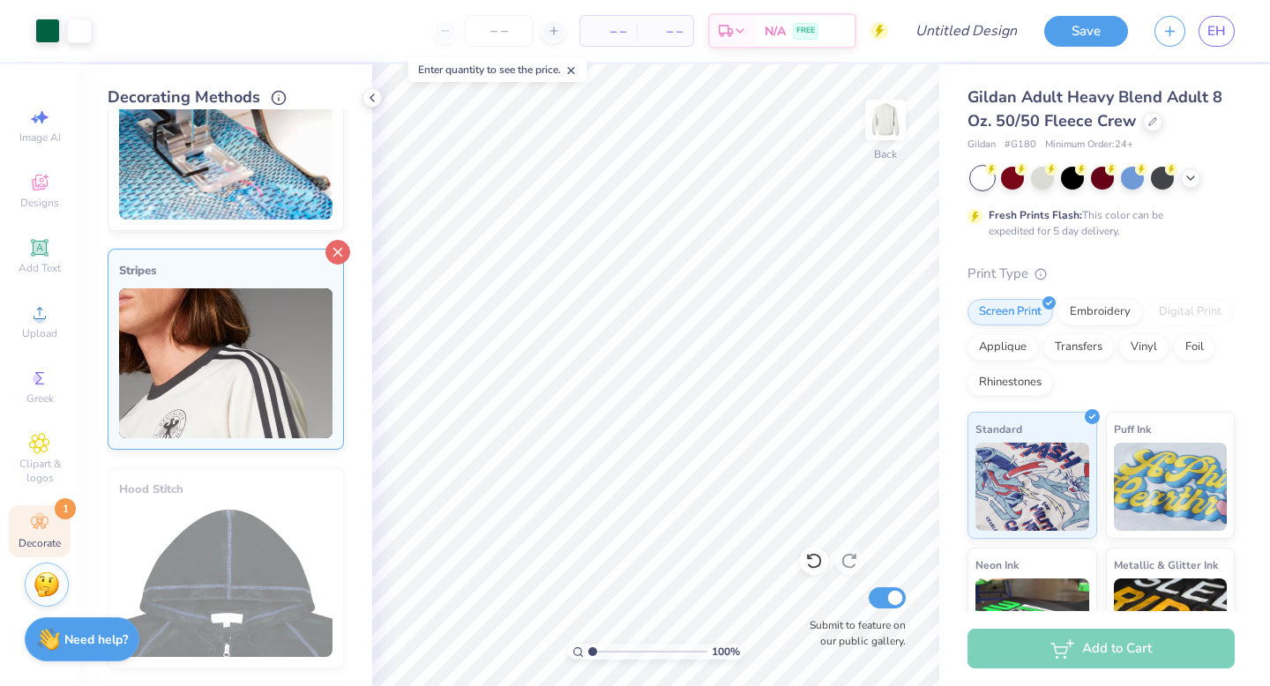
click at [339, 255] on icon at bounding box center [337, 252] width 25 height 25
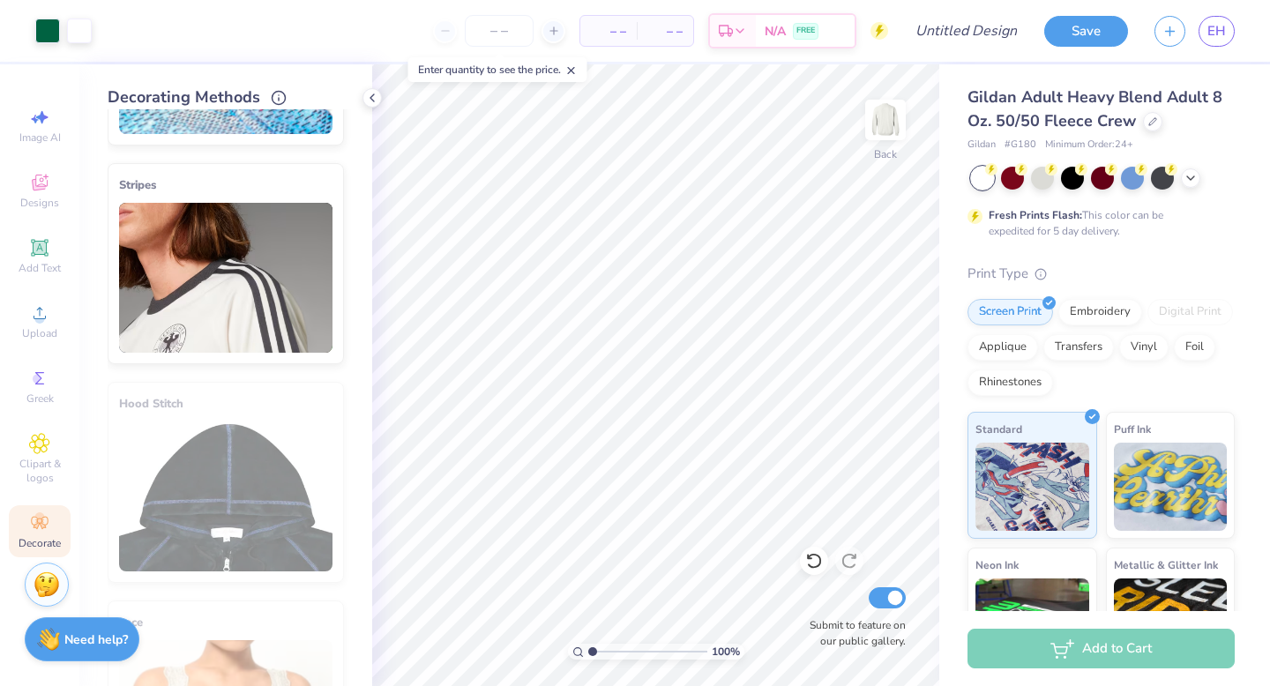
scroll to position [105, 0]
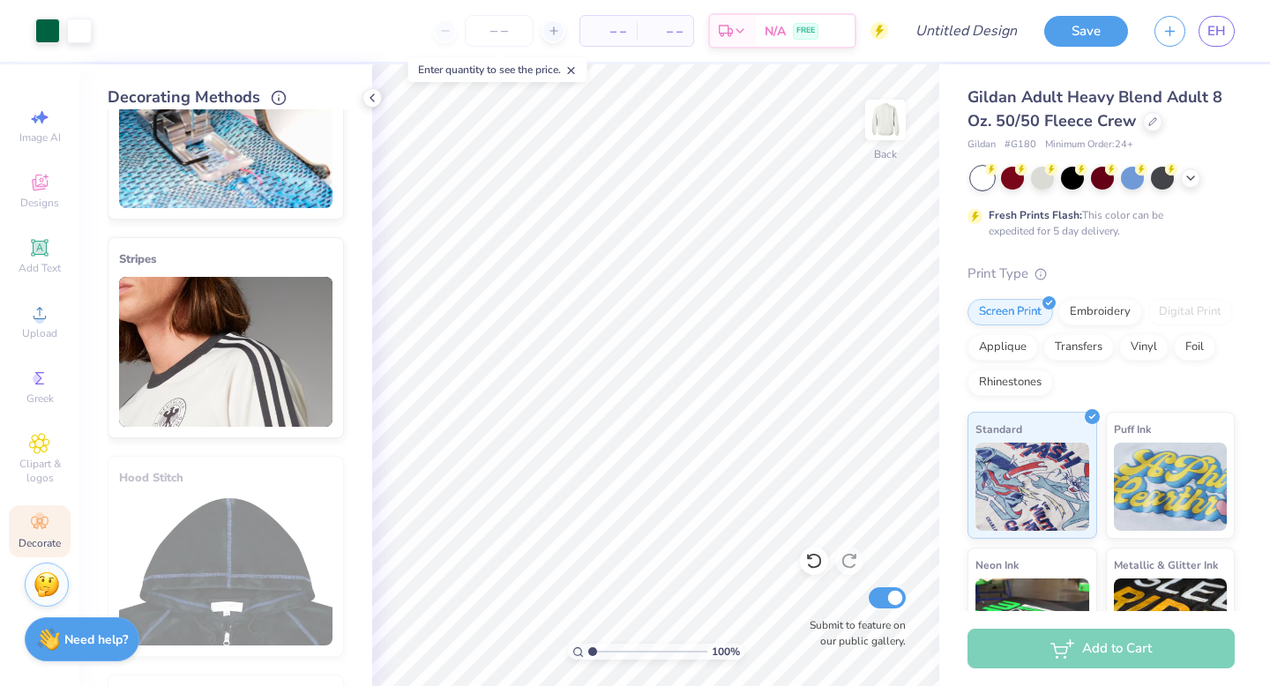
click at [337, 239] on icon at bounding box center [337, 243] width 25 height 25
click at [316, 374] on img at bounding box center [225, 352] width 213 height 150
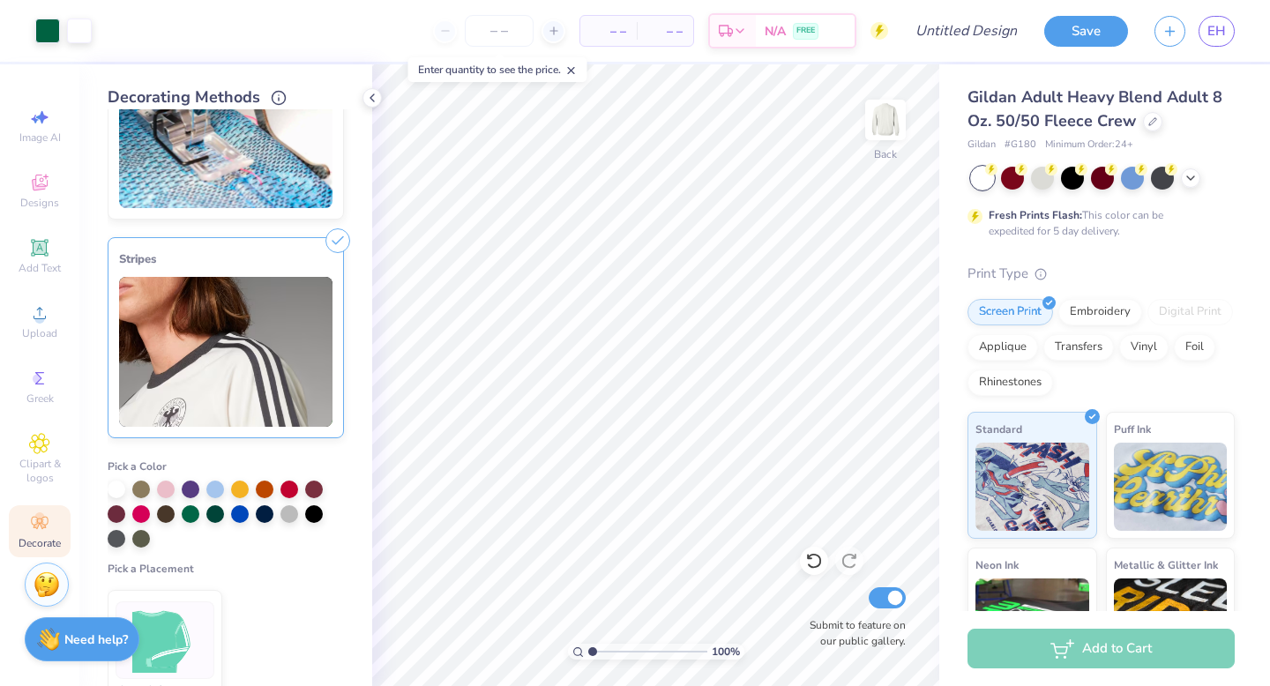
click at [316, 374] on img at bounding box center [225, 352] width 213 height 150
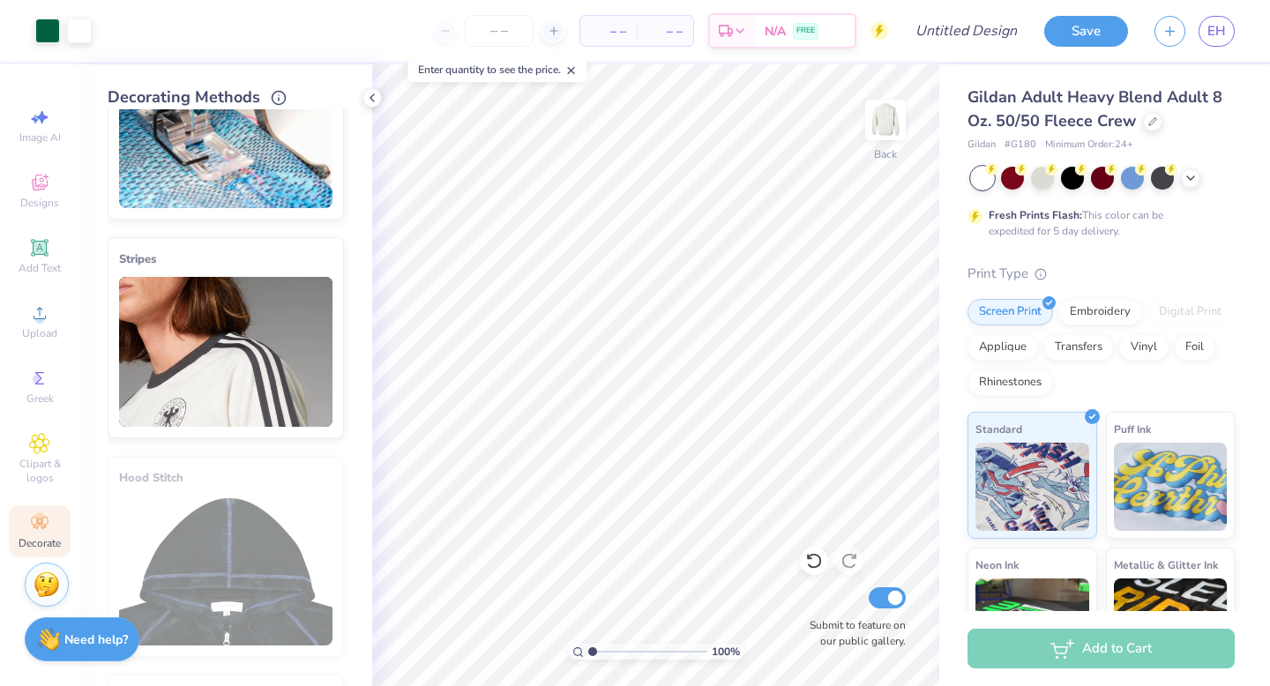
click at [344, 235] on icon at bounding box center [337, 243] width 25 height 25
click at [263, 189] on img at bounding box center [225, 133] width 213 height 150
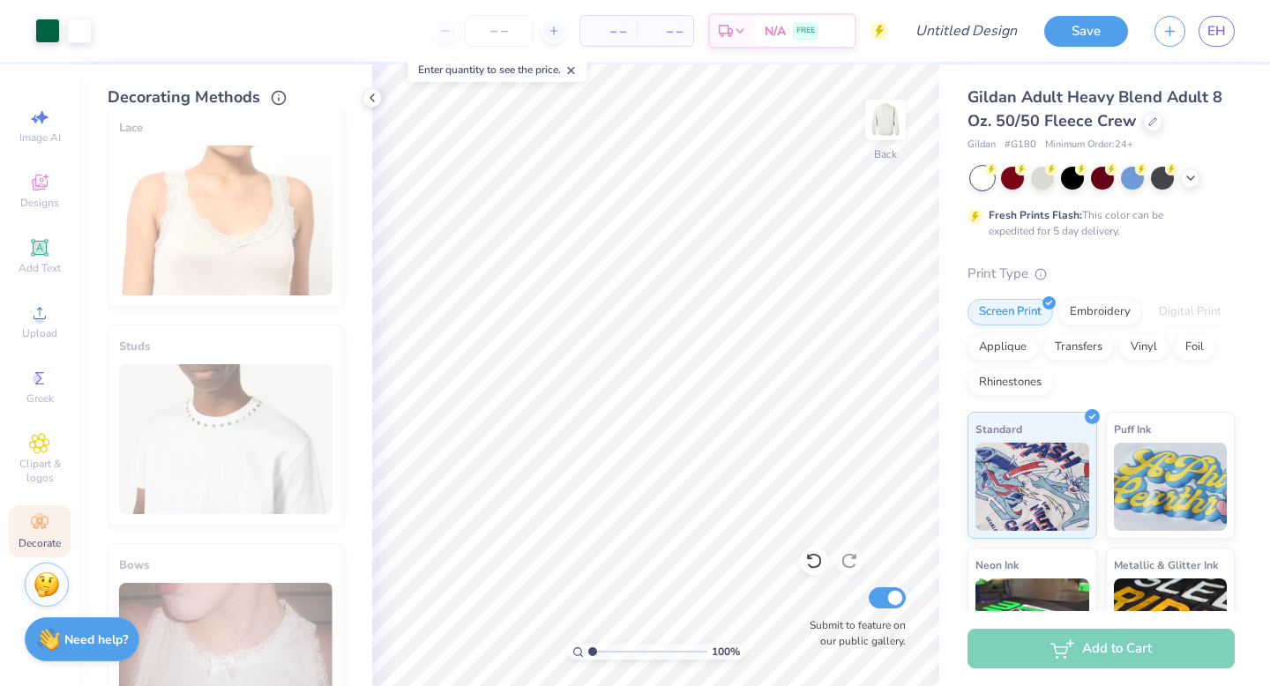
scroll to position [921, 0]
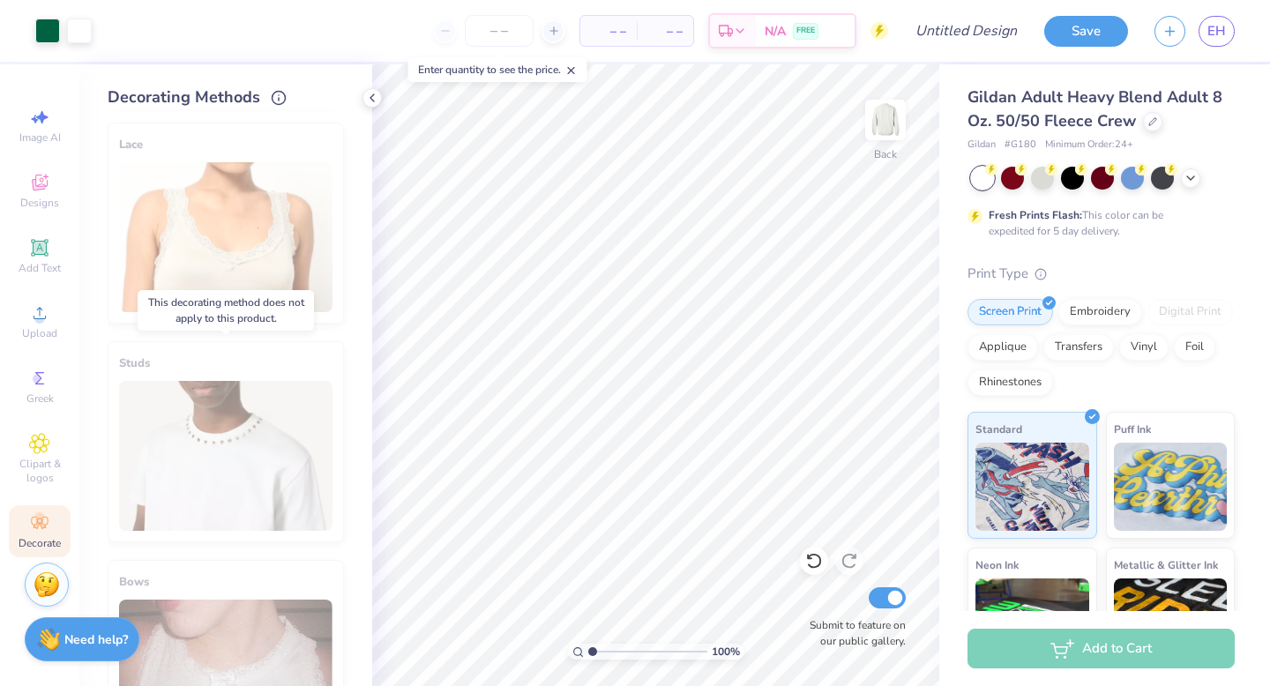
click at [264, 465] on div "Studs" at bounding box center [226, 441] width 236 height 201
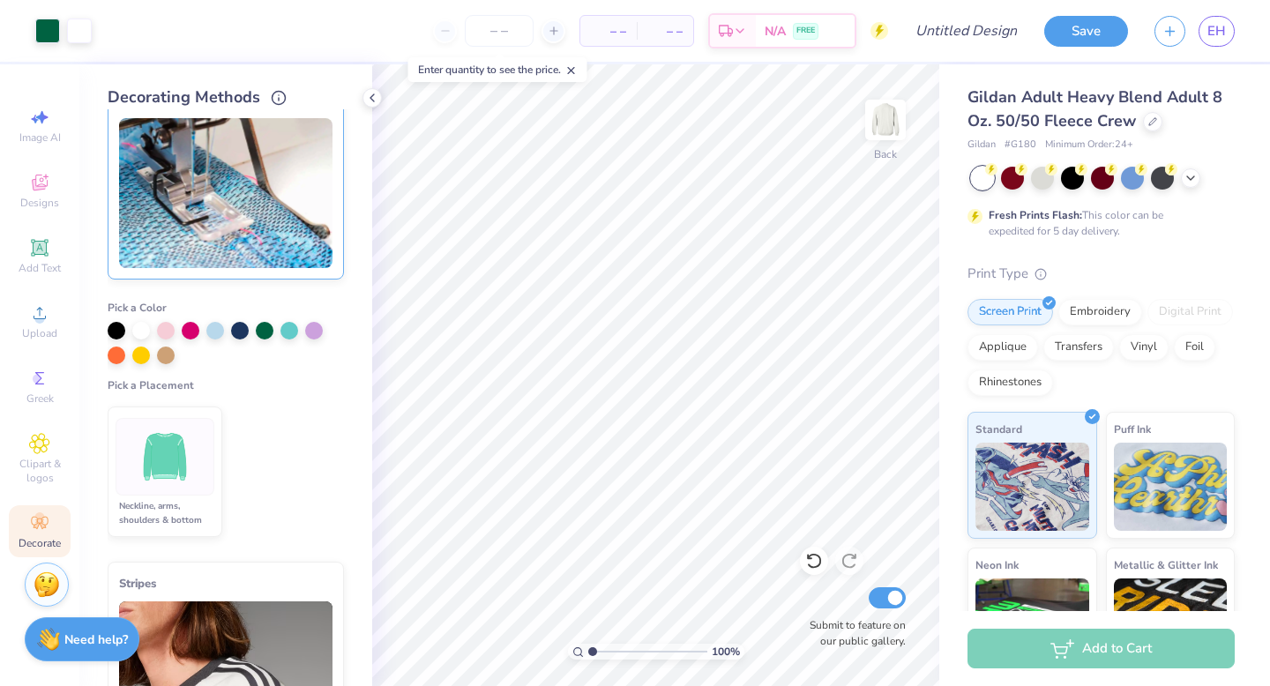
scroll to position [0, 0]
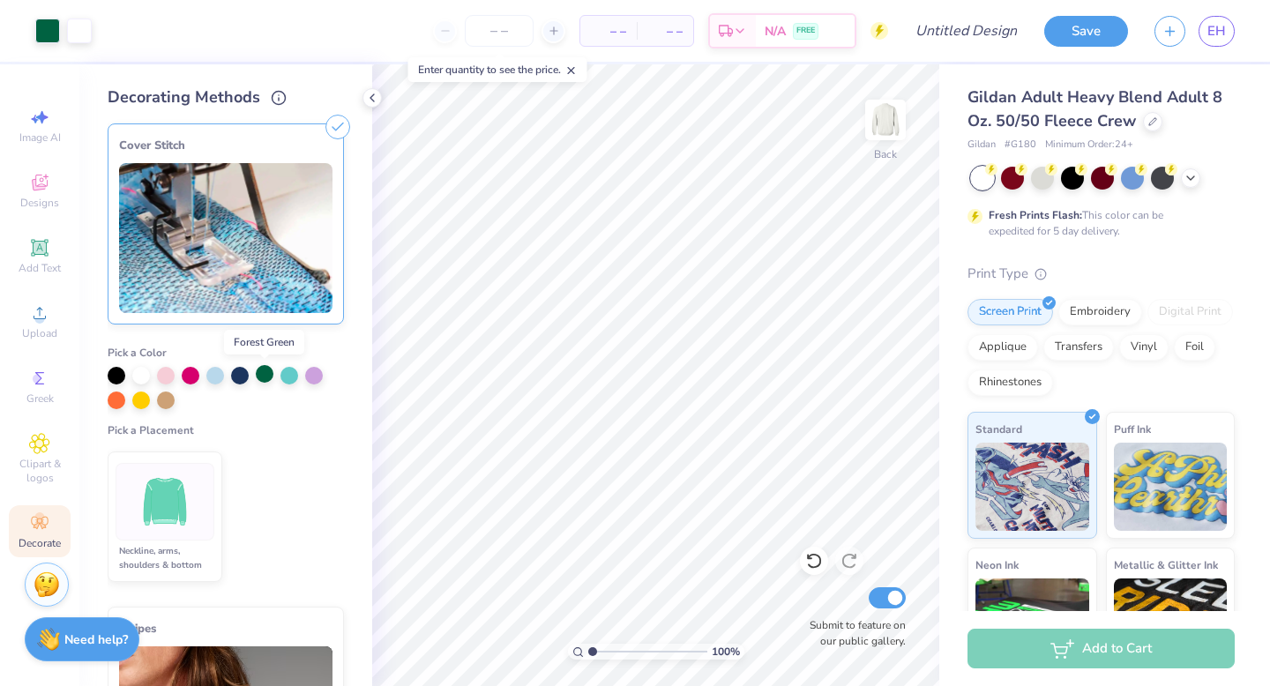
click at [264, 380] on div at bounding box center [265, 374] width 18 height 18
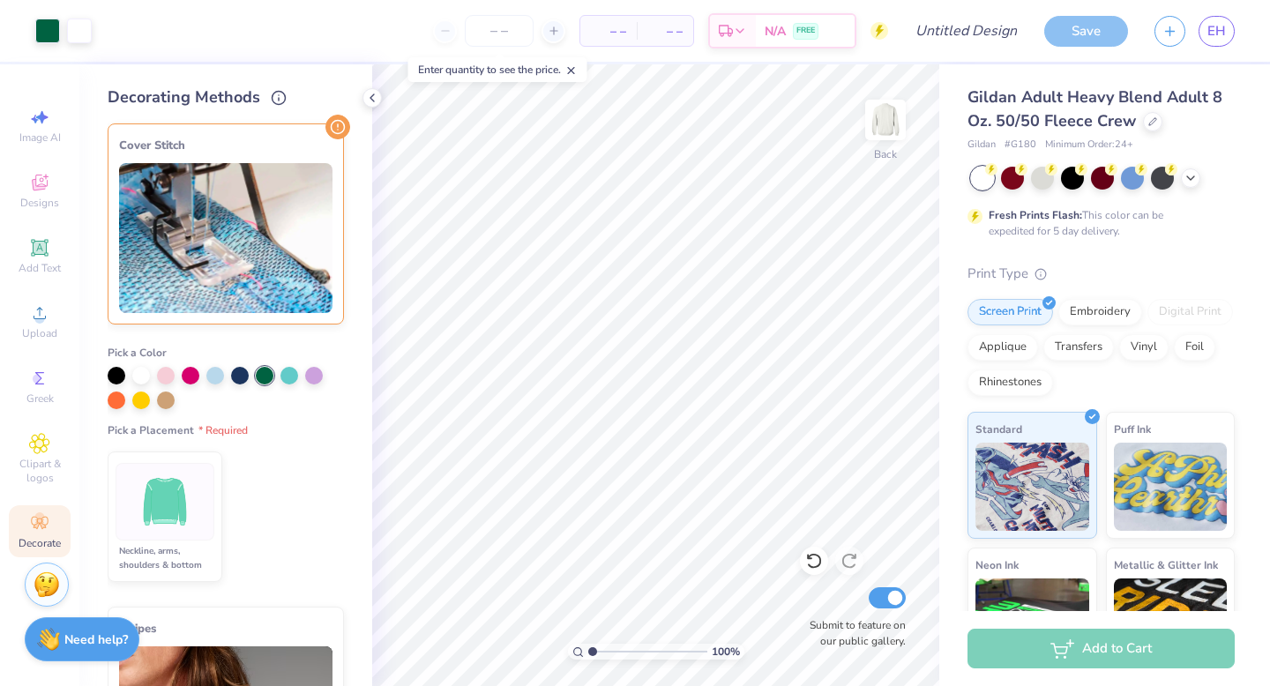
click at [190, 469] on img at bounding box center [165, 502] width 66 height 66
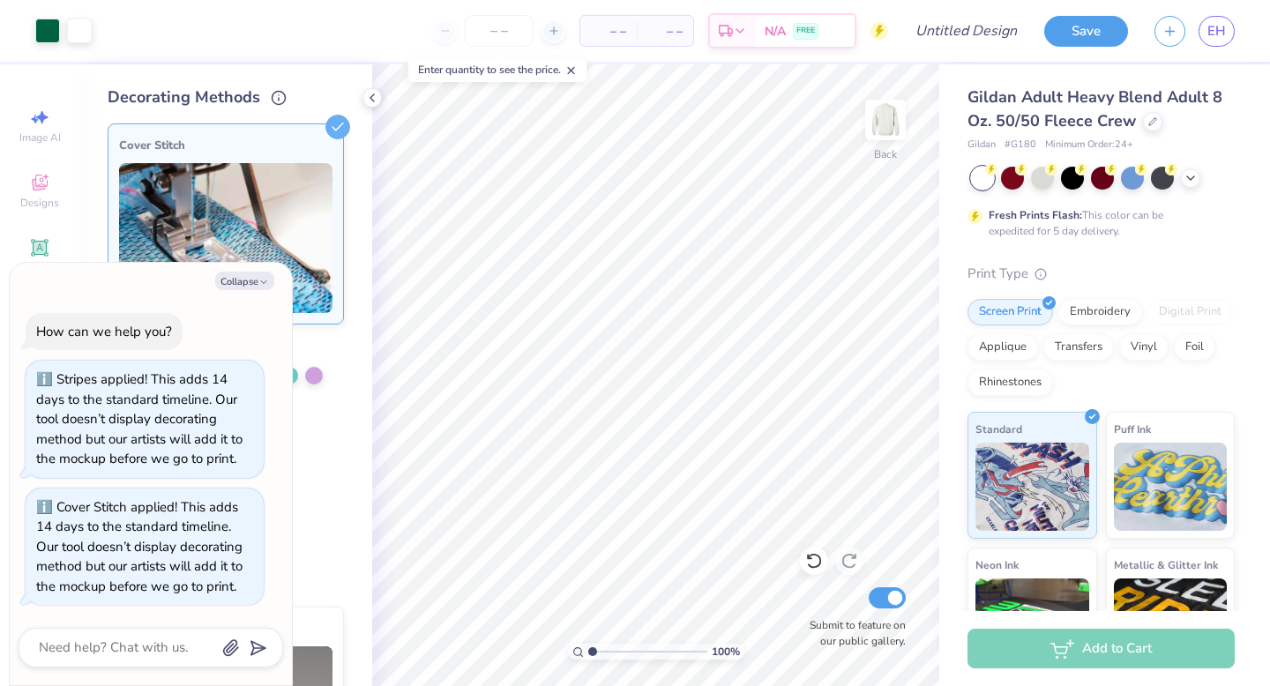
click at [337, 508] on ul "Neckline, arms, shoulders & bottom" at bounding box center [226, 516] width 236 height 145
click at [256, 277] on button "Collapse" at bounding box center [244, 281] width 59 height 19
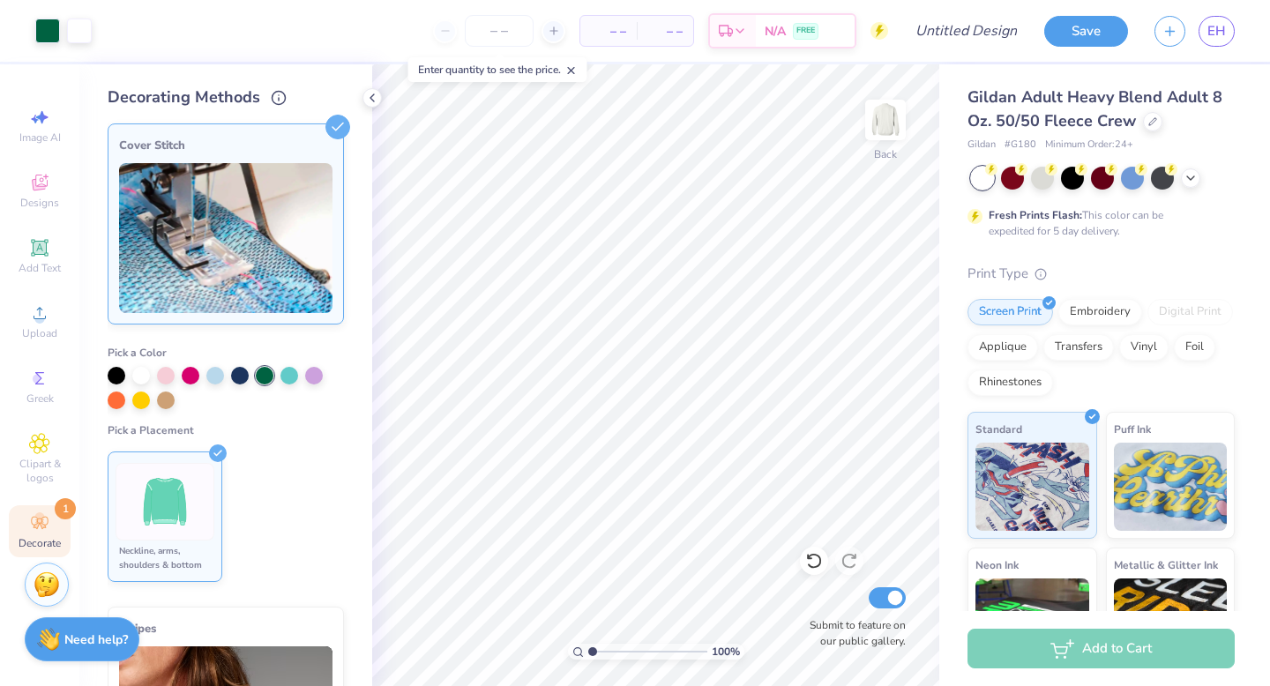
click at [222, 453] on icon at bounding box center [218, 453] width 18 height 18
click at [332, 130] on icon at bounding box center [337, 127] width 25 height 25
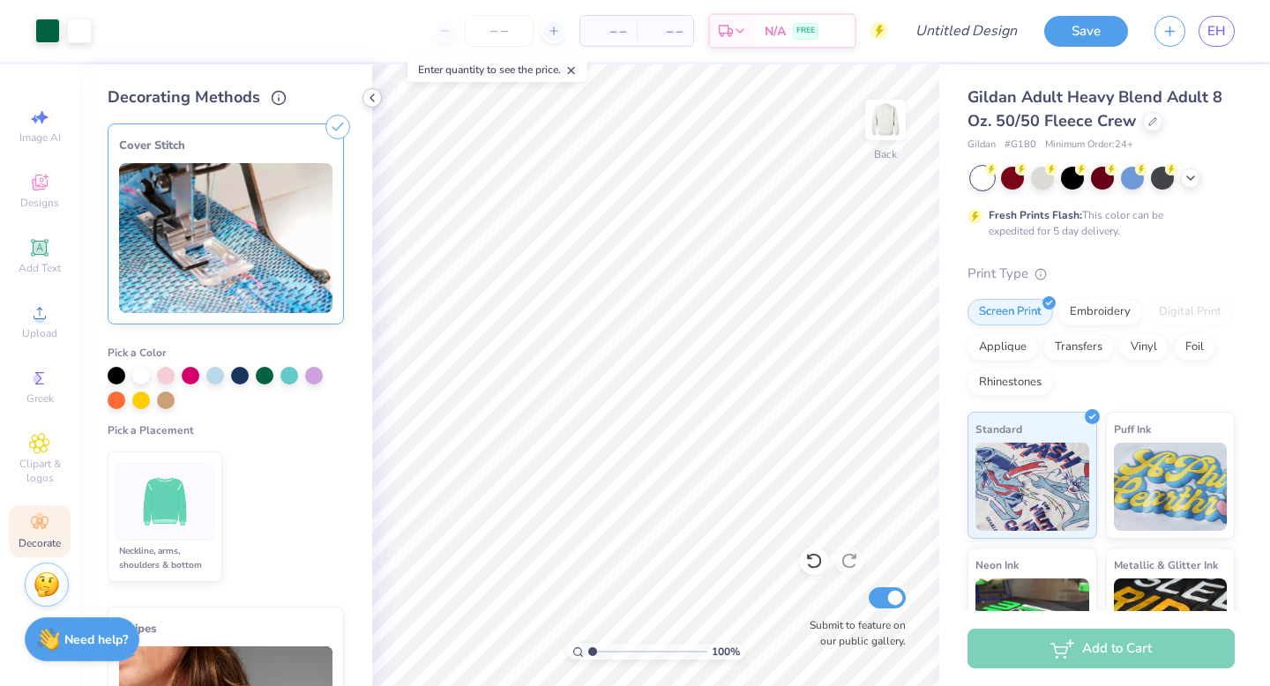
click at [369, 101] on icon at bounding box center [372, 98] width 14 height 14
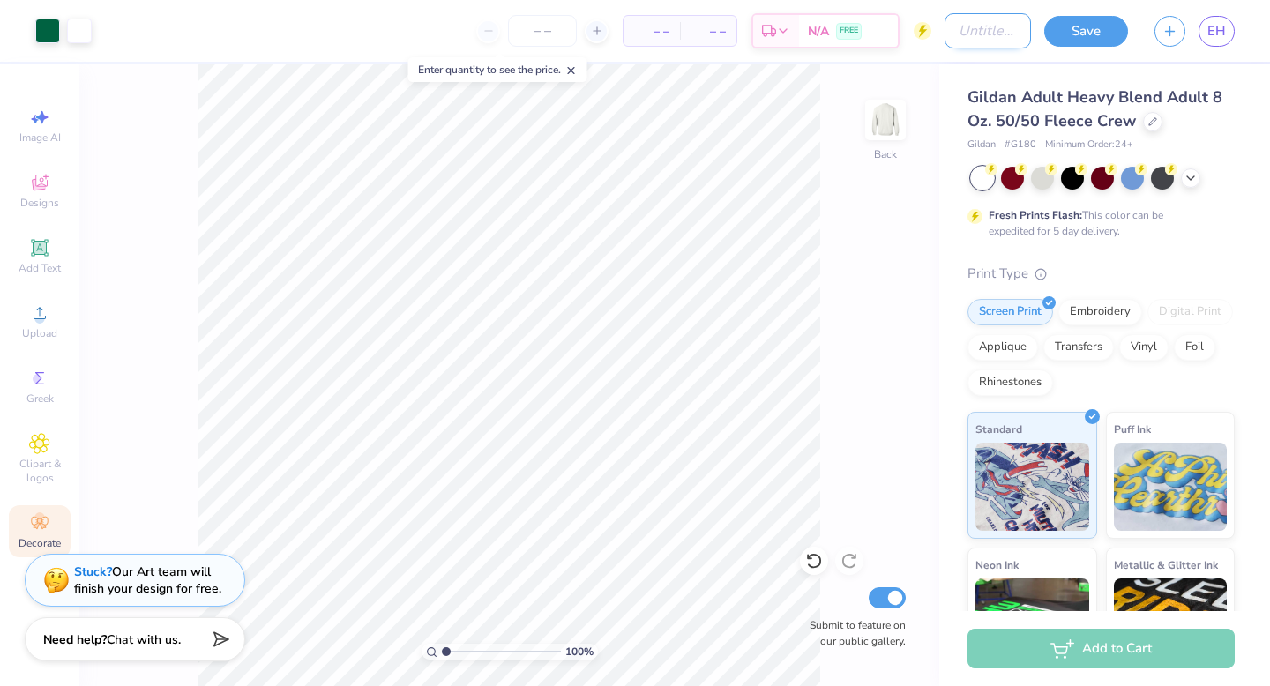
click at [975, 30] on input "Design Title" at bounding box center [987, 30] width 86 height 35
click at [1096, 24] on button "Save" at bounding box center [1086, 28] width 84 height 31
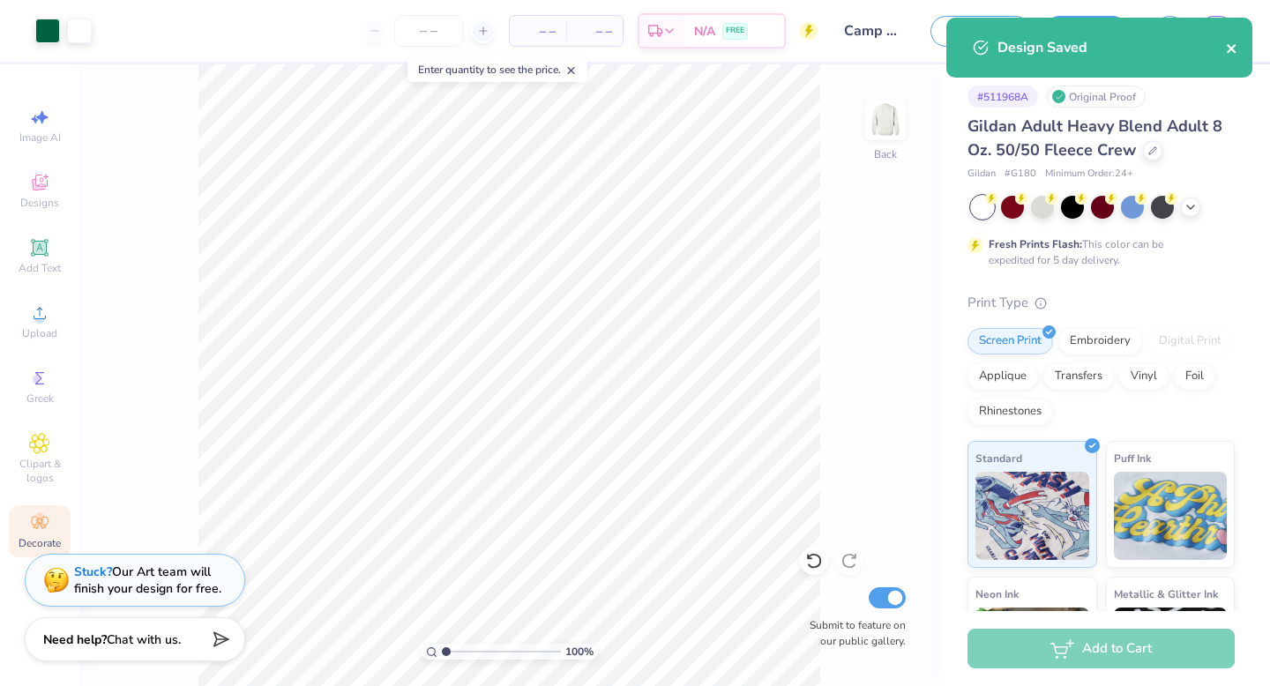
click at [1235, 55] on icon "close" at bounding box center [1232, 48] width 12 height 14
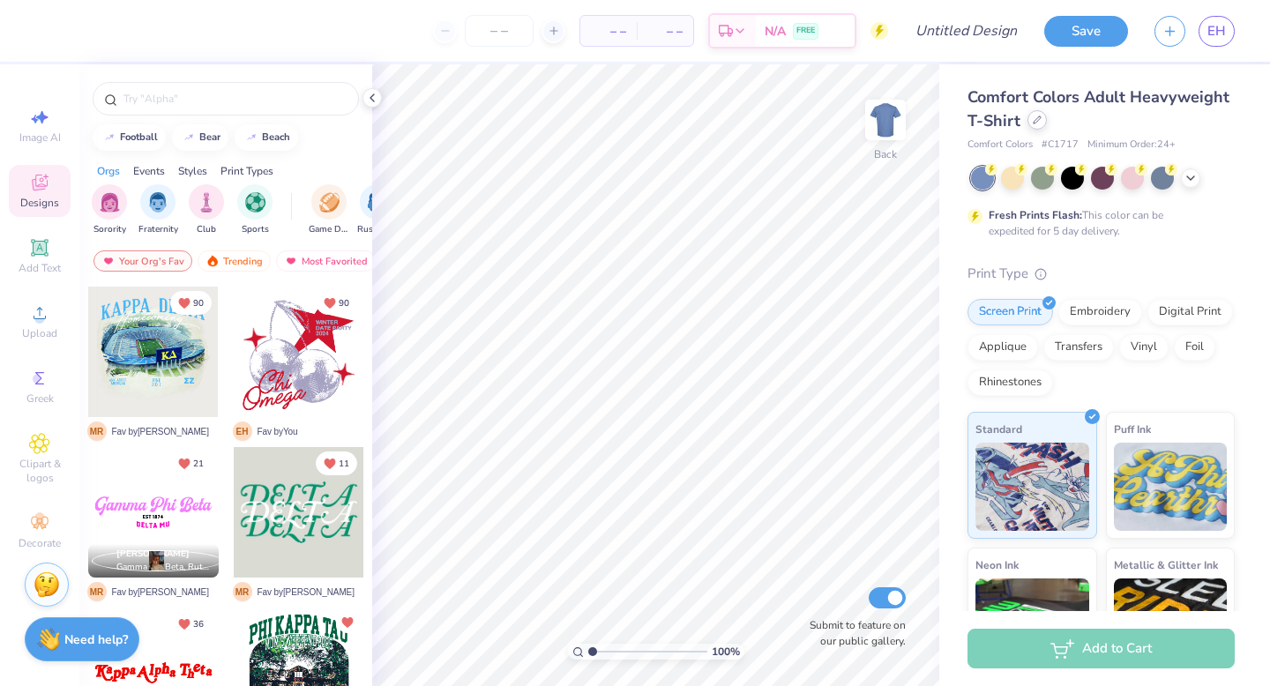
click at [1033, 123] on icon at bounding box center [1037, 120] width 9 height 9
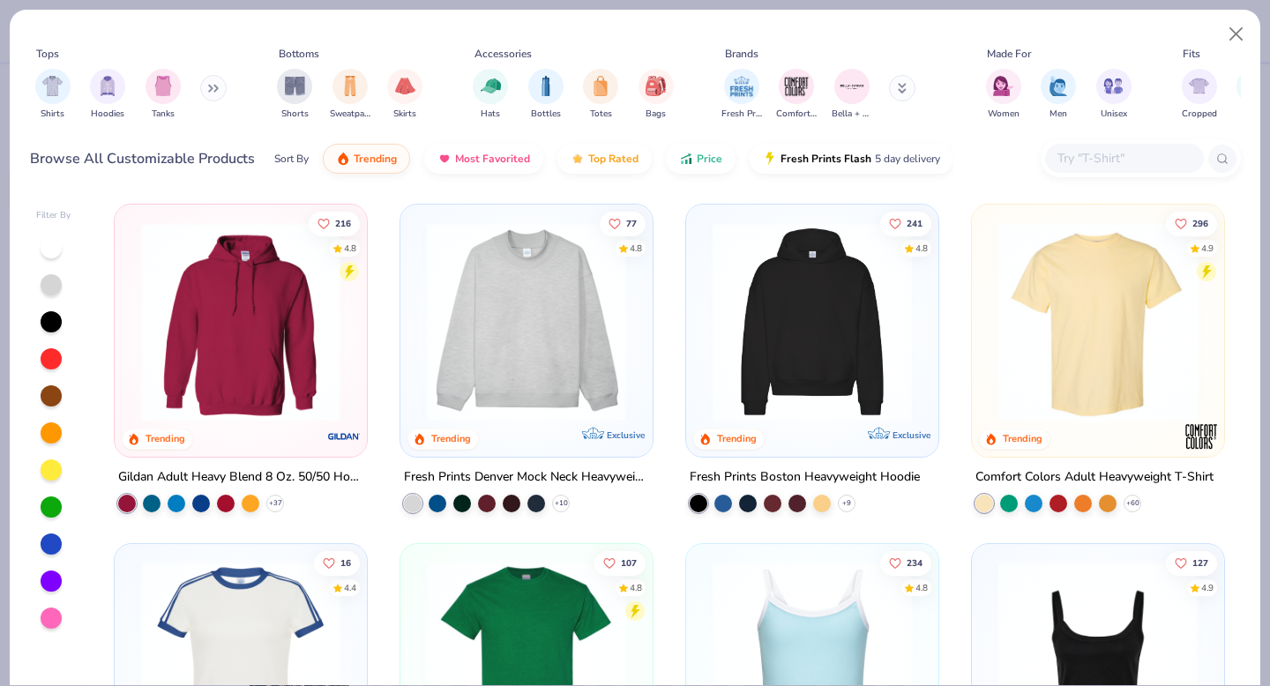
click at [905, 93] on icon at bounding box center [902, 91] width 6 height 3
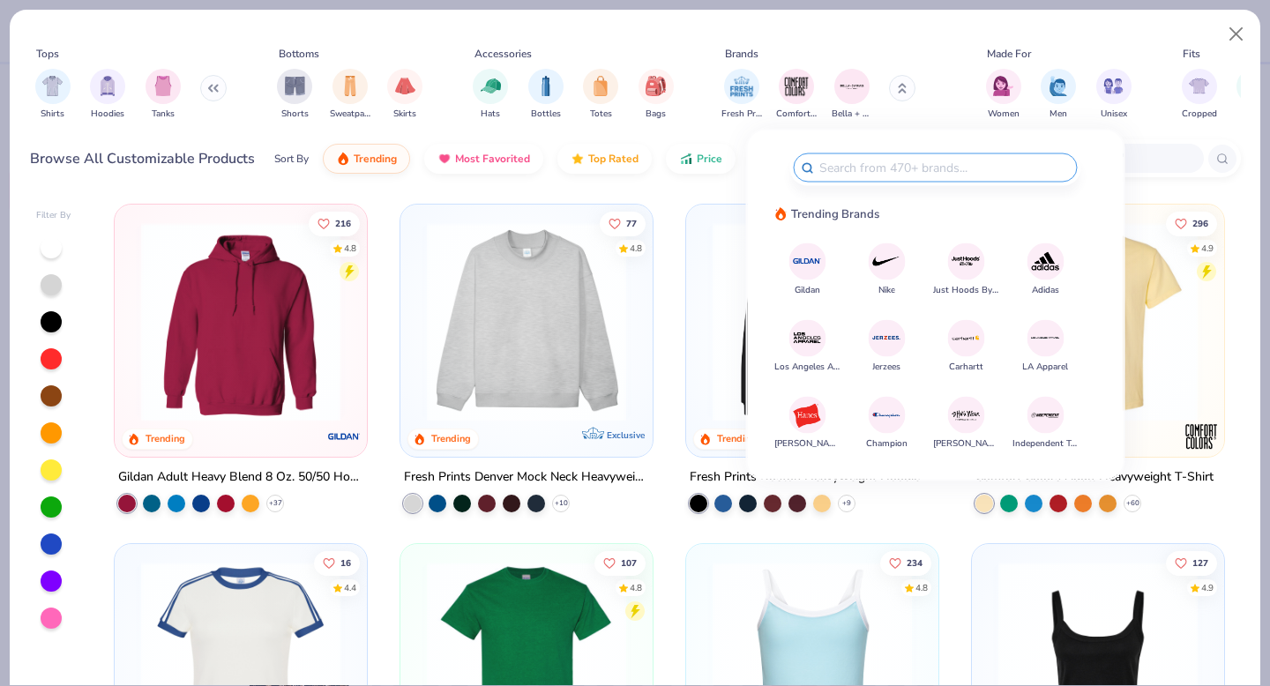
click at [811, 272] on img at bounding box center [807, 261] width 31 height 31
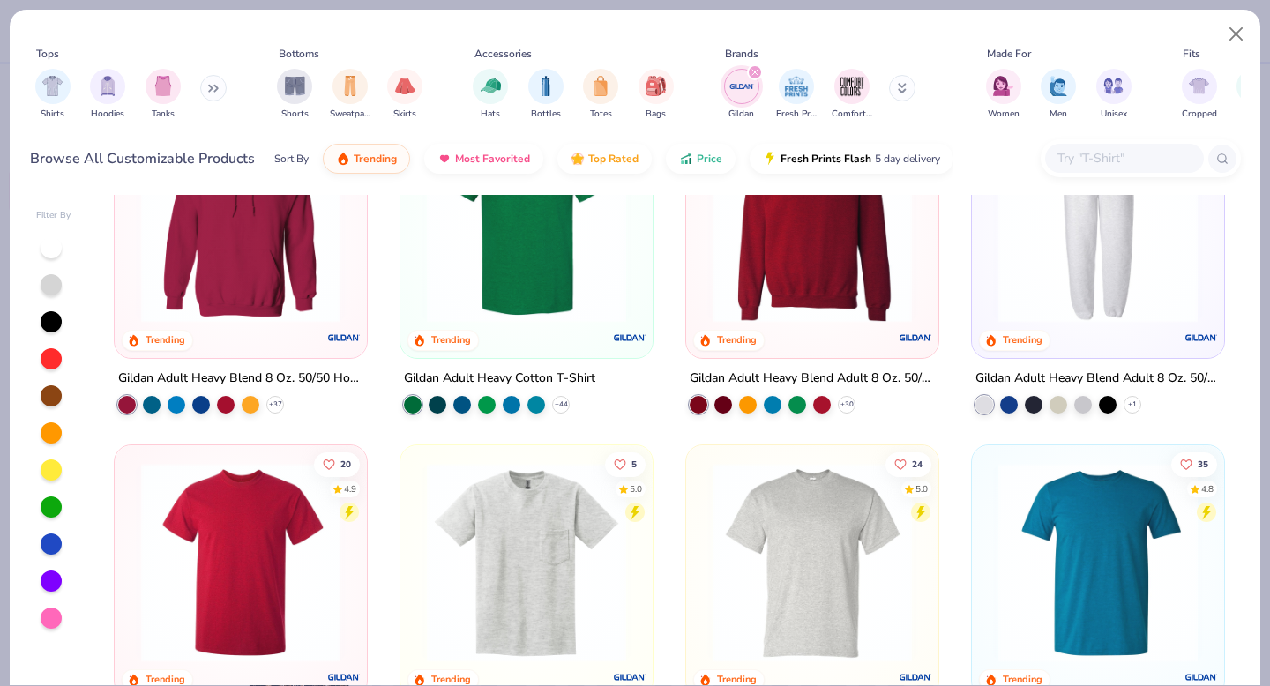
scroll to position [106, 0]
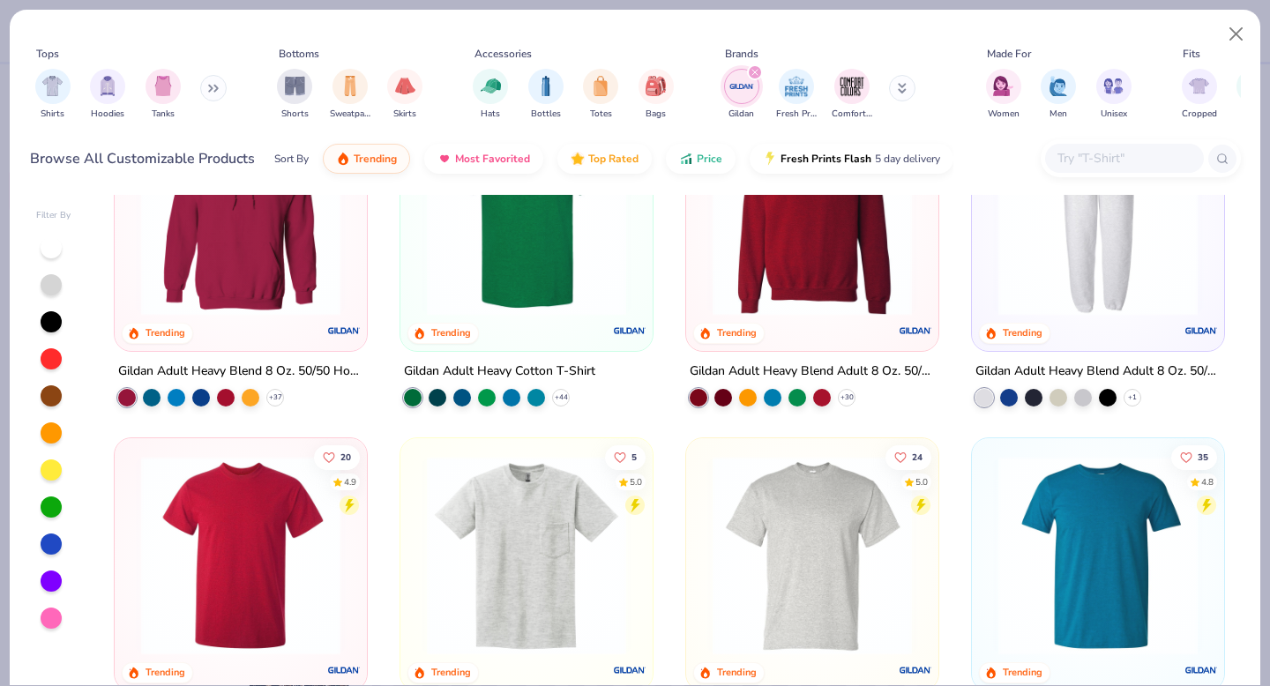
click at [822, 265] on img at bounding box center [812, 215] width 217 height 199
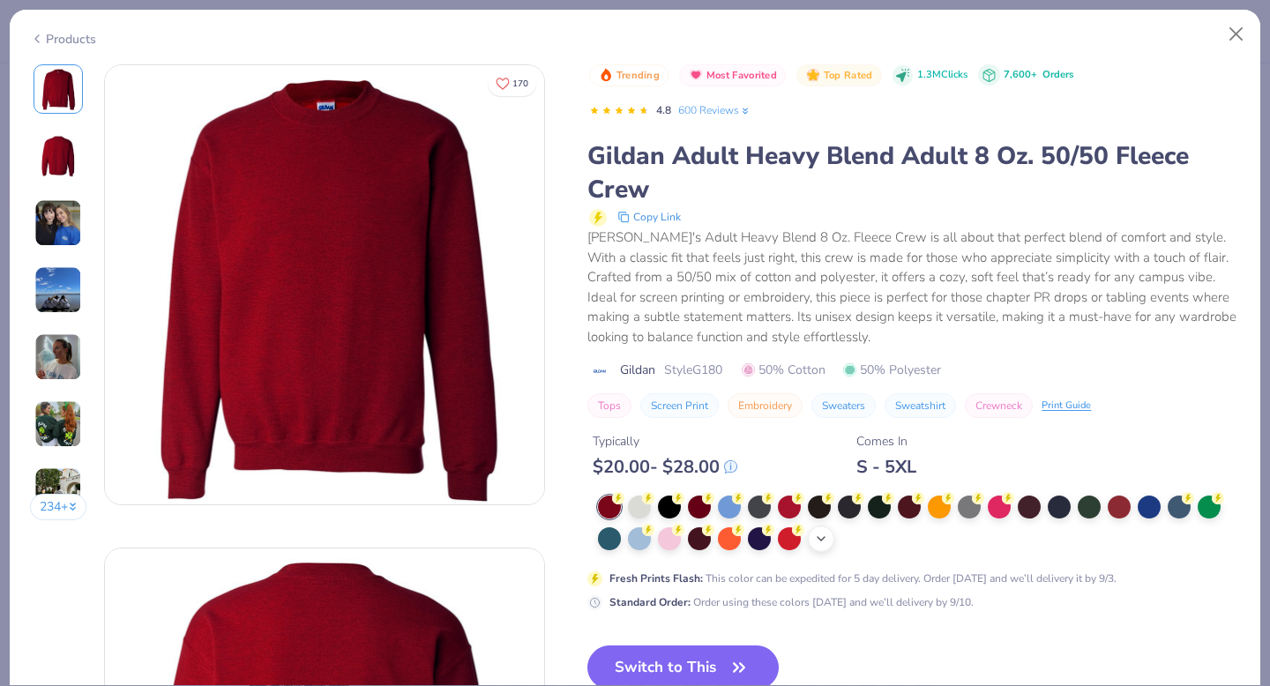
click at [824, 541] on icon at bounding box center [821, 539] width 14 height 14
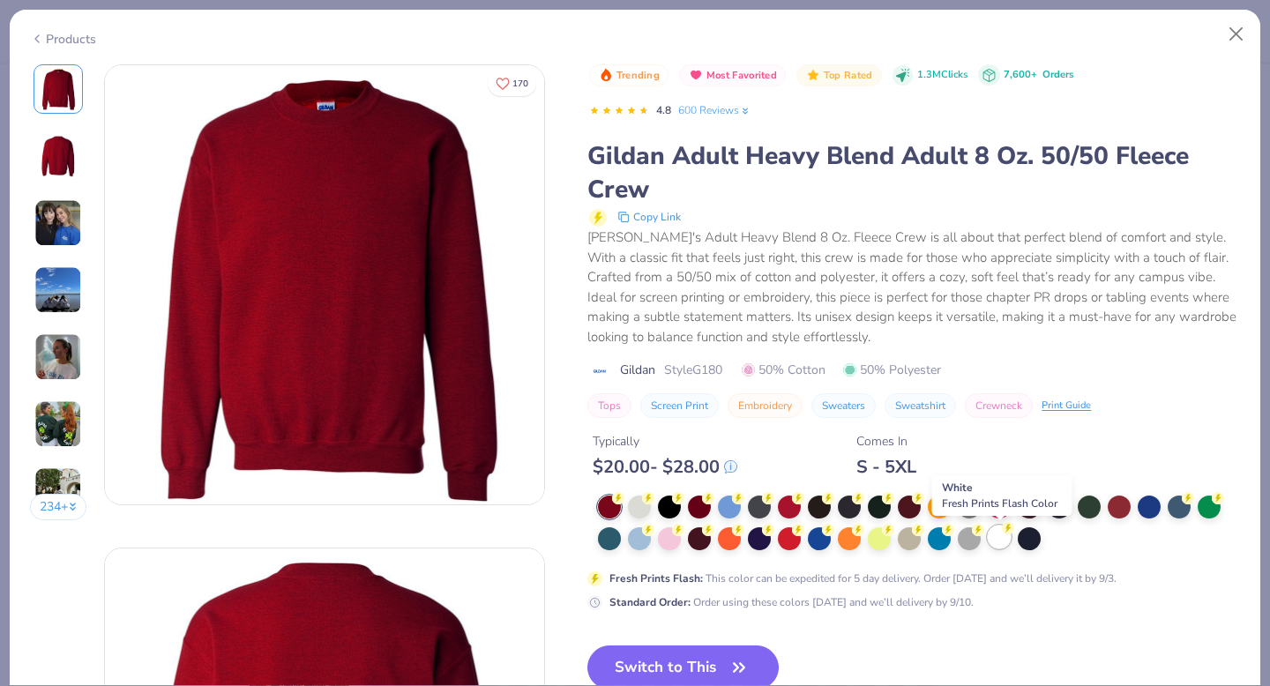
click at [996, 546] on div at bounding box center [999, 537] width 23 height 23
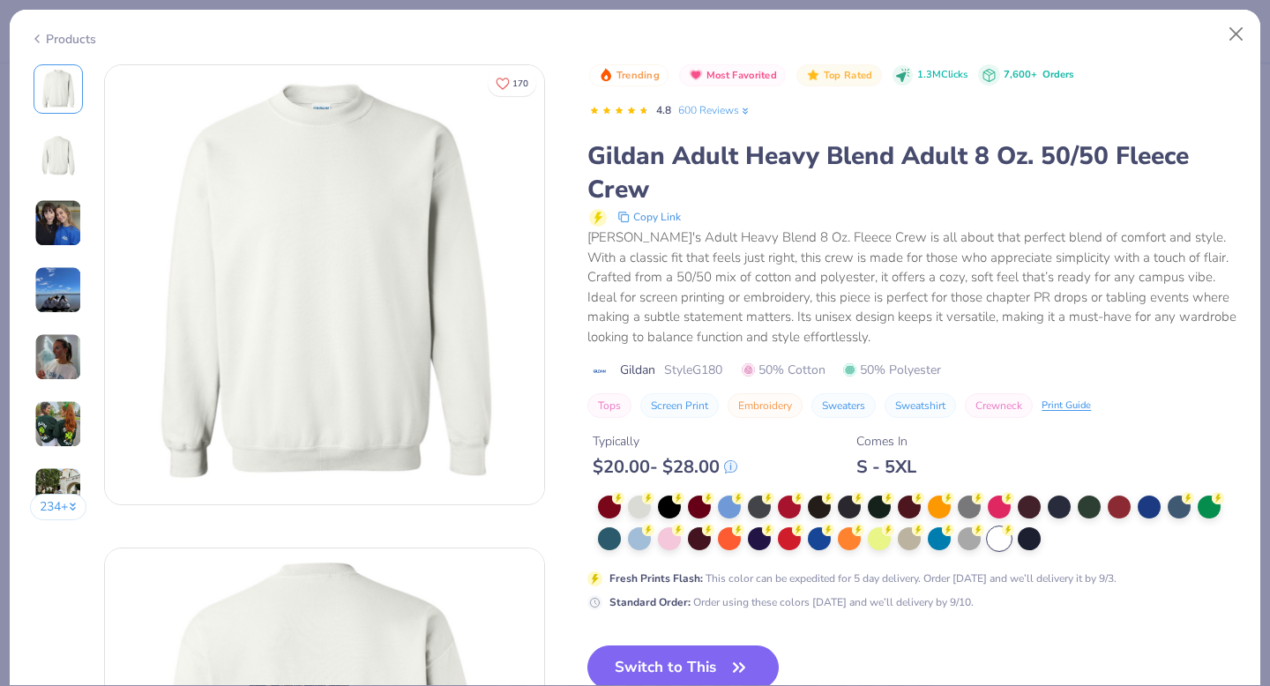
scroll to position [48, 0]
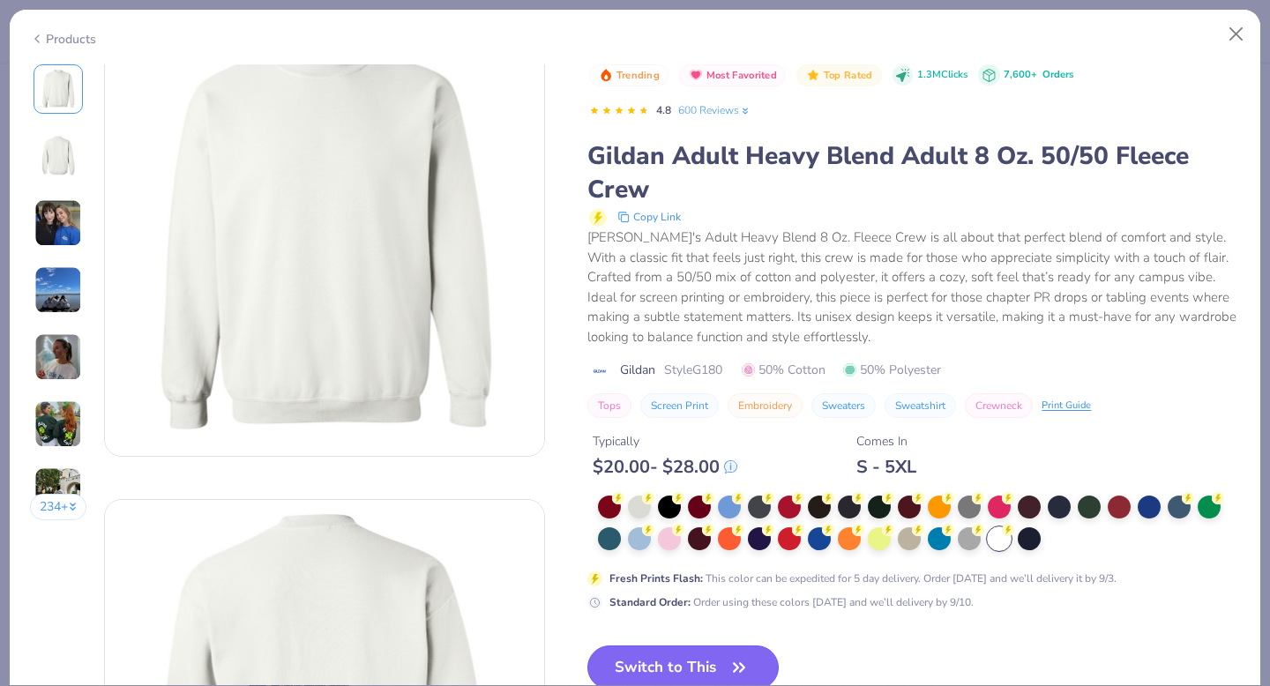
click at [689, 677] on button "Switch to This" at bounding box center [682, 667] width 191 height 44
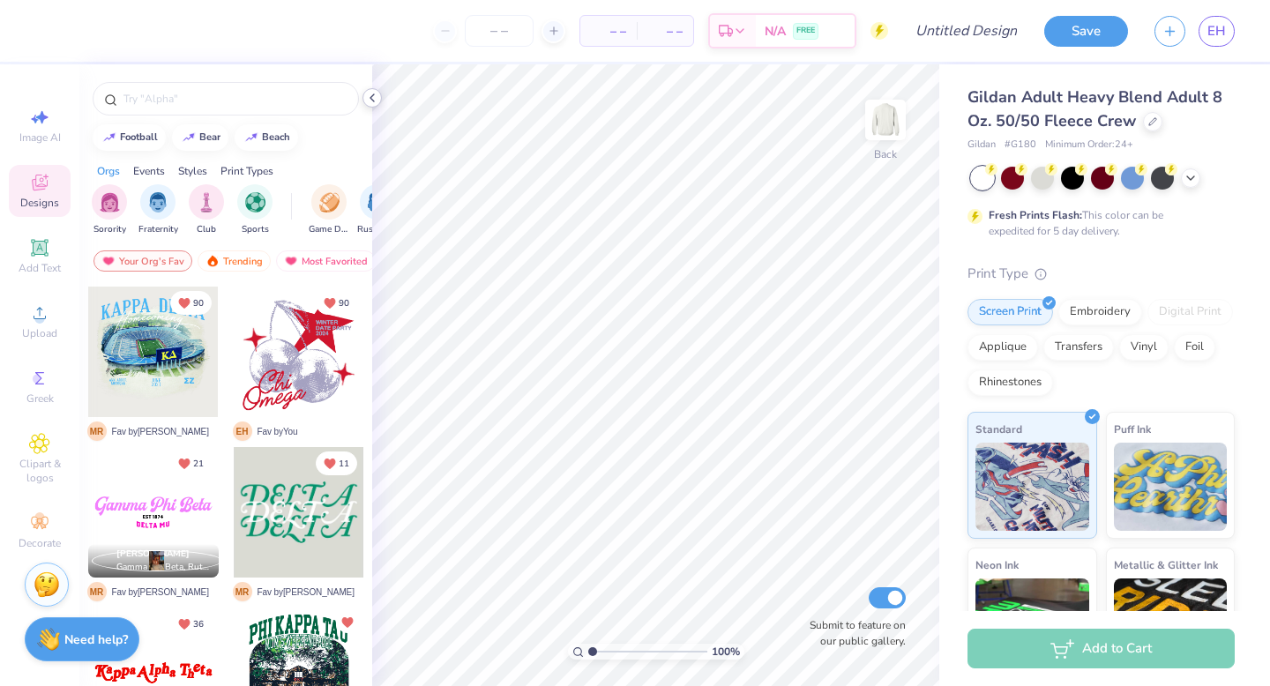
click at [375, 101] on icon at bounding box center [372, 98] width 14 height 14
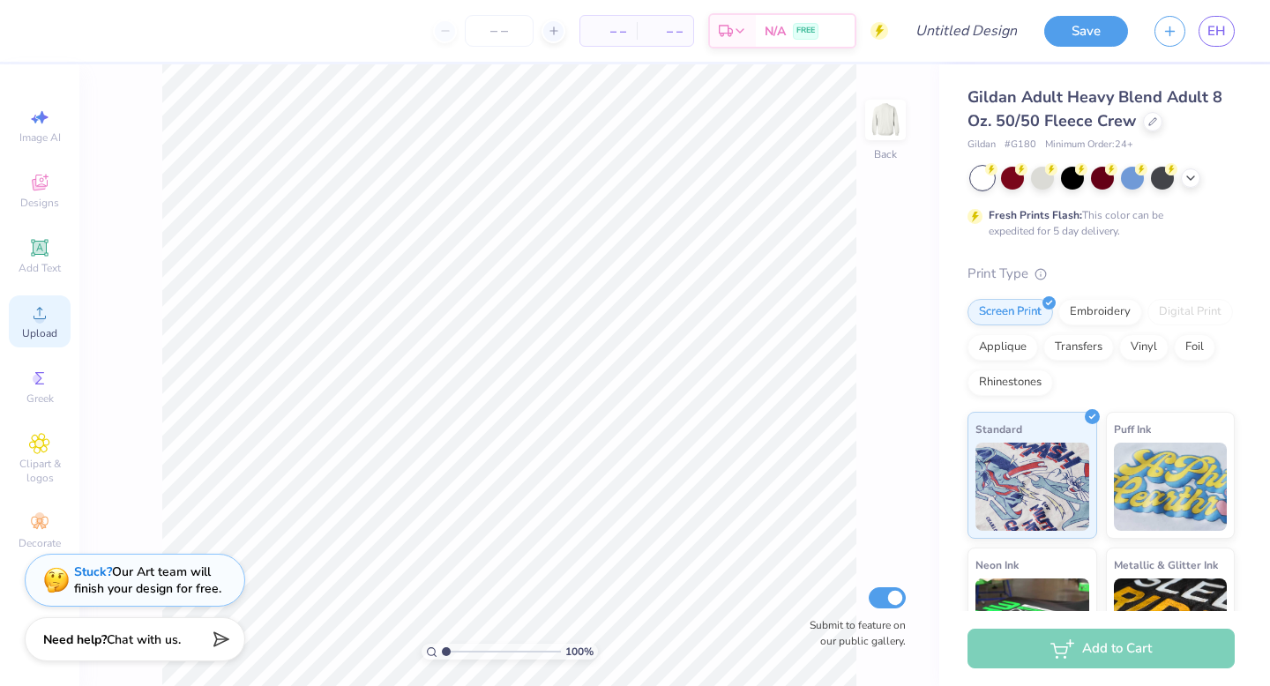
click at [49, 321] on icon at bounding box center [39, 312] width 21 height 21
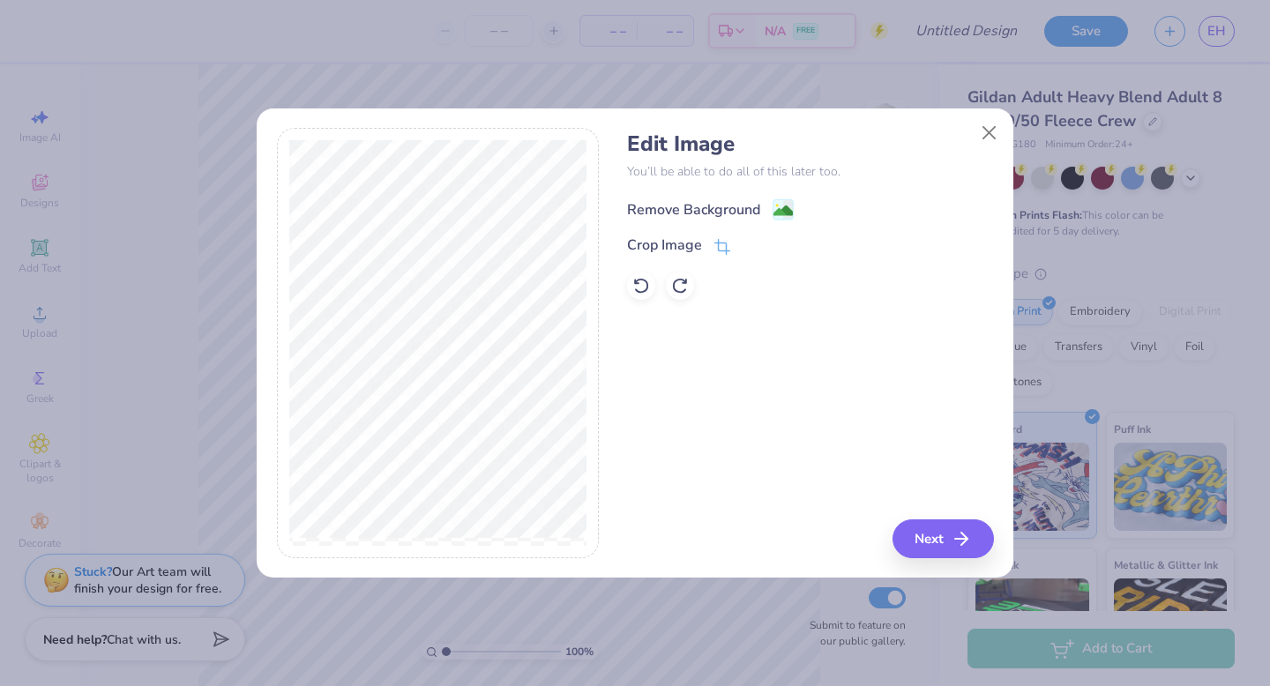
click at [688, 205] on div "Remove Background" at bounding box center [693, 209] width 133 height 21
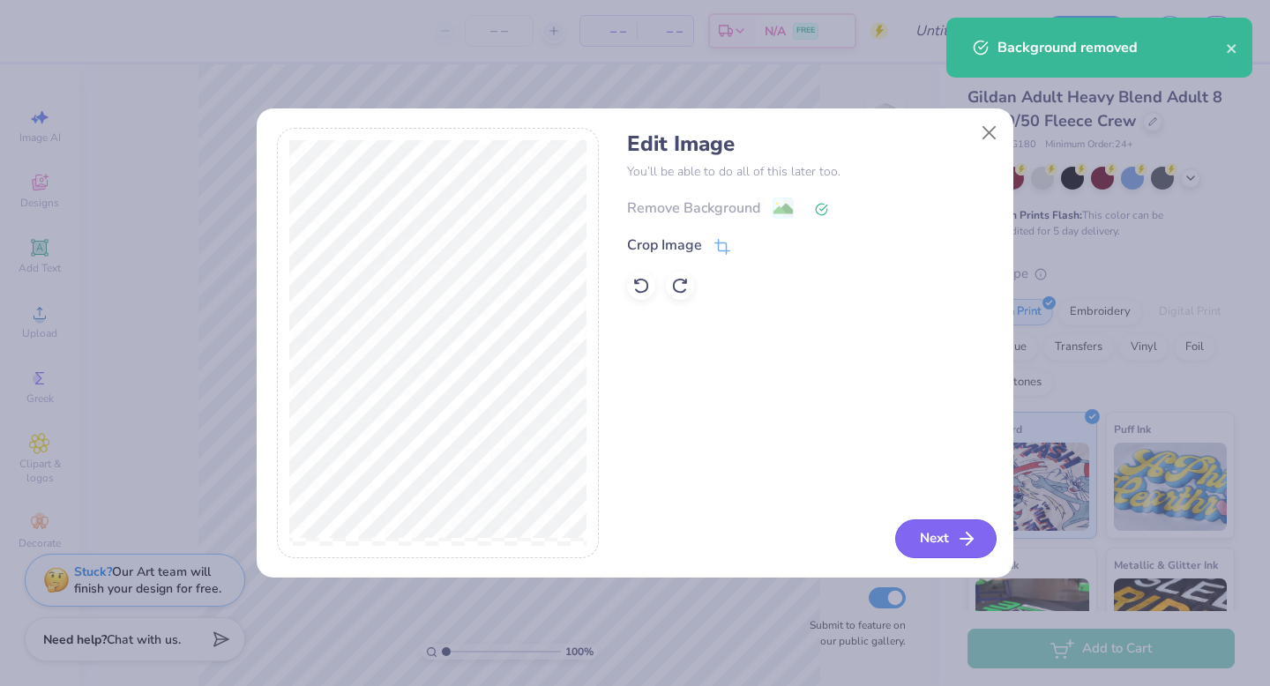
click at [936, 527] on button "Next" at bounding box center [945, 538] width 101 height 39
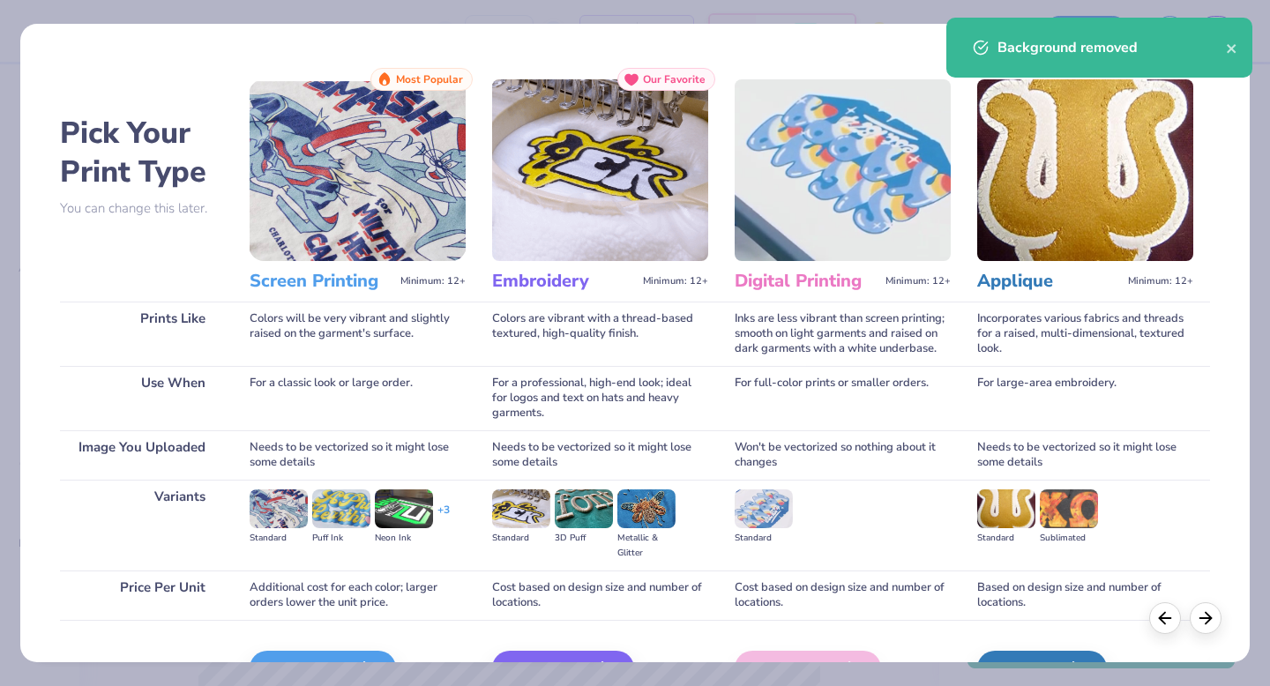
scroll to position [105, 0]
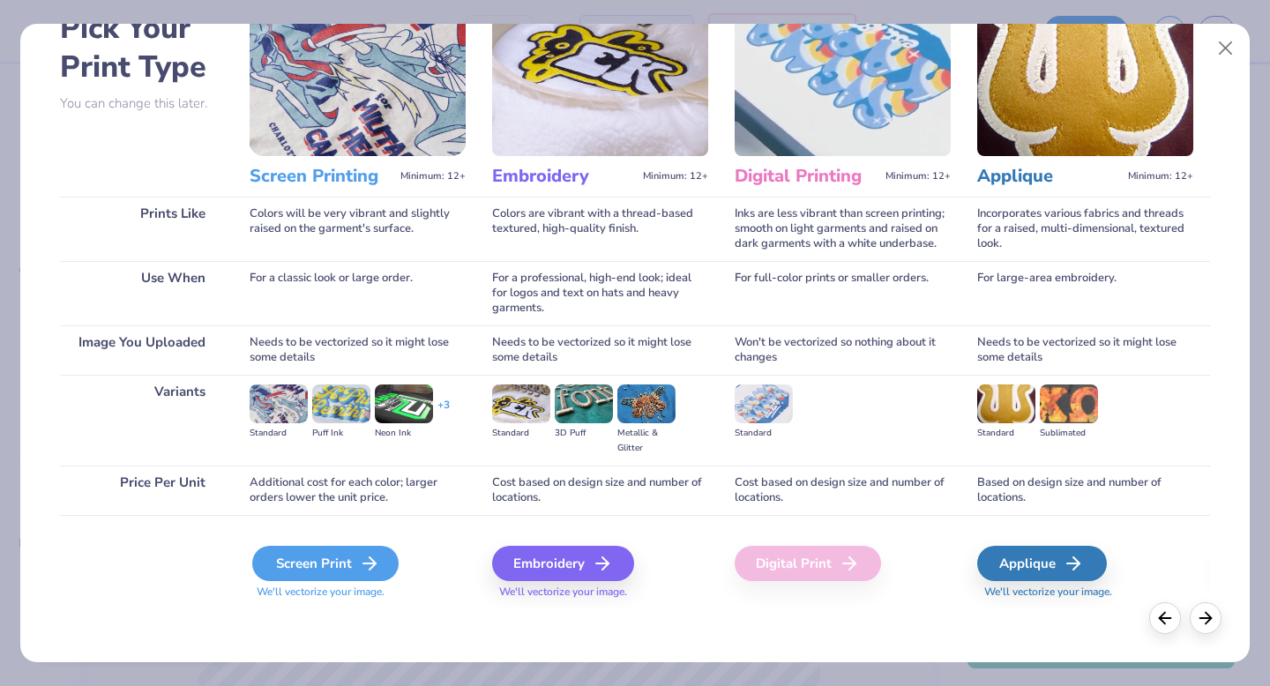
click at [324, 563] on div "Screen Print" at bounding box center [325, 563] width 146 height 35
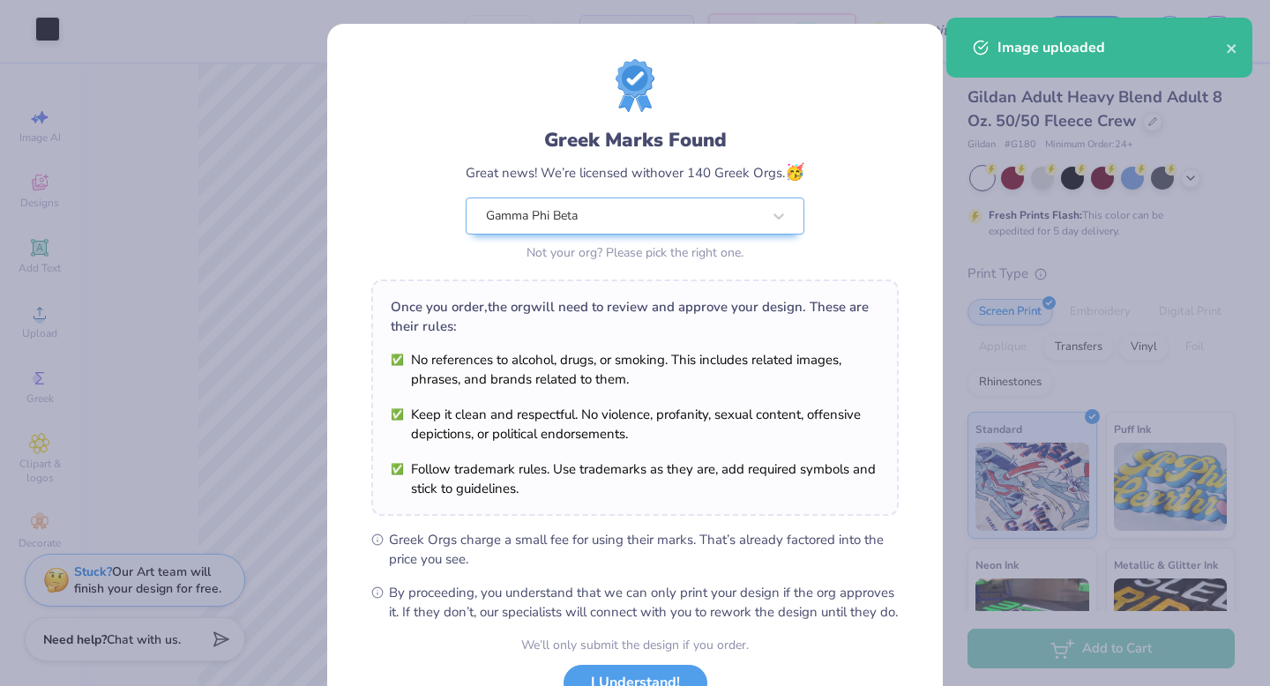
click at [37, 19] on div "Greek Marks Found Great news! We’re licensed with over 140 Greek Orgs. 🥳 Gamma …" at bounding box center [635, 343] width 1270 height 686
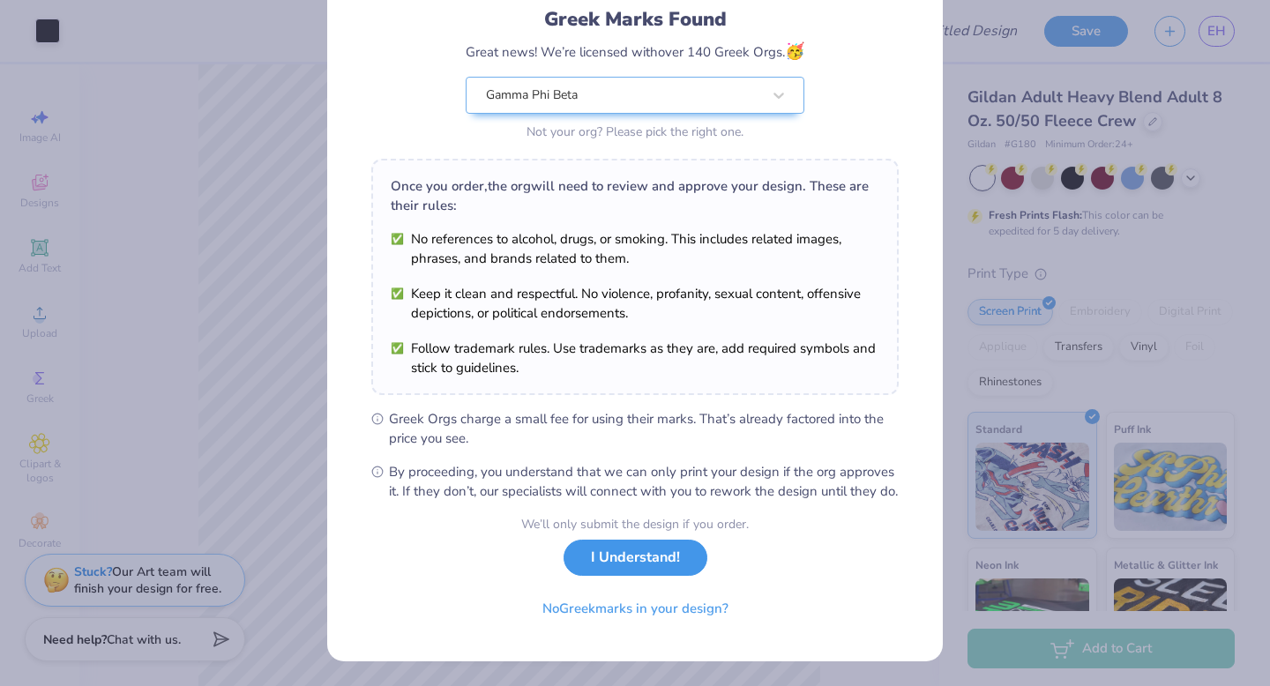
click at [650, 569] on button "I Understand!" at bounding box center [635, 558] width 144 height 36
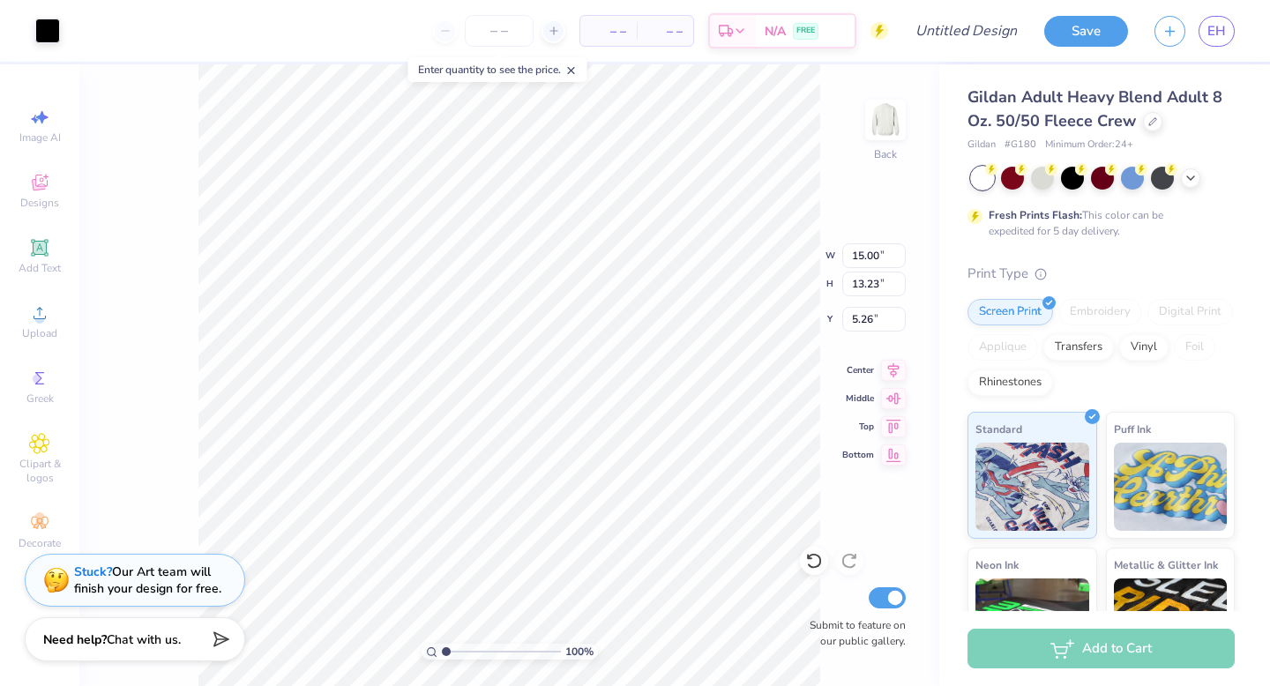
scroll to position [0, 0]
click at [49, 32] on div at bounding box center [47, 29] width 25 height 25
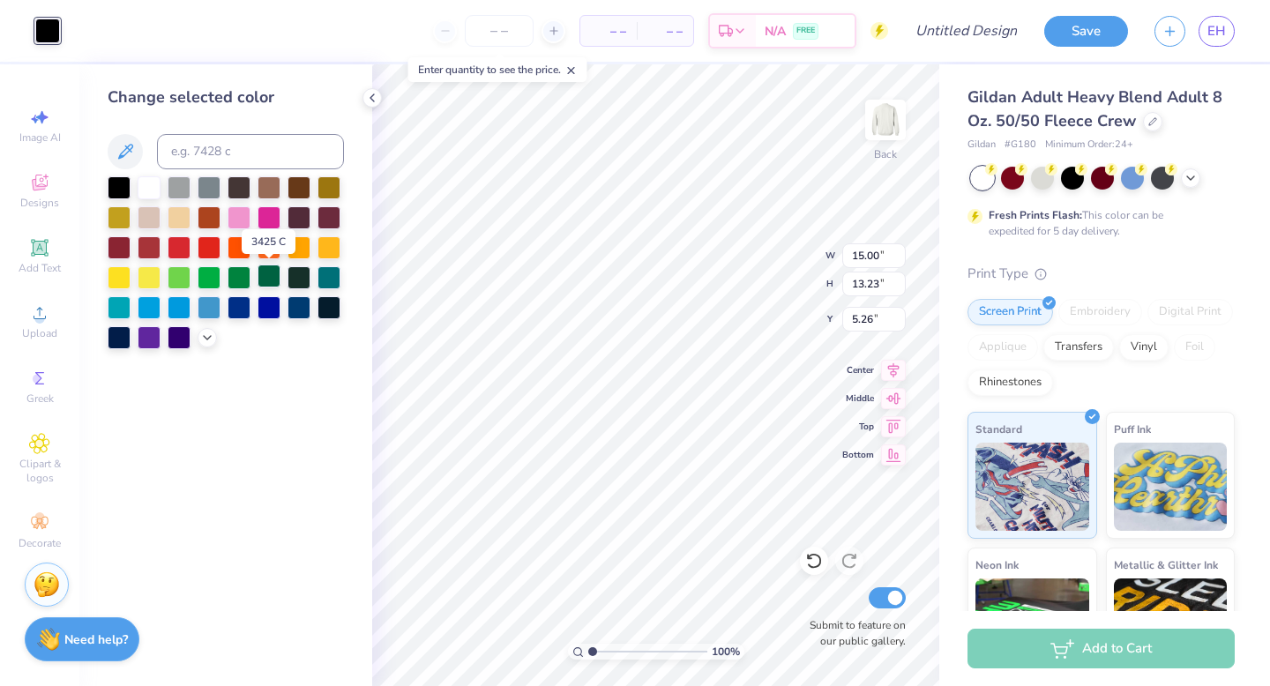
click at [269, 283] on div at bounding box center [268, 276] width 23 height 23
click at [374, 103] on icon at bounding box center [372, 98] width 14 height 14
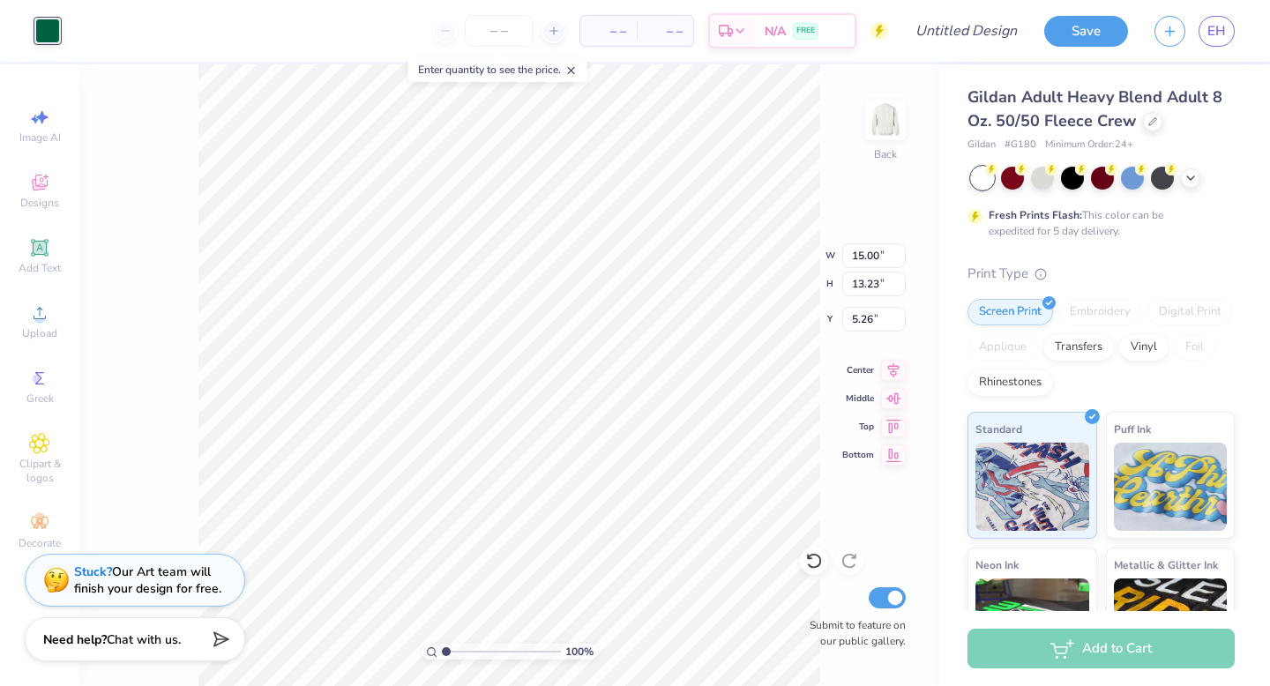
type input "9.45"
type input "8.34"
type input "6.59"
click at [42, 248] on icon at bounding box center [39, 247] width 13 height 13
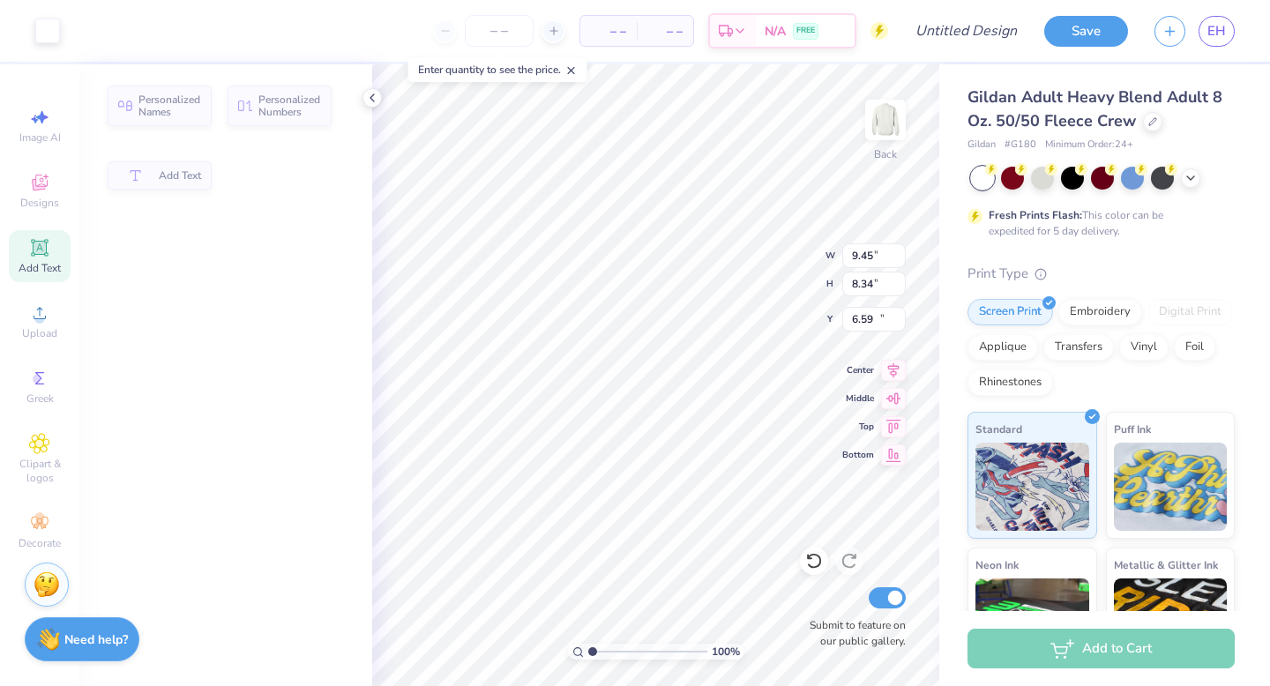
type input "5.89"
type input "1.71"
type input "11.02"
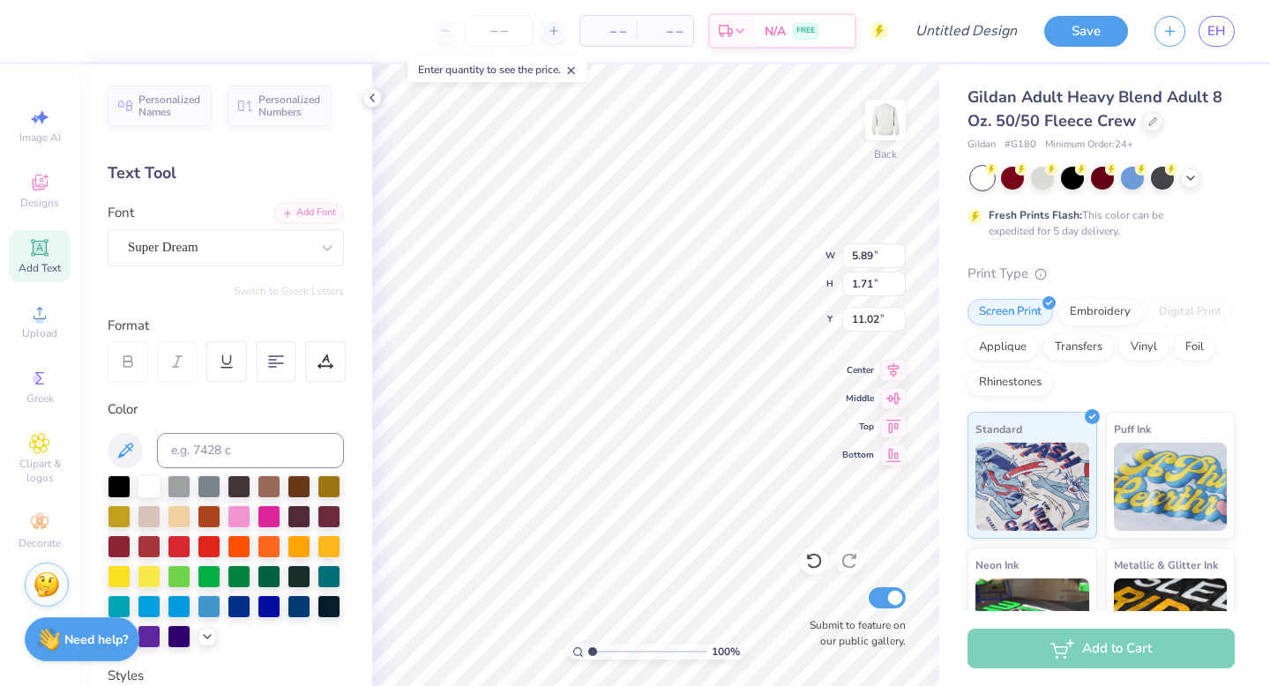
type textarea "T"
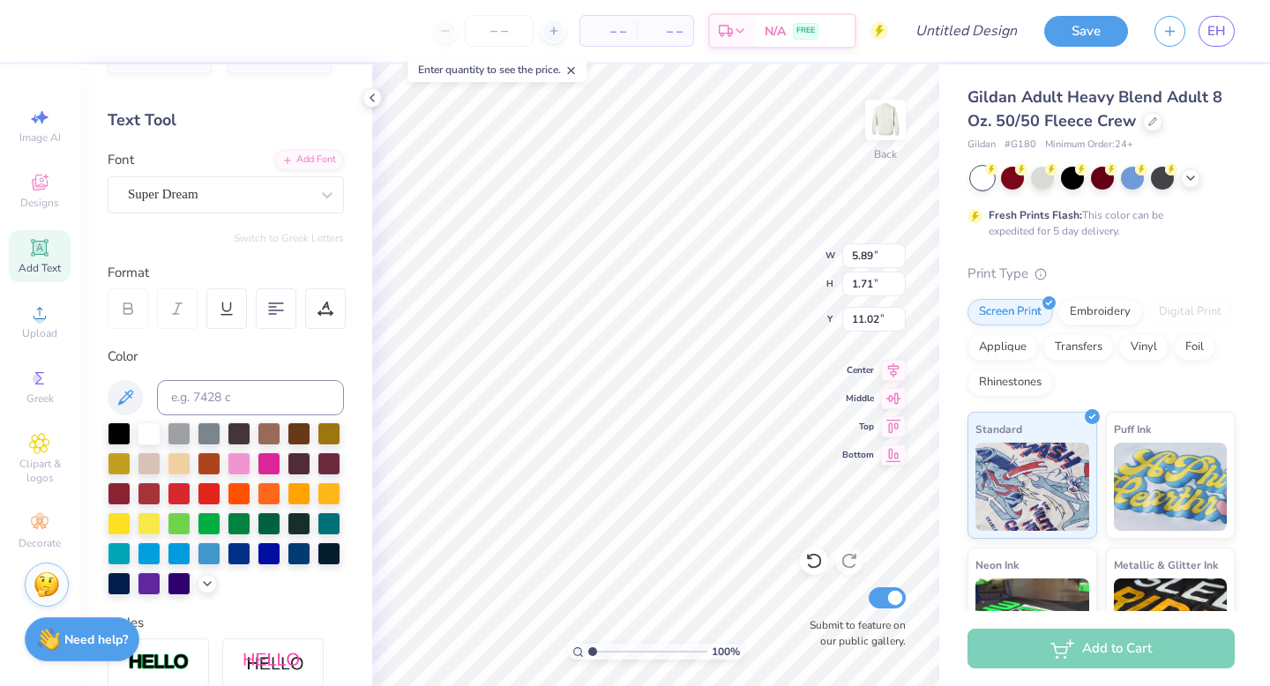
scroll to position [71, 0]
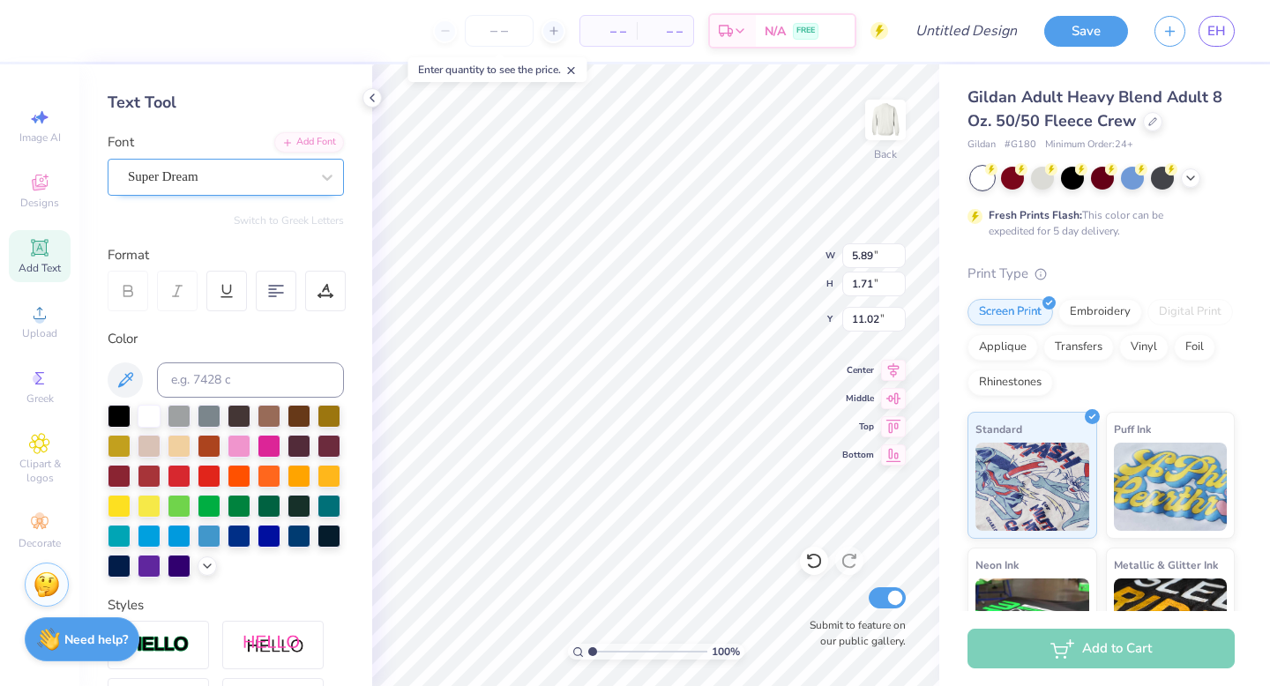
type textarea "18"
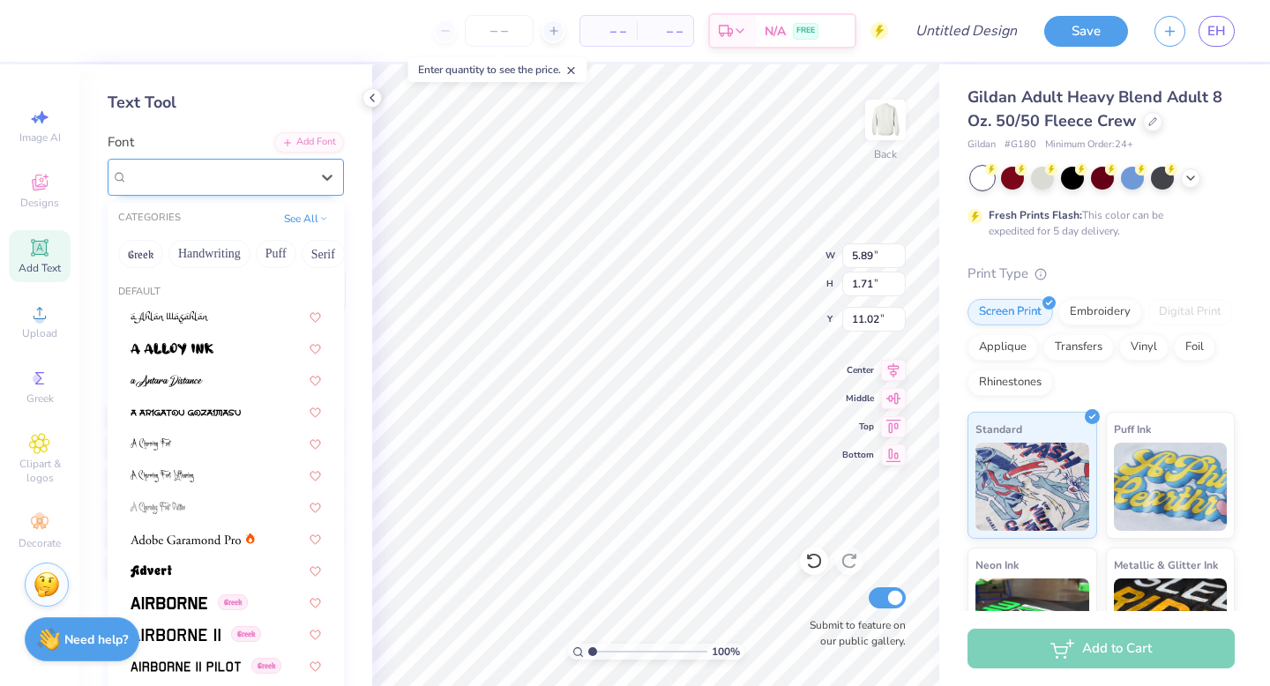
click at [258, 185] on div "Super Dream" at bounding box center [218, 176] width 185 height 27
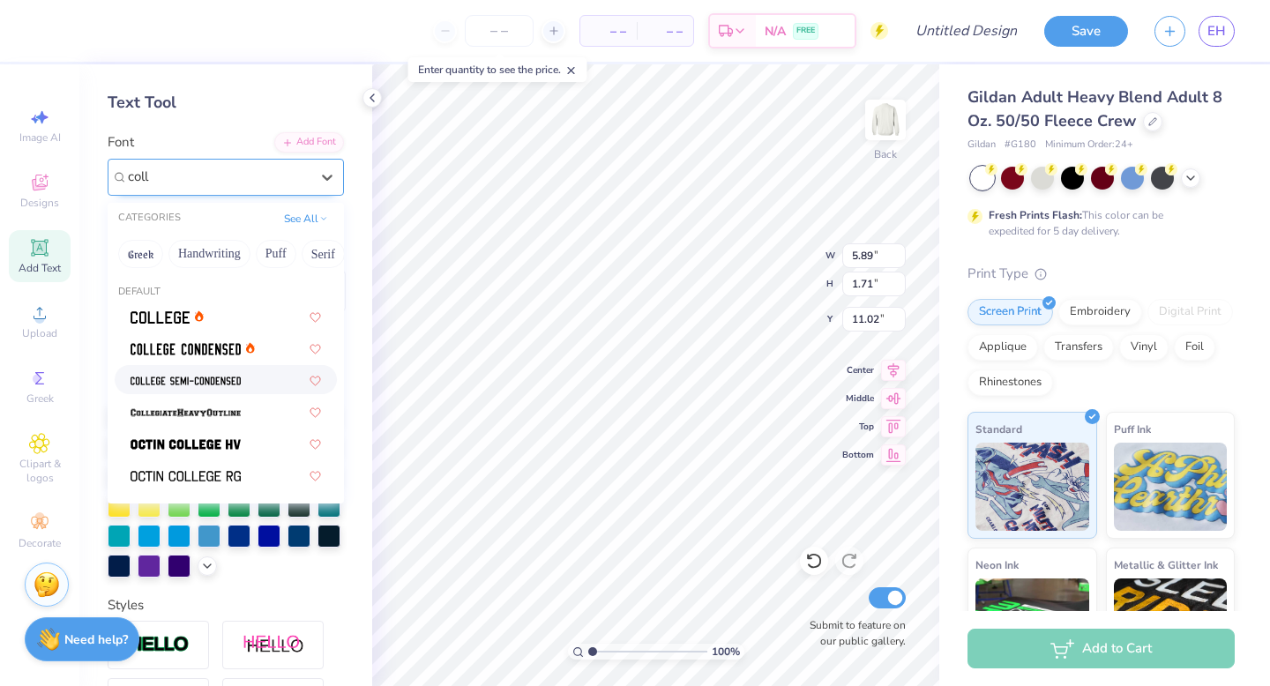
click at [186, 375] on img at bounding box center [186, 381] width 110 height 12
type input "coll"
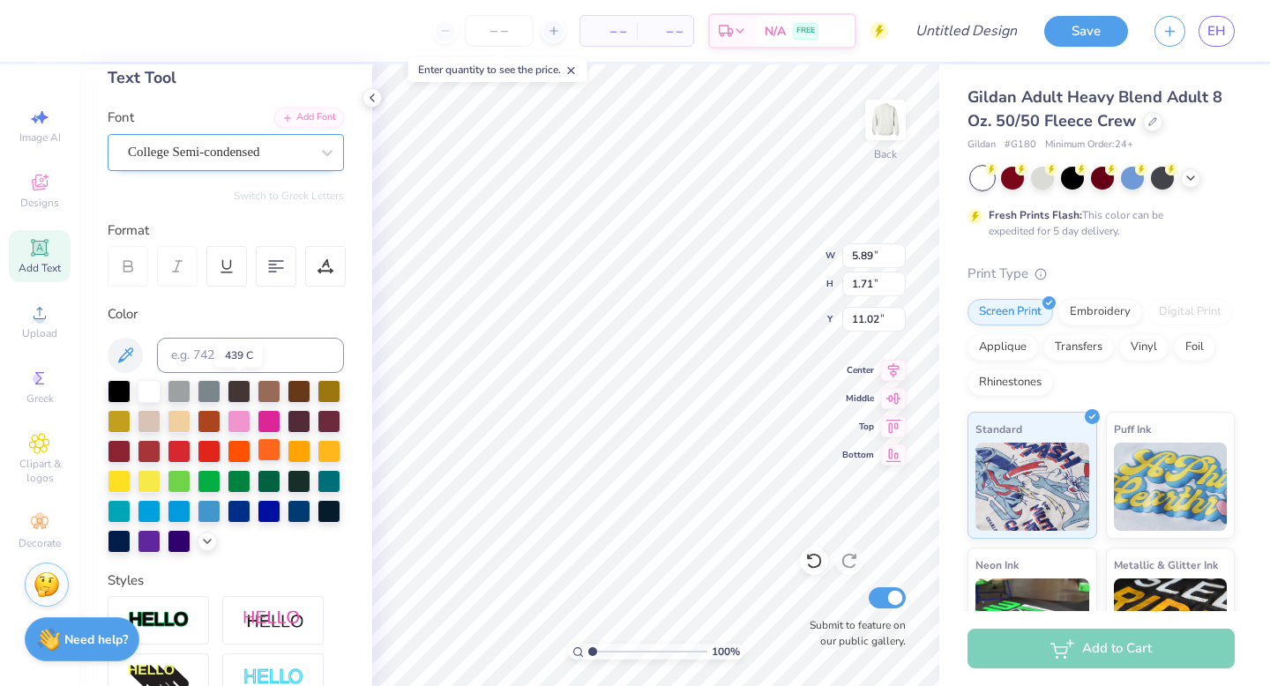
scroll to position [96, 0]
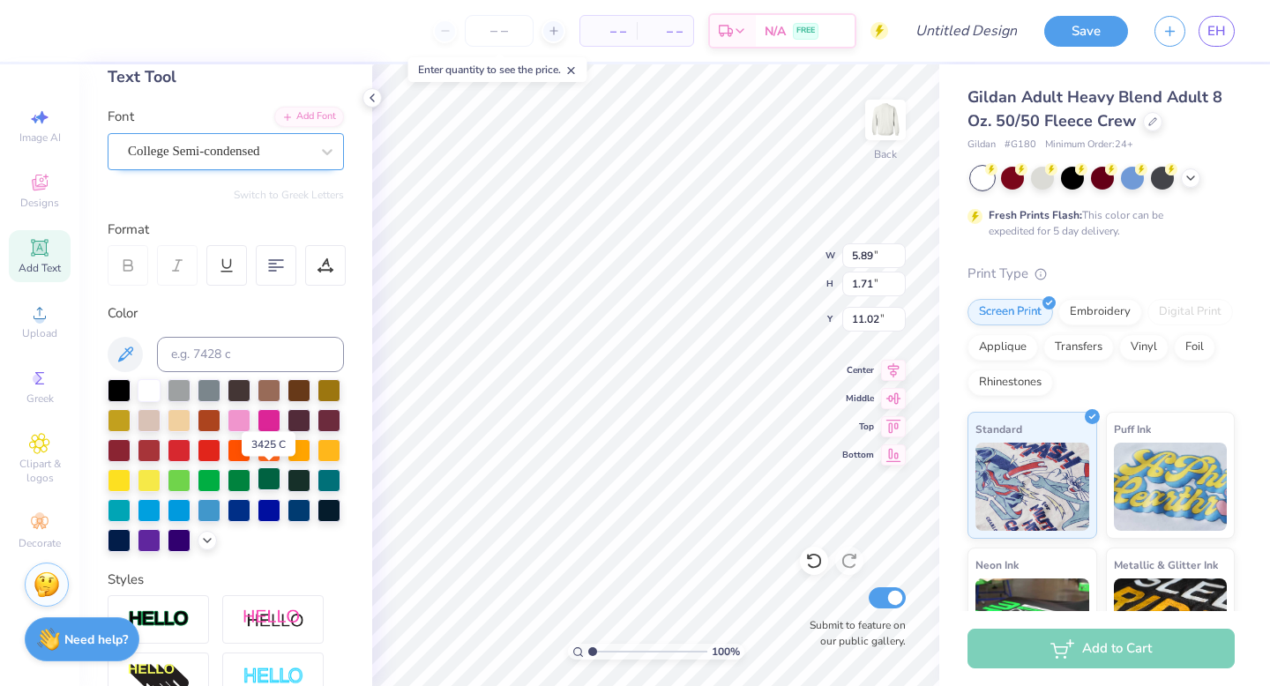
click at [274, 483] on div at bounding box center [268, 478] width 23 height 23
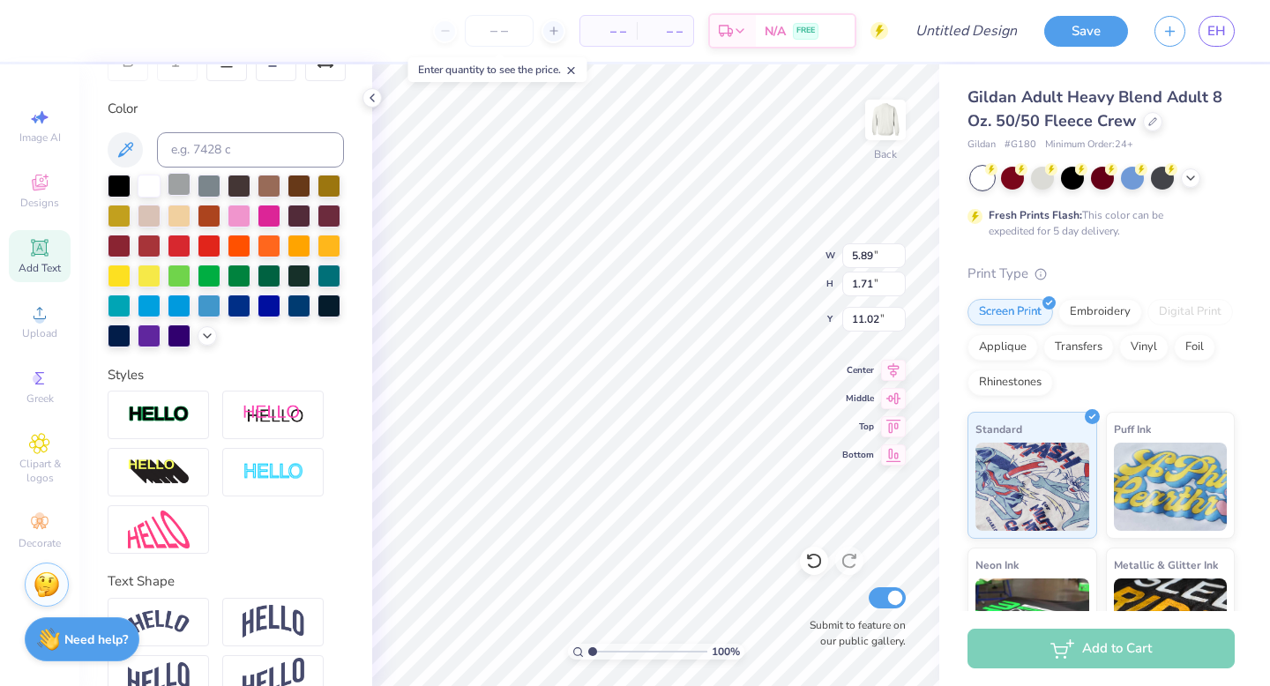
scroll to position [302, 0]
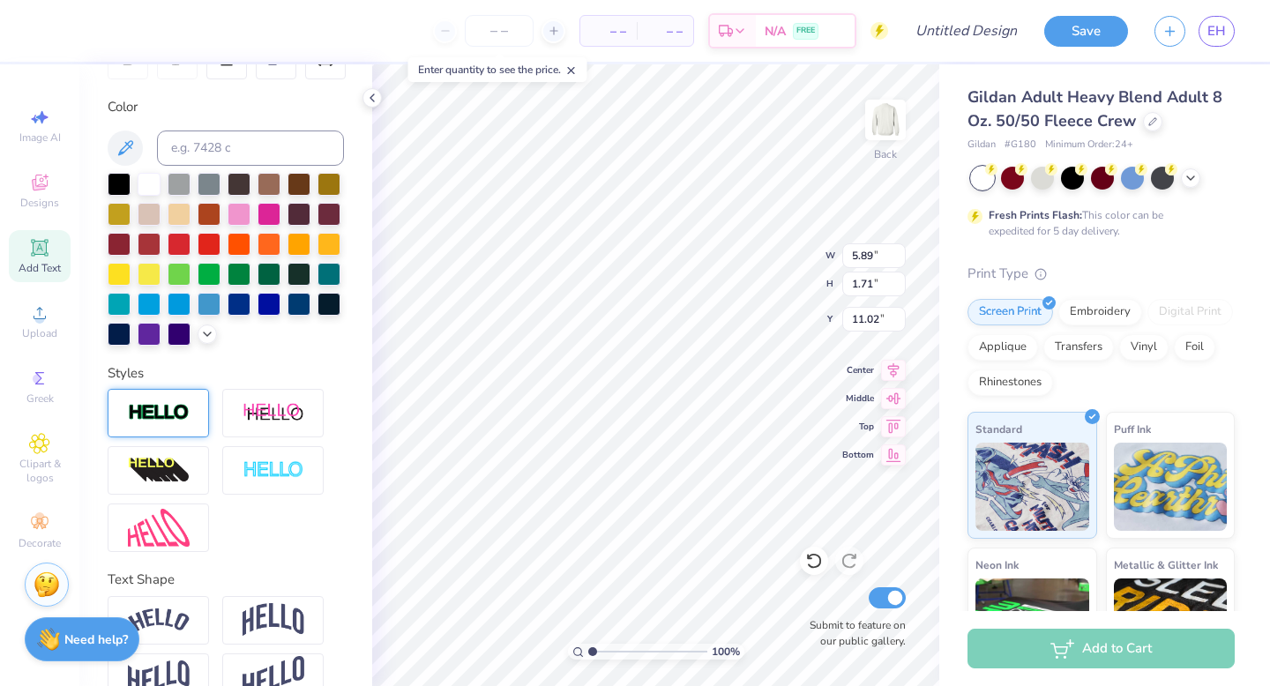
click at [170, 426] on div at bounding box center [158, 413] width 101 height 48
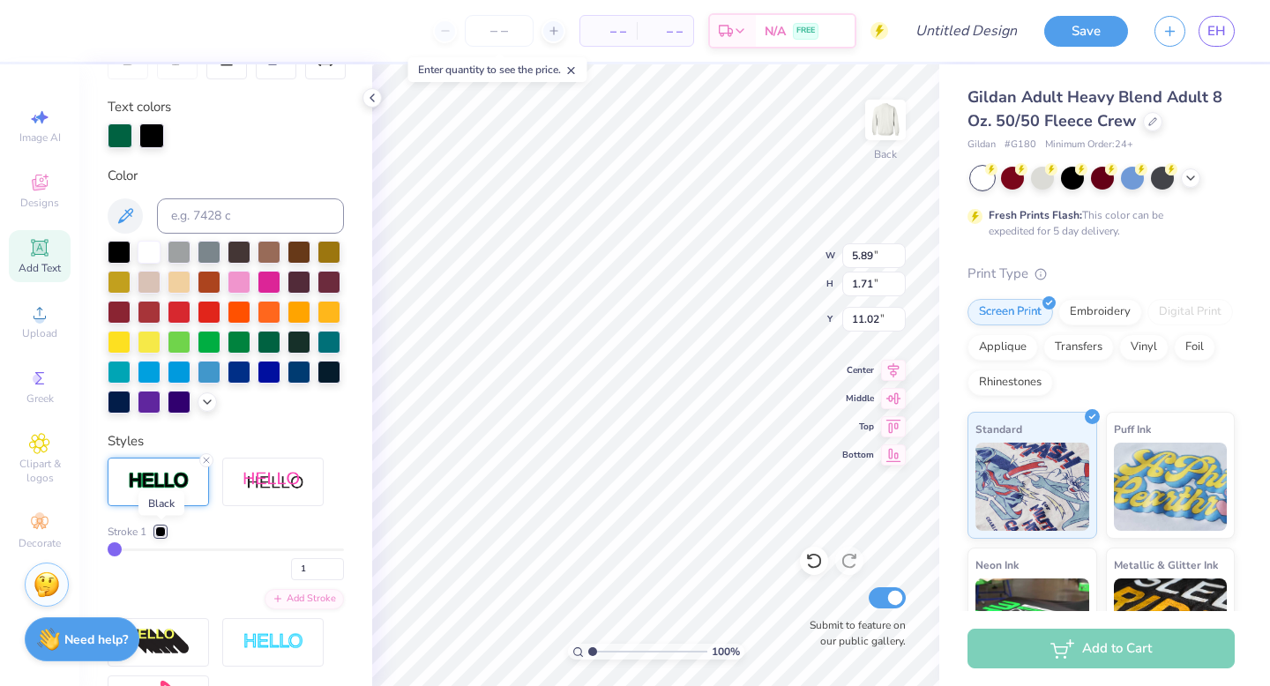
click at [165, 529] on div at bounding box center [160, 531] width 11 height 11
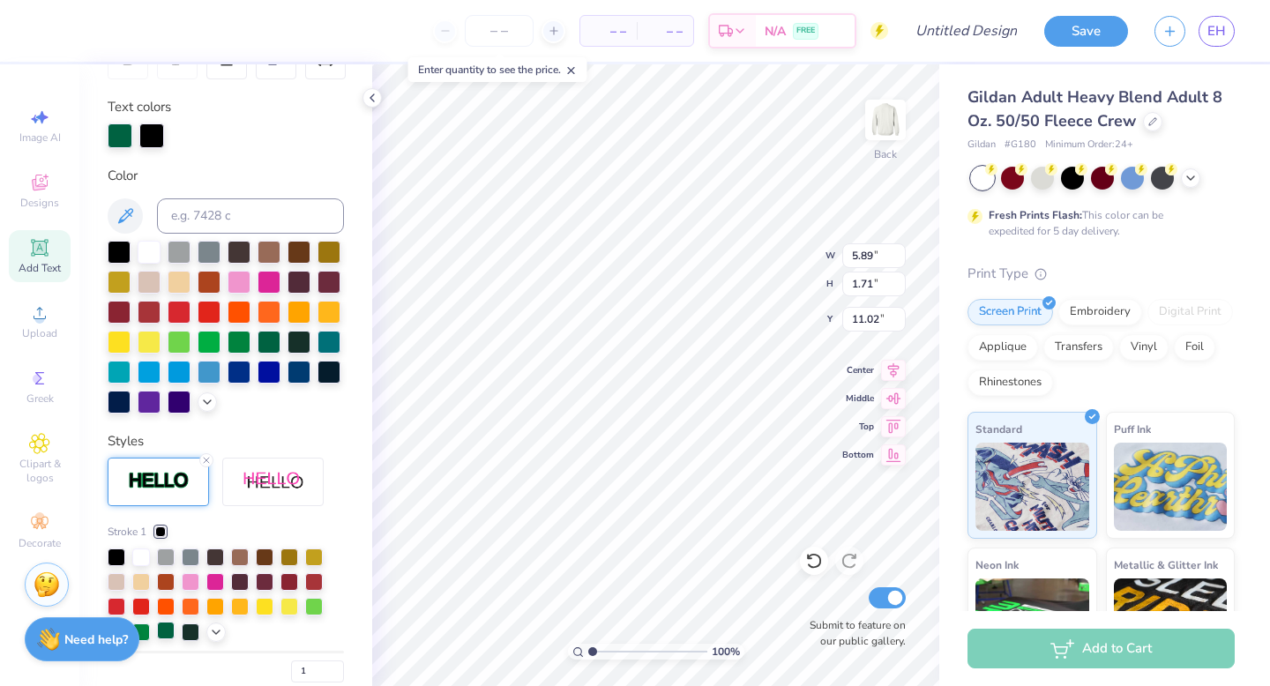
click at [168, 631] on div at bounding box center [166, 631] width 18 height 18
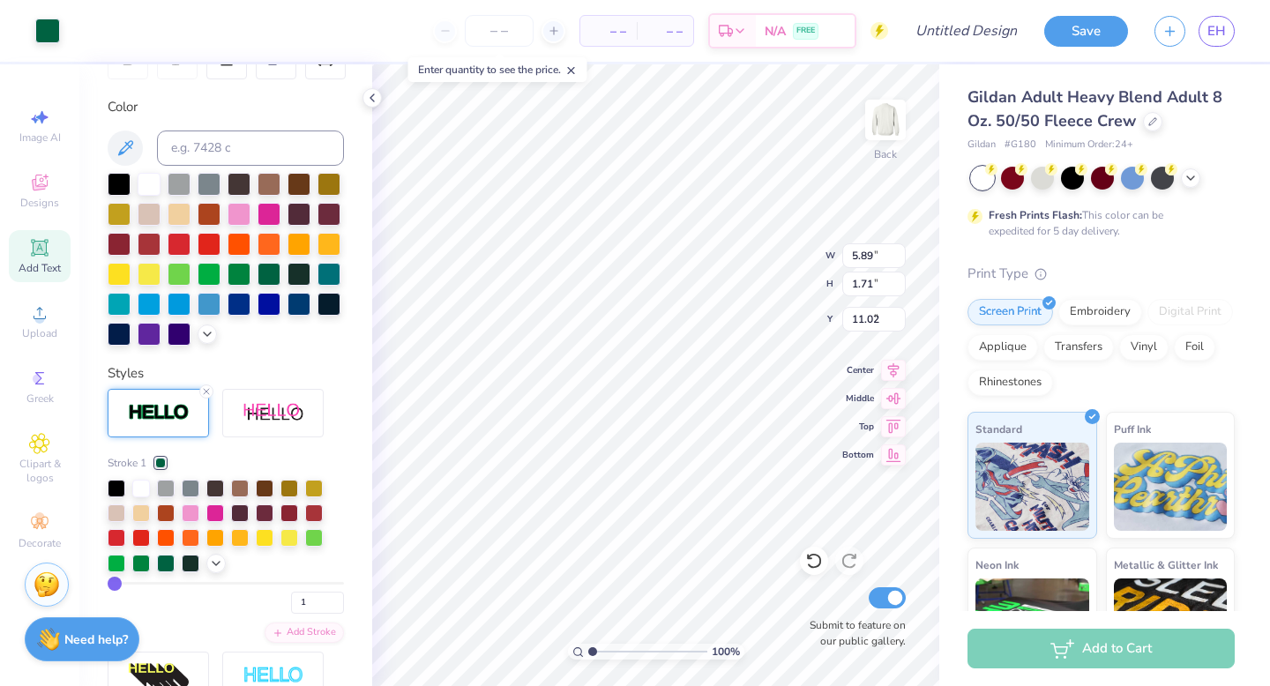
type input "9.45"
type input "8.34"
type input "6.59"
type input "1.88"
type input "1.70"
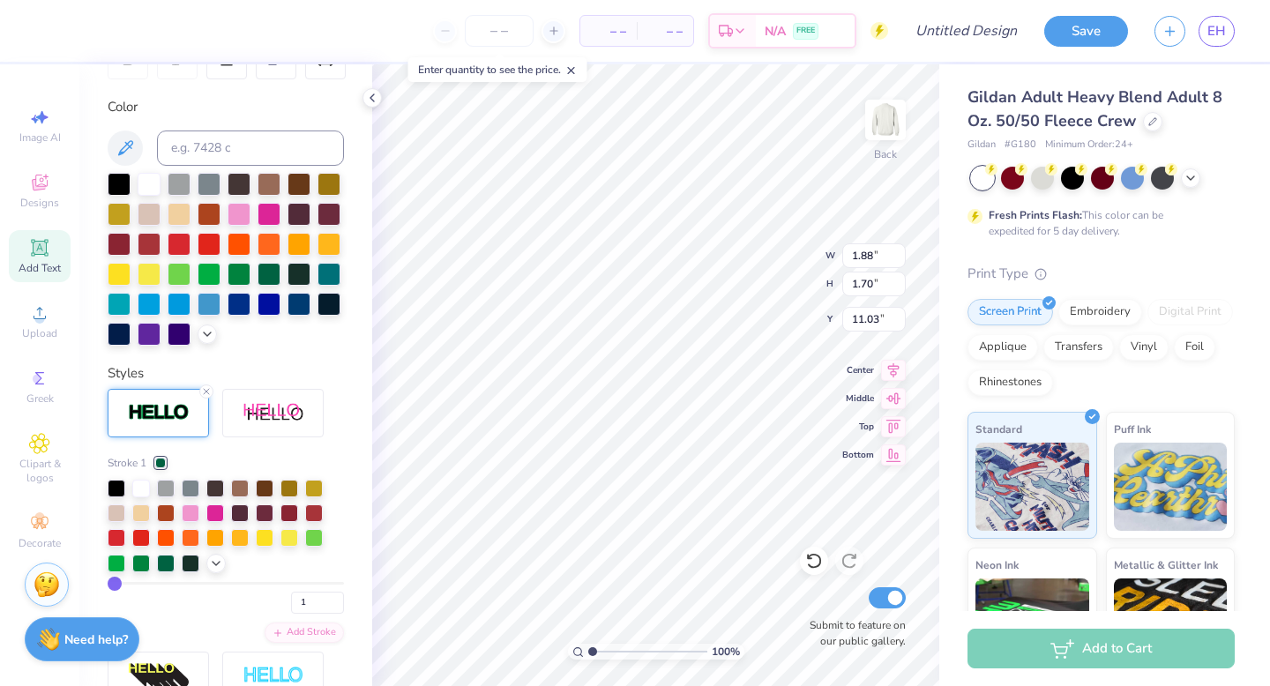
type input "10.76"
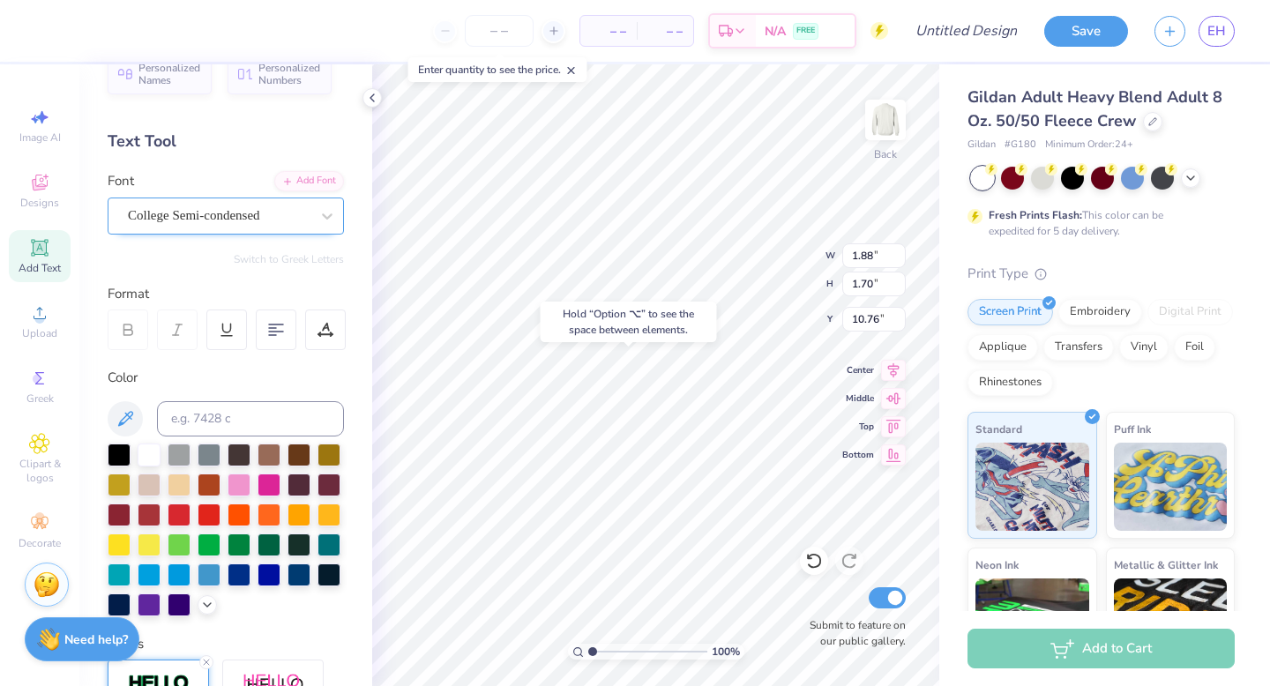
scroll to position [0, 0]
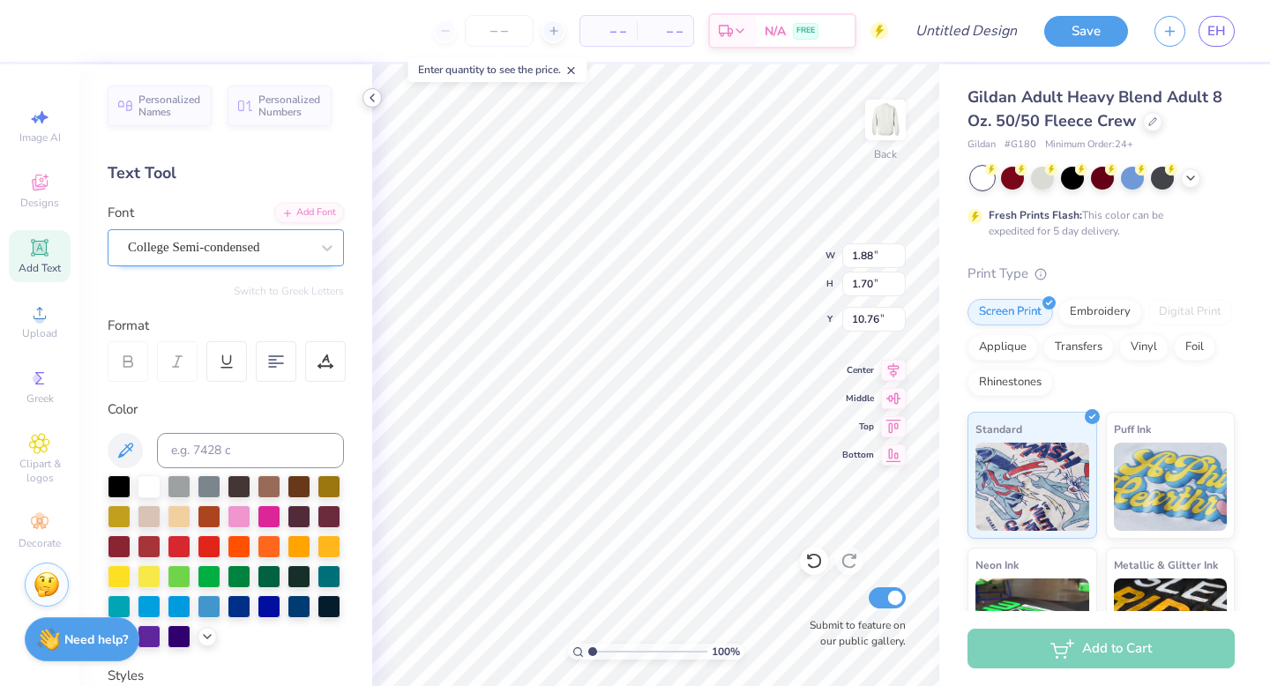
click at [372, 101] on polyline at bounding box center [372, 97] width 4 height 7
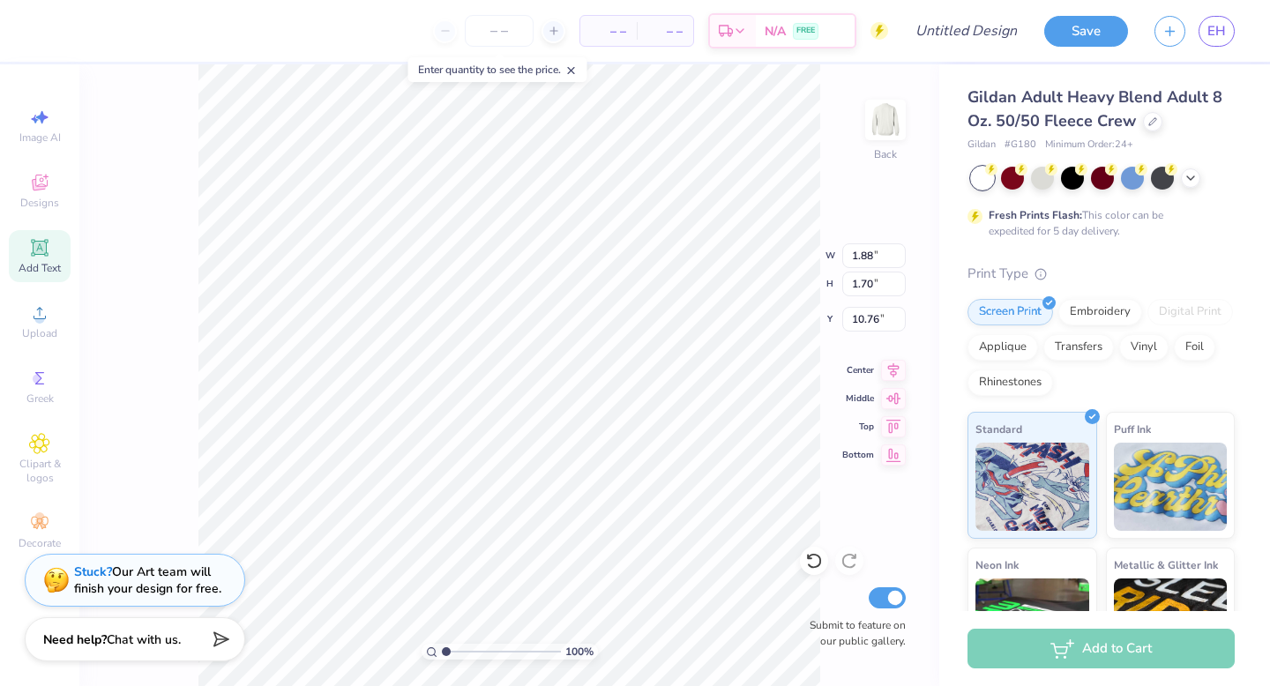
click at [42, 248] on icon at bounding box center [39, 247] width 13 height 13
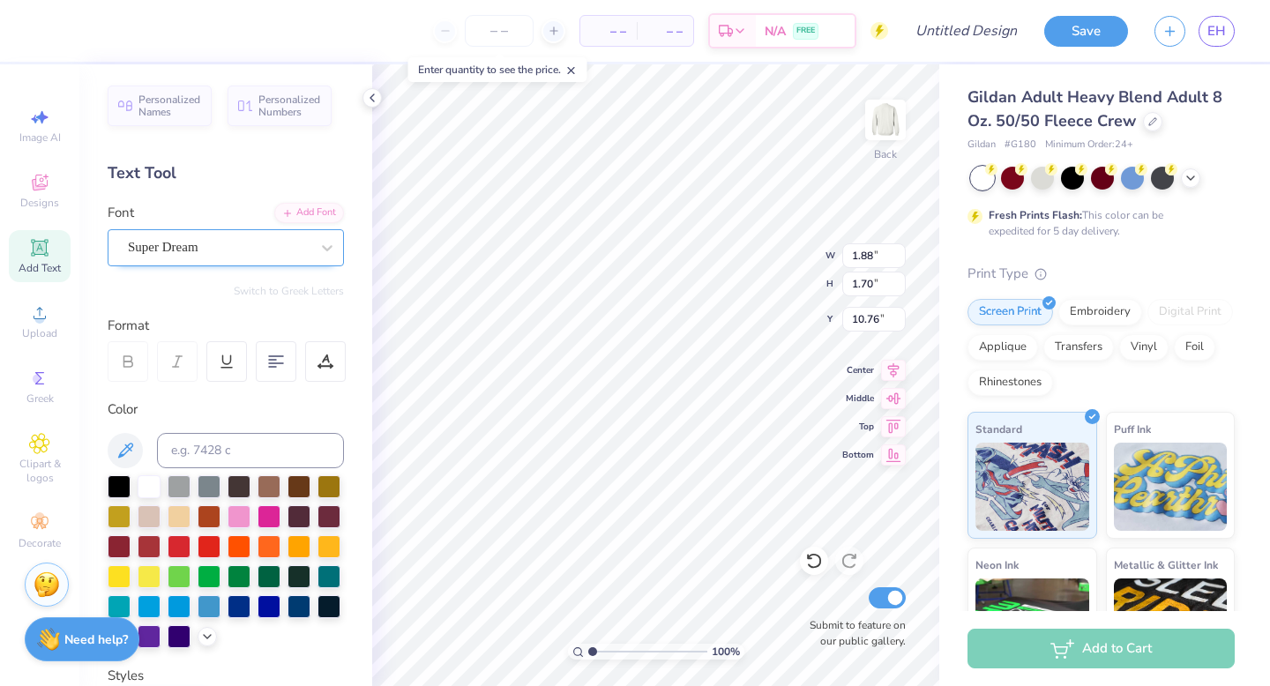
type input "5.89"
type input "1.71"
type input "11.02"
type input "5.93"
type input "1.74"
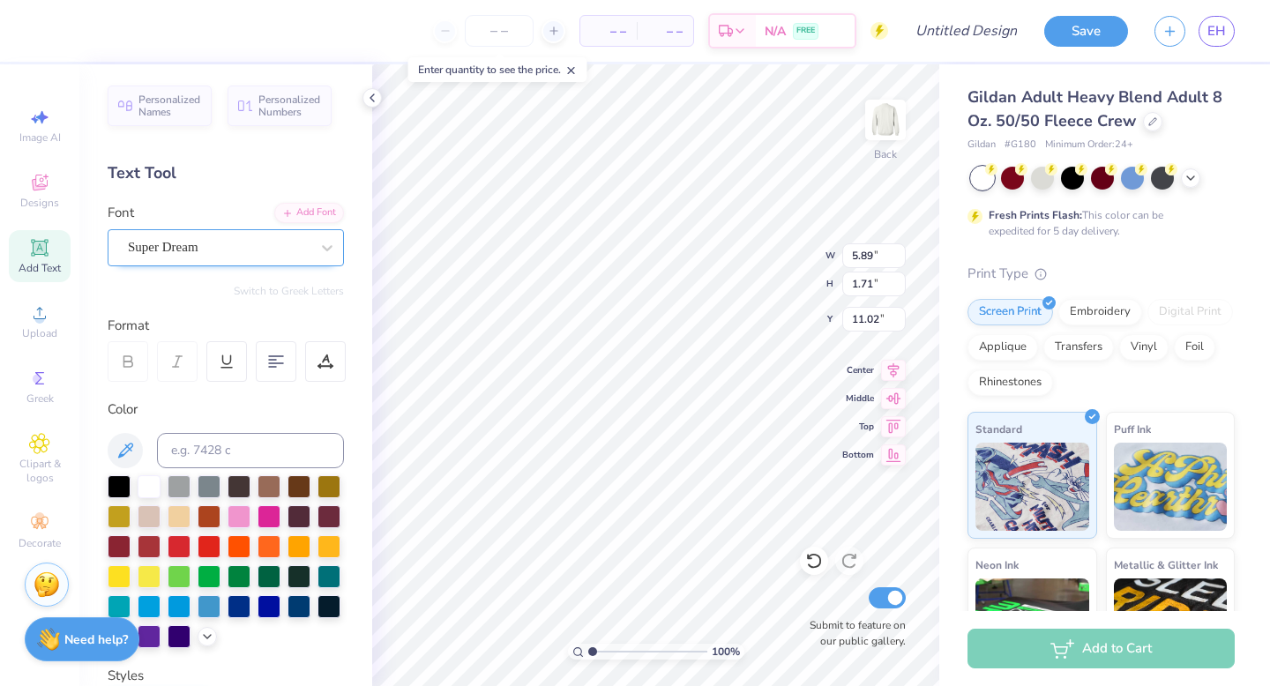
type input "11.01"
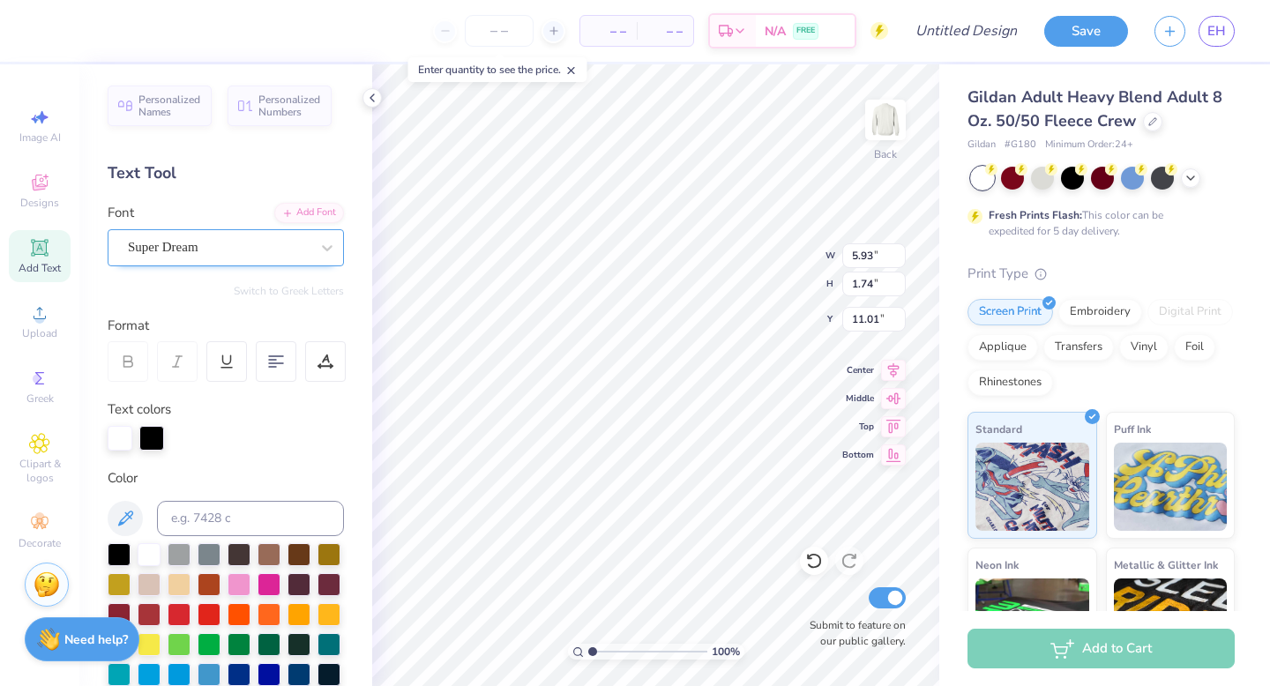
type textarea "T"
type textarea "74"
click at [271, 241] on div "Super Dream" at bounding box center [218, 247] width 185 height 27
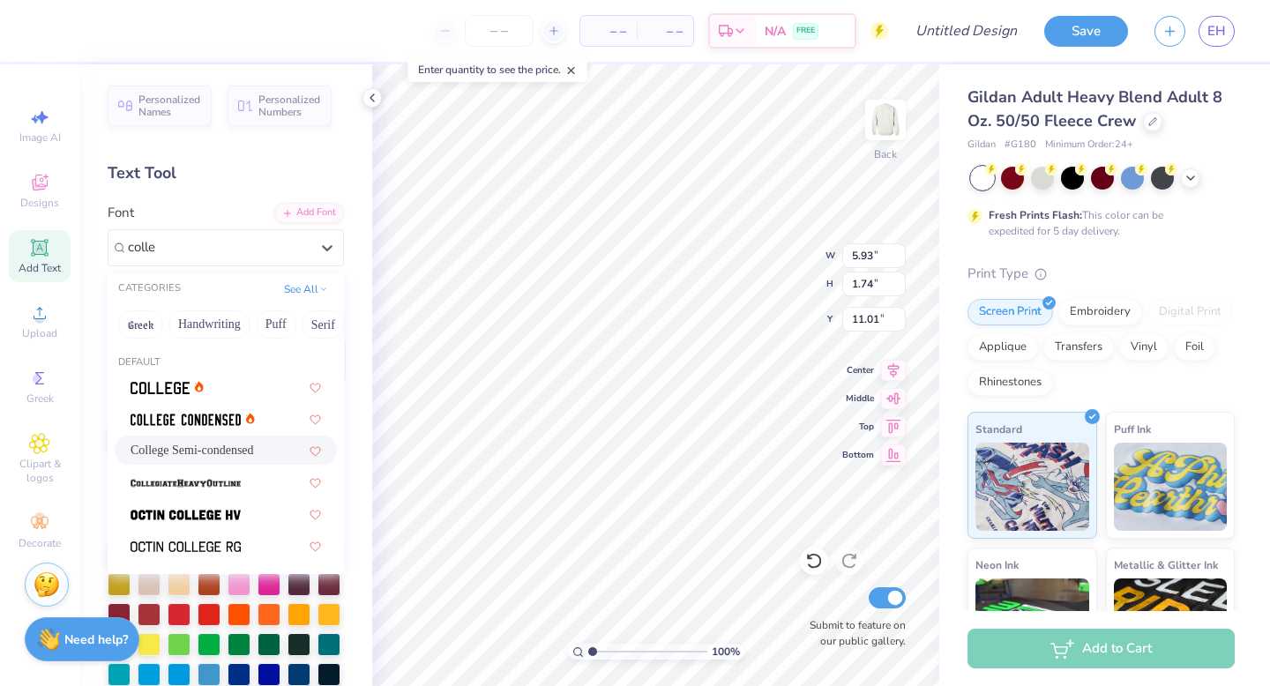
click at [252, 447] on div "College Semi-condensed" at bounding box center [226, 450] width 190 height 19
type input "colle"
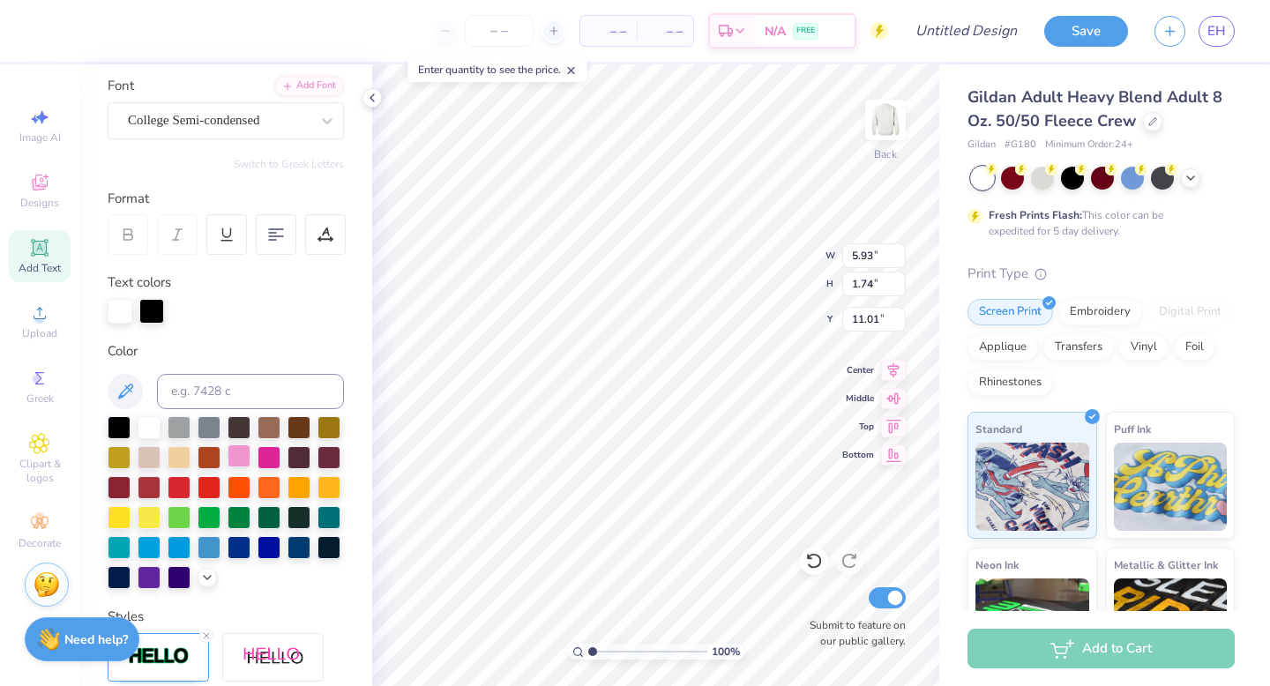
scroll to position [134, 0]
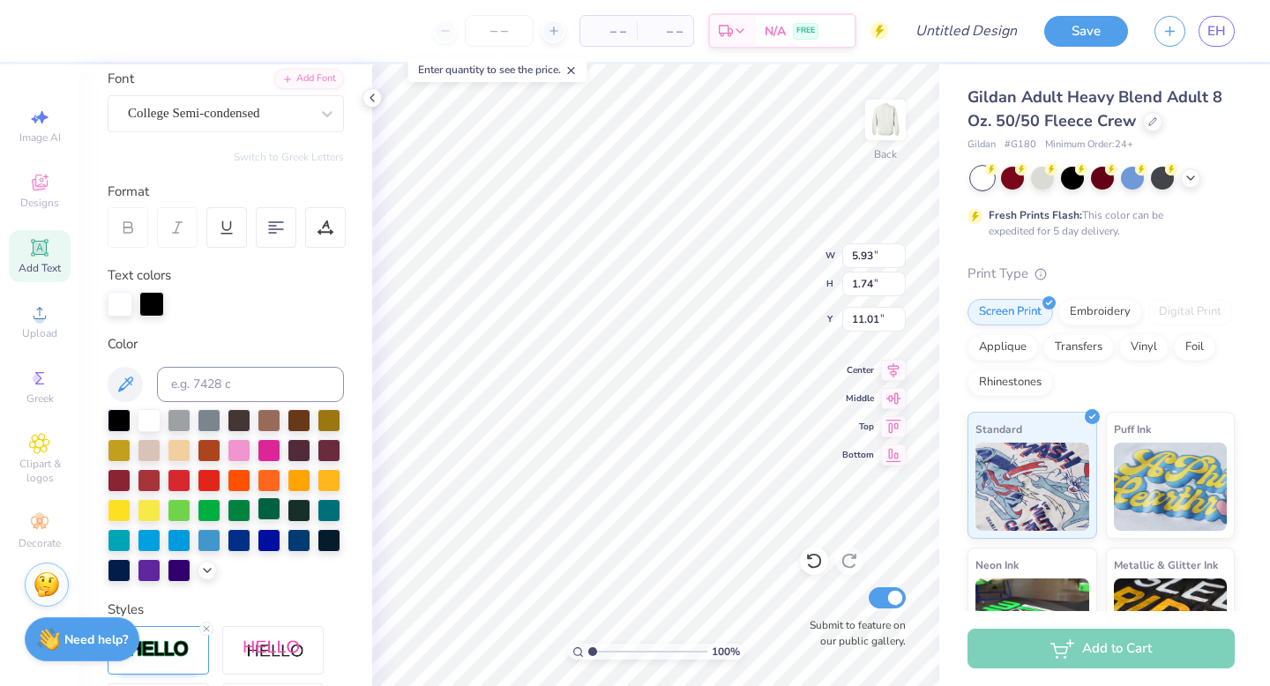
click at [264, 511] on div at bounding box center [268, 508] width 23 height 23
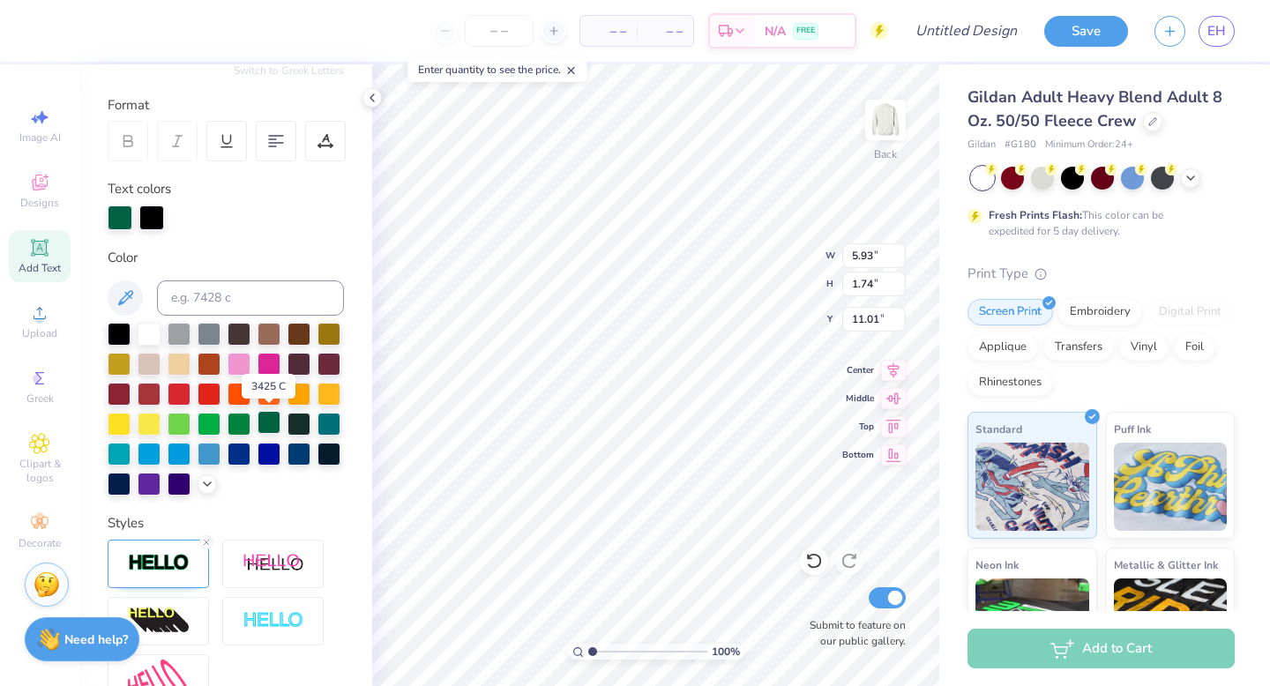
scroll to position [222, 0]
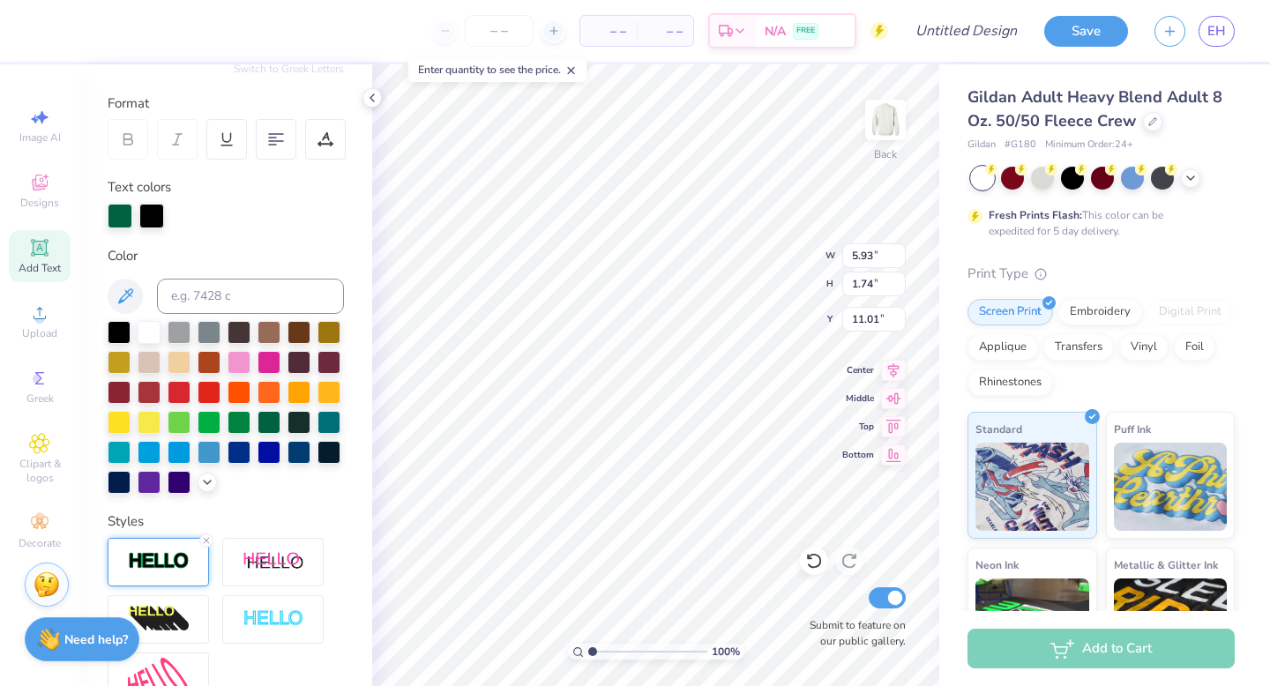
click at [168, 556] on img at bounding box center [159, 561] width 62 height 20
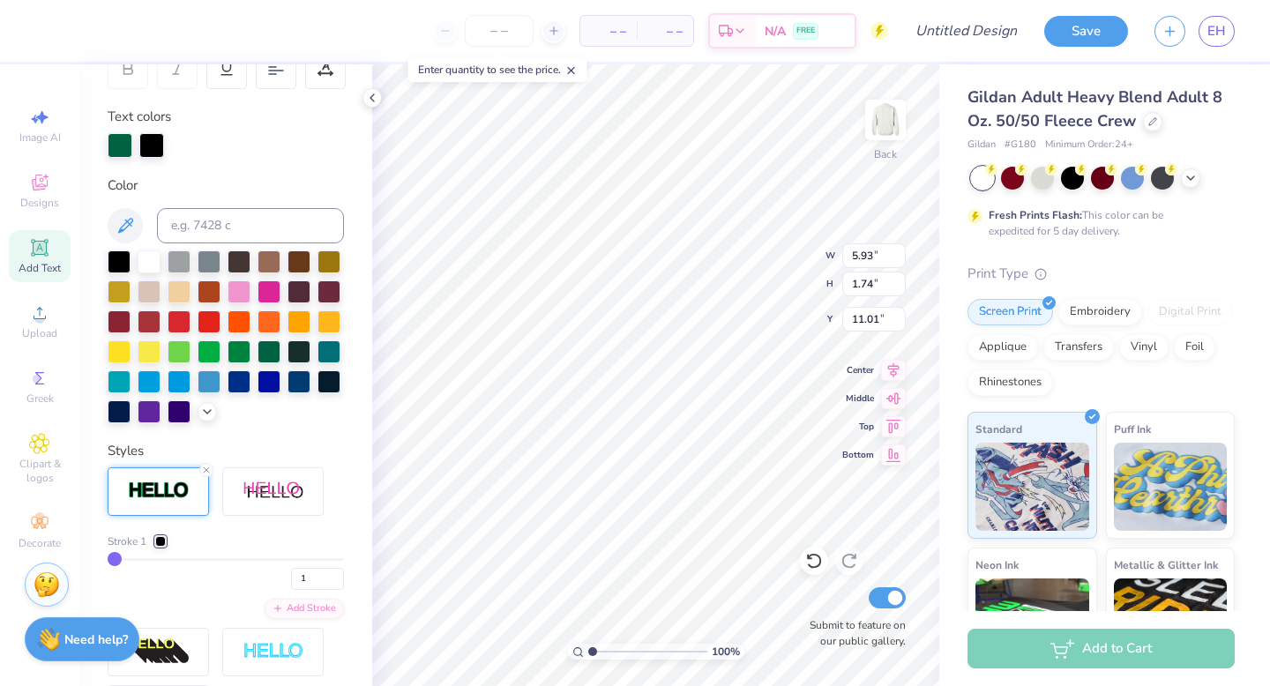
scroll to position [294, 0]
click at [161, 536] on div at bounding box center [160, 540] width 11 height 11
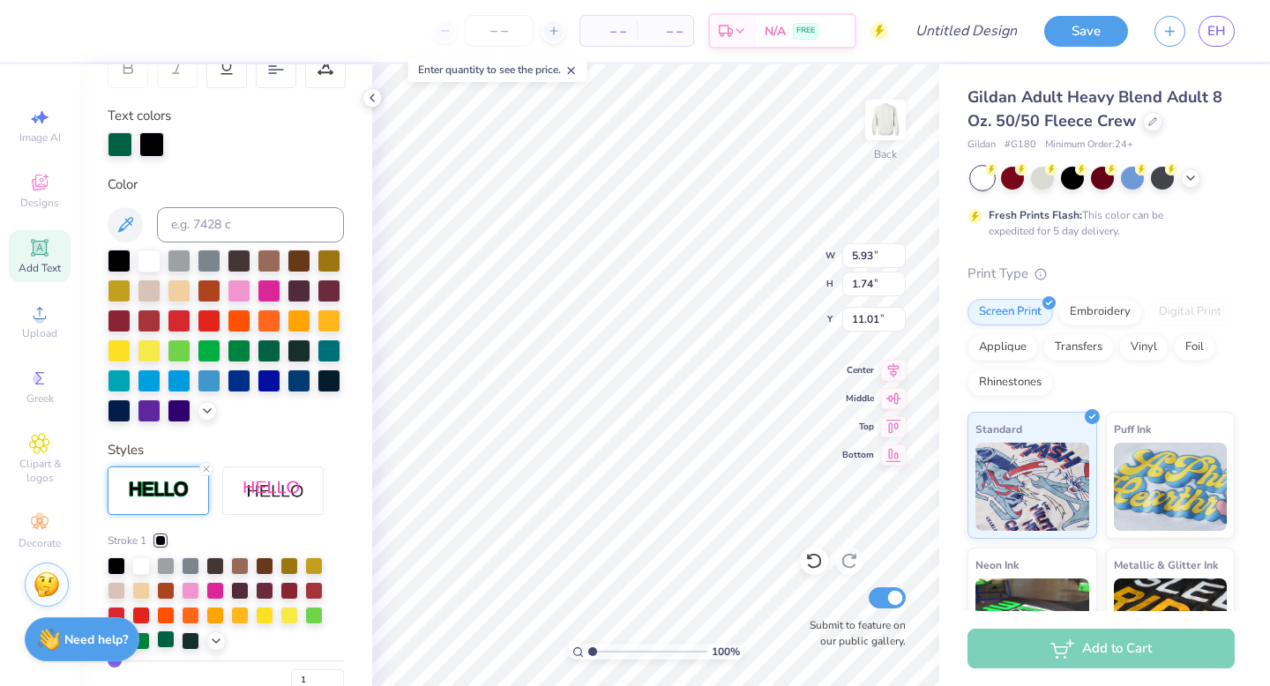
click at [167, 641] on div at bounding box center [166, 639] width 18 height 18
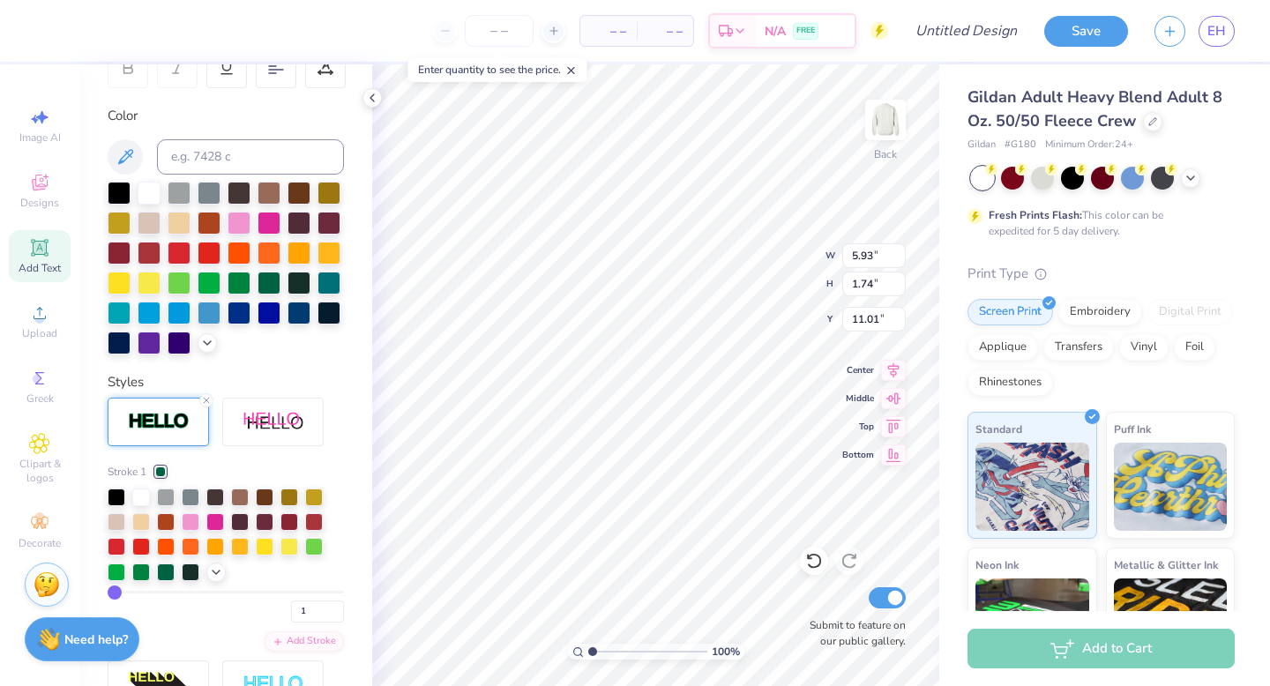
type input "9.45"
type input "8.34"
type input "6.59"
type input "1.93"
type input "1.70"
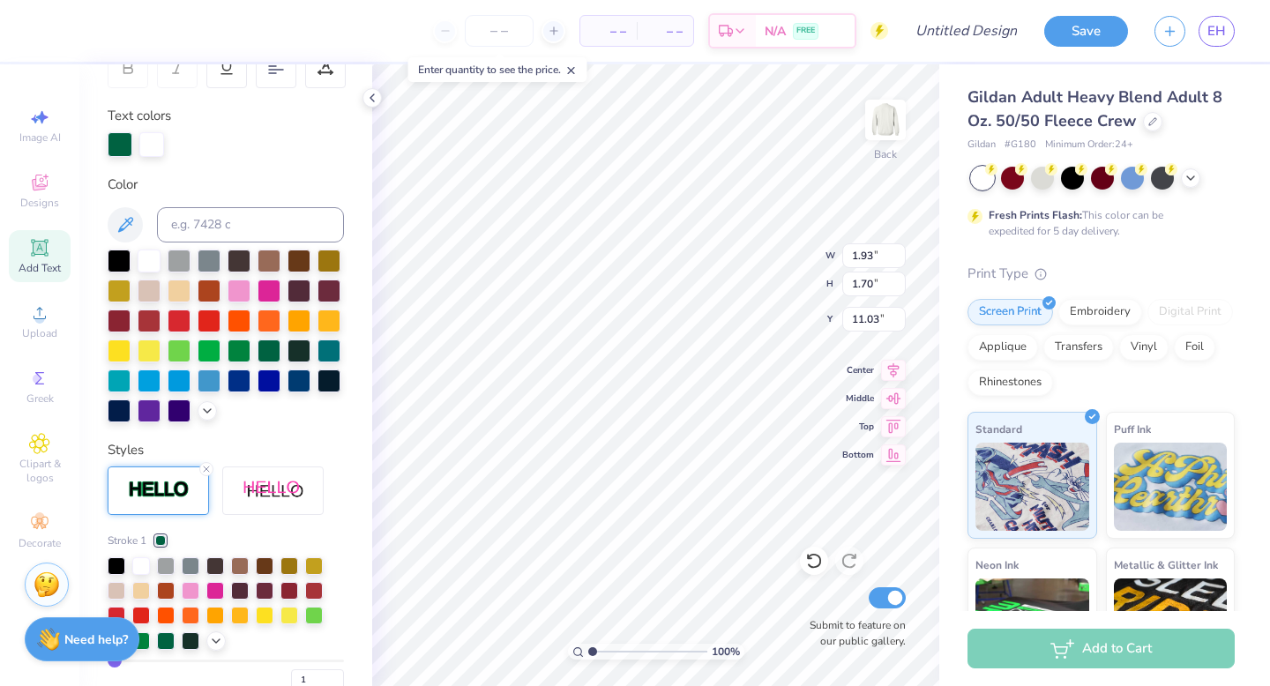
type input "10.76"
type input "9.45"
type input "8.34"
type input "6.59"
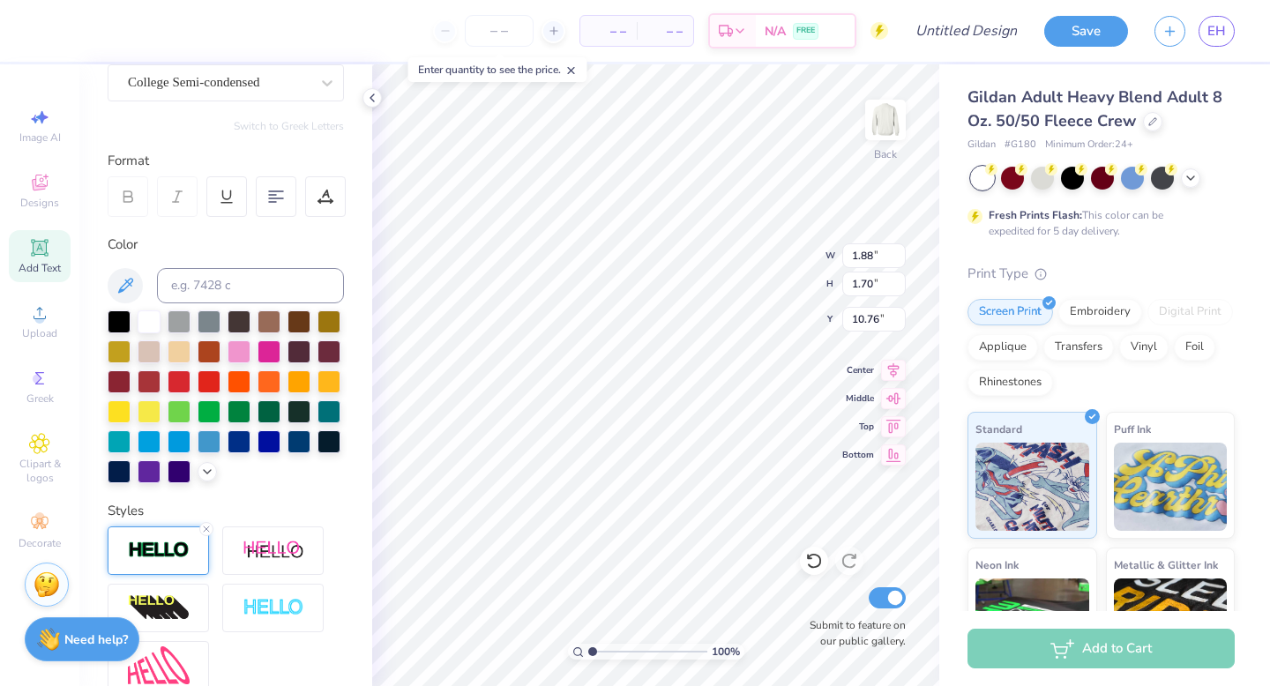
scroll to position [0, 0]
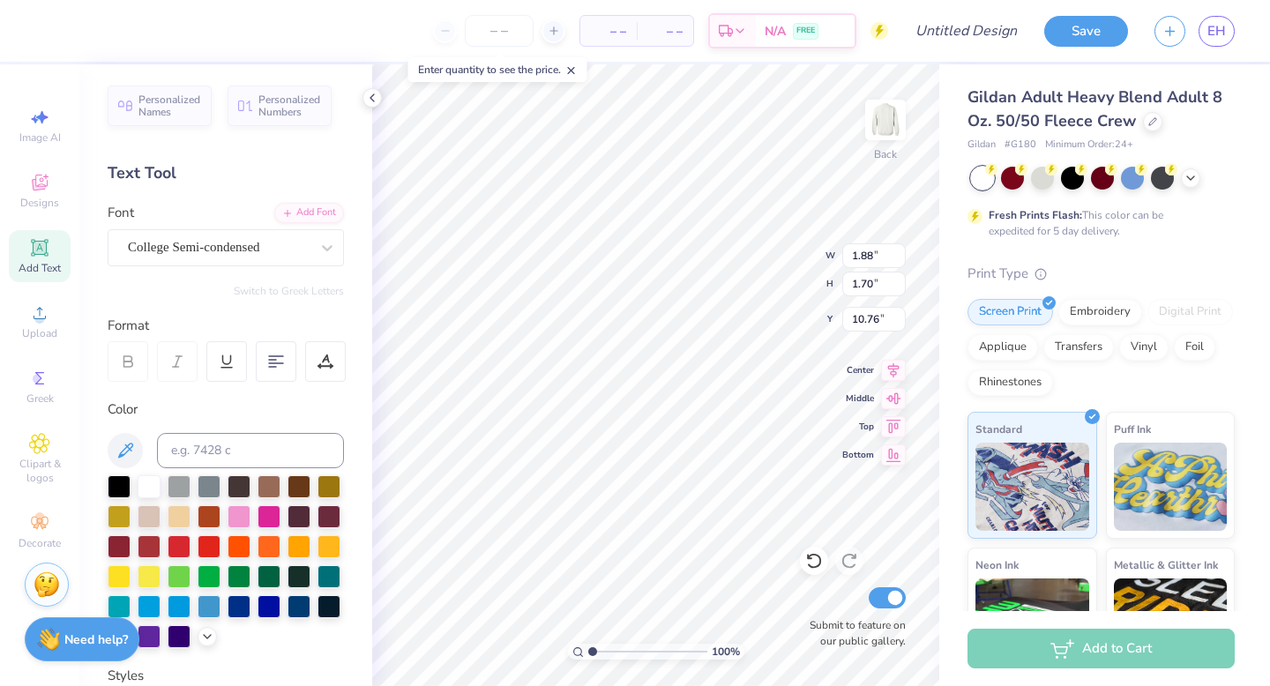
type input "1.93"
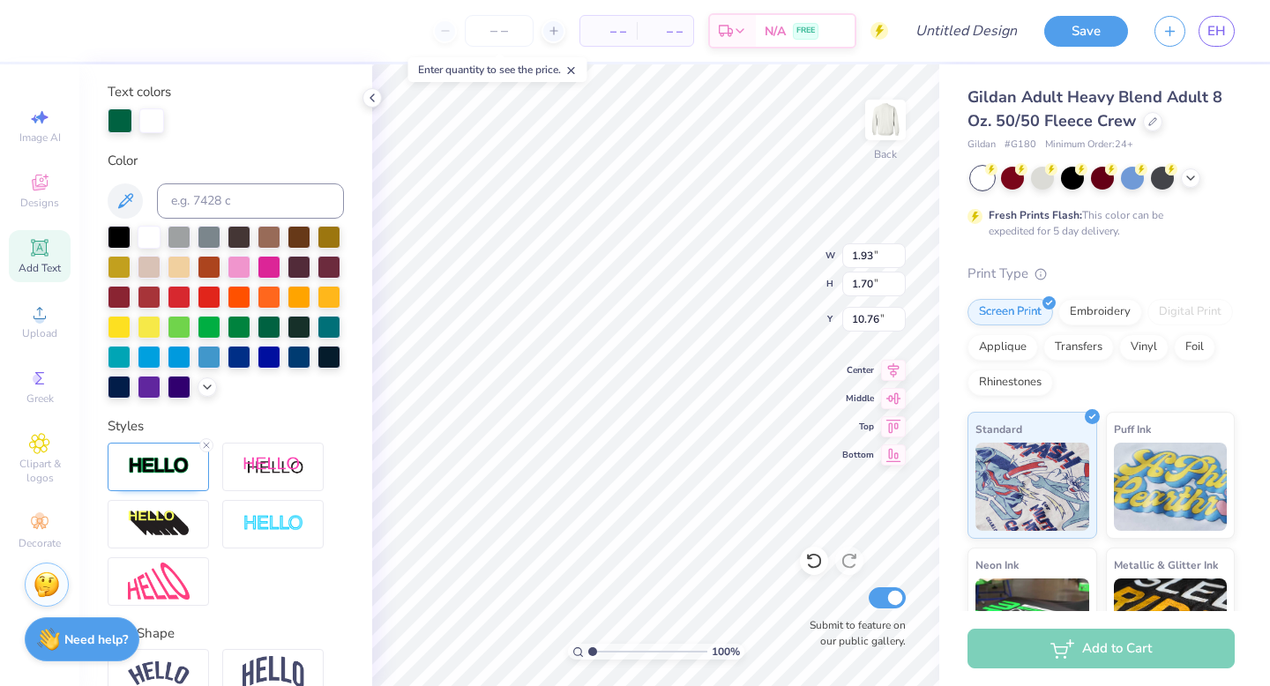
scroll to position [324, 0]
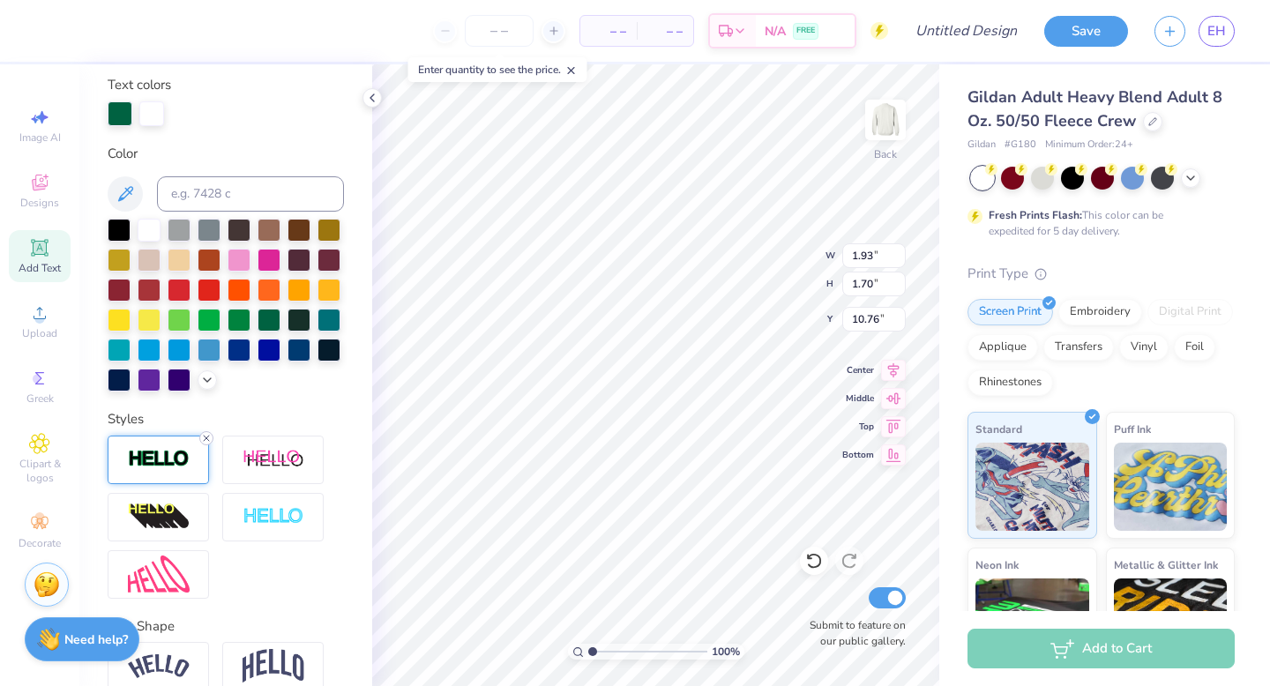
click at [208, 434] on icon at bounding box center [206, 438] width 11 height 11
type input "1.90"
type input "1.66"
type input "10.78"
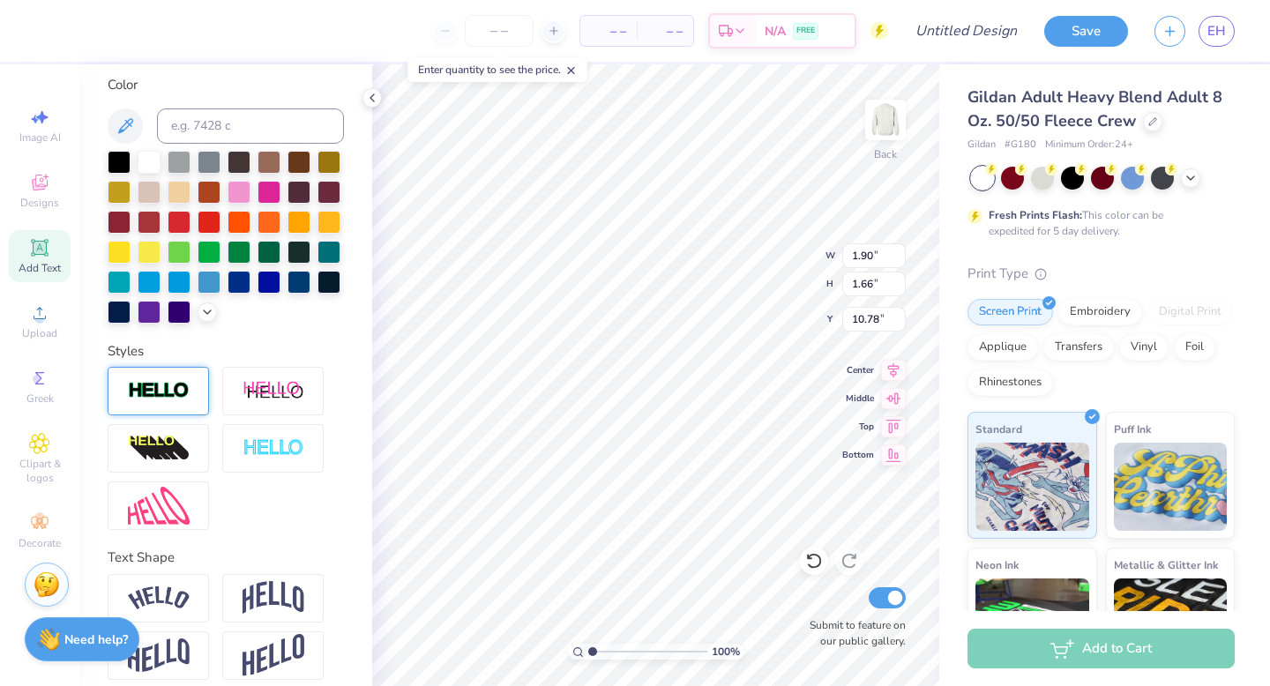
scroll to position [256, 0]
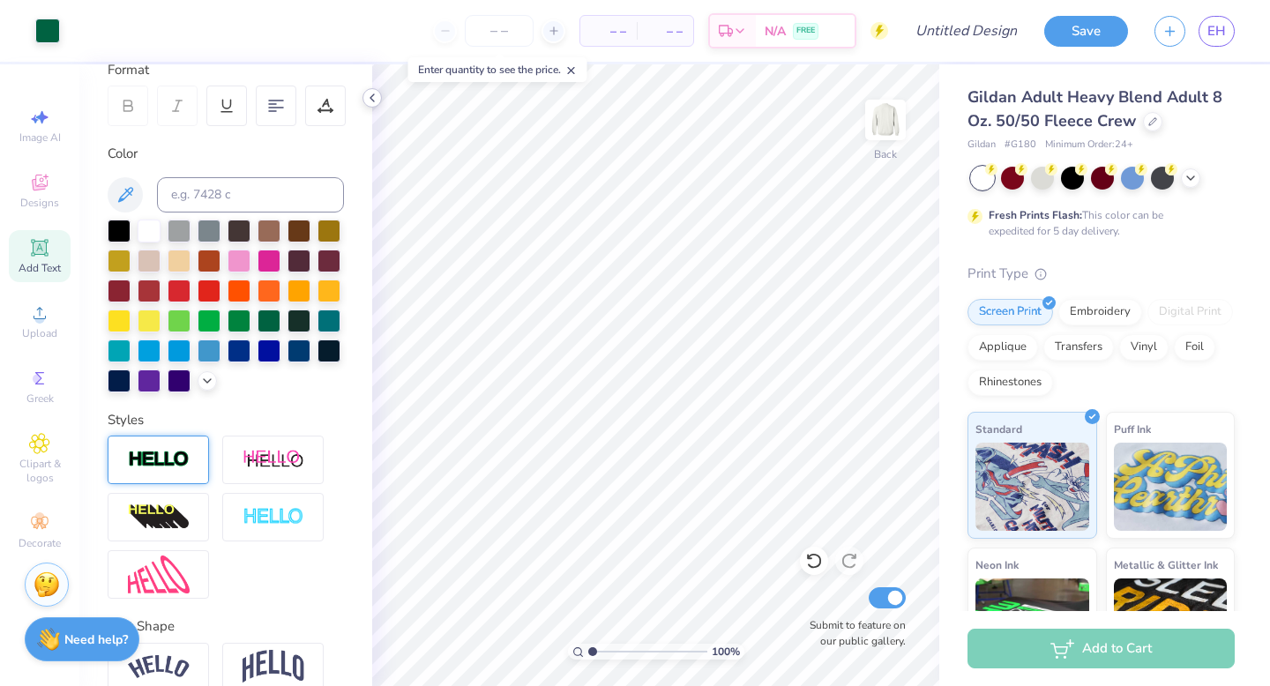
click at [373, 98] on icon at bounding box center [372, 98] width 14 height 14
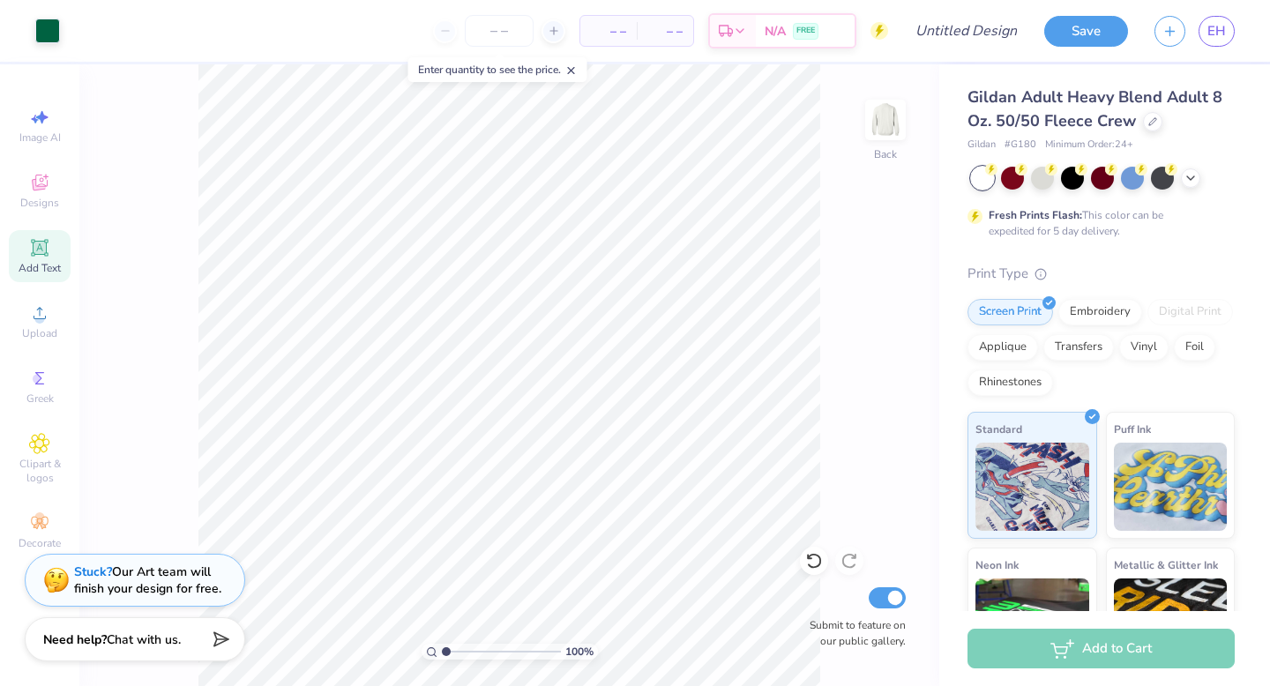
click at [53, 268] on span "Add Text" at bounding box center [40, 268] width 42 height 14
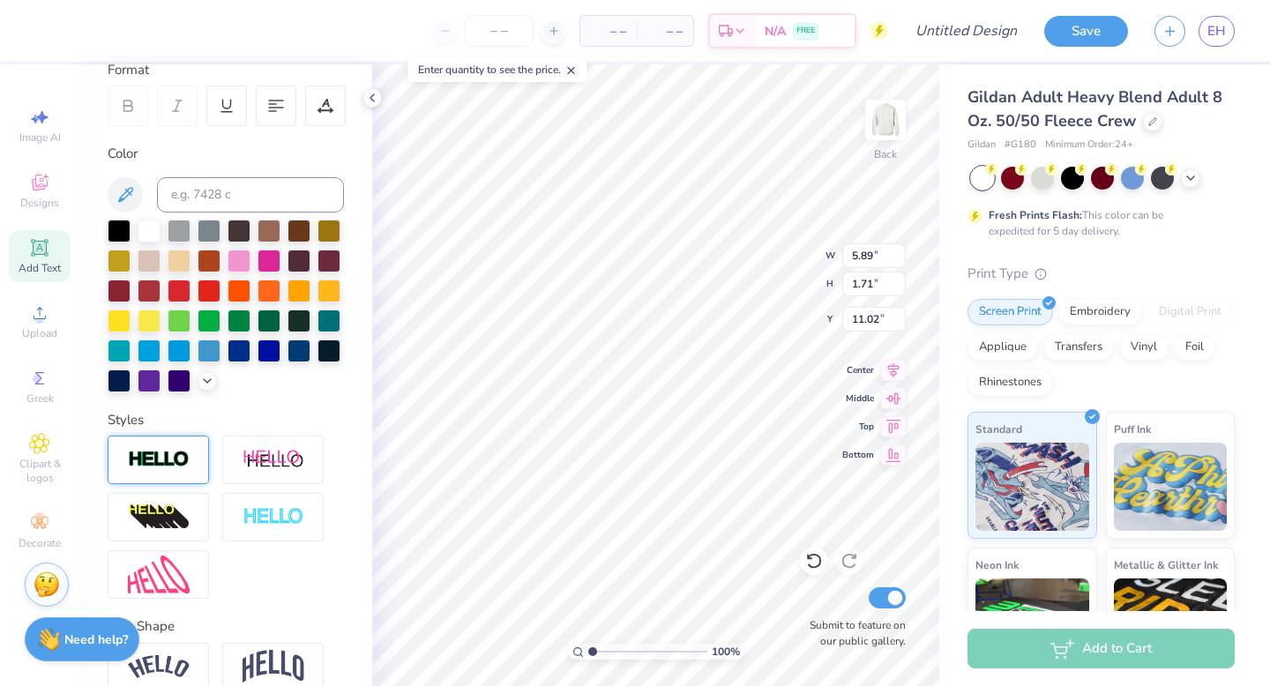
type input "3.00"
type textarea "T"
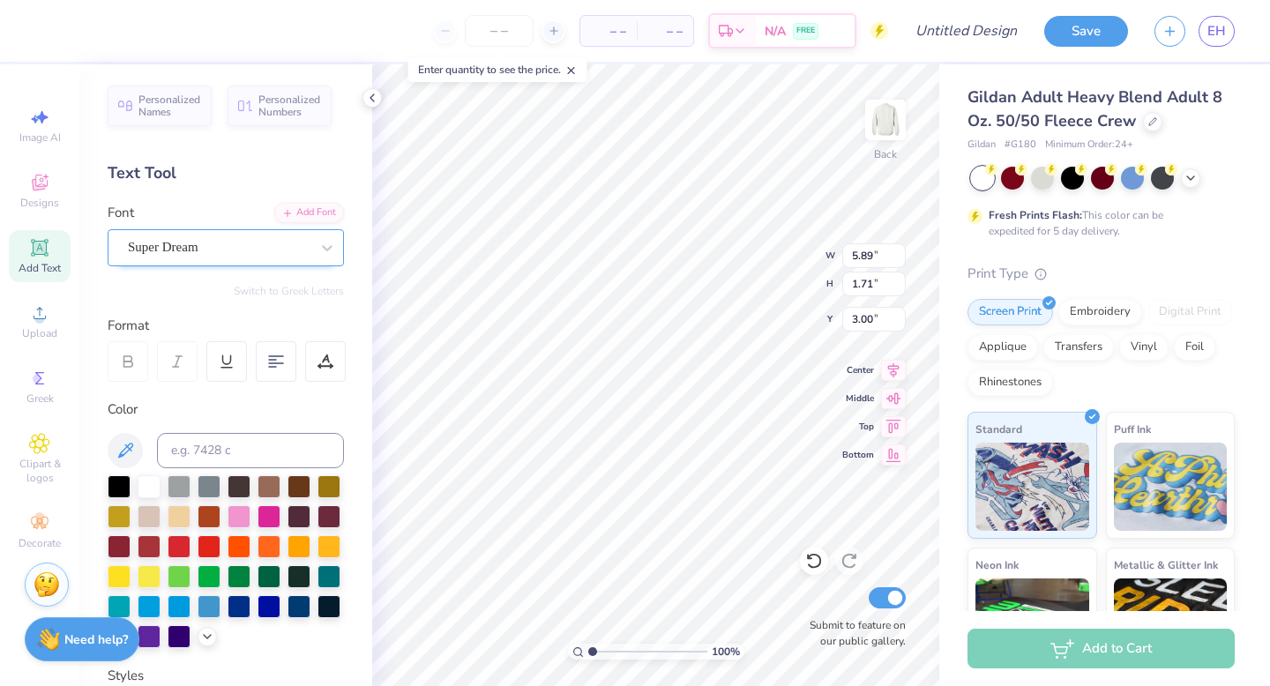
type textarea "CAMP"
click at [243, 242] on div "Super Dream" at bounding box center [218, 247] width 185 height 27
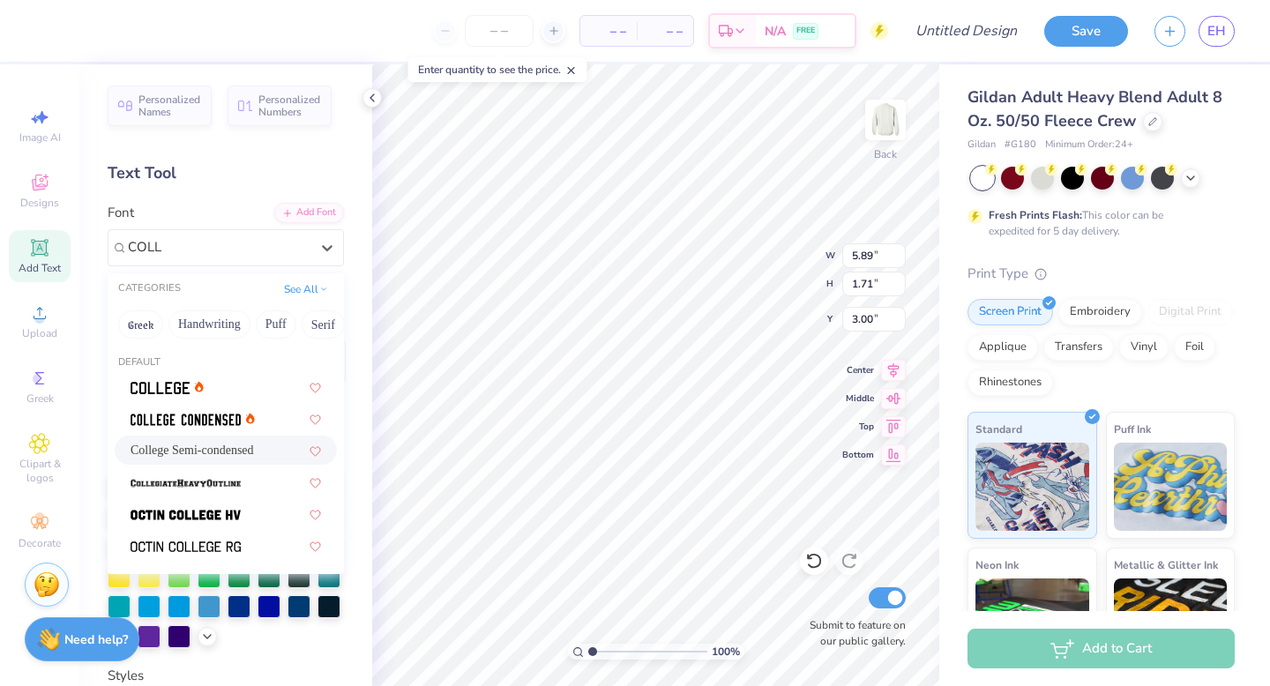
click at [227, 444] on span "College Semi-condensed" at bounding box center [192, 450] width 123 height 19
type input "COLL"
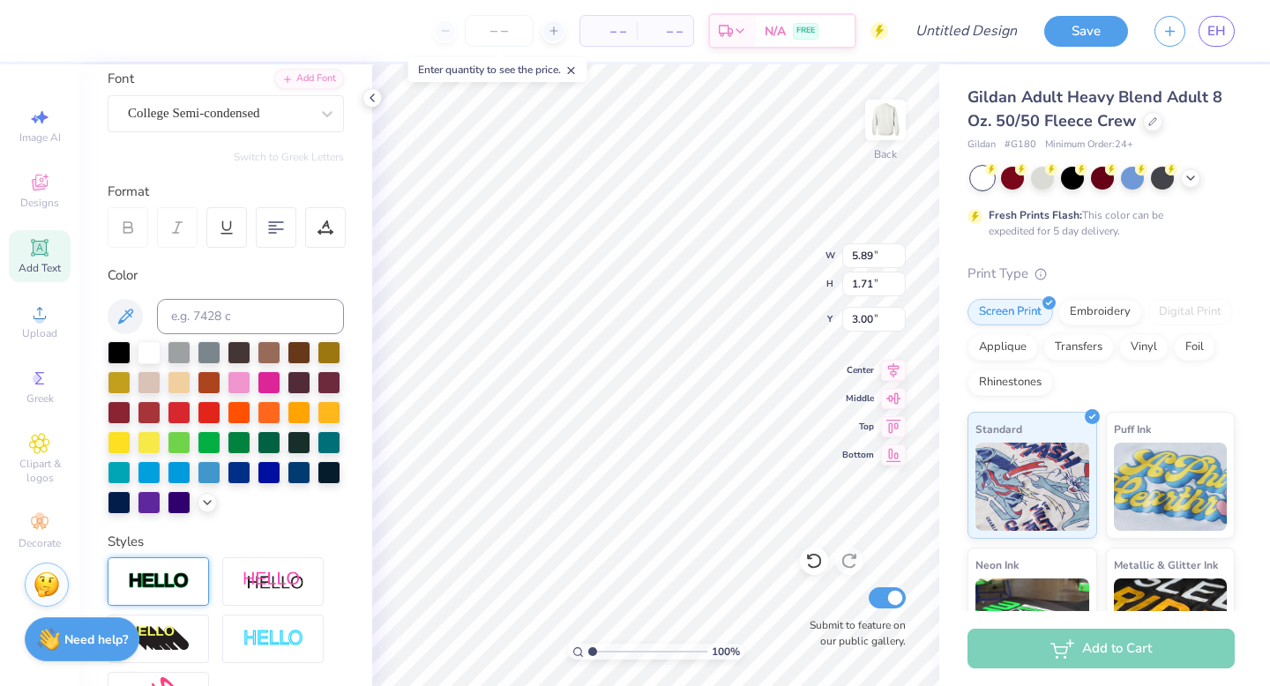
scroll to position [166, 0]
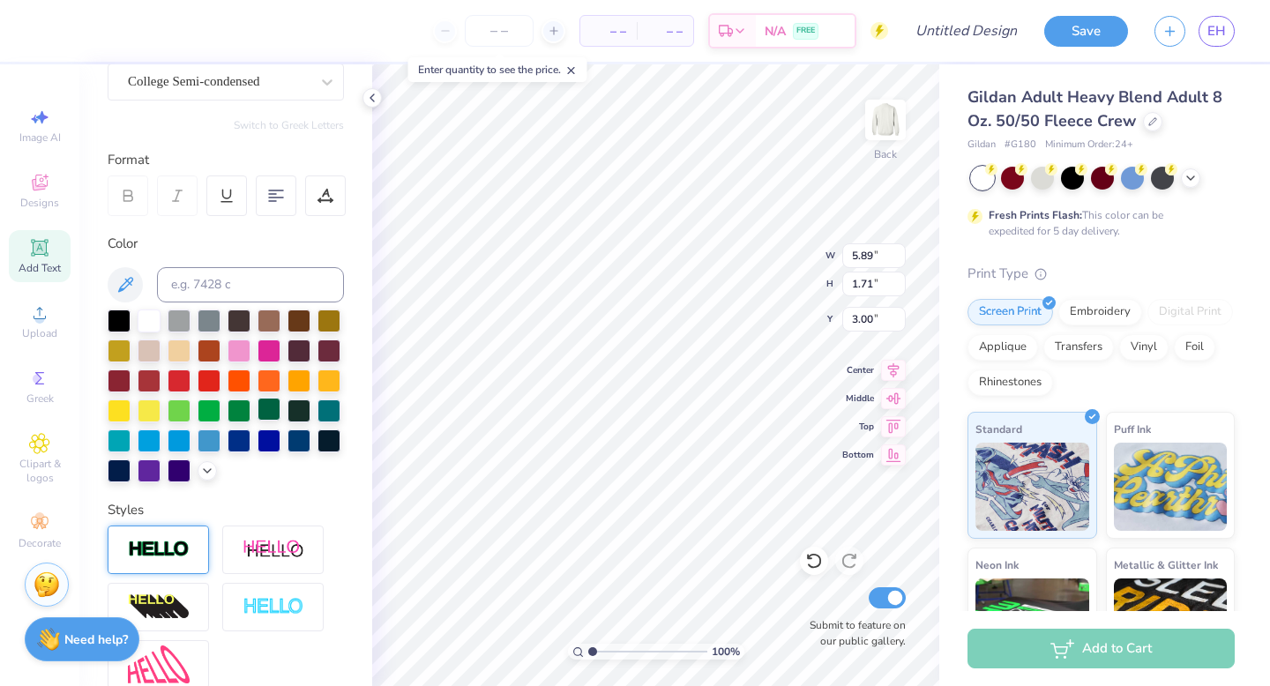
click at [265, 419] on div at bounding box center [268, 409] width 23 height 23
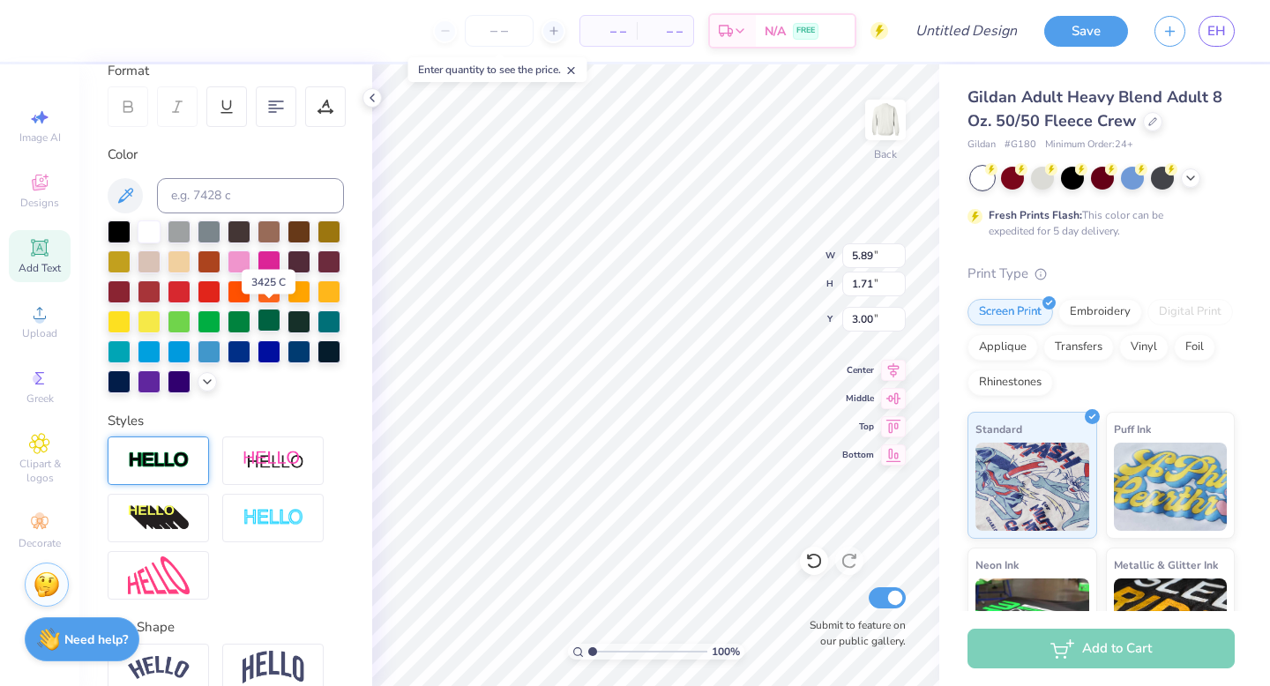
scroll to position [260, 0]
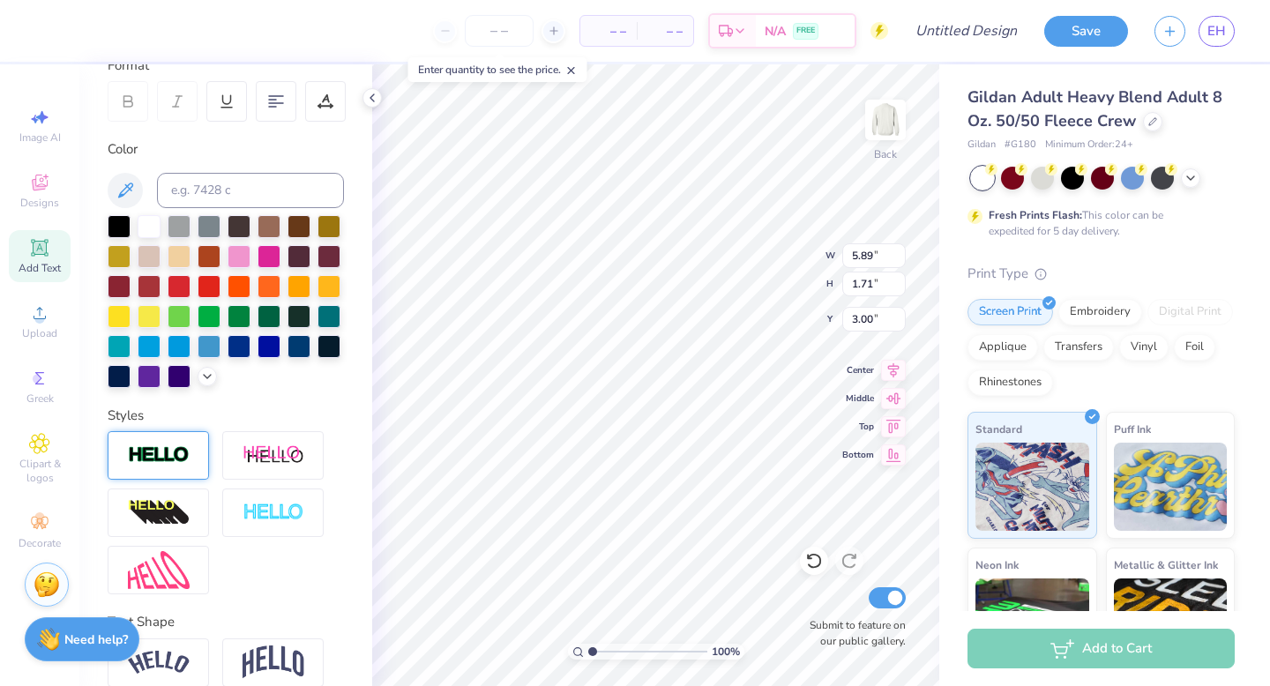
click at [175, 444] on div at bounding box center [158, 455] width 101 height 48
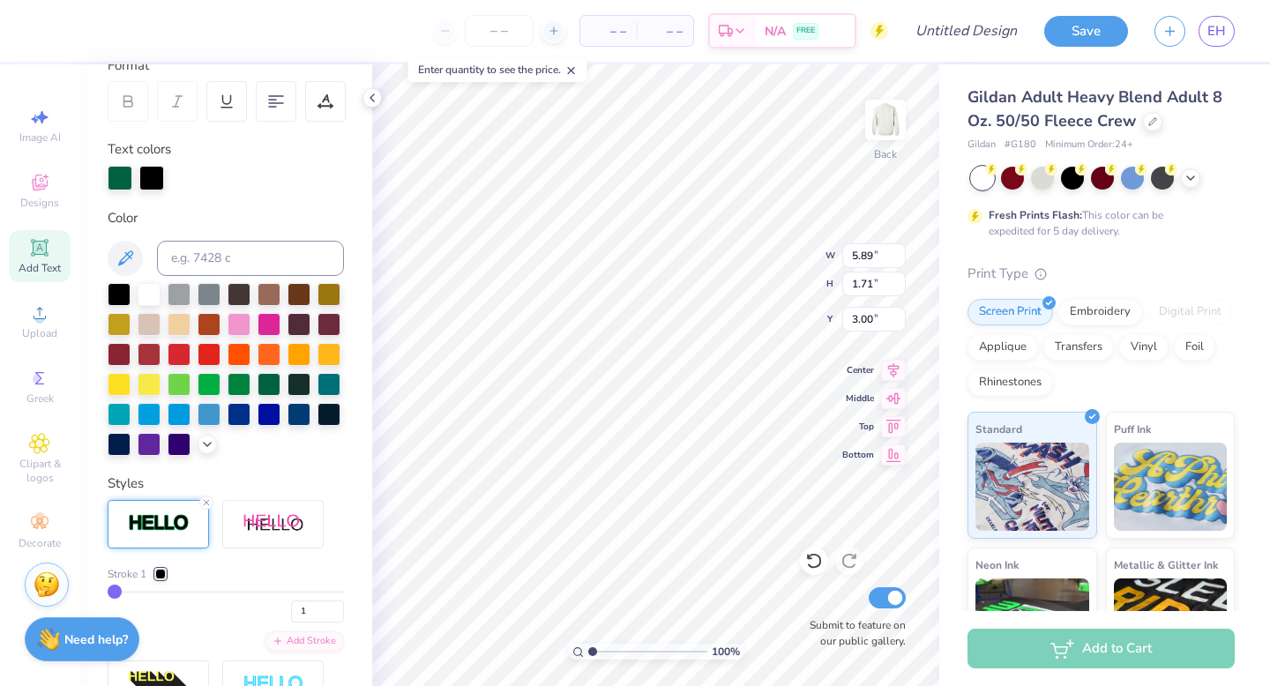
click at [160, 571] on div at bounding box center [160, 574] width 11 height 11
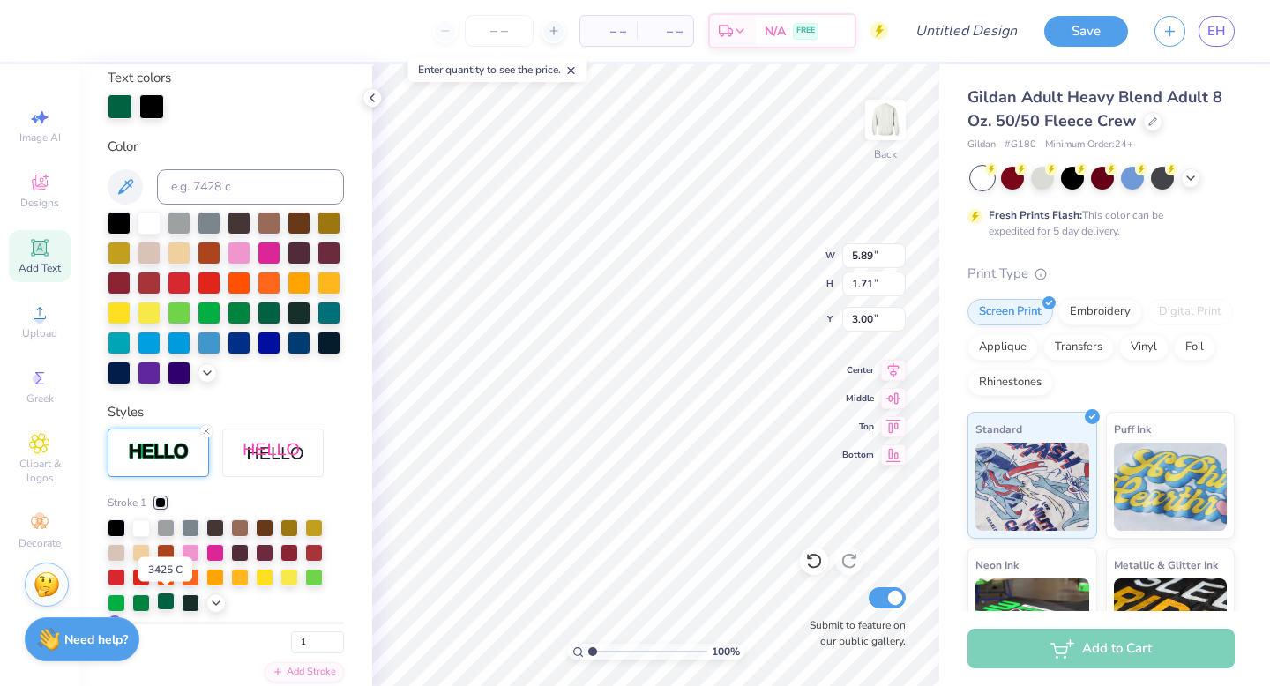
click at [163, 604] on div at bounding box center [166, 602] width 18 height 18
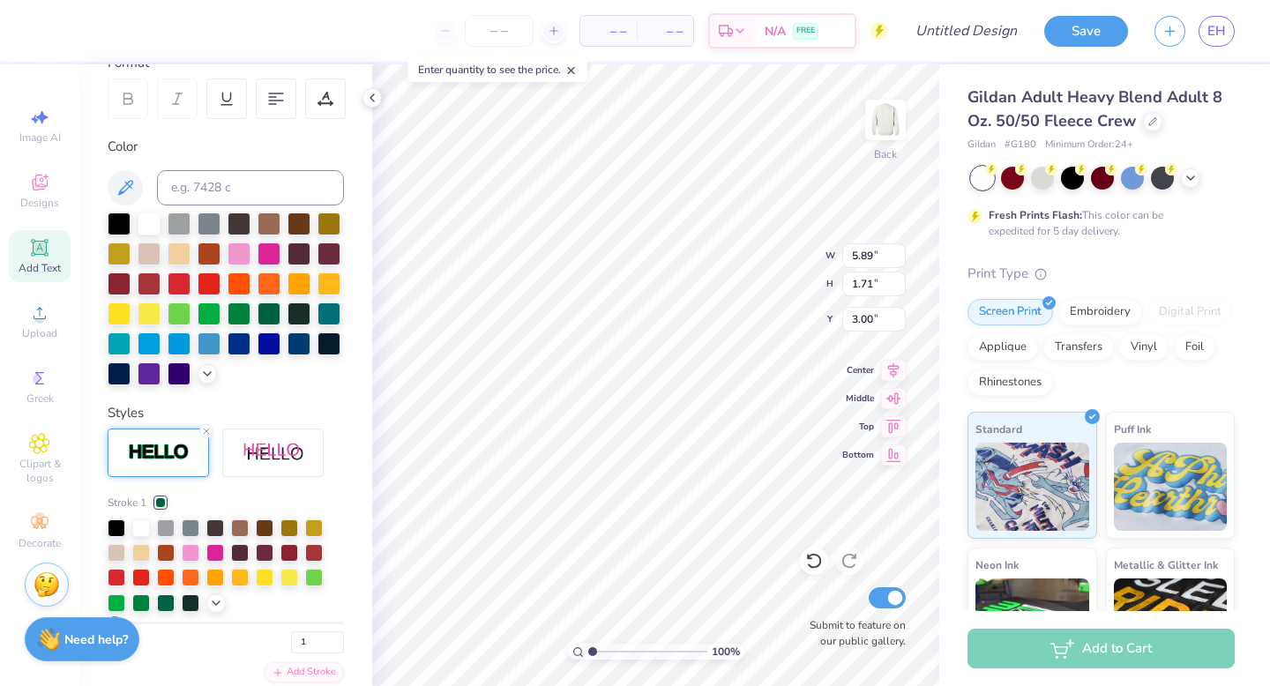
scroll to position [0, 1]
type input "9.45"
type input "8.34"
type input "5.08"
type input "1.88"
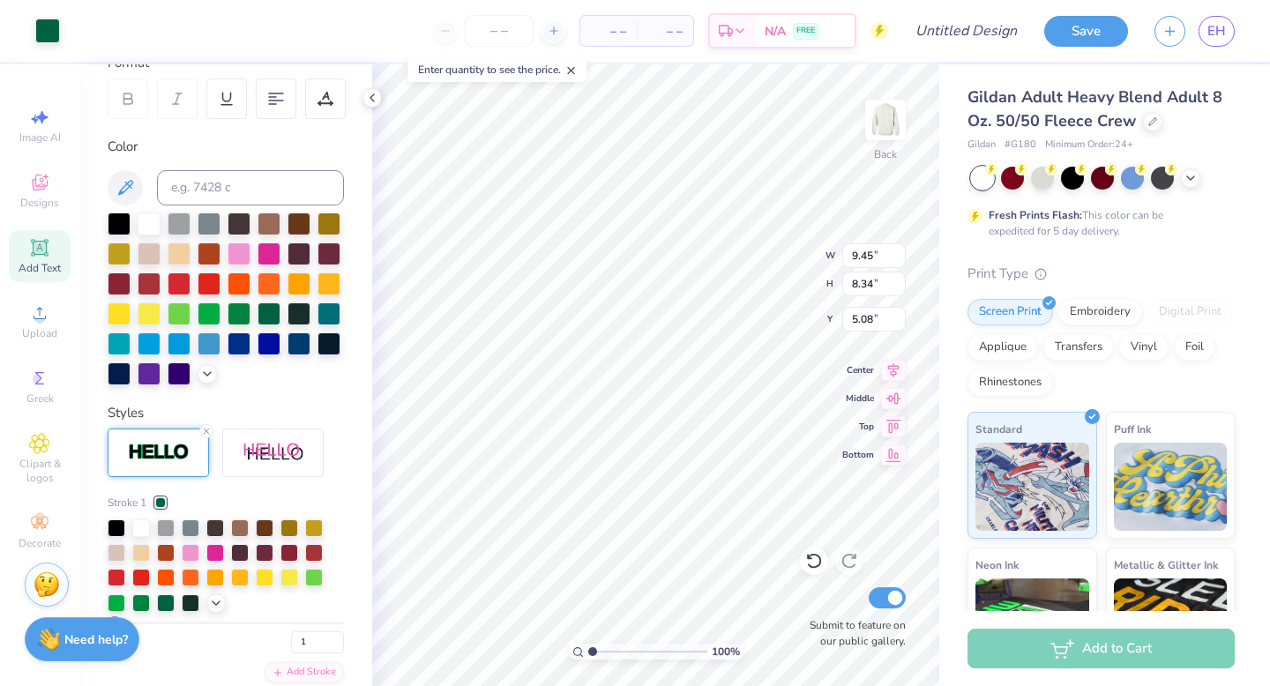
type input "1.70"
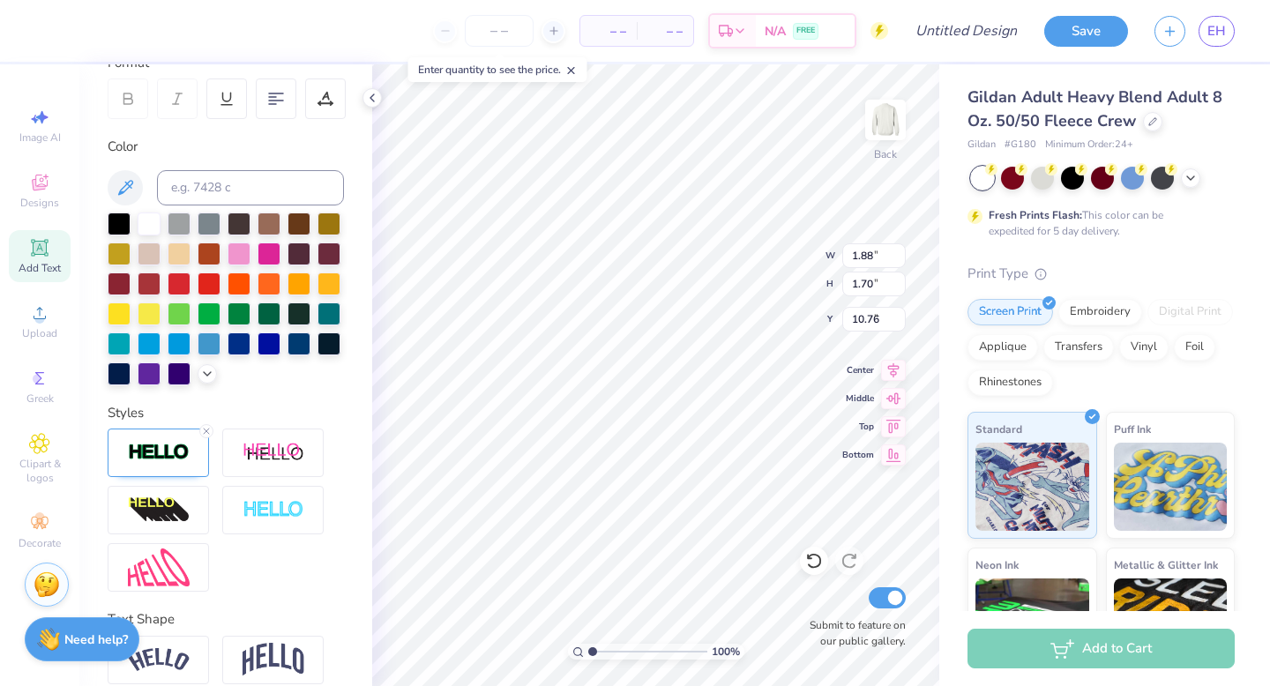
type input "9.25"
type input "1.90"
type input "1.66"
type input "9.25"
type input "1.88"
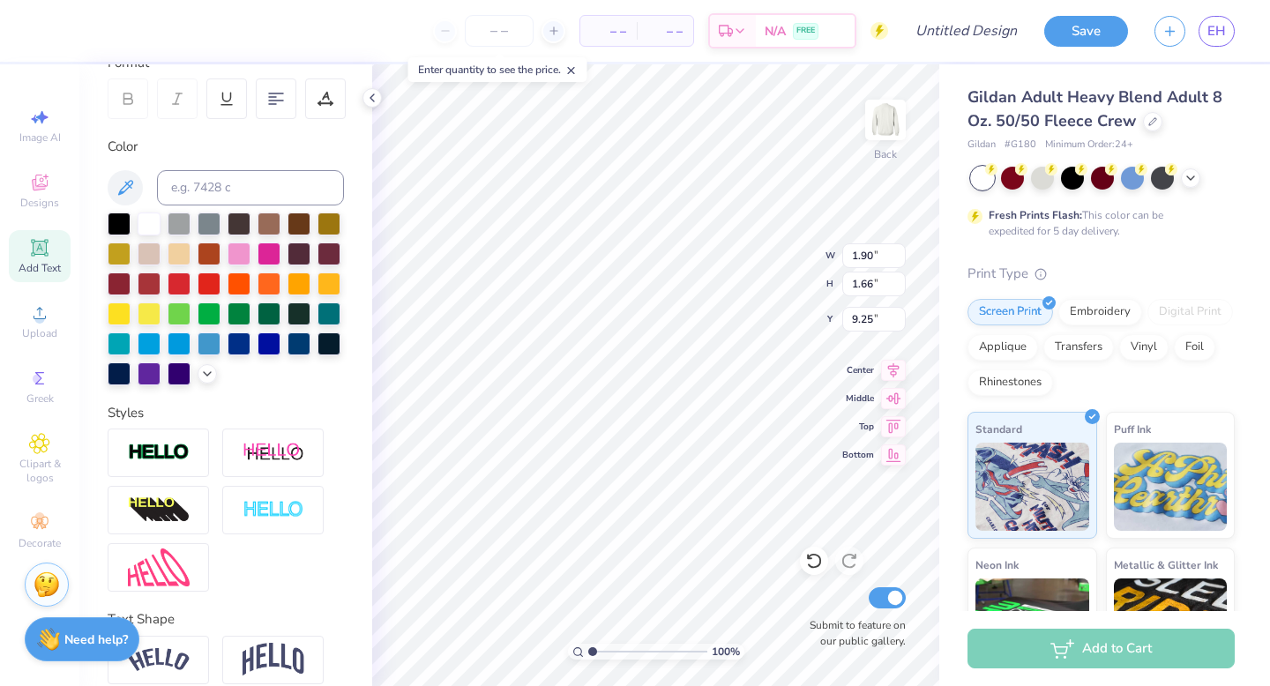
type input "1.70"
type input "9.23"
type input "1.90"
type input "1.66"
type input "9.26"
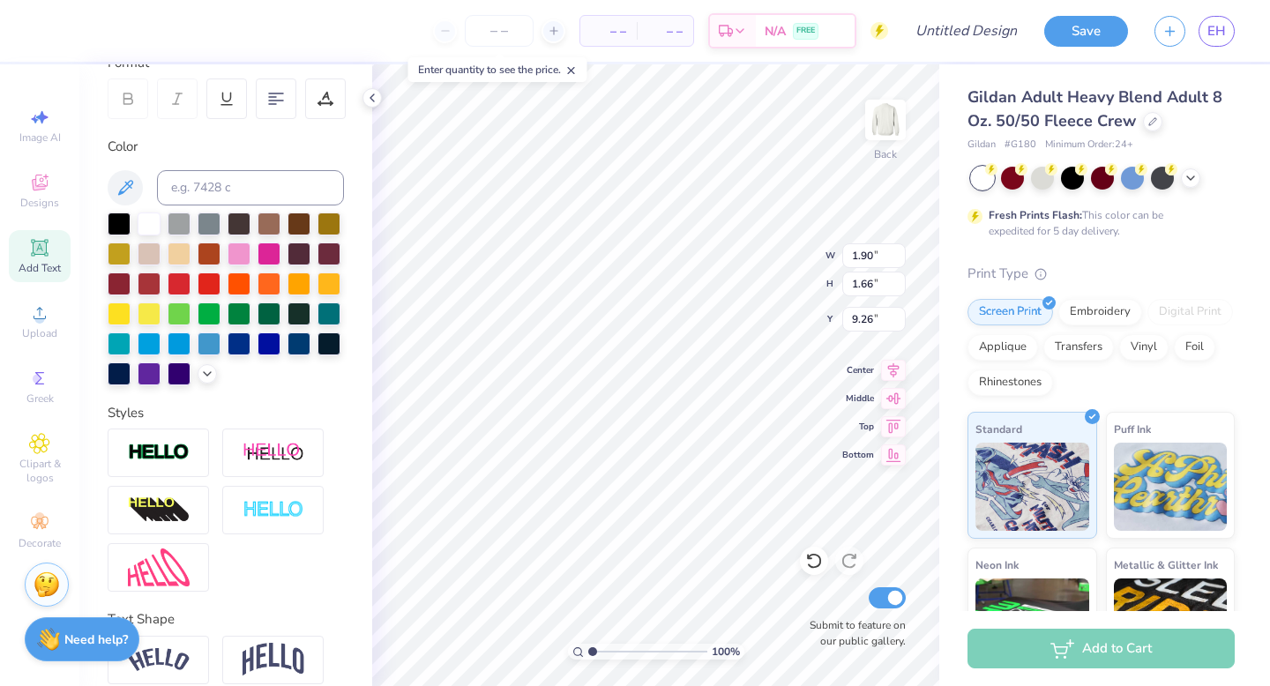
type input "9.45"
type input "8.34"
type input "5.08"
type input "1.88"
type input "1.70"
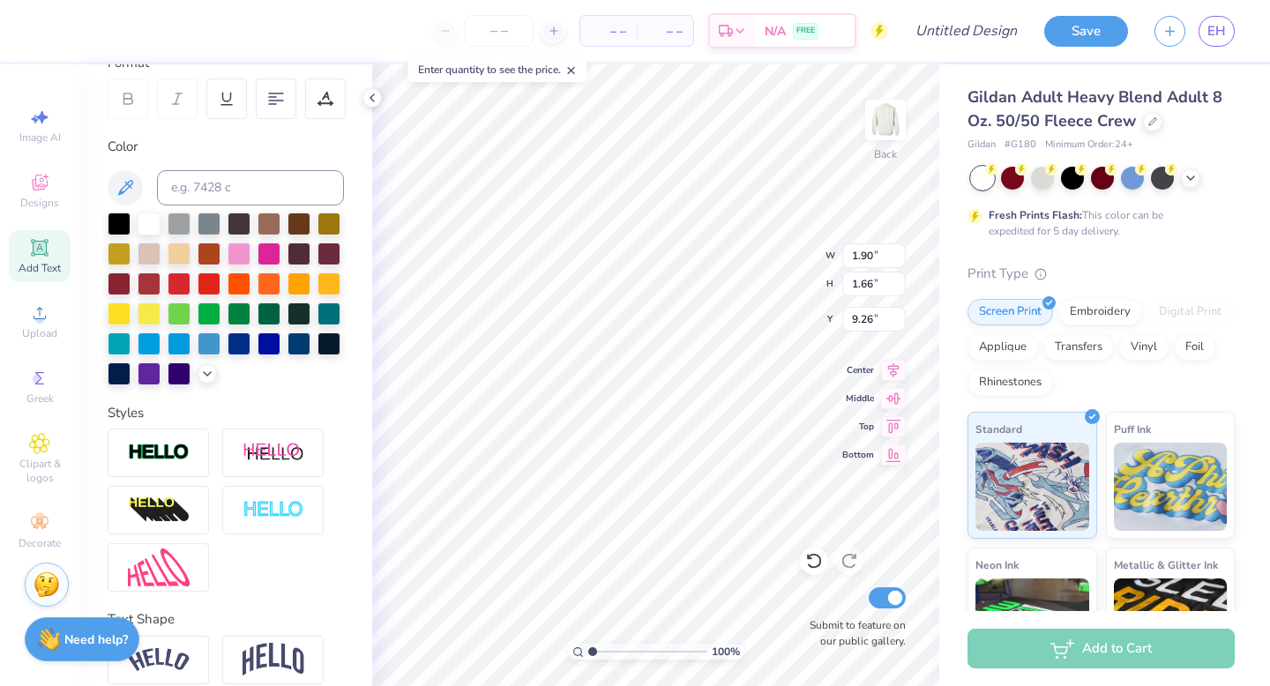
type input "9.23"
type input "1.90"
type input "1.66"
type input "9.26"
click at [375, 99] on icon at bounding box center [372, 98] width 14 height 14
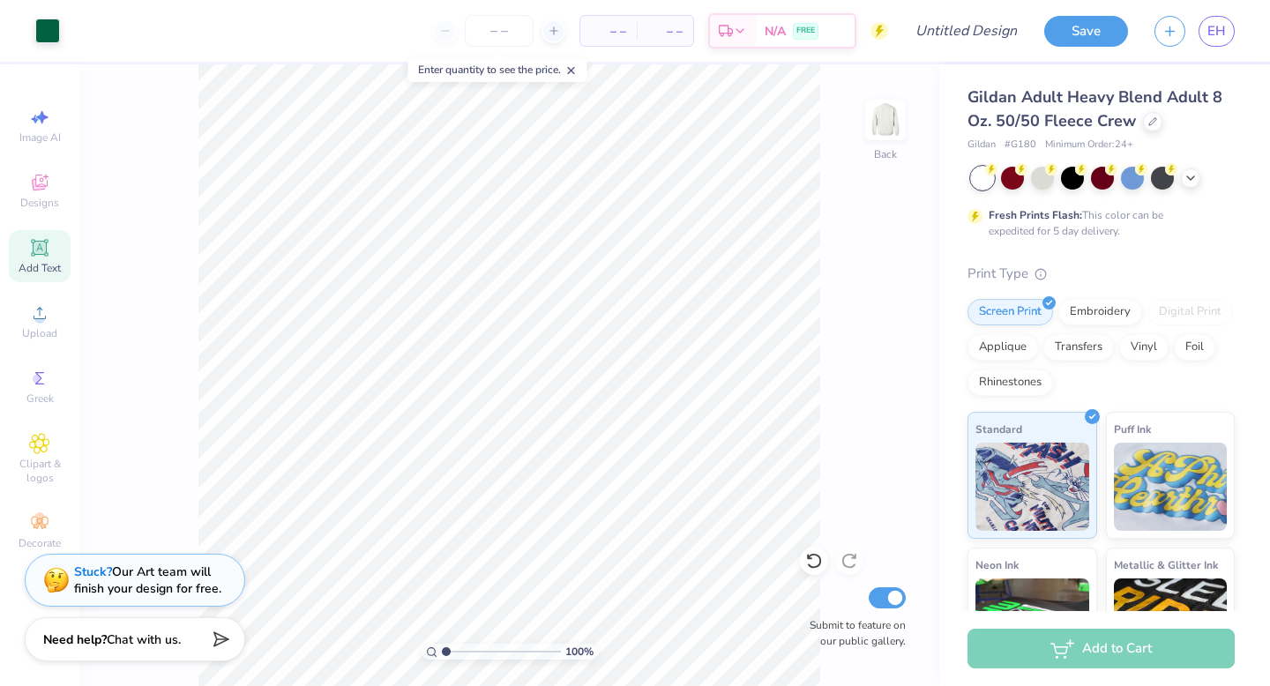
click at [53, 265] on span "Add Text" at bounding box center [40, 268] width 42 height 14
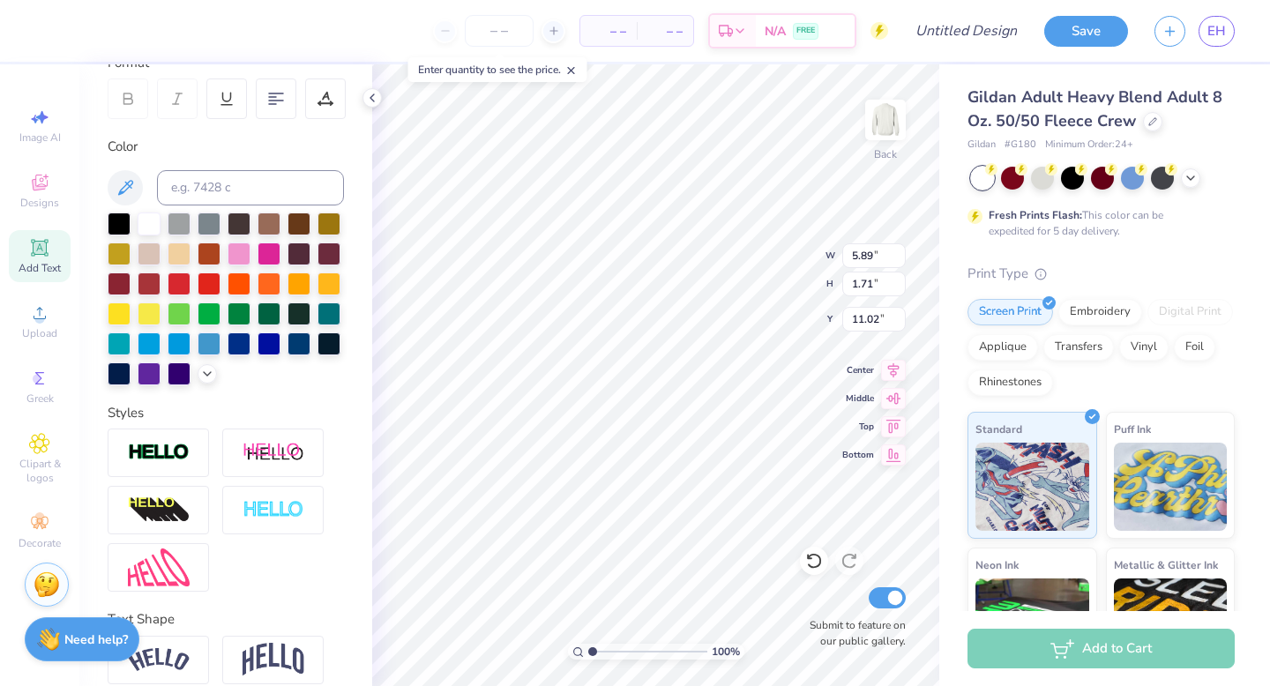
type input "14.09"
type textarea "T"
type textarea "GPHI JOE"
click at [276, 312] on div at bounding box center [268, 312] width 23 height 23
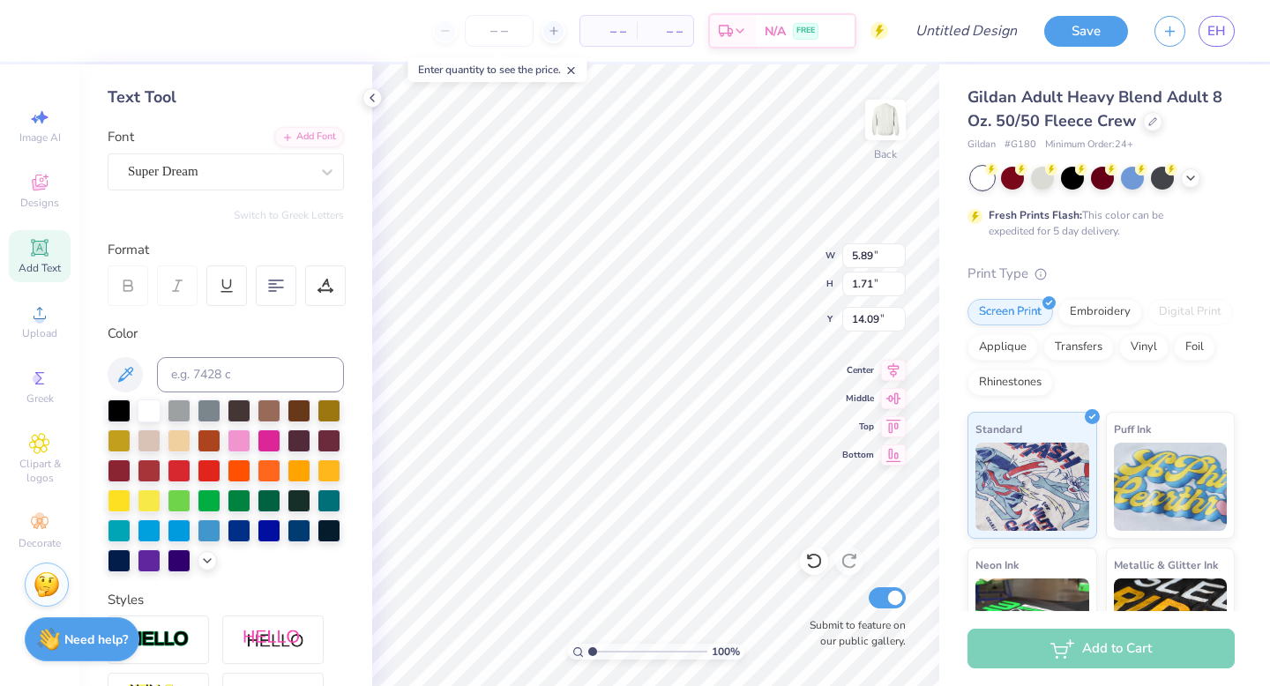
scroll to position [50, 0]
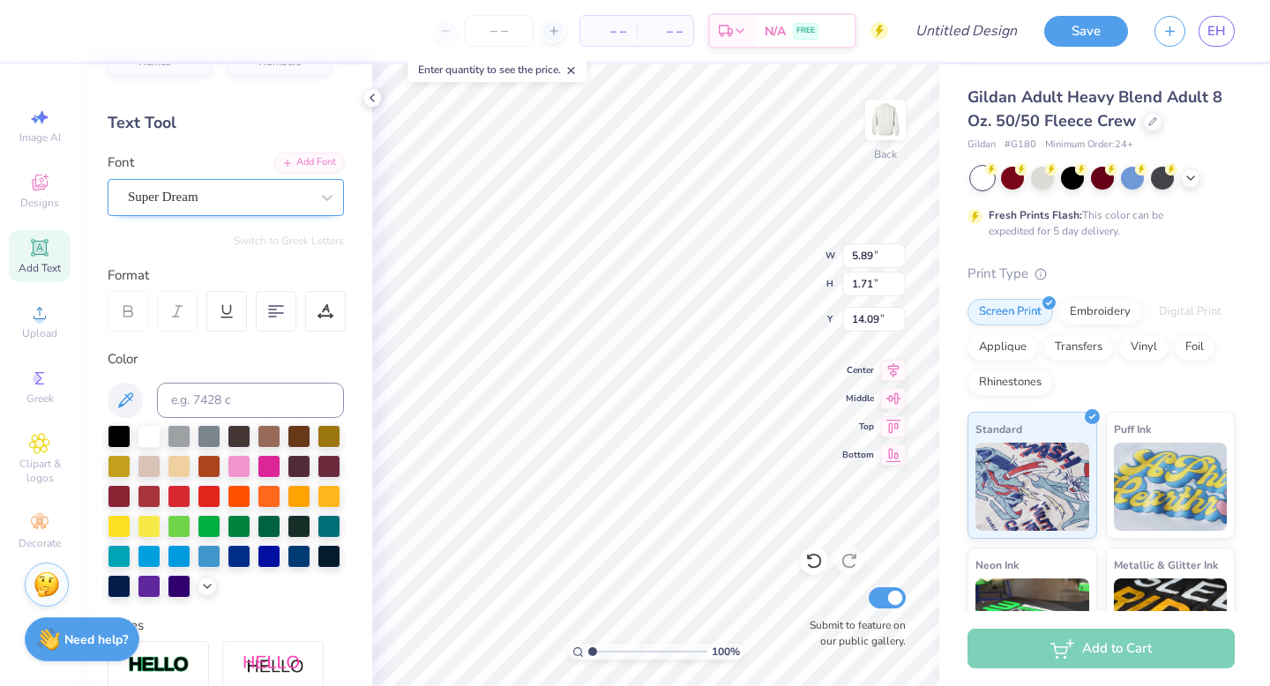
click at [246, 185] on div at bounding box center [219, 197] width 182 height 24
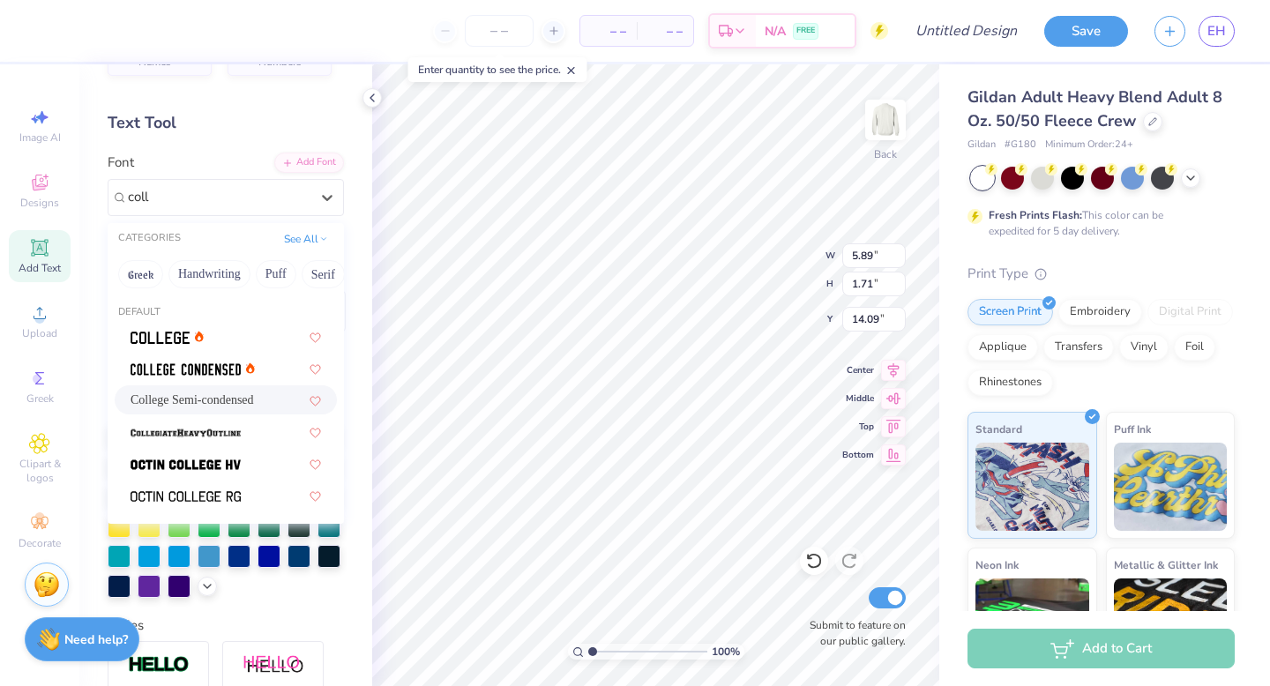
click at [218, 400] on span "College Semi-condensed" at bounding box center [192, 400] width 123 height 19
type input "coll"
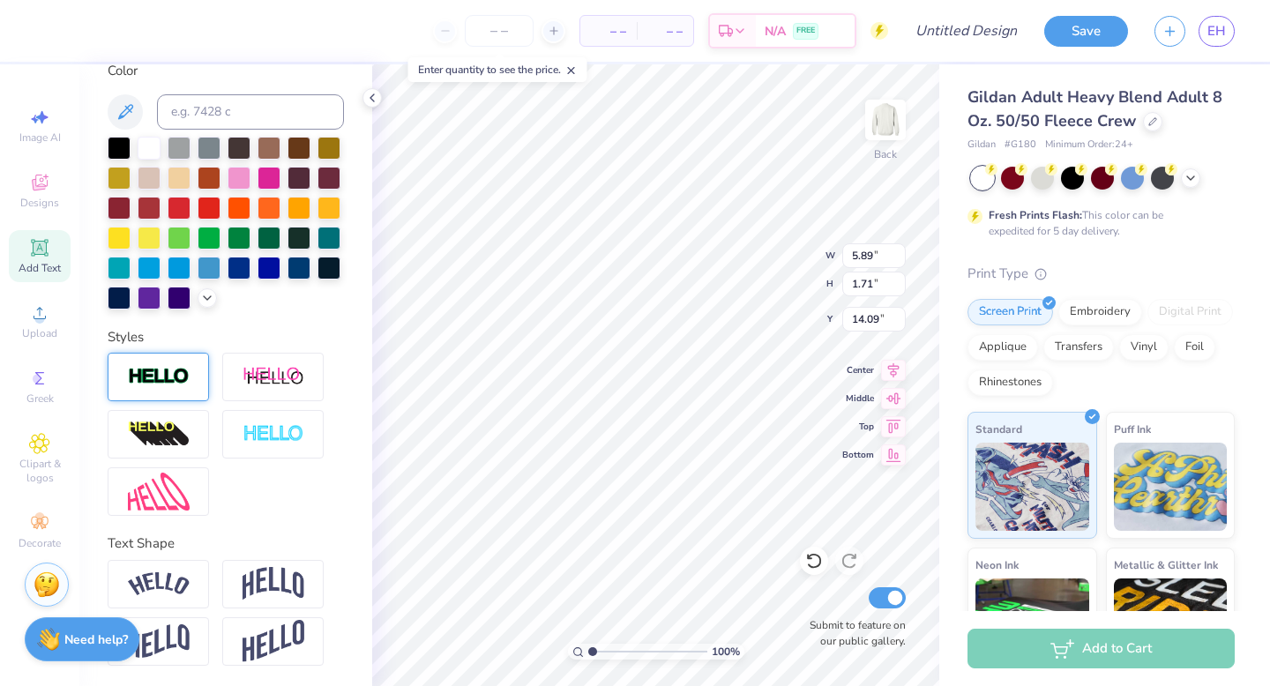
click at [170, 383] on img at bounding box center [159, 377] width 62 height 20
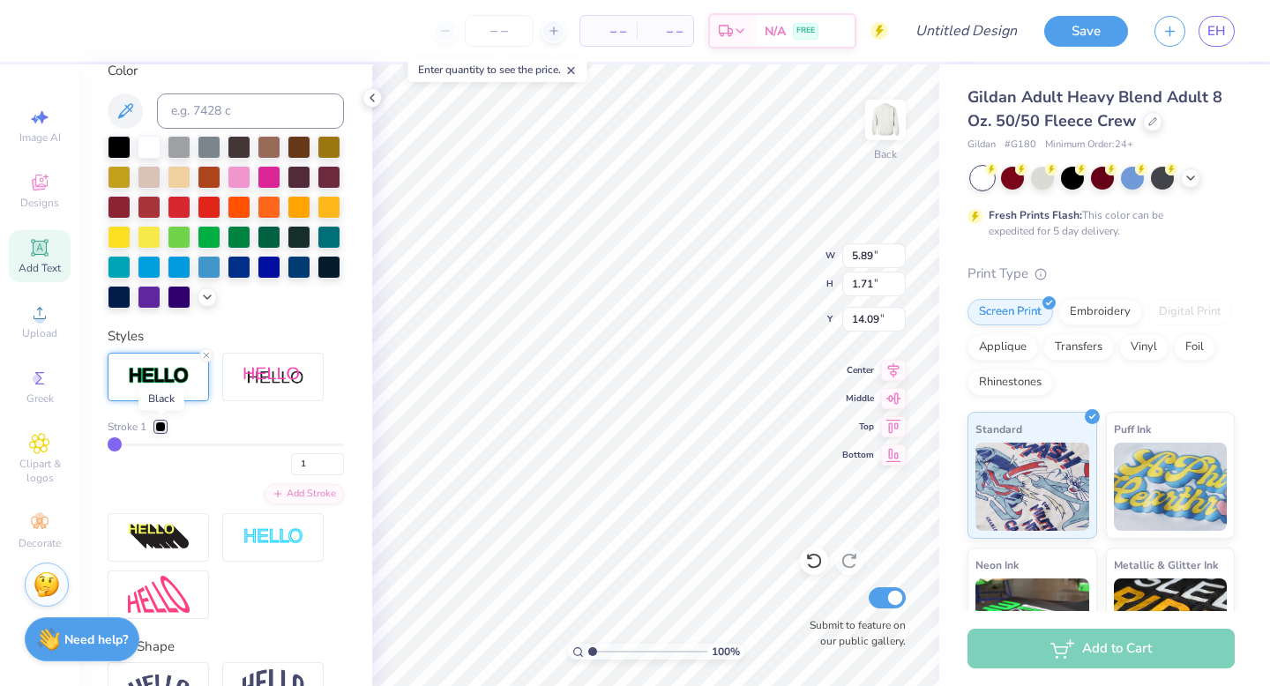
click at [160, 427] on div at bounding box center [160, 426] width 11 height 11
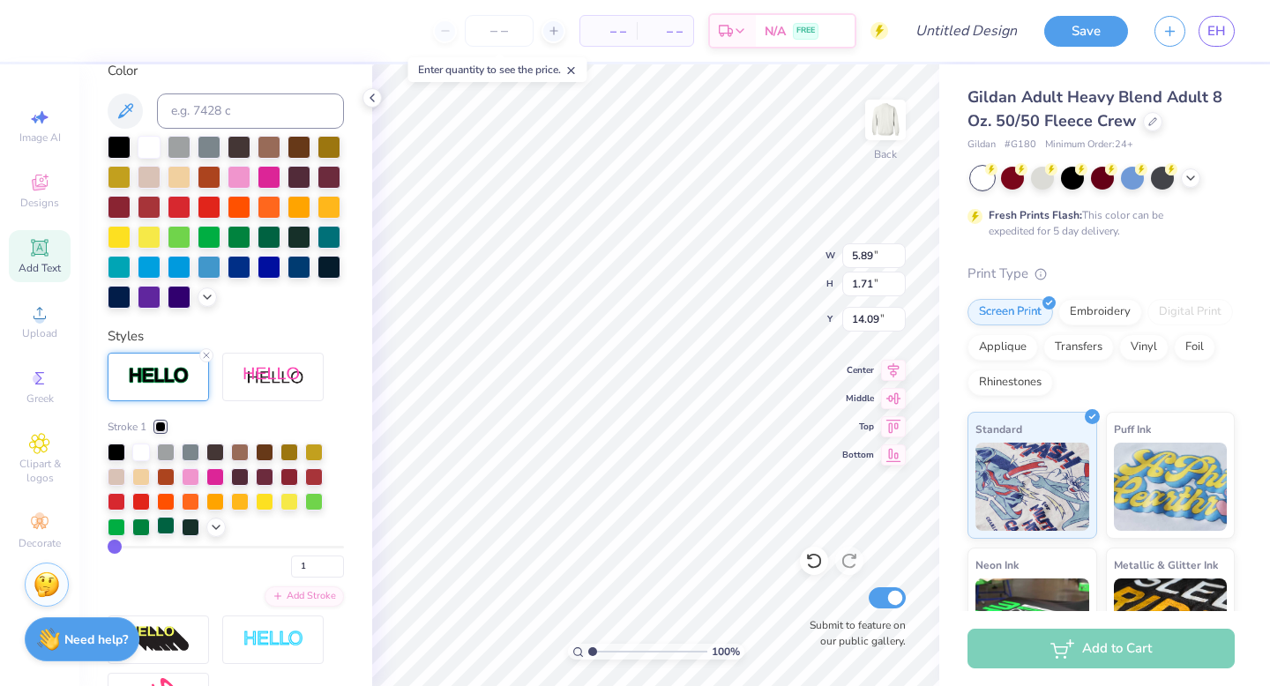
click at [165, 527] on div at bounding box center [166, 526] width 18 height 18
type input "9.45"
type input "8.34"
type input "5.08"
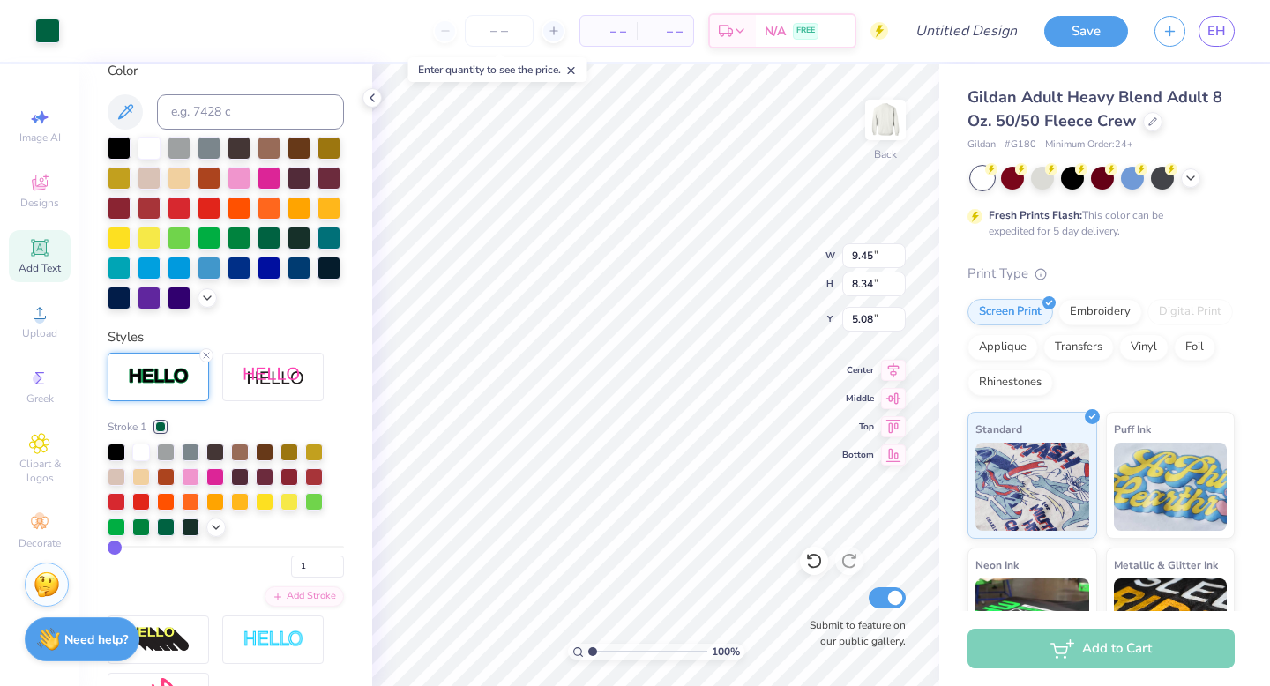
type input "8.36"
type input "1.70"
type input "14.10"
type input "6.38"
type input "1.30"
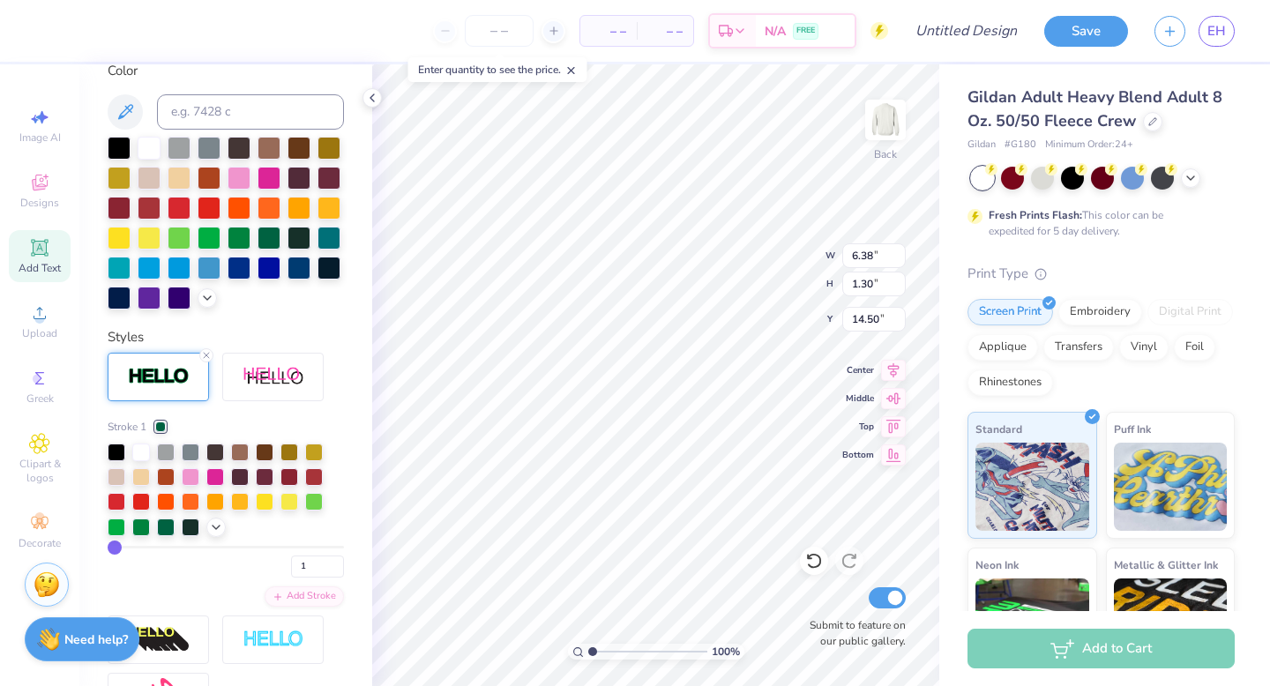
type input "13.95"
click at [379, 98] on div at bounding box center [371, 97] width 19 height 19
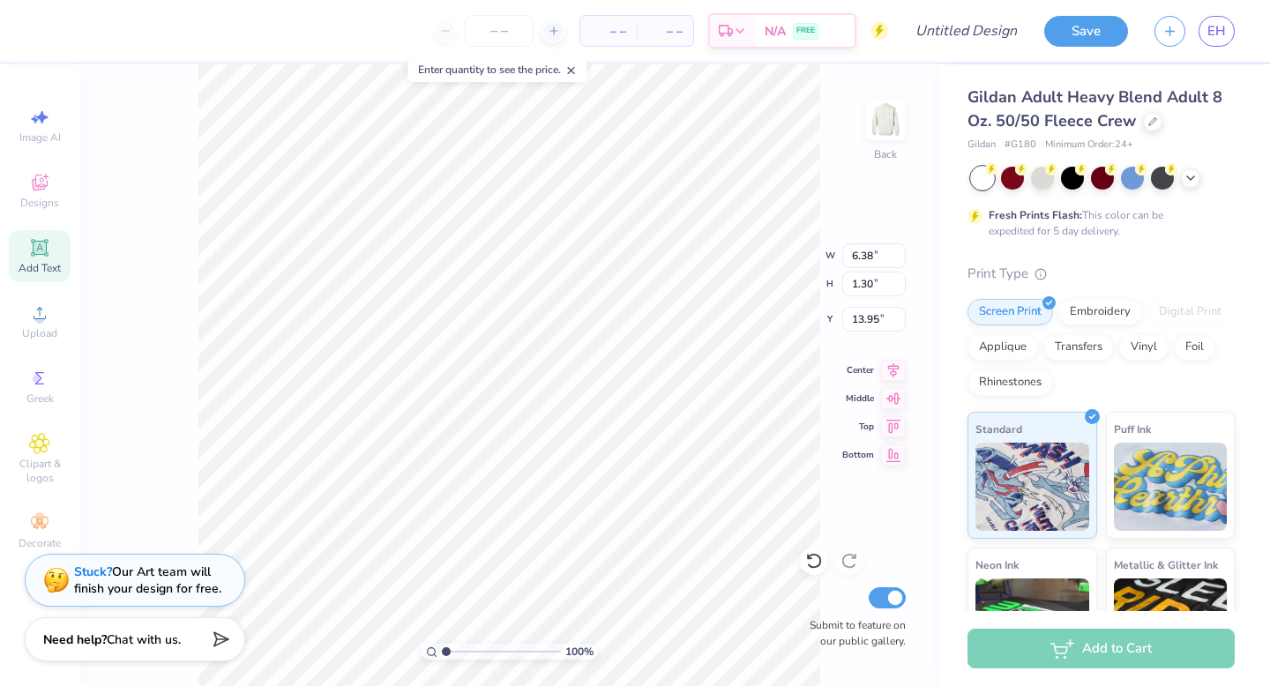
click at [45, 235] on div "Add Text" at bounding box center [40, 256] width 62 height 52
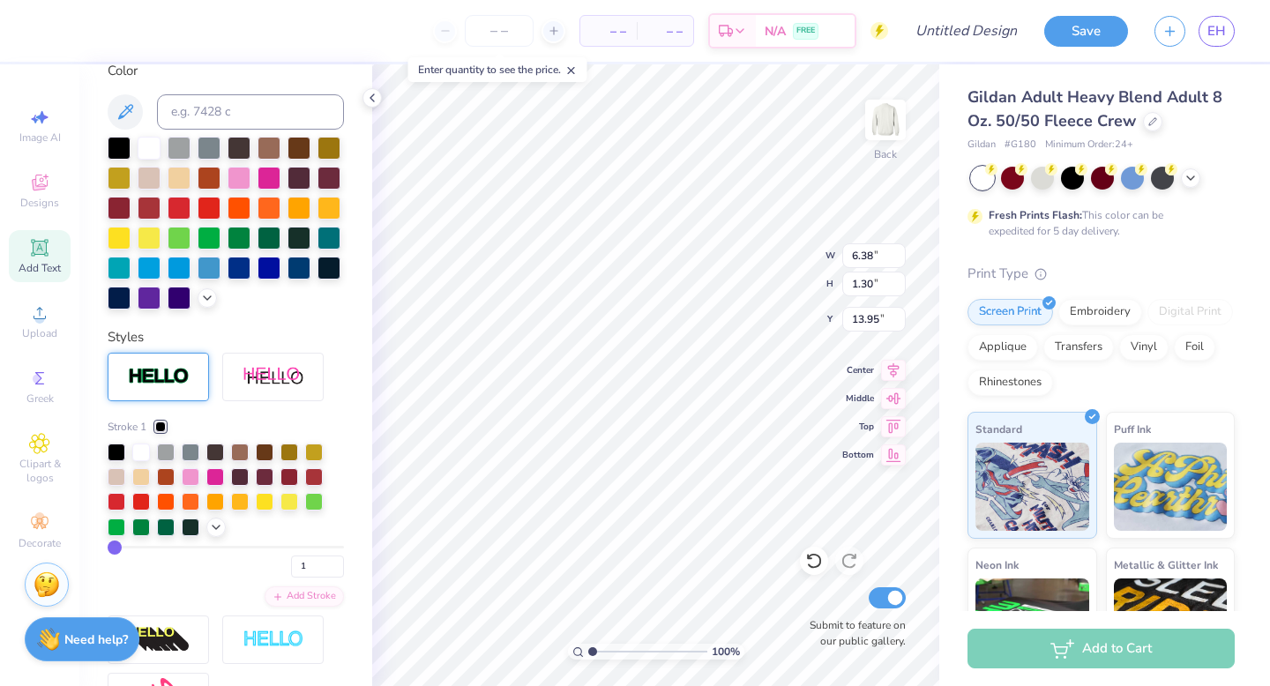
type input "5.89"
type input "1.71"
type input "11.02"
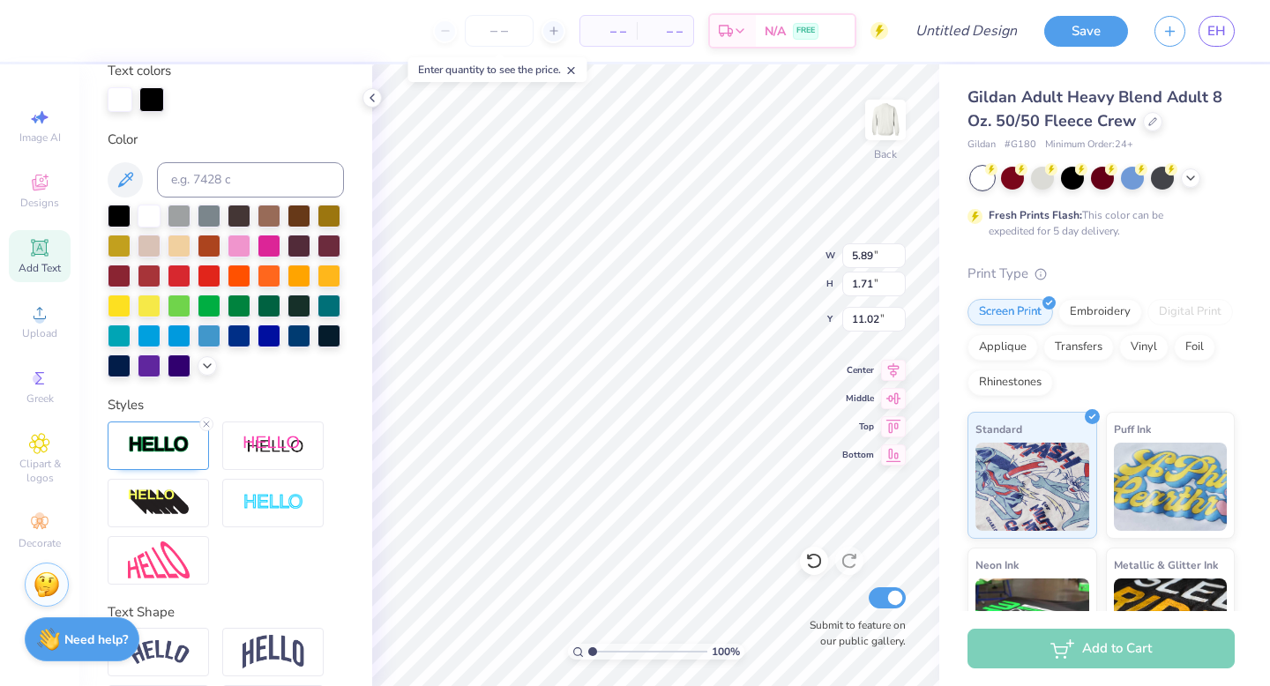
type input "5.93"
type input "1.74"
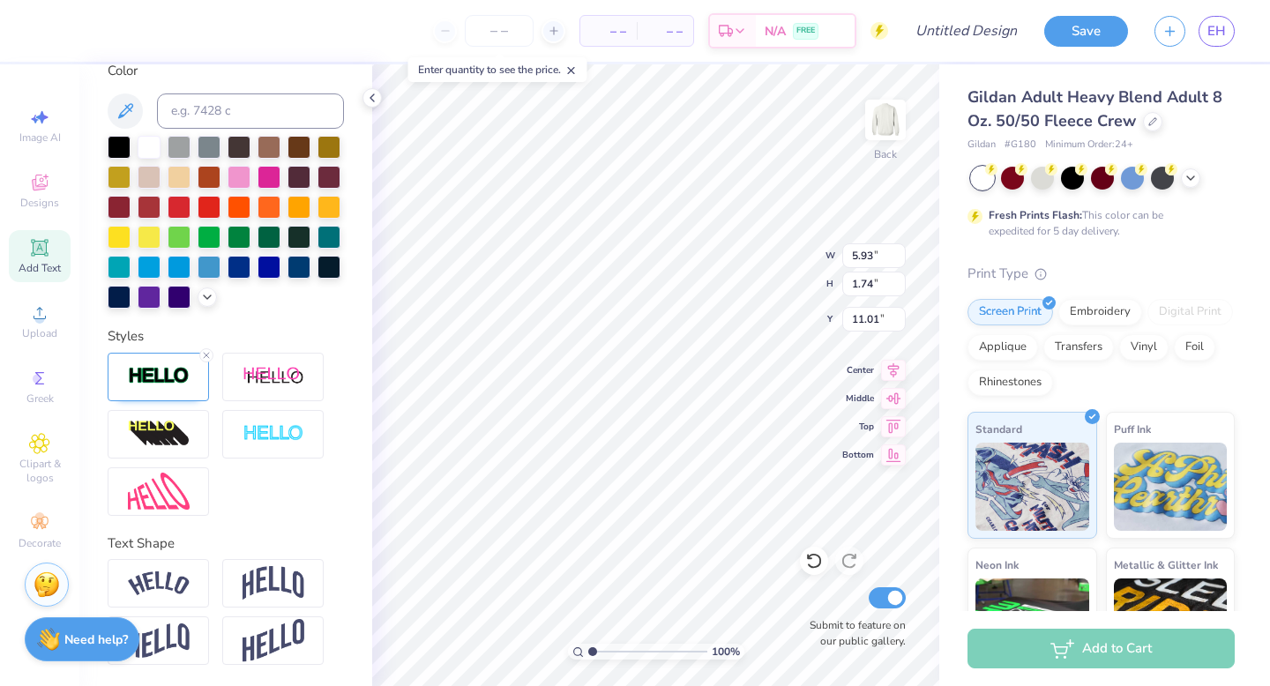
type input "15.77"
type textarea "T"
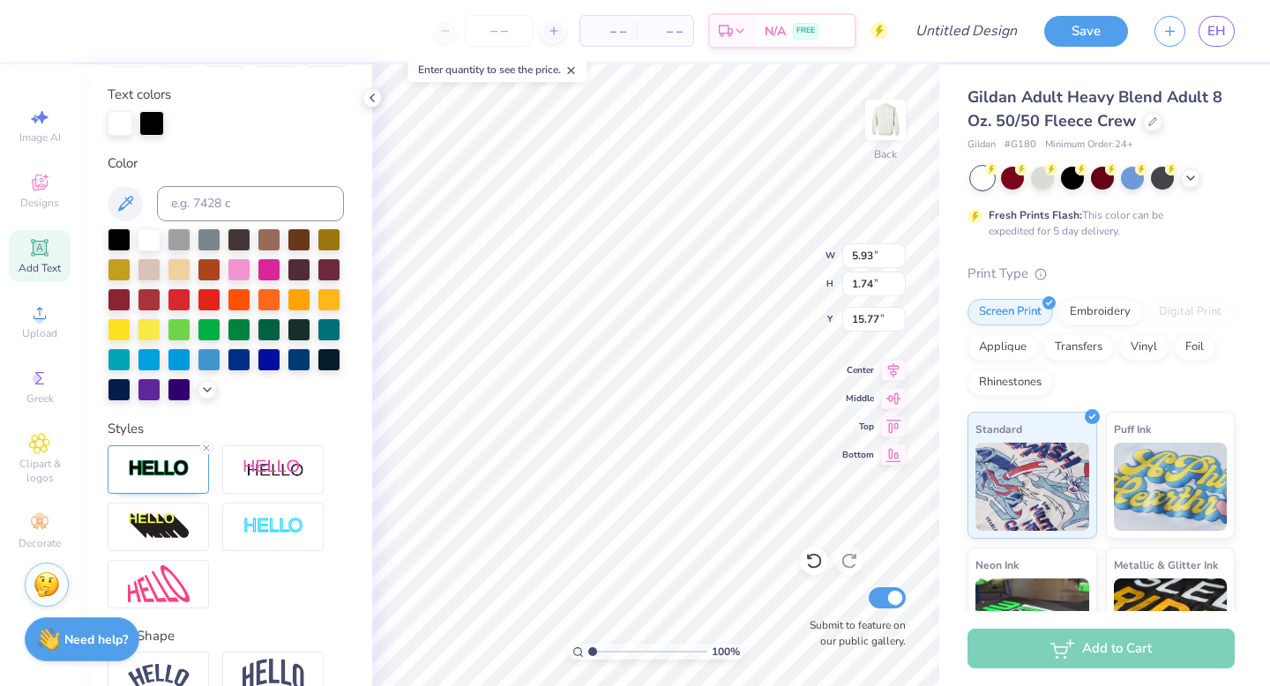
scroll to position [262, 0]
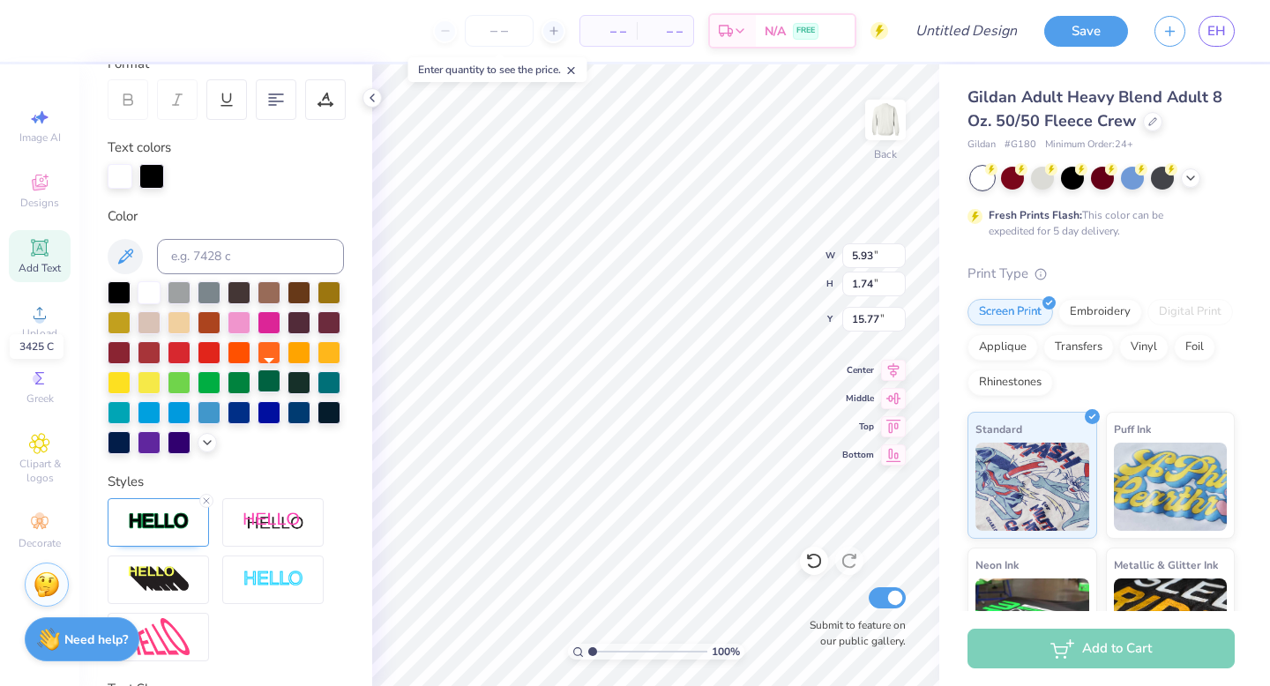
type textarea "Building Strong Girls"
click at [271, 380] on div at bounding box center [268, 380] width 23 height 23
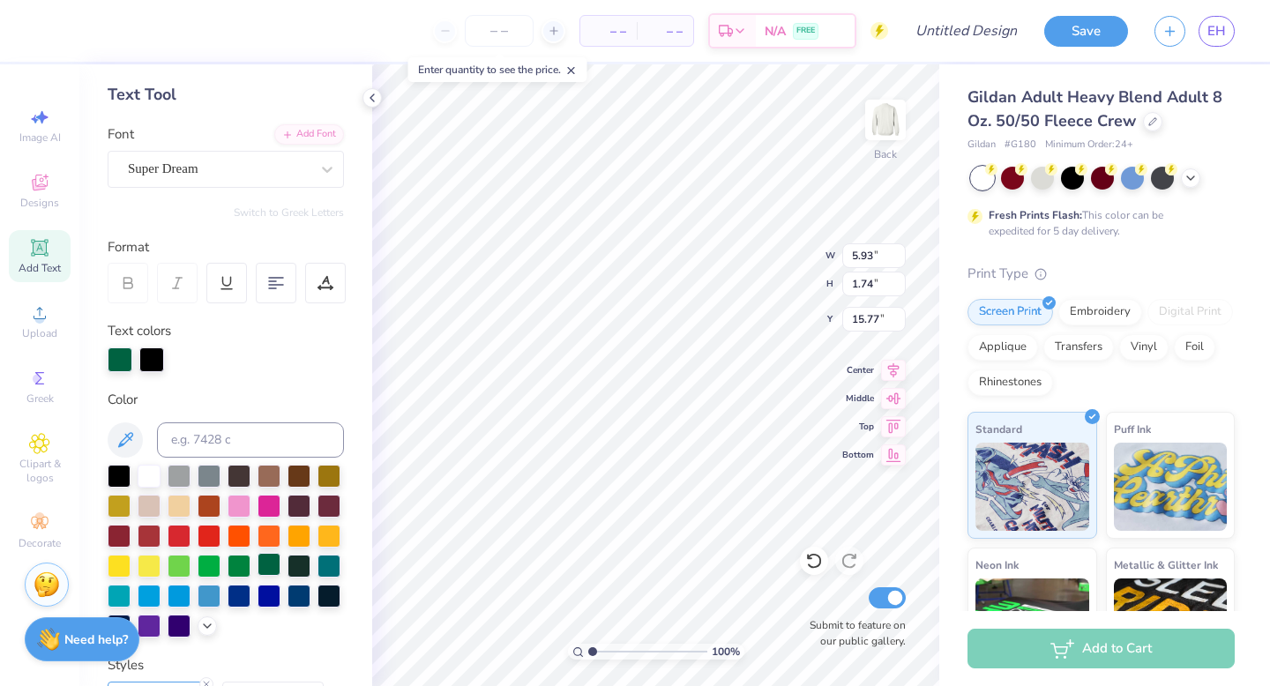
scroll to position [56, 0]
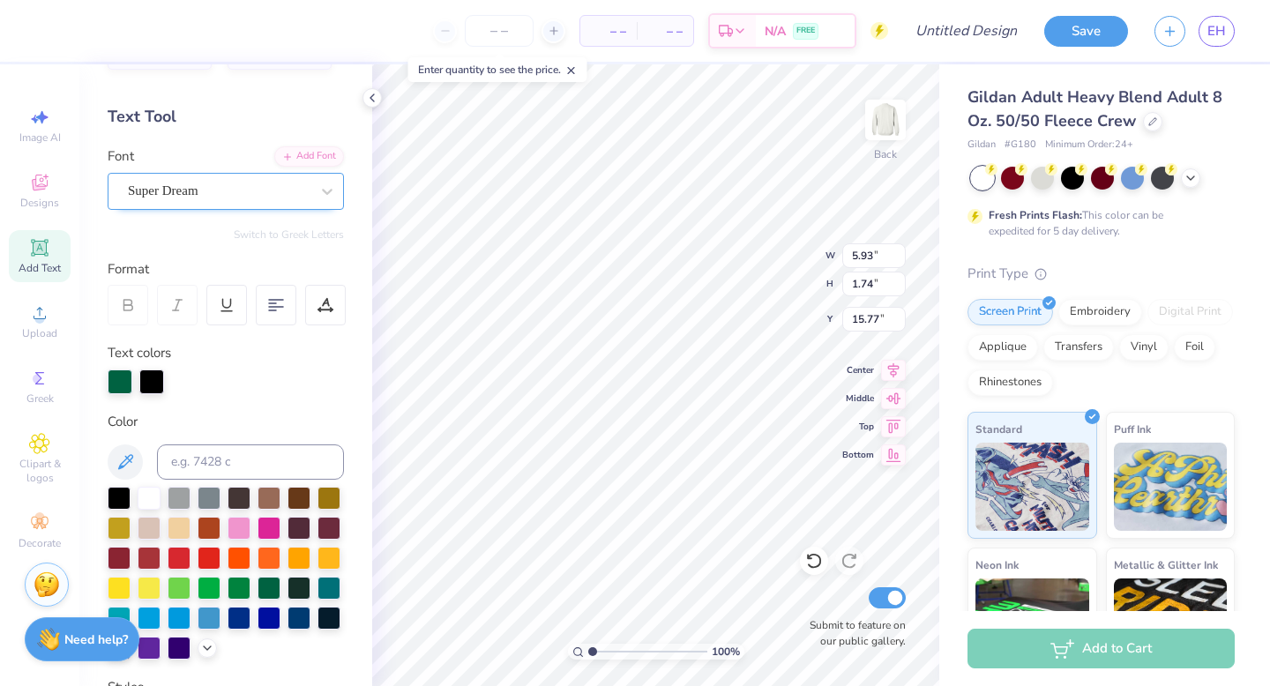
click at [218, 197] on div "Super Dream" at bounding box center [218, 190] width 185 height 27
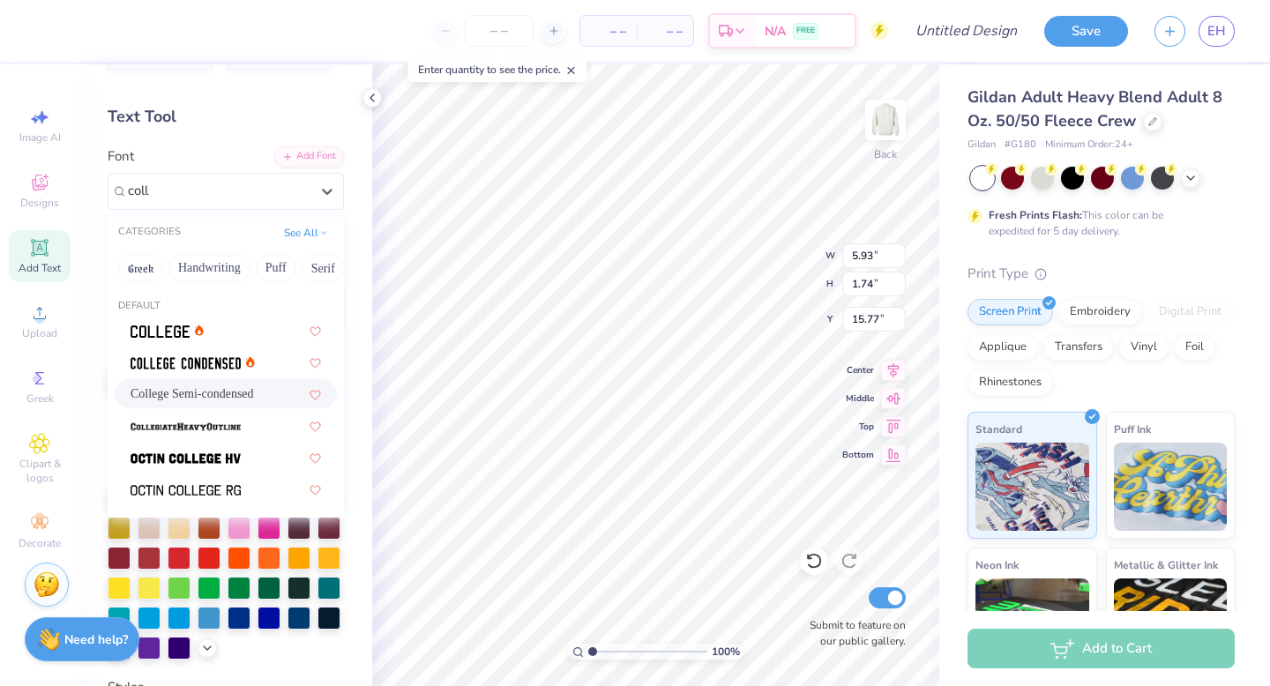
click at [213, 396] on span "College Semi-condensed" at bounding box center [192, 393] width 123 height 19
type input "coll"
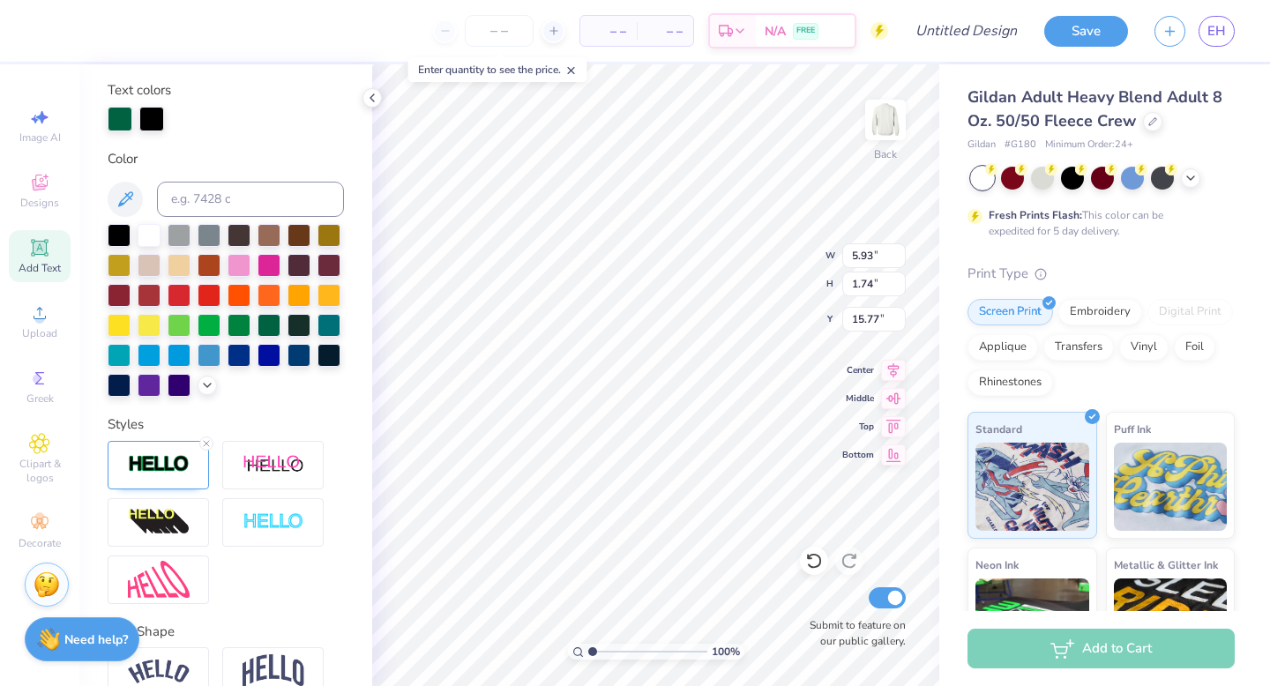
scroll to position [407, 0]
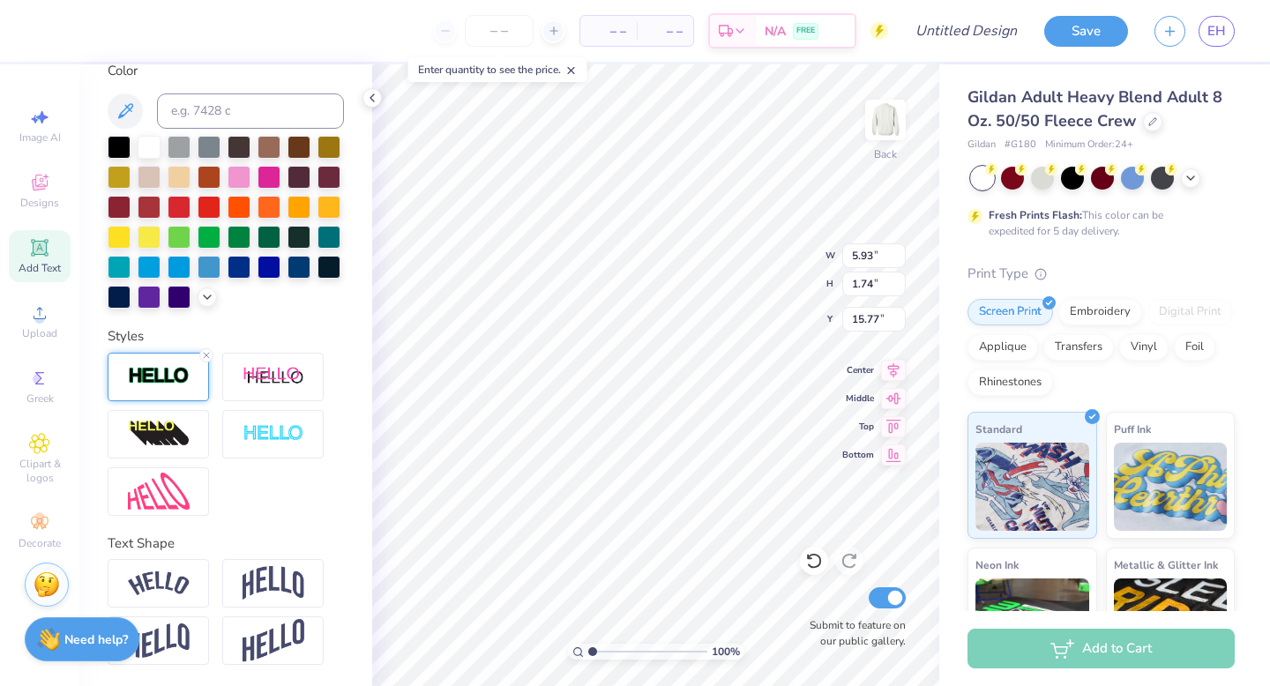
click at [177, 377] on img at bounding box center [159, 376] width 62 height 20
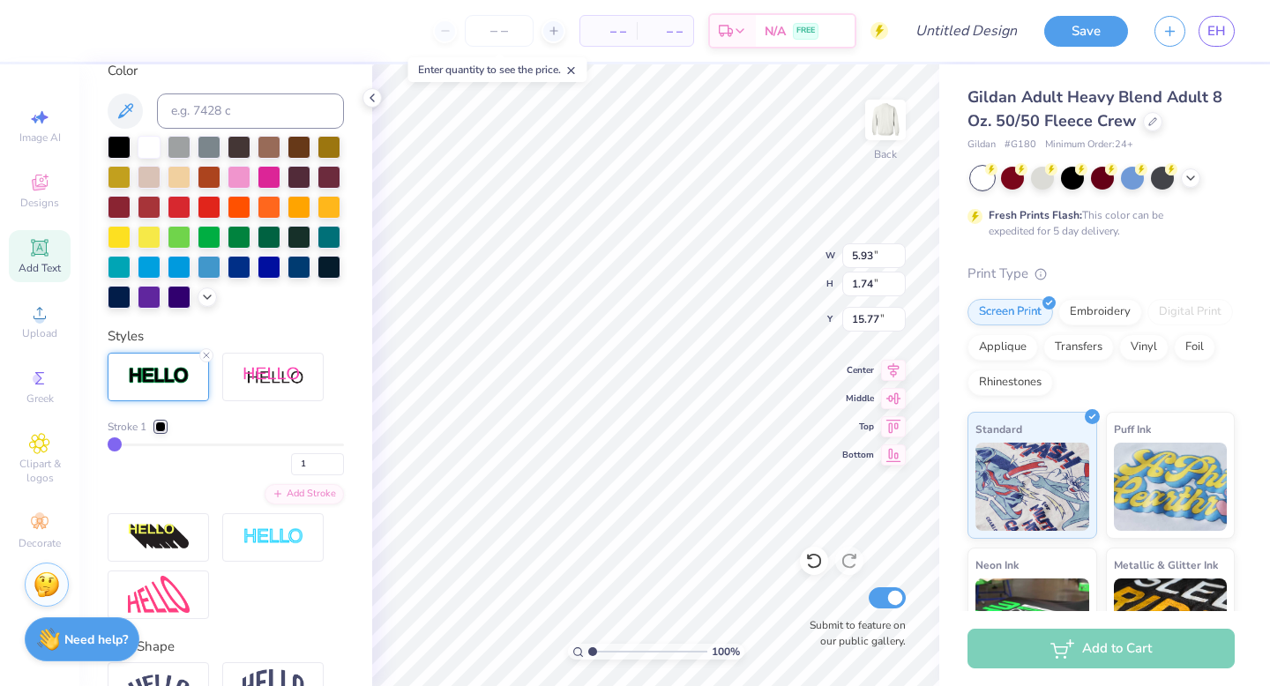
click at [159, 430] on div at bounding box center [160, 426] width 11 height 11
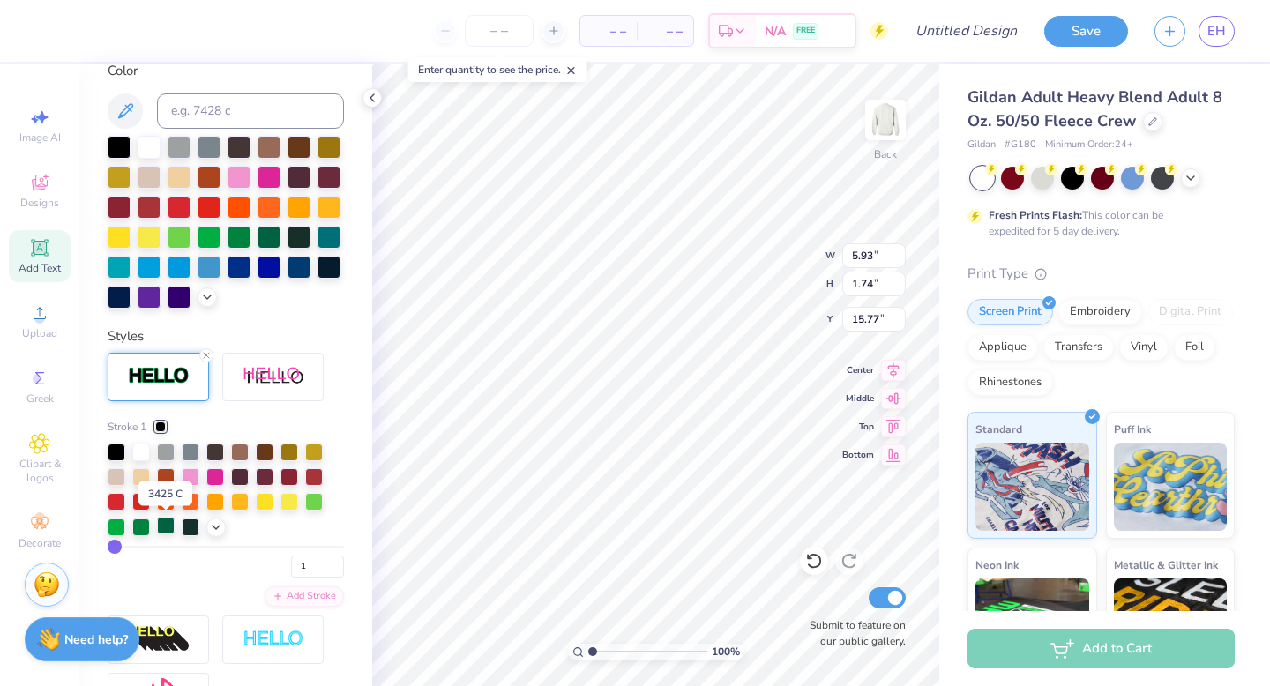
click at [168, 526] on div at bounding box center [166, 526] width 18 height 18
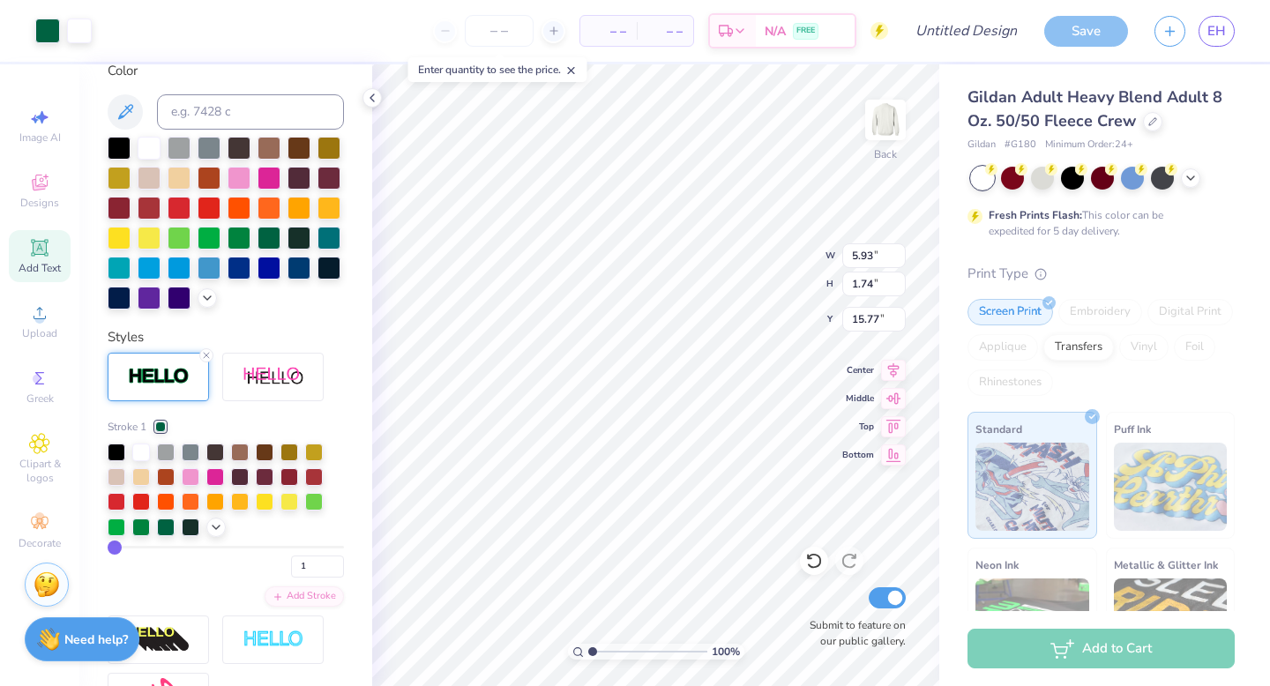
type input "15.16"
type input "1.26"
type input "16.01"
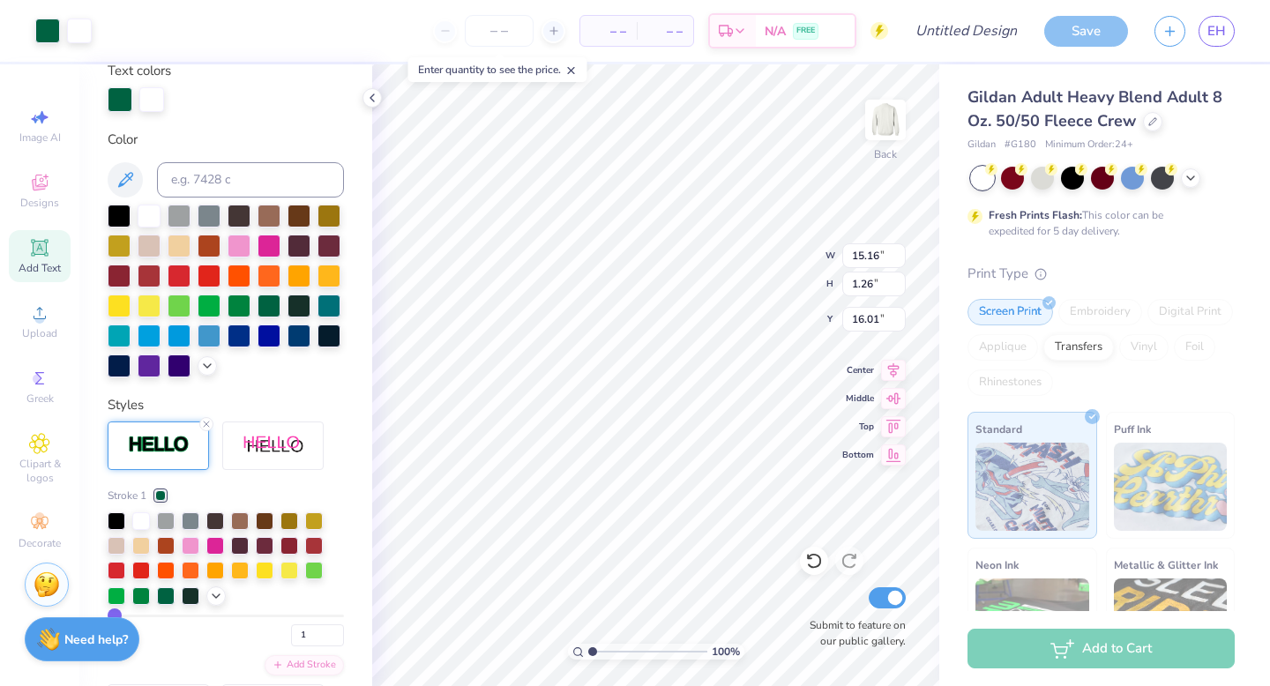
scroll to position [407, 0]
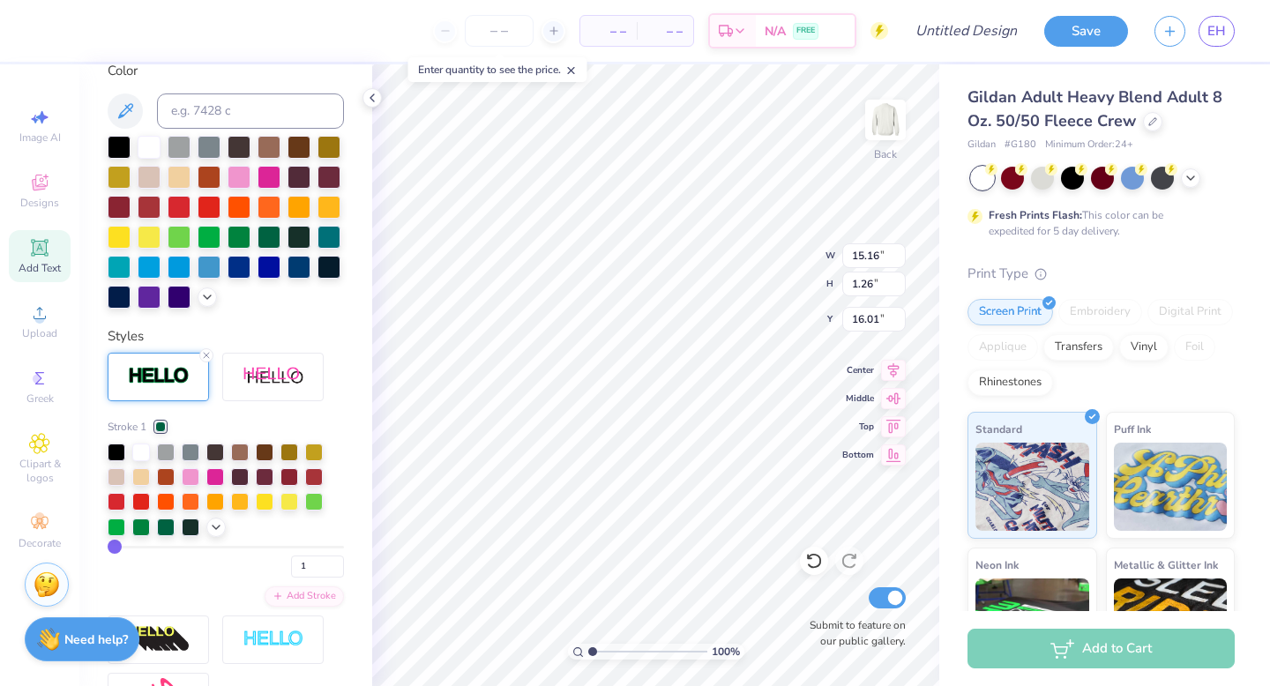
type input "12.97"
type input "1.08"
type input "15.73"
type input "16.73"
type input "6.38"
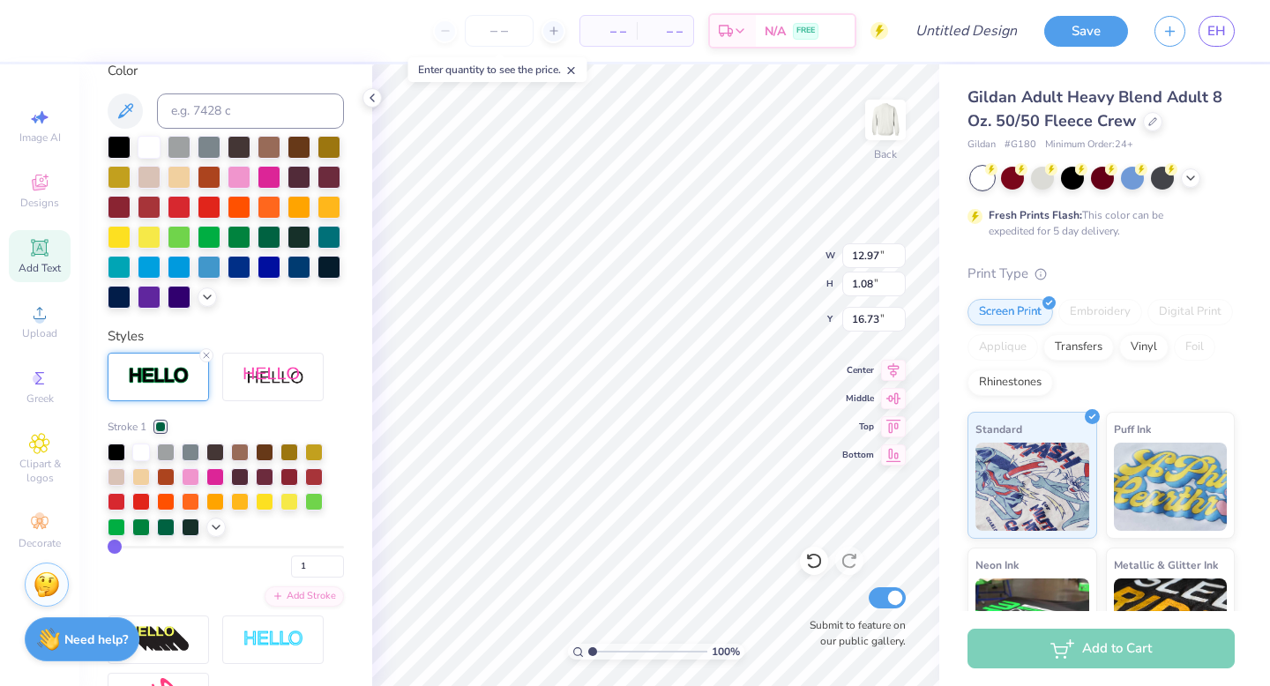
type input "1.30"
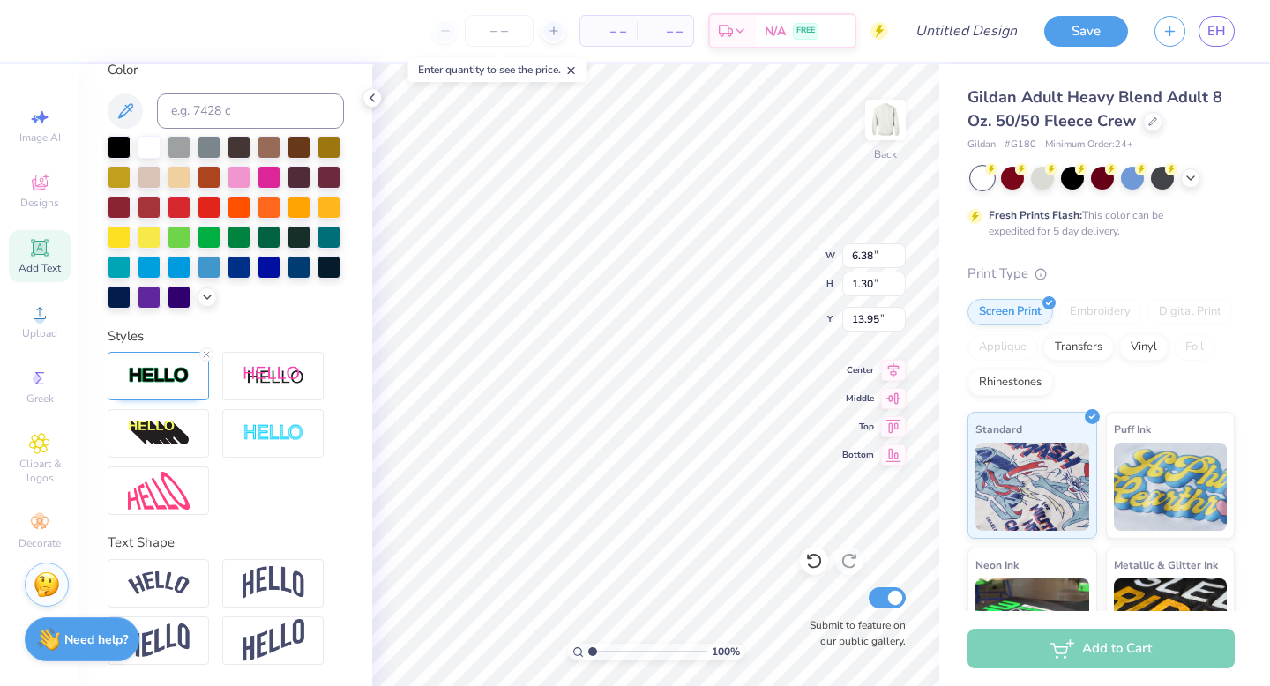
scroll to position [339, 0]
type input "14.85"
type input "9.45"
type input "8.34"
type input "5.93"
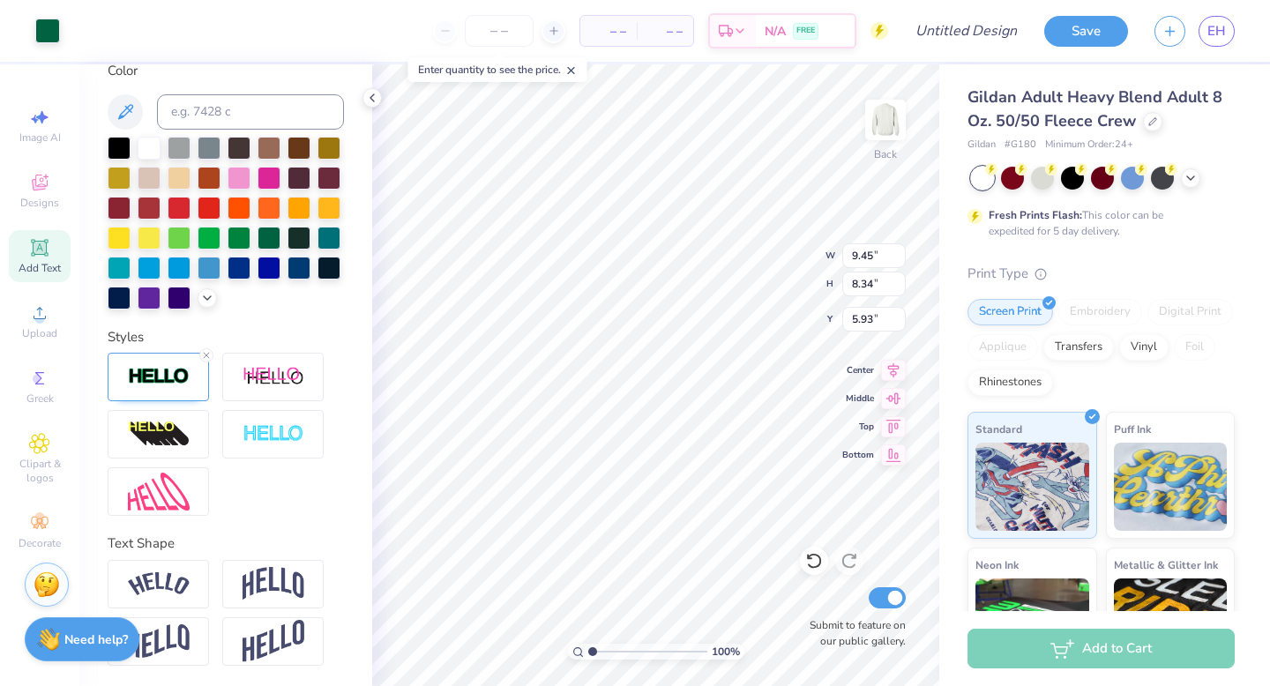
type input "1.88"
type input "1.70"
type input "10.18"
type input "1.90"
type input "1.66"
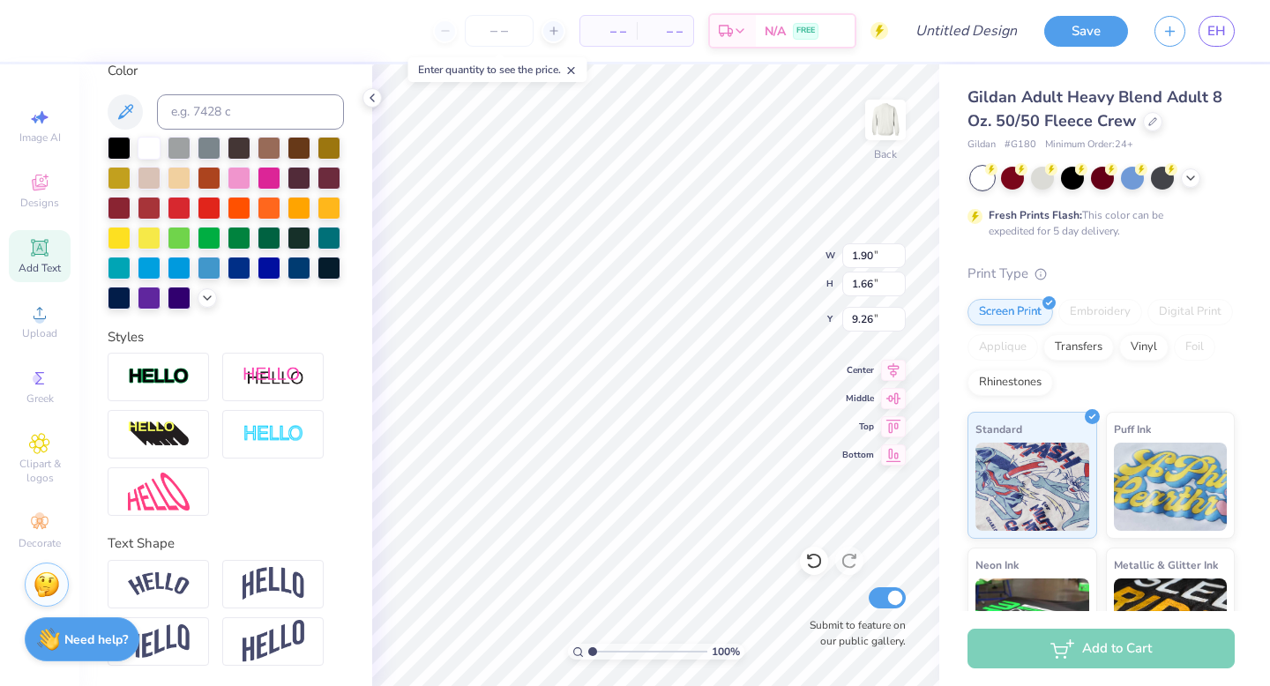
type input "10.21"
type input "5.03"
type input "1.70"
type input "4.23"
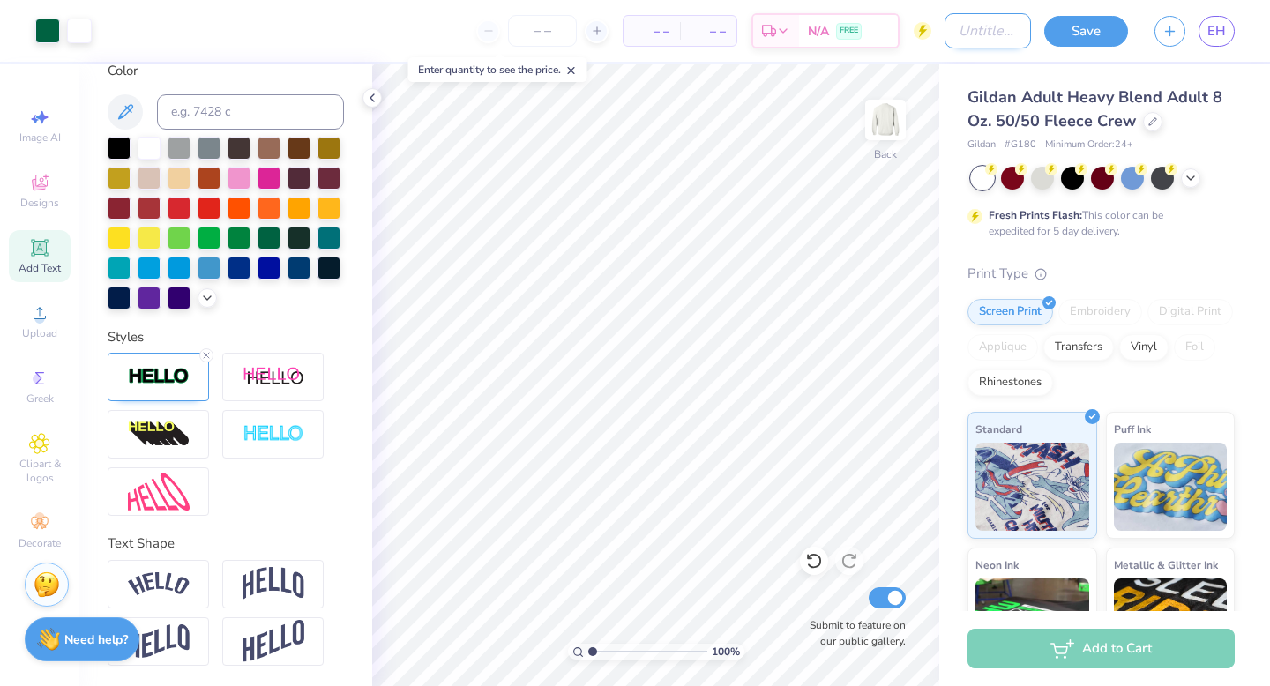
click at [982, 38] on input "Design Title" at bounding box center [987, 30] width 86 height 35
type input "GPHI JOE 2"
click at [1076, 26] on button "Save" at bounding box center [1086, 28] width 84 height 31
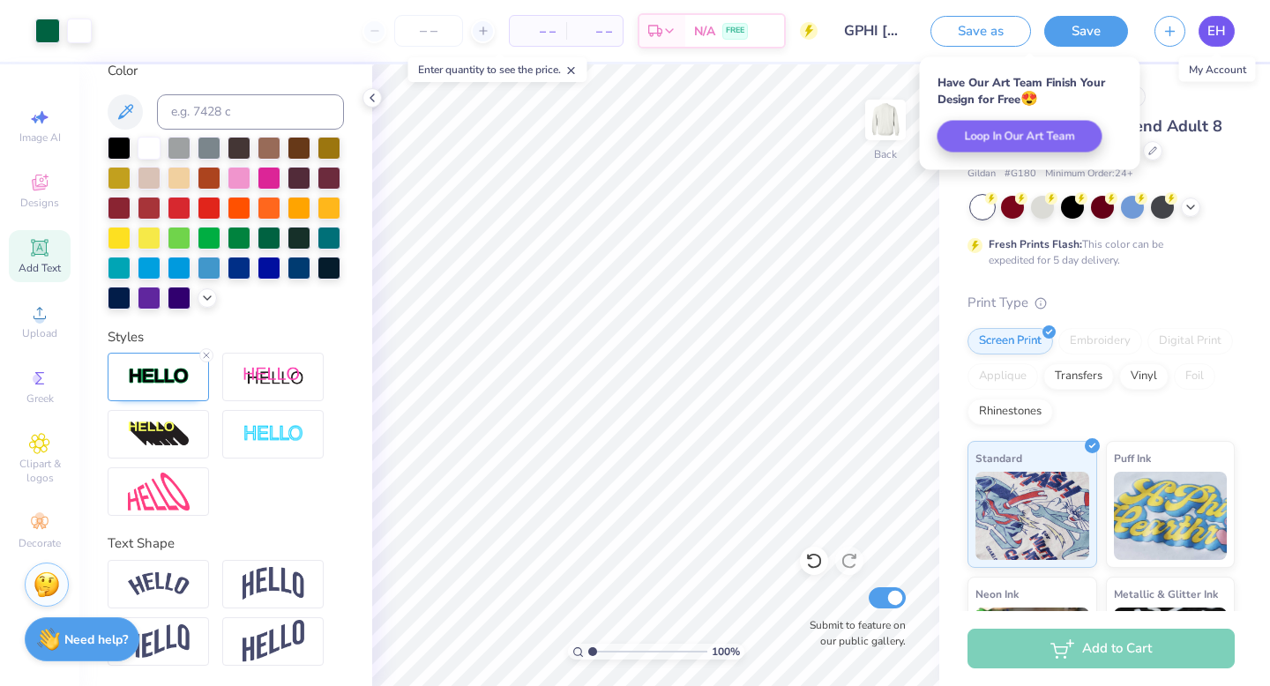
click at [1218, 35] on span "EH" at bounding box center [1216, 31] width 19 height 20
